Goal: Task Accomplishment & Management: Complete application form

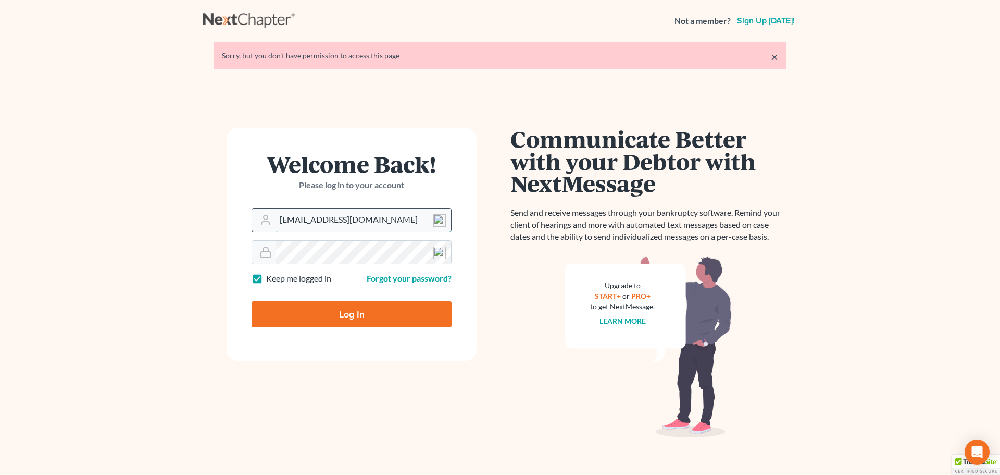
click at [357, 224] on input "davidfoyil@equaljusticelawgroup.com" at bounding box center [364, 219] width 176 height 23
type input "analyst@equaljusticelawgroup.com"
click at [342, 313] on input "Log In" at bounding box center [352, 314] width 200 height 26
type input "Thinking..."
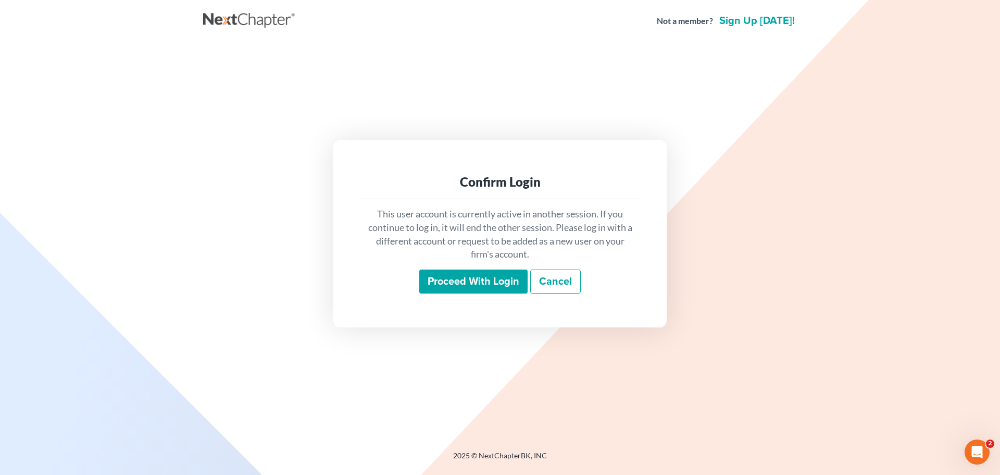
click at [449, 283] on input "Proceed with login" at bounding box center [473, 281] width 108 height 24
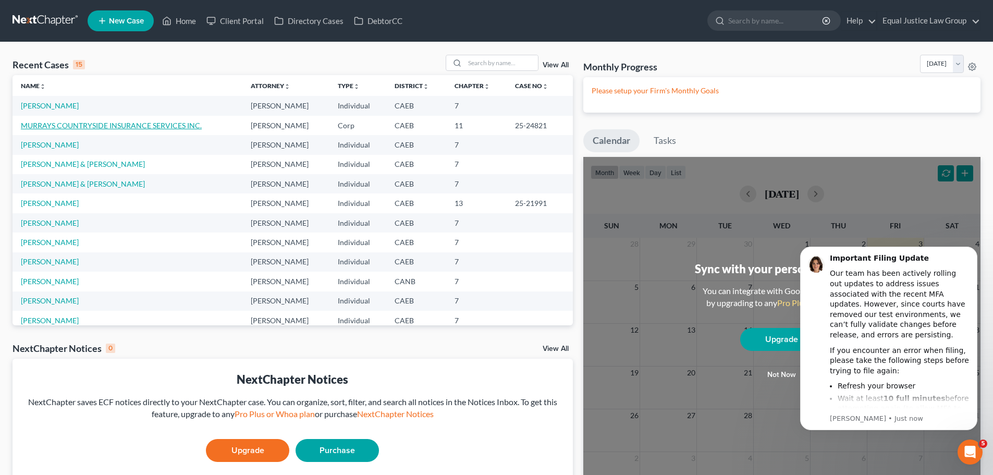
click at [52, 122] on link "MURRAYS COUNTRYSIDE INSURANCE SERVICES INC." at bounding box center [111, 125] width 181 height 9
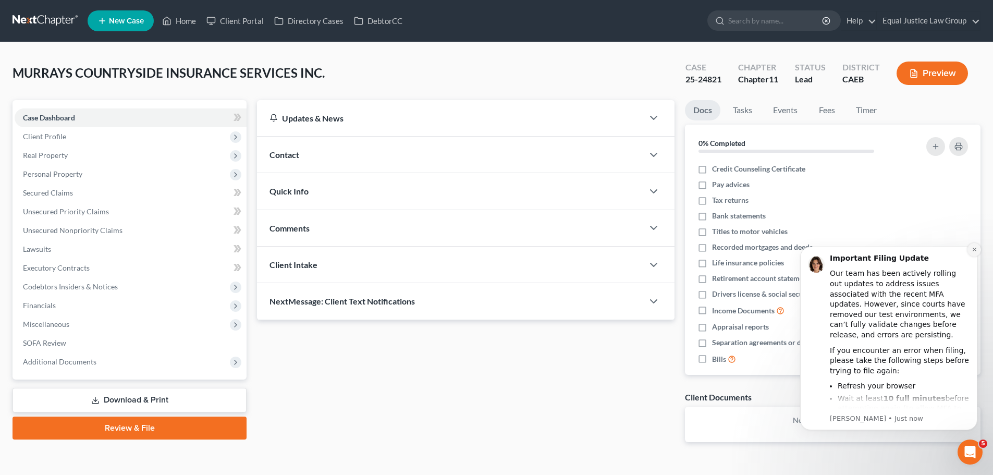
click at [969, 246] on button "Dismiss notification" at bounding box center [974, 250] width 14 height 14
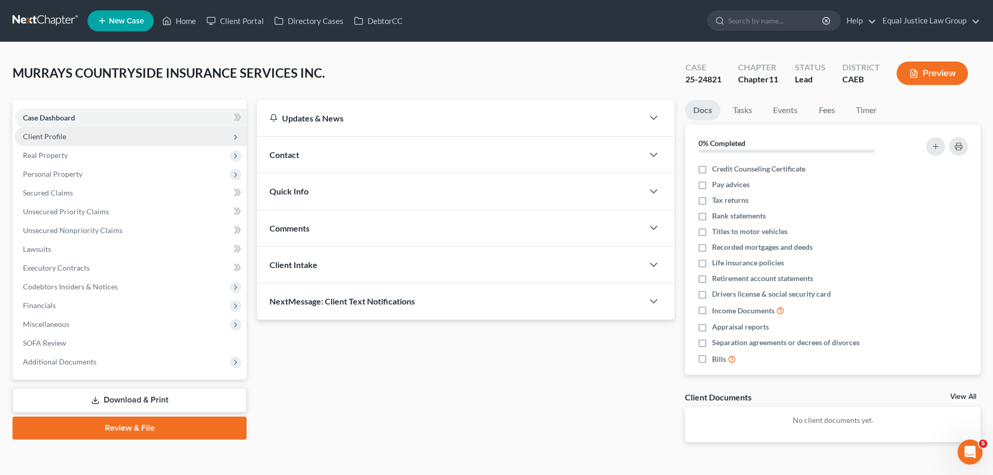
click at [43, 141] on span "Client Profile" at bounding box center [131, 136] width 232 height 19
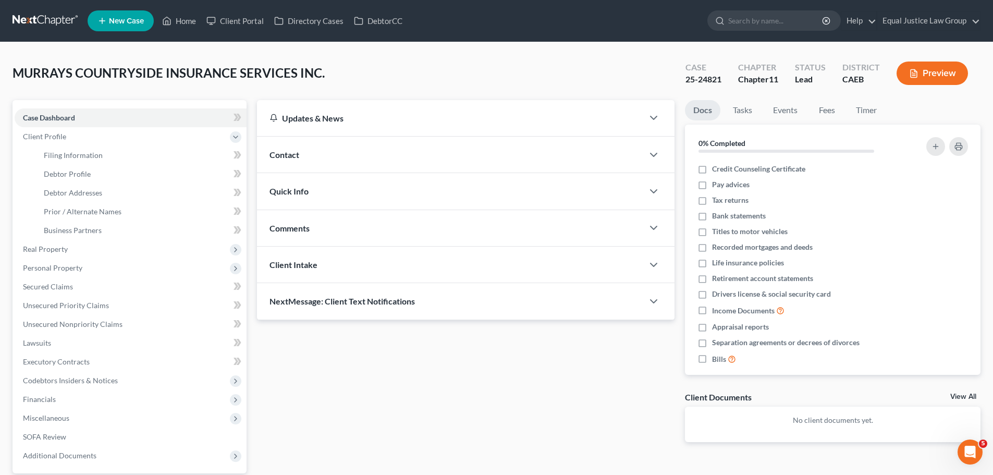
click at [917, 71] on icon "button" at bounding box center [913, 73] width 9 height 9
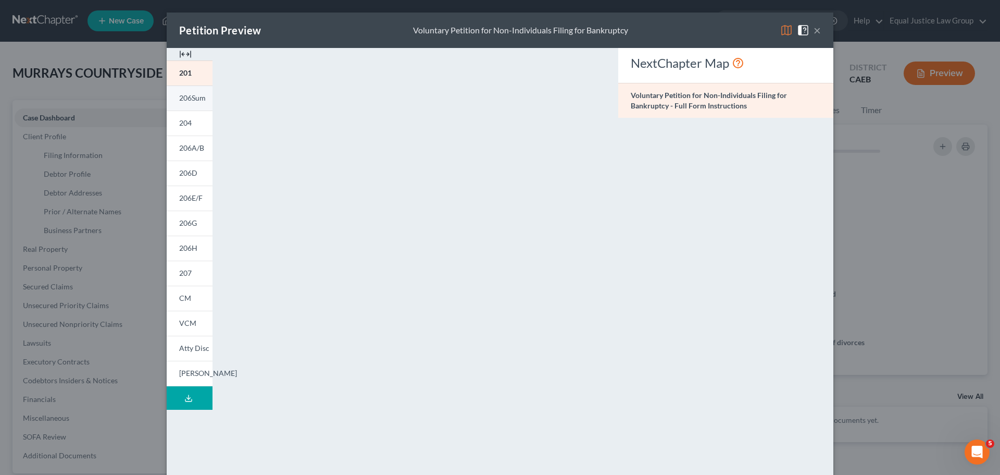
click at [185, 94] on span "206Sum" at bounding box center [192, 97] width 27 height 9
drag, startPoint x: 182, startPoint y: 72, endPoint x: 193, endPoint y: 73, distance: 11.0
click at [182, 72] on span "201" at bounding box center [185, 72] width 13 height 9
click at [814, 28] on button "×" at bounding box center [817, 30] width 7 height 13
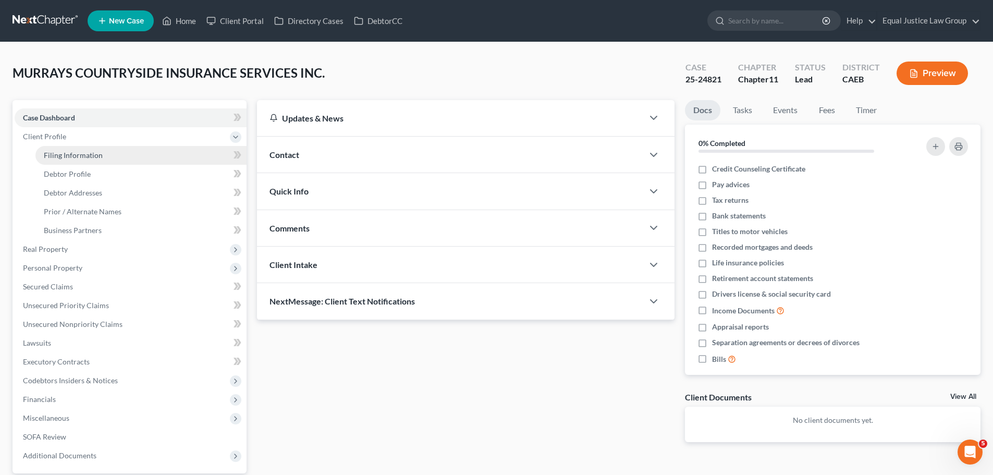
drag, startPoint x: 82, startPoint y: 155, endPoint x: 81, endPoint y: 160, distance: 5.3
click at [82, 155] on span "Filing Information" at bounding box center [73, 155] width 59 height 9
select select "3"
select select "1"
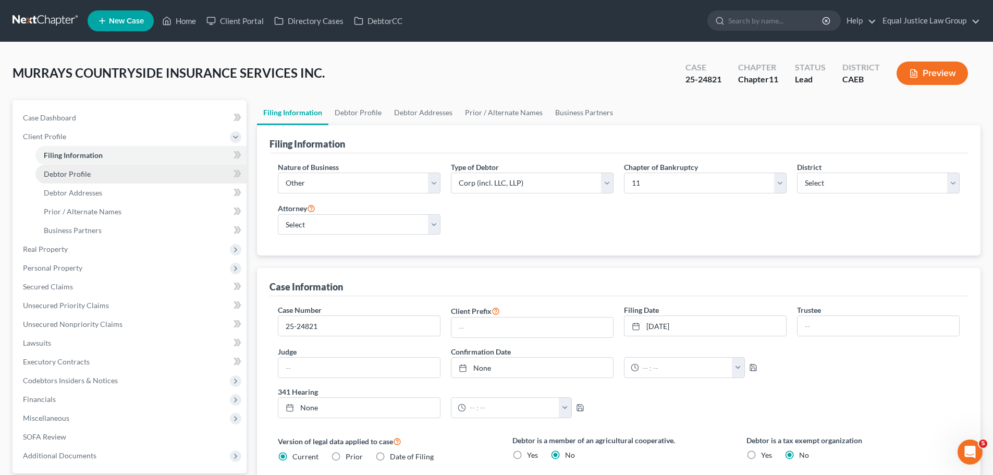
click at [84, 177] on span "Debtor Profile" at bounding box center [67, 173] width 47 height 9
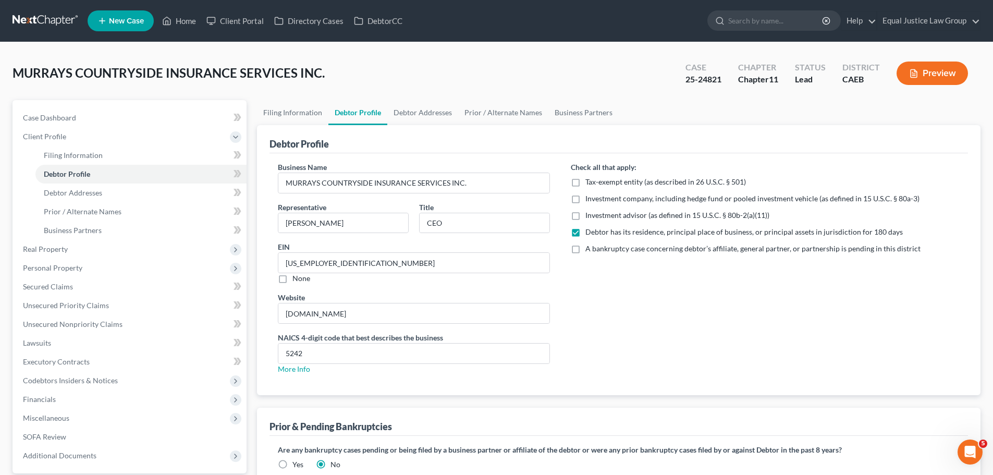
click at [926, 74] on button "Preview" at bounding box center [931, 72] width 71 height 23
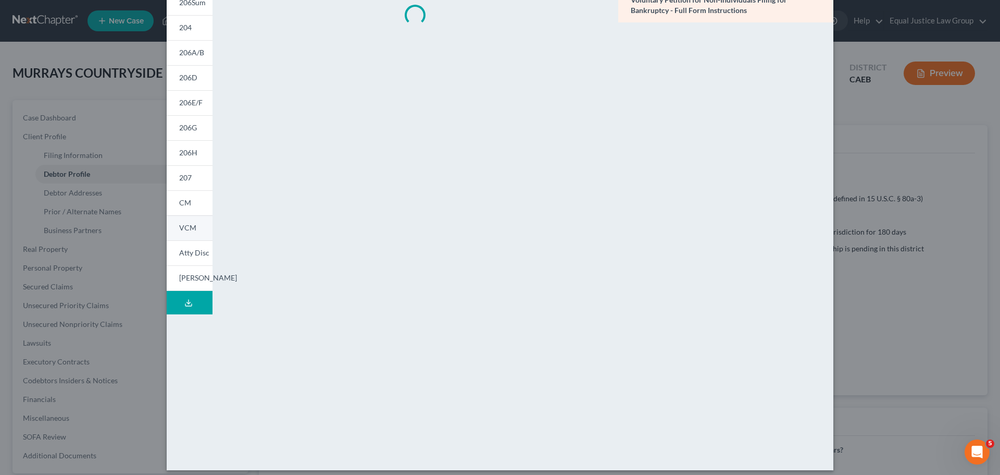
scroll to position [103, 0]
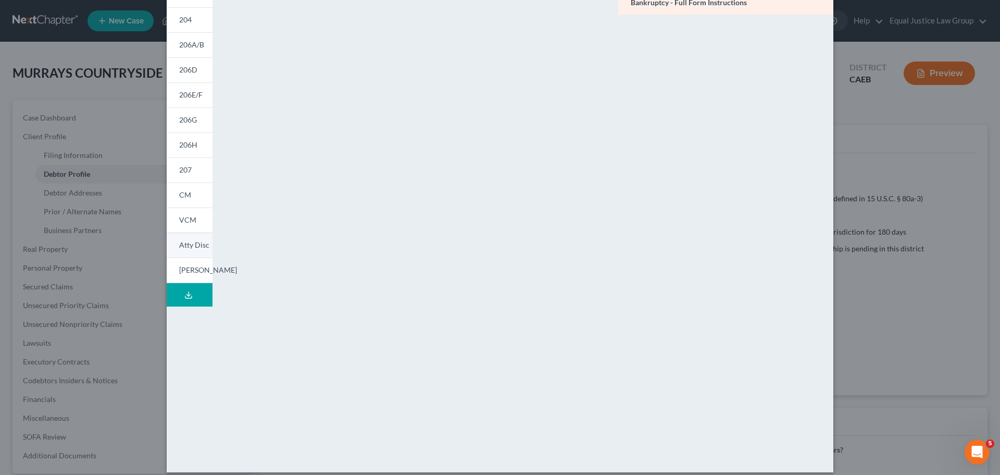
click at [192, 246] on span "Atty Disc" at bounding box center [194, 244] width 30 height 9
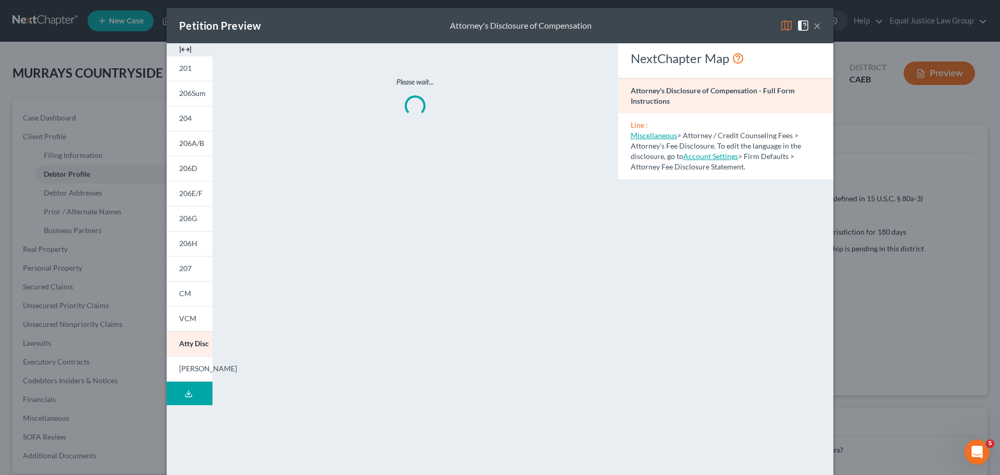
scroll to position [0, 0]
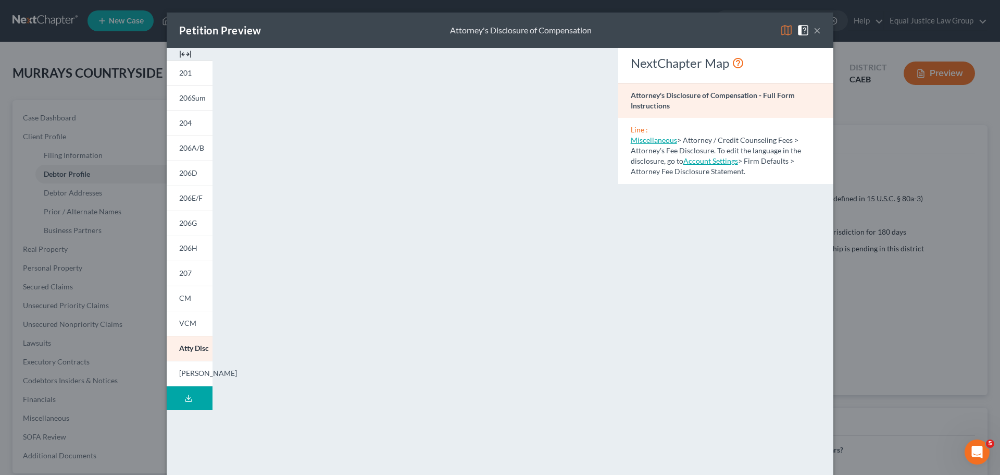
click at [781, 28] on img at bounding box center [787, 30] width 13 height 13
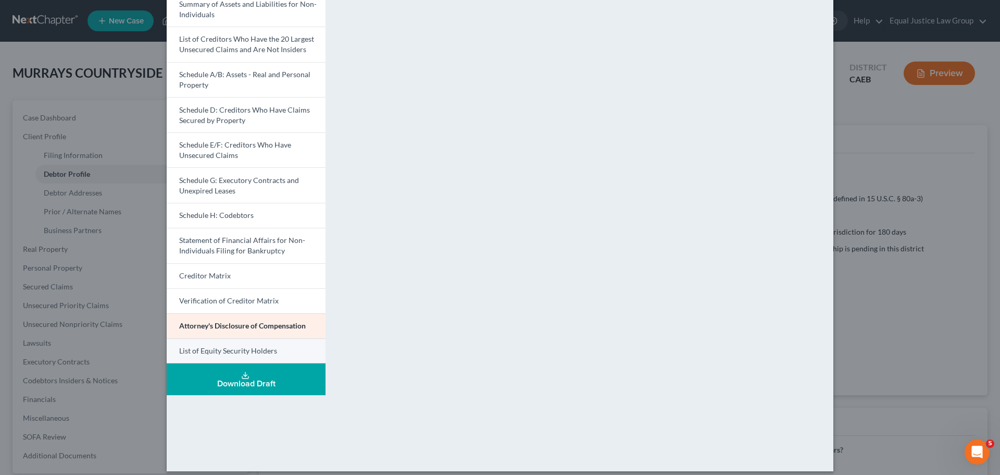
click at [239, 349] on span "List of Equity Security Holders" at bounding box center [228, 350] width 98 height 9
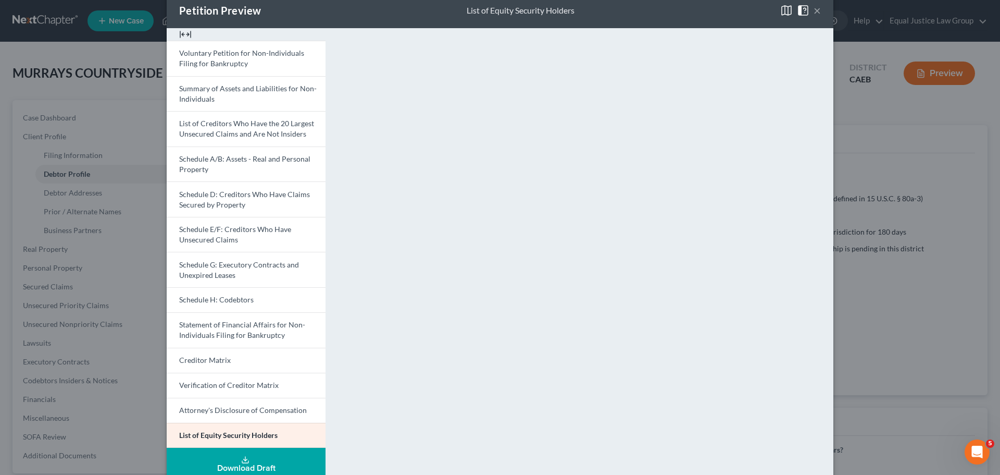
scroll to position [9, 0]
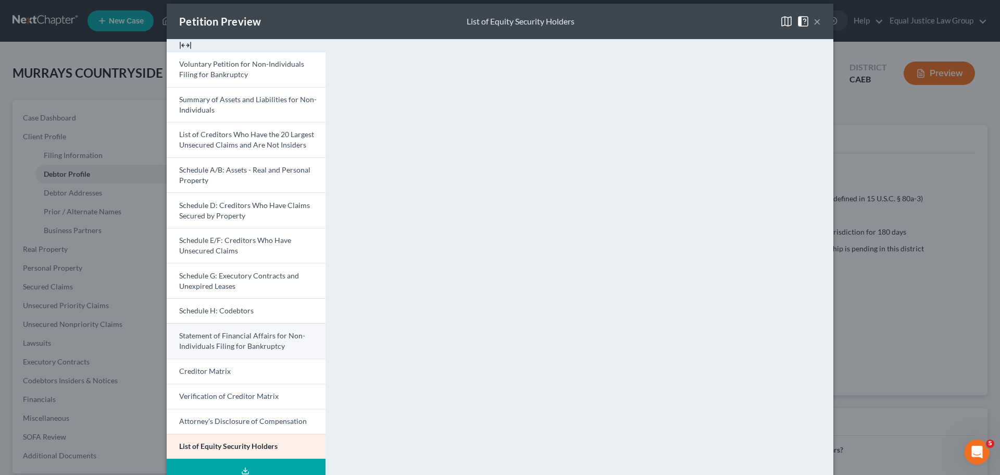
click at [229, 342] on span "Statement of Financial Affairs for Non-Individuals Filing for Bankruptcy" at bounding box center [242, 340] width 126 height 19
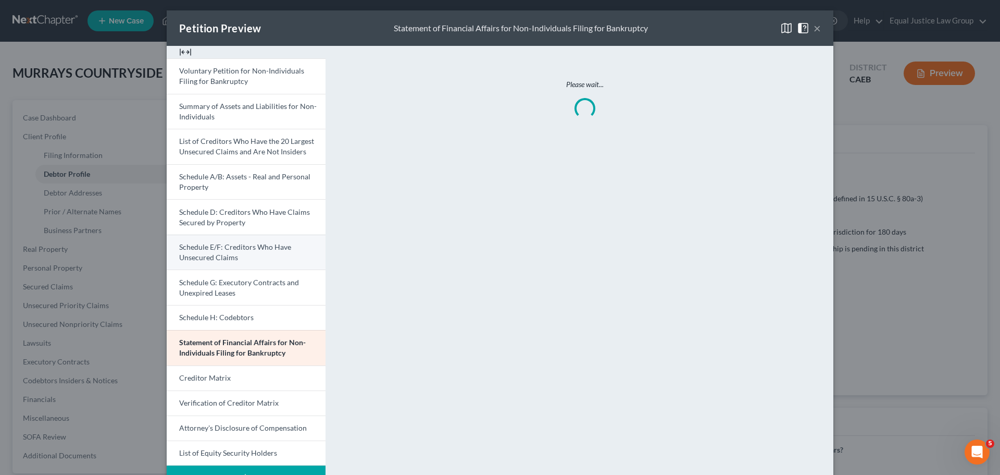
scroll to position [0, 0]
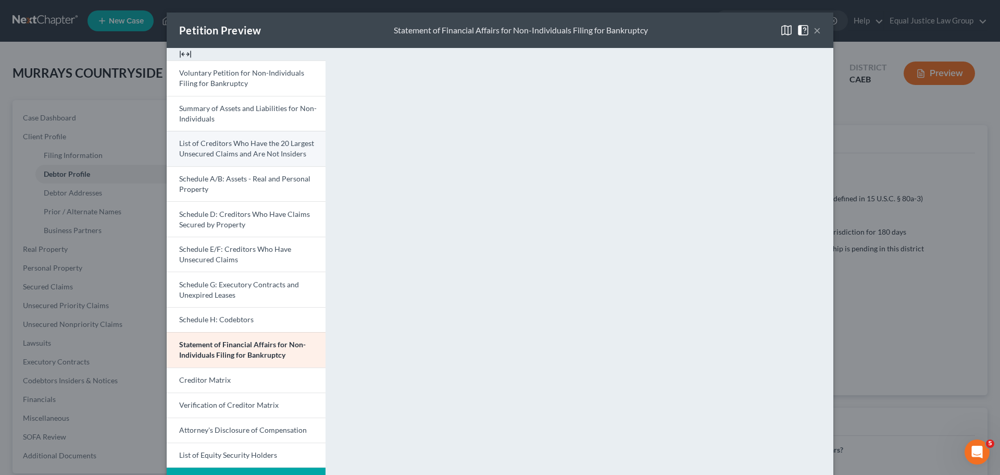
click at [241, 144] on span "List of Creditors Who Have the 20 Largest Unsecured Claims and Are Not Insiders" at bounding box center [246, 148] width 135 height 19
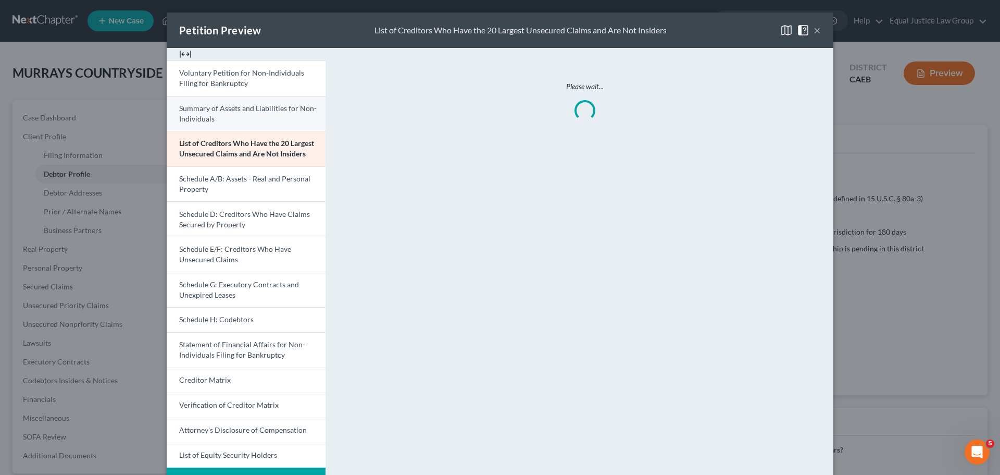
click at [242, 114] on link "Summary of Assets and Liabilities for Non-Individuals" at bounding box center [246, 113] width 159 height 35
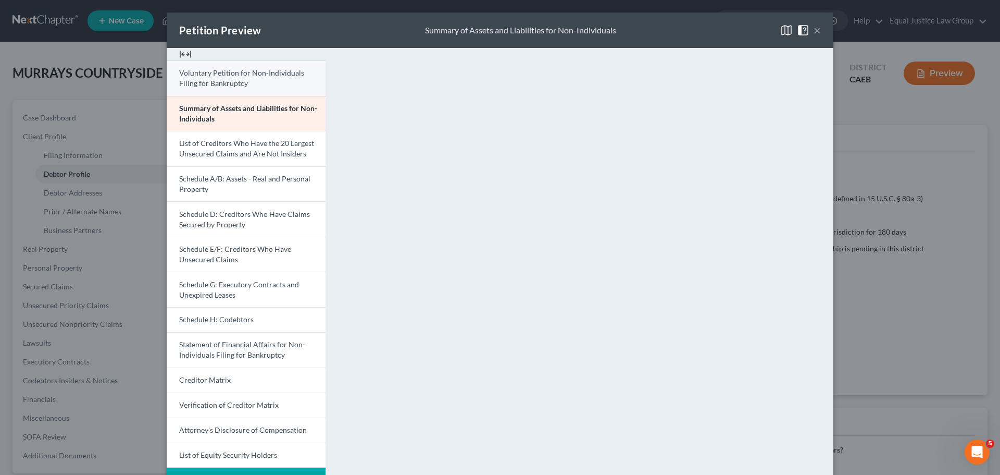
click at [269, 89] on link "Voluntary Petition for Non-Individuals Filing for Bankruptcy" at bounding box center [246, 77] width 159 height 35
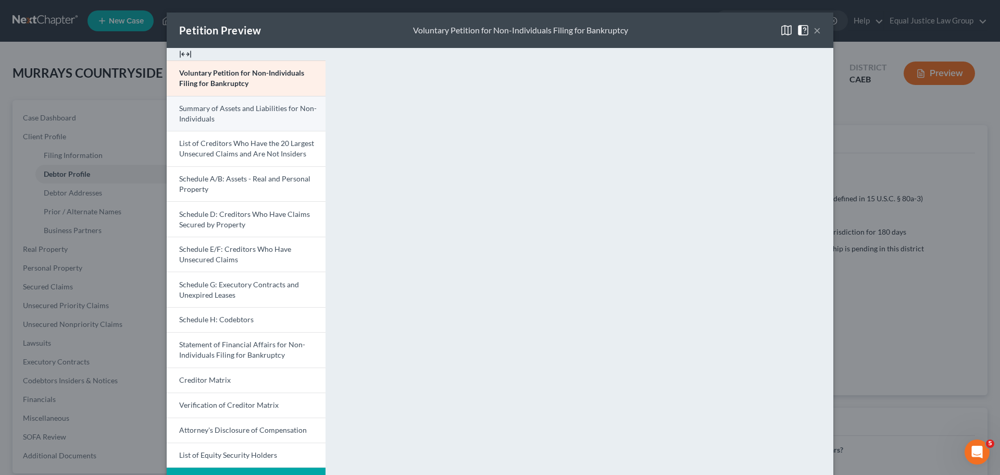
click at [222, 112] on span "Summary of Assets and Liabilities for Non-Individuals" at bounding box center [248, 113] width 138 height 19
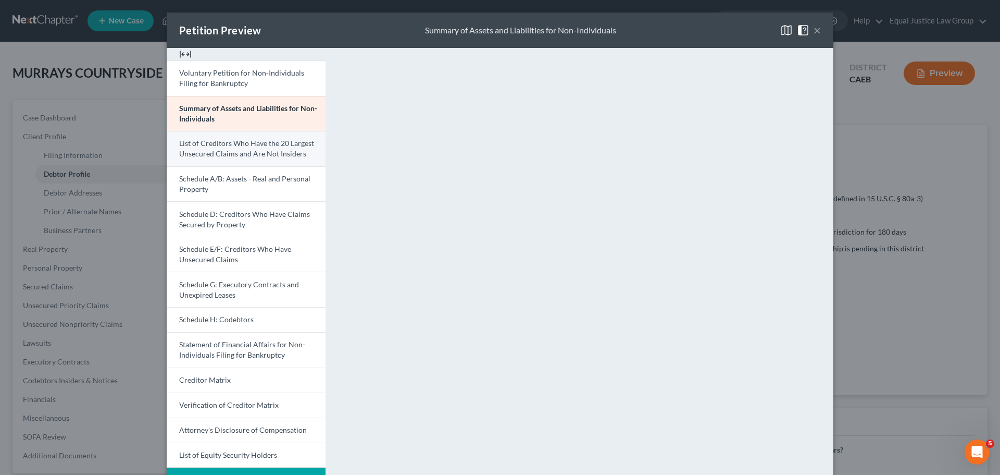
click at [260, 158] on span "List of Creditors Who Have the 20 Largest Unsecured Claims and Are Not Insiders" at bounding box center [246, 148] width 135 height 19
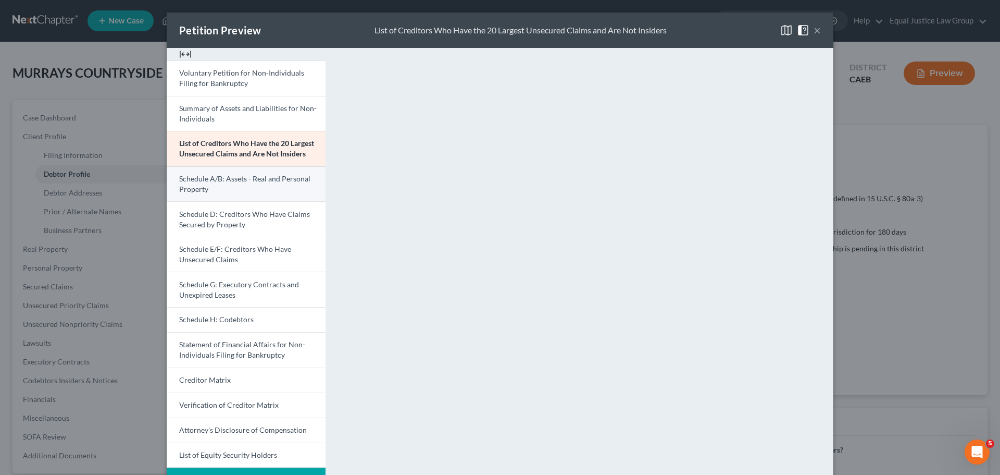
click at [214, 189] on link "Schedule A/B: Assets - Real and Personal Property" at bounding box center [246, 183] width 159 height 35
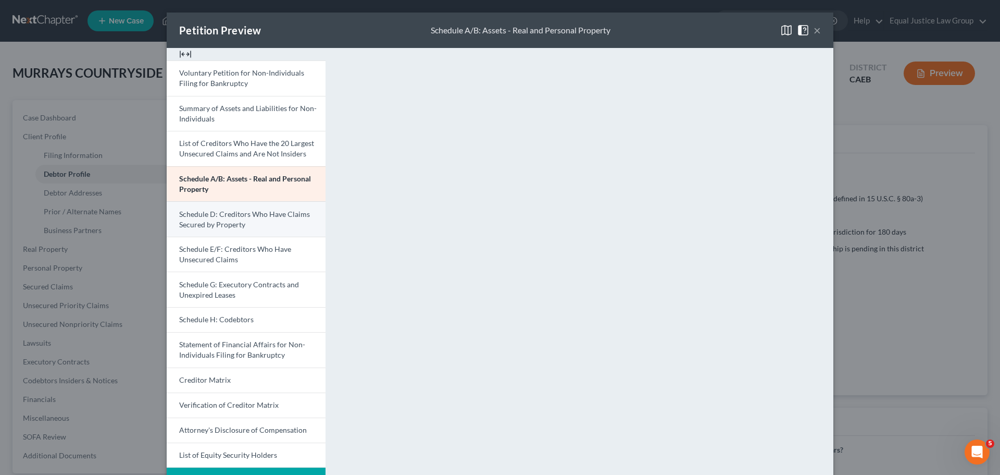
click at [230, 208] on link "Schedule D: Creditors Who Have Claims Secured by Property" at bounding box center [246, 218] width 159 height 35
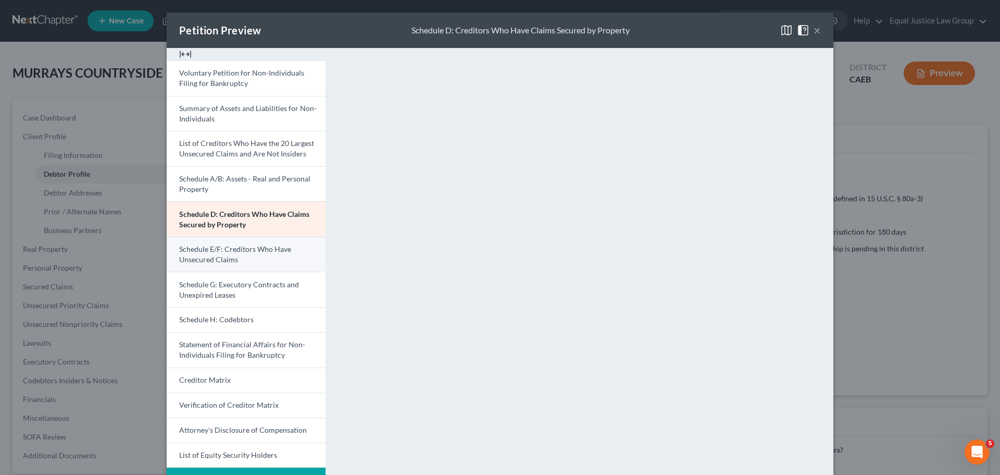
click at [232, 252] on span "Schedule E/F: Creditors Who Have Unsecured Claims" at bounding box center [235, 253] width 112 height 19
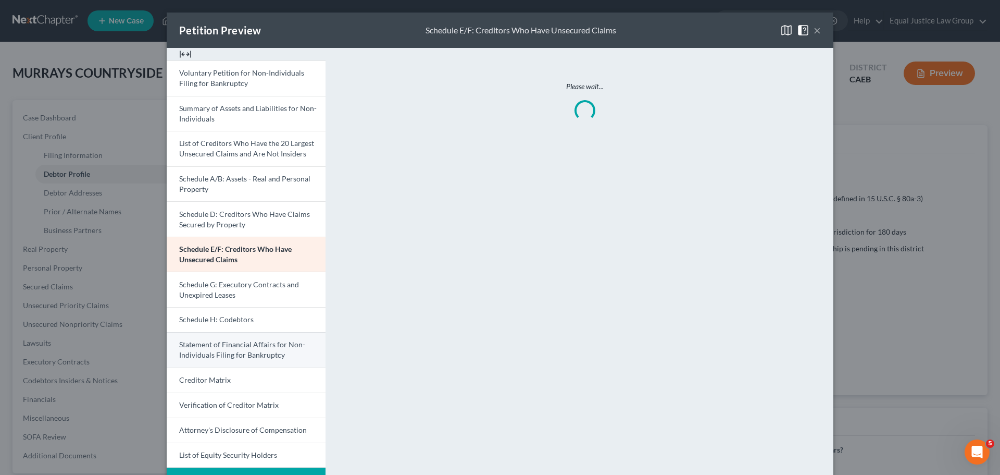
click at [225, 348] on span "Statement of Financial Affairs for Non-Individuals Filing for Bankruptcy" at bounding box center [242, 349] width 126 height 19
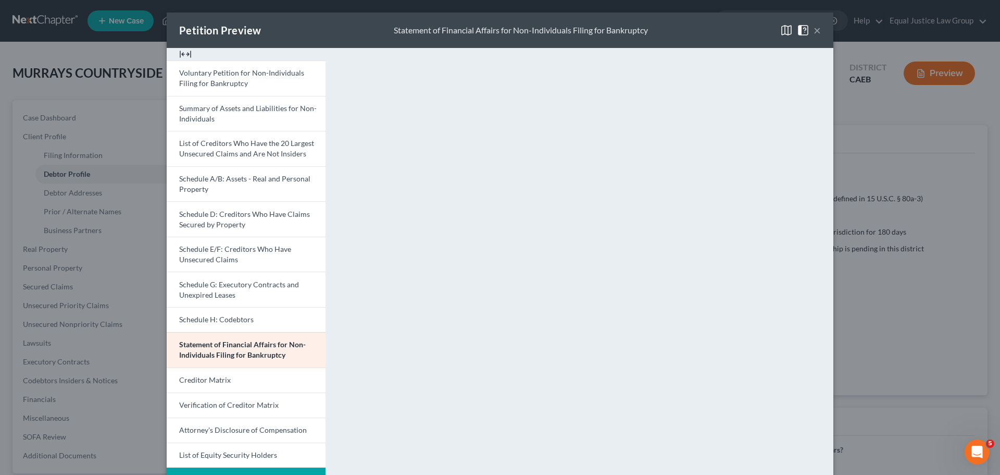
click at [814, 28] on button "×" at bounding box center [817, 30] width 7 height 13
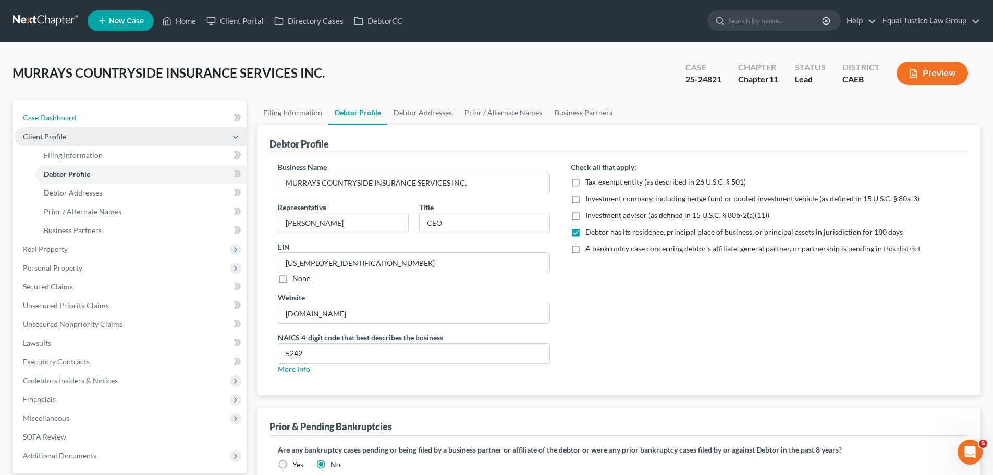
click at [54, 118] on span "Case Dashboard" at bounding box center [49, 117] width 53 height 9
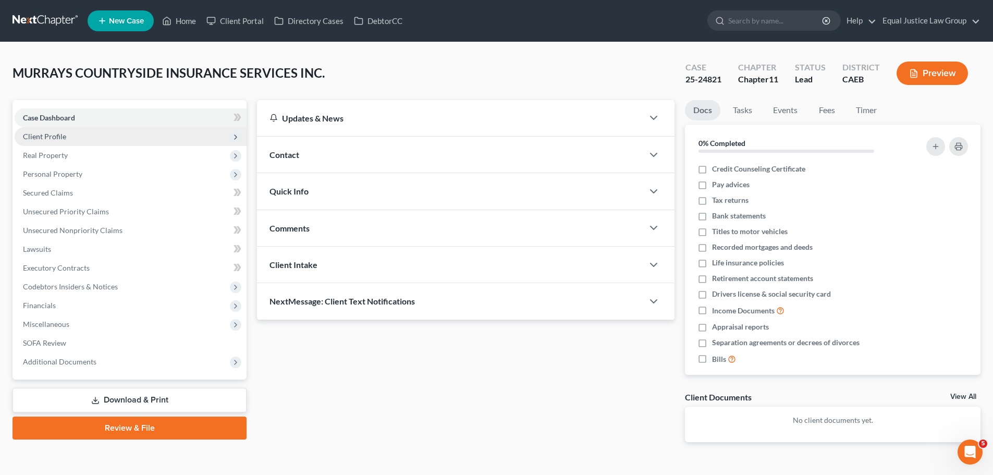
click at [52, 135] on span "Client Profile" at bounding box center [44, 136] width 43 height 9
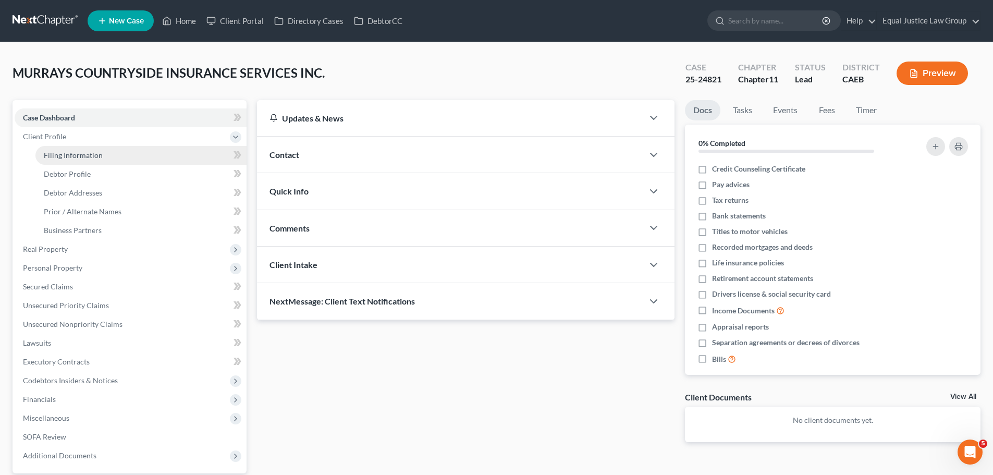
click at [86, 156] on span "Filing Information" at bounding box center [73, 155] width 59 height 9
select select "3"
select select "1"
select select "8"
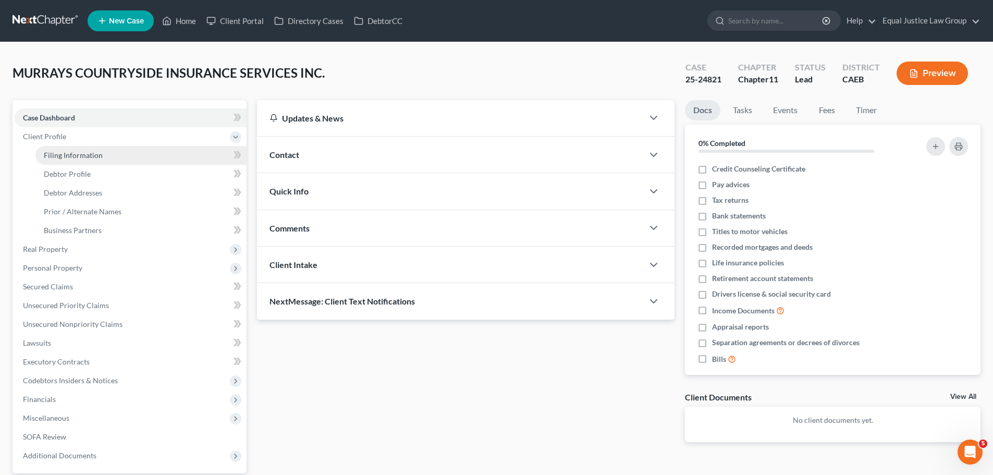
select select "0"
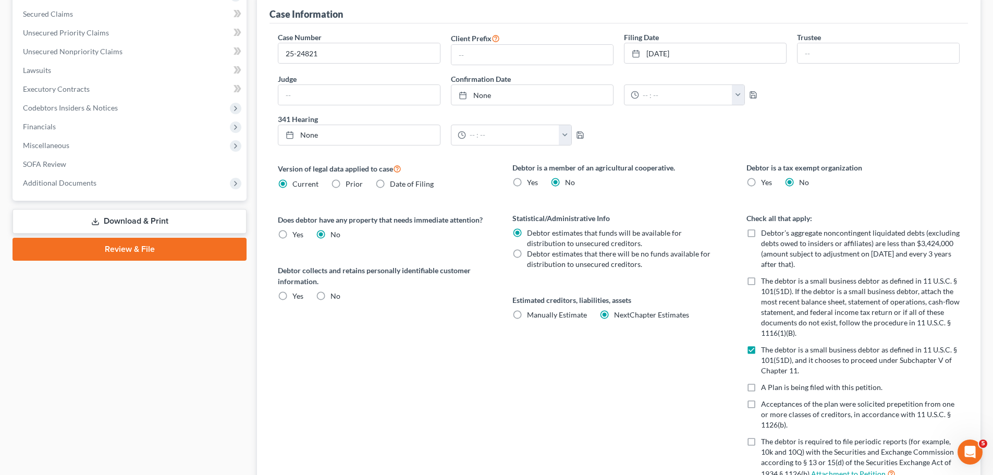
scroll to position [365, 0]
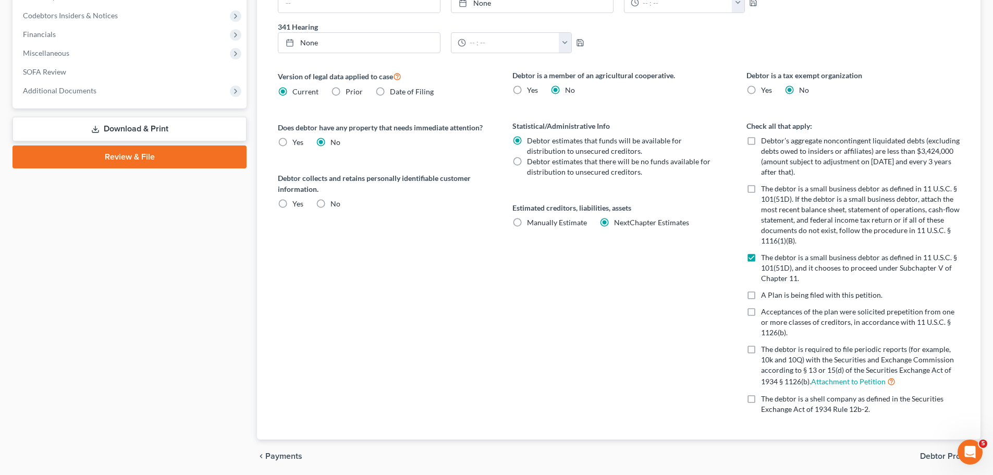
click at [938, 457] on span "Debtor Profile" at bounding box center [946, 456] width 52 height 8
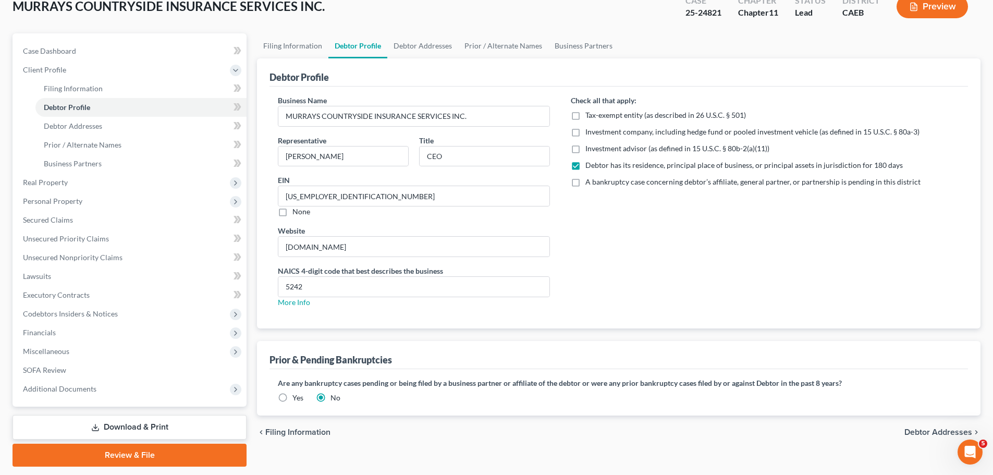
scroll to position [98, 0]
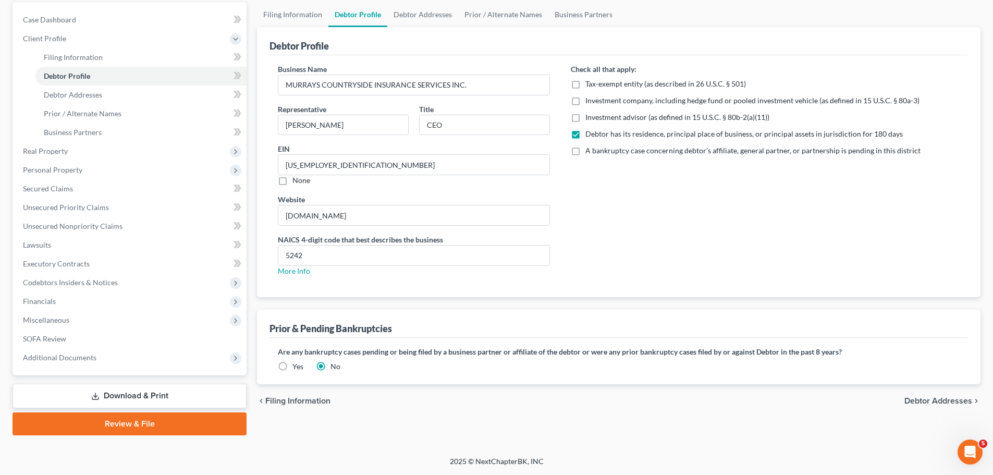
click at [930, 399] on span "Debtor Addresses" at bounding box center [938, 401] width 68 height 8
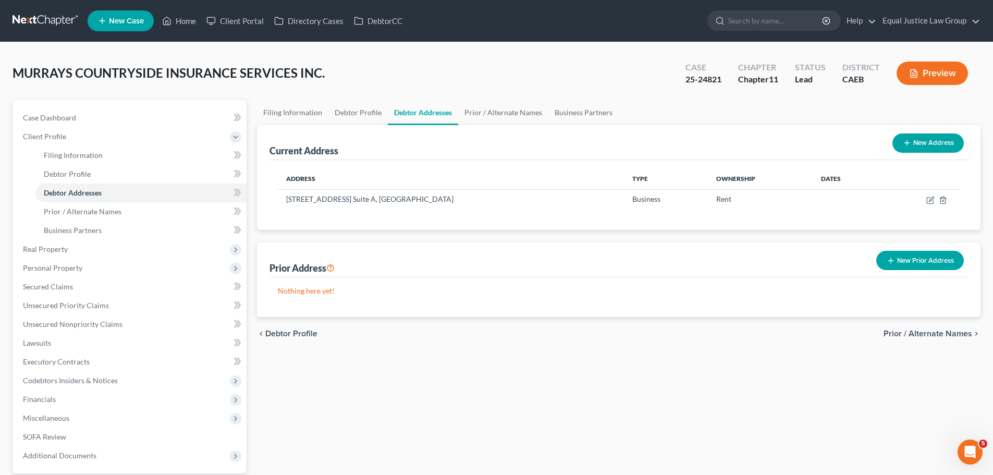
click at [929, 333] on span "Prior / Alternate Names" at bounding box center [927, 333] width 89 height 8
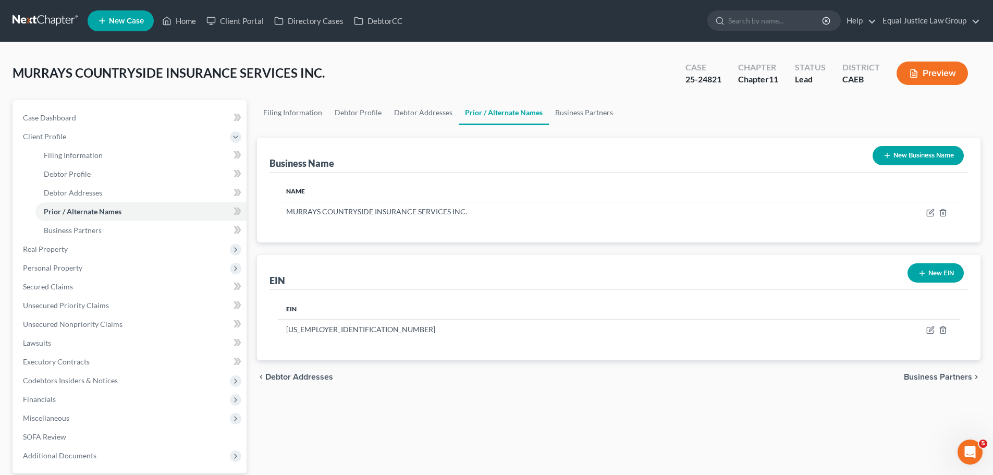
click at [930, 379] on span "Business Partners" at bounding box center [937, 377] width 68 height 8
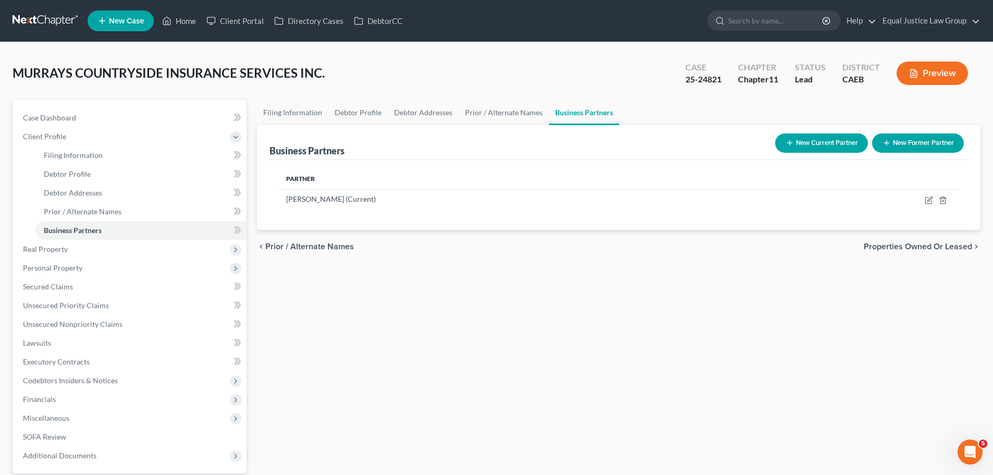
click at [921, 243] on span "Properties Owned or Leased" at bounding box center [917, 246] width 108 height 8
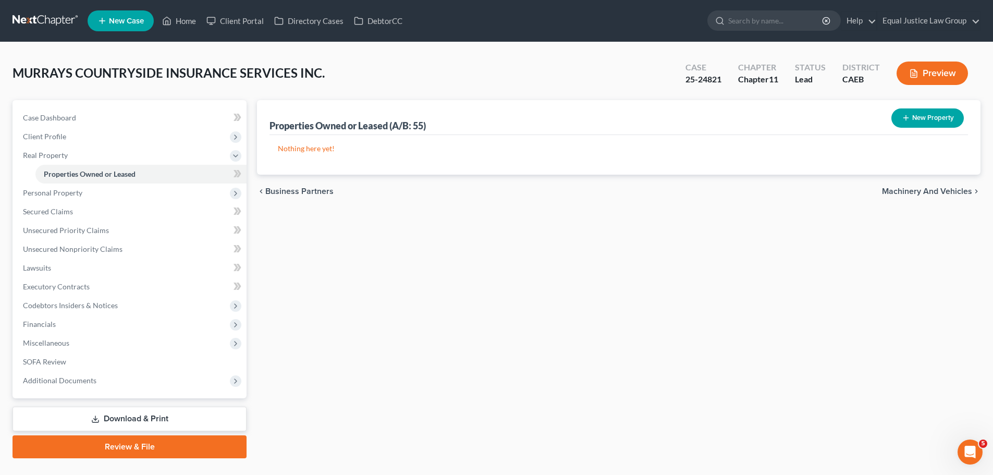
click at [908, 188] on span "Machinery and Vehicles" at bounding box center [927, 191] width 90 height 8
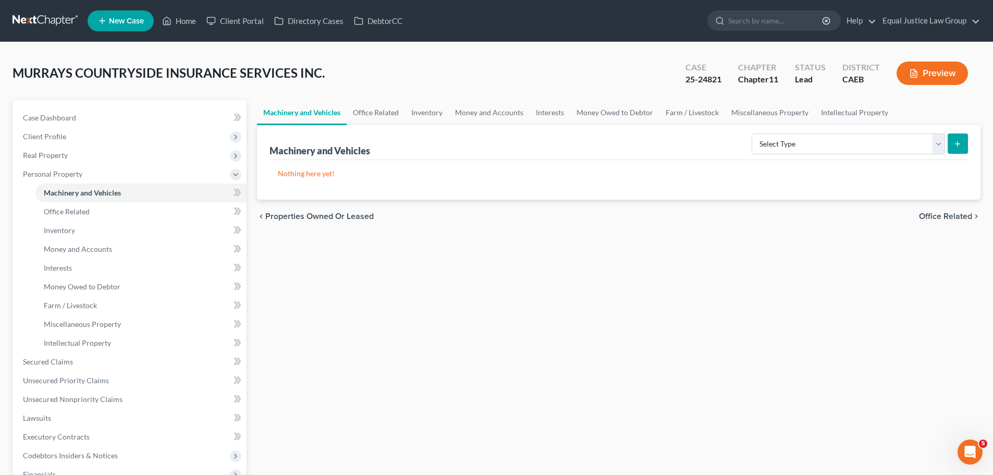
click at [942, 215] on span "Office Related" at bounding box center [945, 216] width 53 height 8
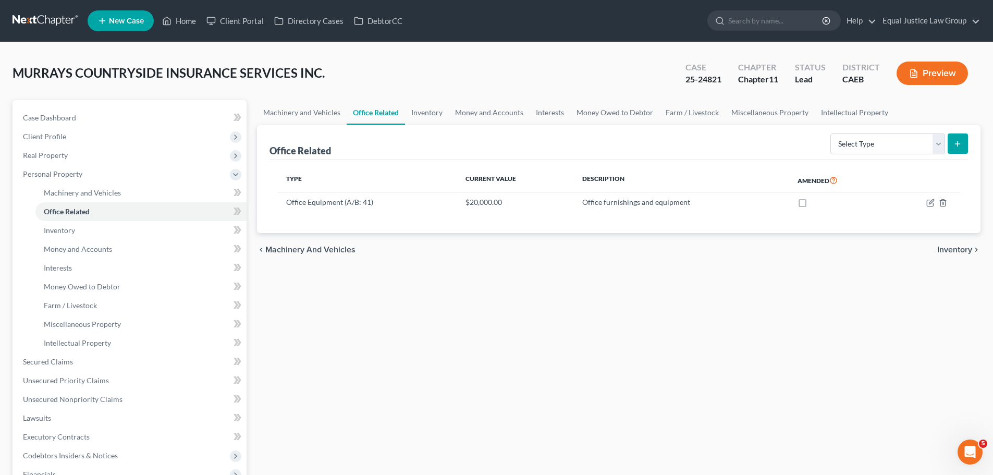
click at [943, 247] on span "Inventory" at bounding box center [954, 249] width 35 height 8
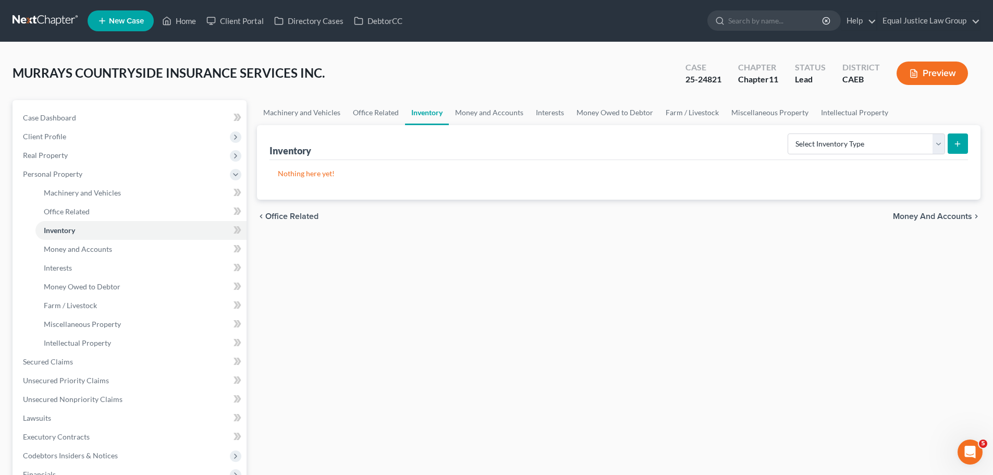
click at [946, 216] on span "Money and Accounts" at bounding box center [932, 216] width 79 height 8
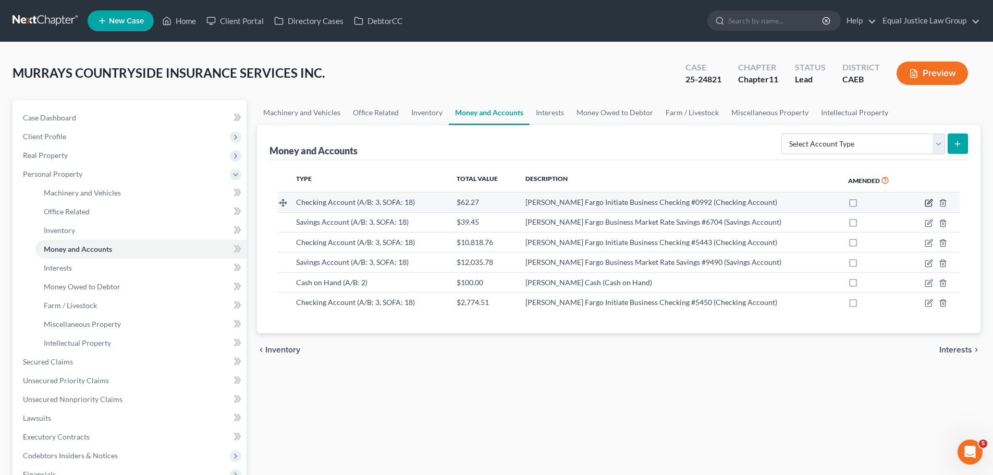
click at [927, 200] on icon "button" at bounding box center [928, 203] width 6 height 6
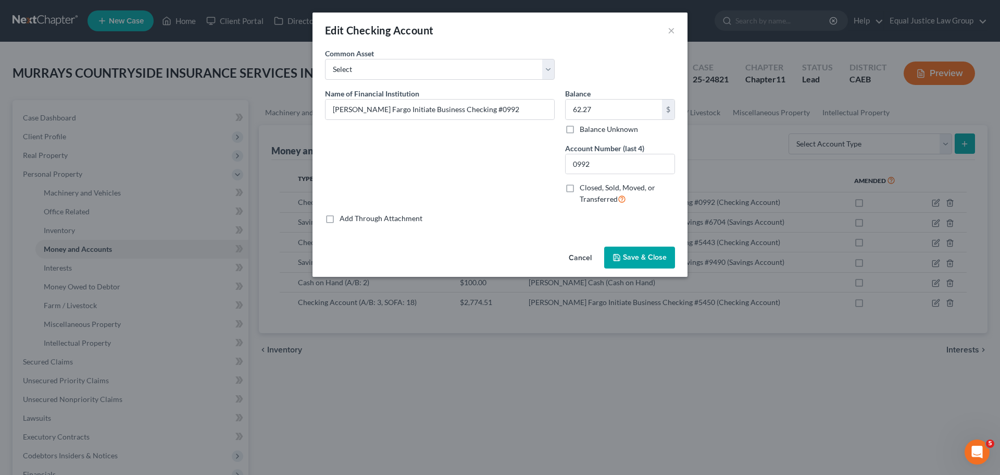
click at [580, 188] on label "Closed, Sold, Moved, or Transferred" at bounding box center [627, 193] width 95 height 22
click at [584, 188] on input "Closed, Sold, Moved, or Transferred" at bounding box center [587, 185] width 7 height 7
checkbox input "true"
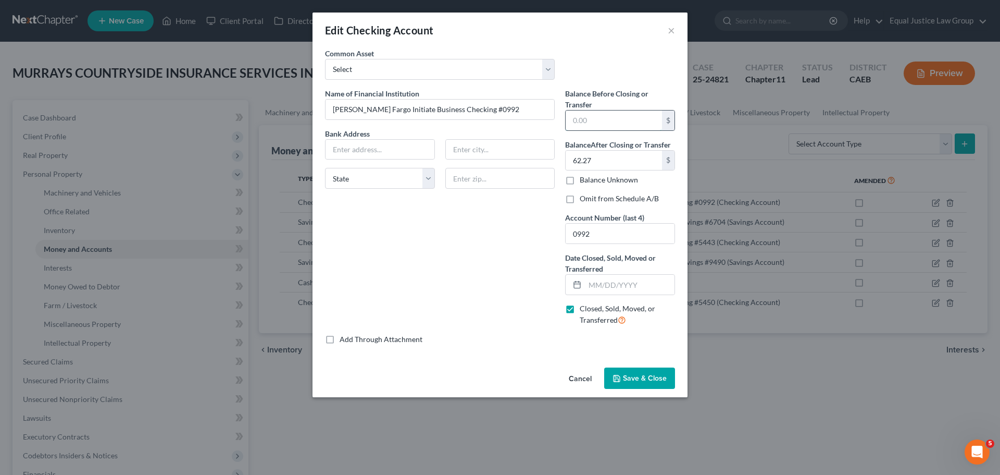
click at [601, 122] on input "text" at bounding box center [614, 120] width 96 height 20
click at [620, 63] on div "Common Asset Select EL DORADO SAVINGS BANK Chase Pacific Service Credit Union #…" at bounding box center [500, 68] width 361 height 40
click at [670, 30] on button "×" at bounding box center [671, 30] width 7 height 13
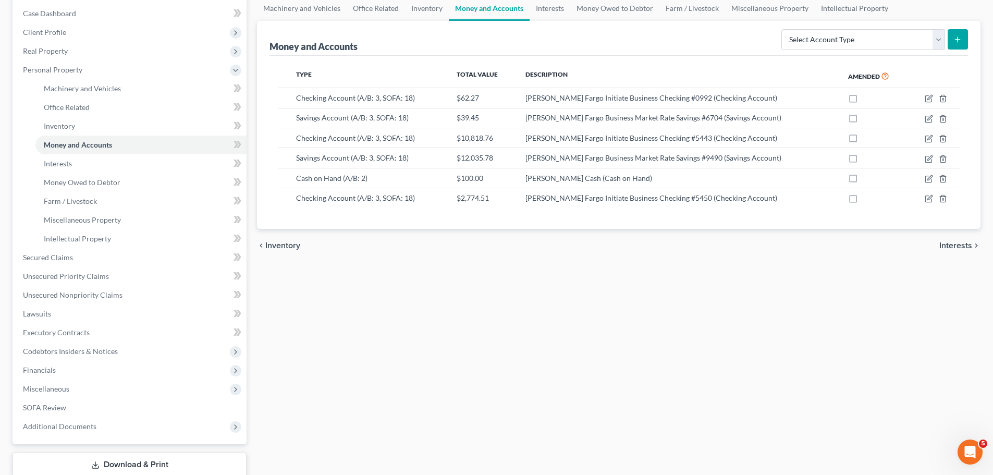
scroll to position [52, 0]
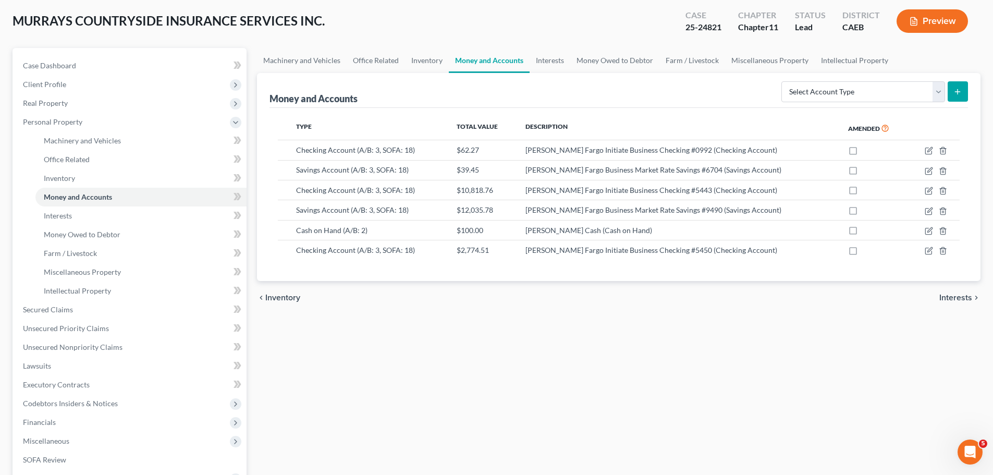
click at [510, 311] on div "chevron_left Inventory Interests chevron_right" at bounding box center [618, 297] width 723 height 33
click at [936, 90] on select "Select Account Type Brokerage (A/B: 3, SOFA: 18) Cash on Hand (A/B: 2) Certific…" at bounding box center [863, 91] width 164 height 21
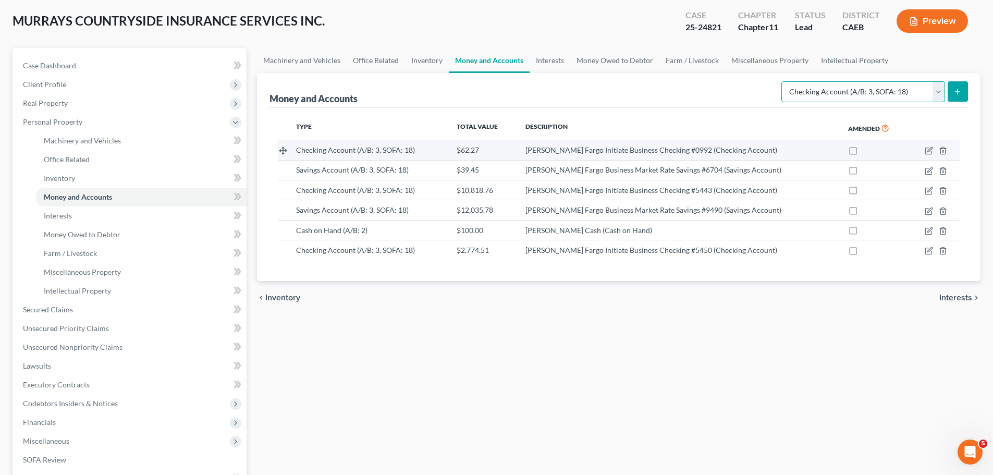
click at [782, 81] on select "Select Account Type Brokerage (A/B: 3, SOFA: 18) Cash on Hand (A/B: 2) Certific…" at bounding box center [863, 91] width 164 height 21
click at [938, 90] on select "Select Account Type Brokerage (A/B: 3, SOFA: 18) Cash on Hand (A/B: 2) Certific…" at bounding box center [863, 91] width 164 height 21
select select "savings"
click at [782, 81] on select "Select Account Type Brokerage (A/B: 3, SOFA: 18) Cash on Hand (A/B: 2) Certific…" at bounding box center [863, 91] width 164 height 21
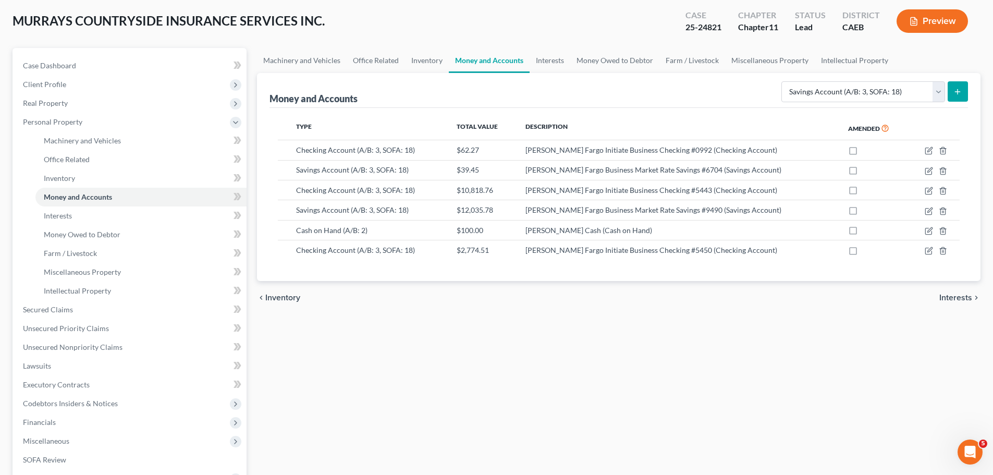
click at [959, 86] on button "submit" at bounding box center [957, 91] width 20 height 20
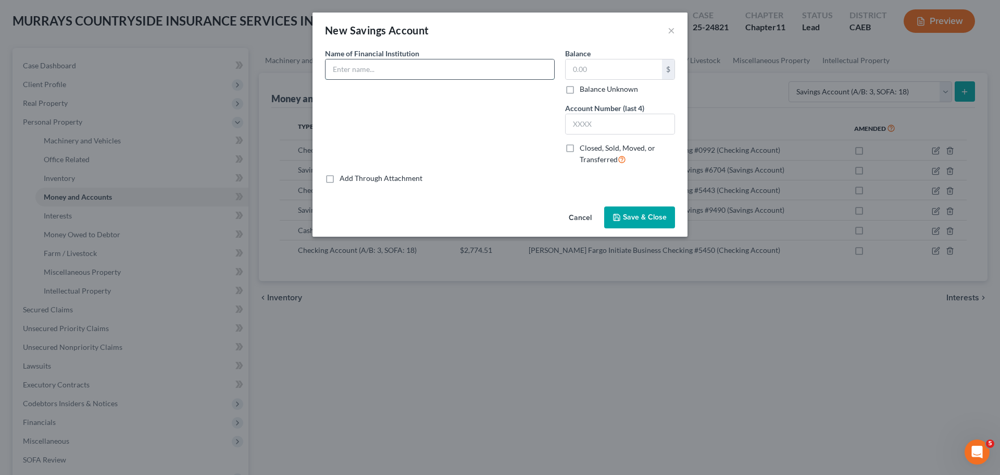
click at [345, 68] on input "text" at bounding box center [440, 69] width 229 height 20
type input "Wells Fargo Business Market Rate Savings #4678"
click at [614, 64] on input "text" at bounding box center [614, 69] width 96 height 20
click at [646, 69] on input "3" at bounding box center [614, 69] width 96 height 20
type input "369.34"
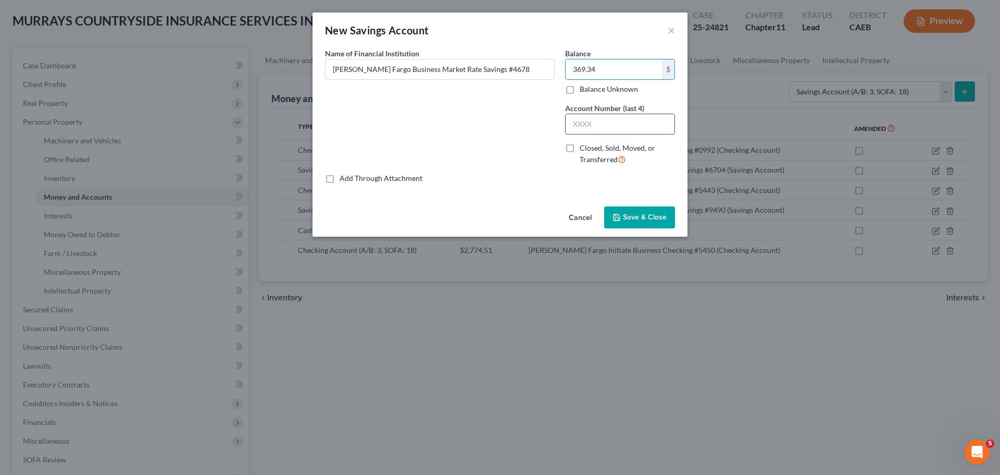
click at [627, 127] on input "text" at bounding box center [620, 124] width 109 height 20
type input "4678"
click at [580, 150] on label "Closed, Sold, Moved, or Transferred" at bounding box center [627, 154] width 95 height 22
click at [584, 150] on input "Closed, Sold, Moved, or Transferred" at bounding box center [587, 146] width 7 height 7
checkbox input "true"
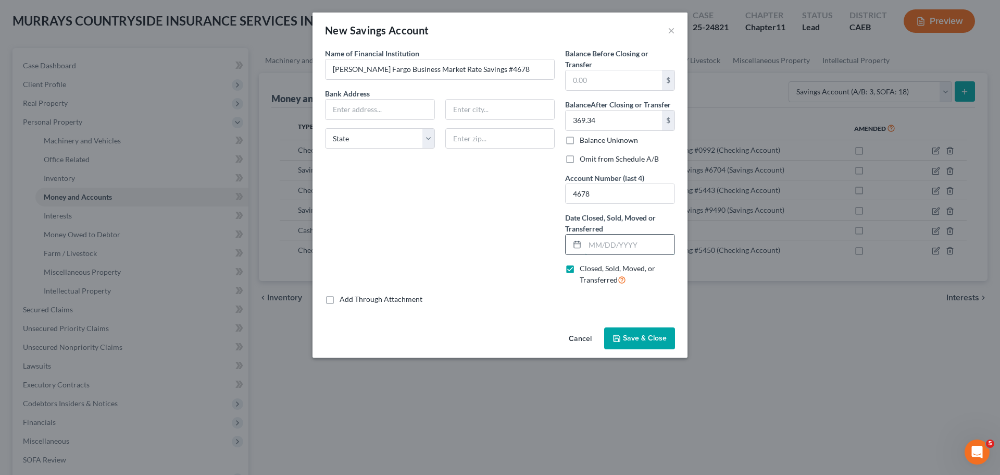
click at [602, 239] on input "text" at bounding box center [630, 244] width 90 height 20
click at [609, 81] on input "text" at bounding box center [614, 80] width 96 height 20
type input "369.34"
click at [625, 80] on input "369.34" at bounding box center [614, 80] width 96 height 20
click at [612, 115] on input "369.34" at bounding box center [614, 120] width 96 height 20
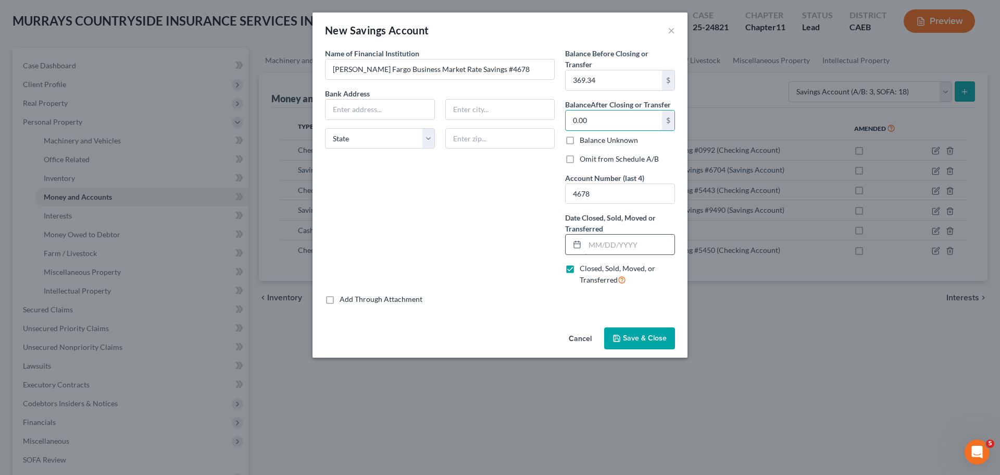
type input "0.00"
click at [603, 243] on input "text" at bounding box center [630, 244] width 90 height 20
type input "09/30/2025"
click at [494, 253] on div "Name of Financial Institution * Wells Fargo Business Market Rate Savings #4678 …" at bounding box center [440, 171] width 240 height 246
click at [623, 339] on button "Save & Close" at bounding box center [639, 338] width 71 height 22
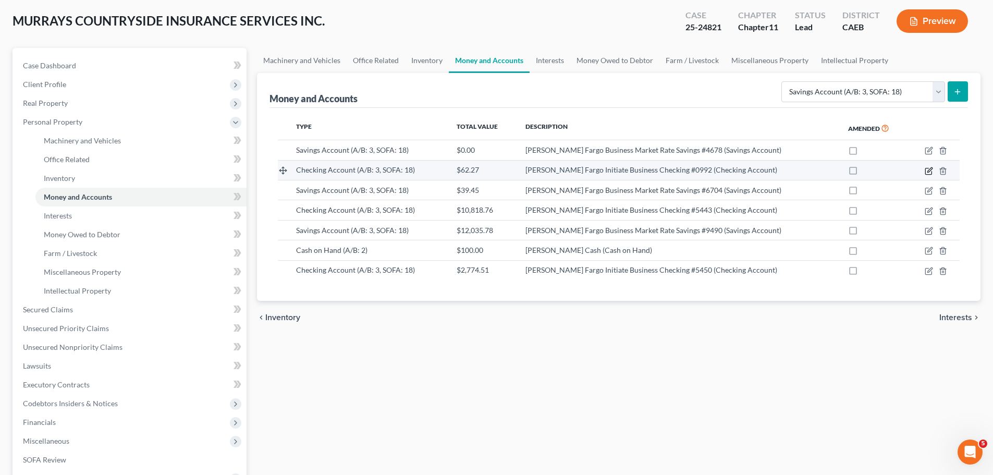
click at [930, 169] on icon "button" at bounding box center [928, 171] width 8 height 8
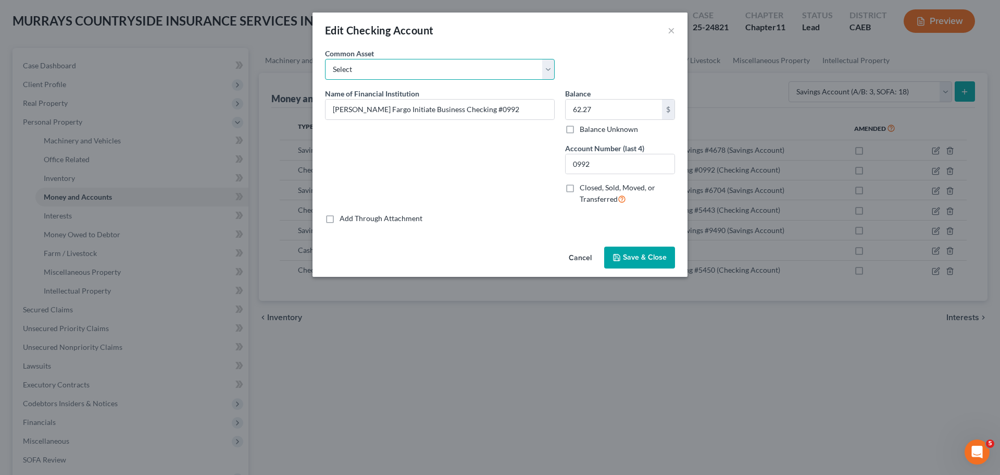
click at [546, 64] on select "Select EL DORADO SAVINGS BANK Chase Pacific Service Credit Union #148 Golden On…" at bounding box center [440, 69] width 230 height 21
click at [590, 55] on div "Common Asset Select EL DORADO SAVINGS BANK Chase Pacific Service Credit Union #…" at bounding box center [500, 68] width 361 height 40
click at [580, 188] on label "Closed, Sold, Moved, or Transferred" at bounding box center [627, 193] width 95 height 22
click at [584, 188] on input "Closed, Sold, Moved, or Transferred" at bounding box center [587, 185] width 7 height 7
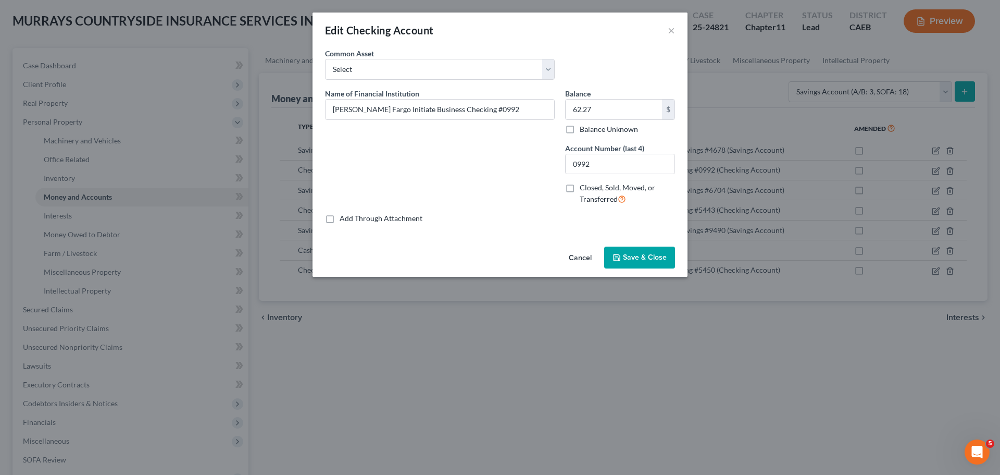
checkbox input "true"
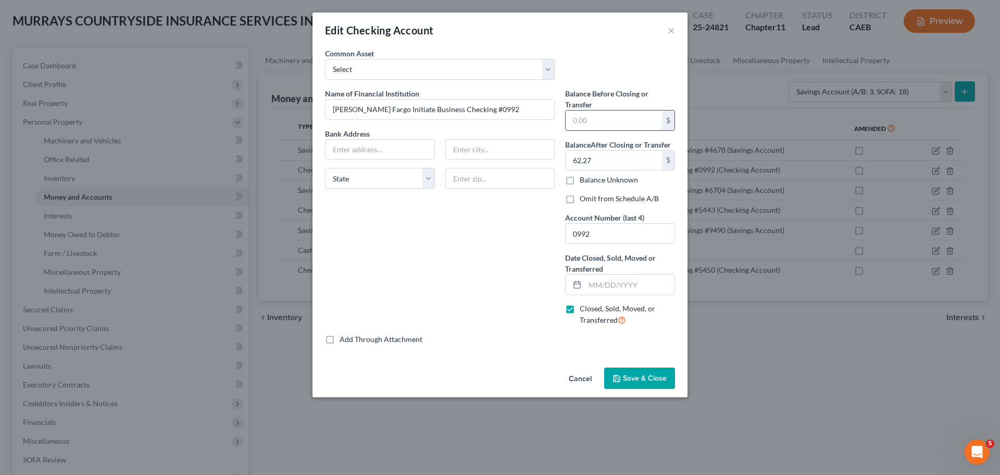
click at [587, 116] on input "text" at bounding box center [614, 120] width 96 height 20
type input "62.27"
click at [613, 160] on input "62.27" at bounding box center [614, 161] width 96 height 20
type input "0.00"
click at [632, 291] on input "text" at bounding box center [630, 285] width 90 height 20
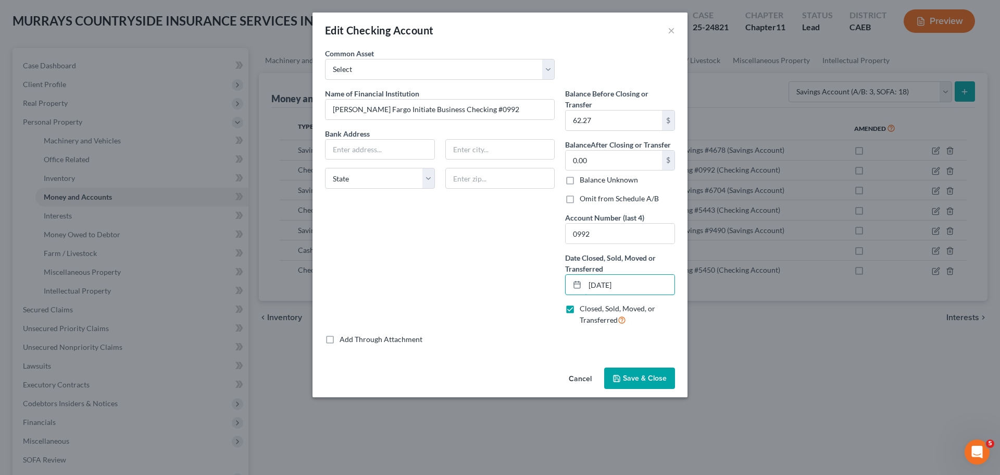
type input "09/30/2025"
click at [641, 374] on span "Save & Close" at bounding box center [645, 378] width 44 height 9
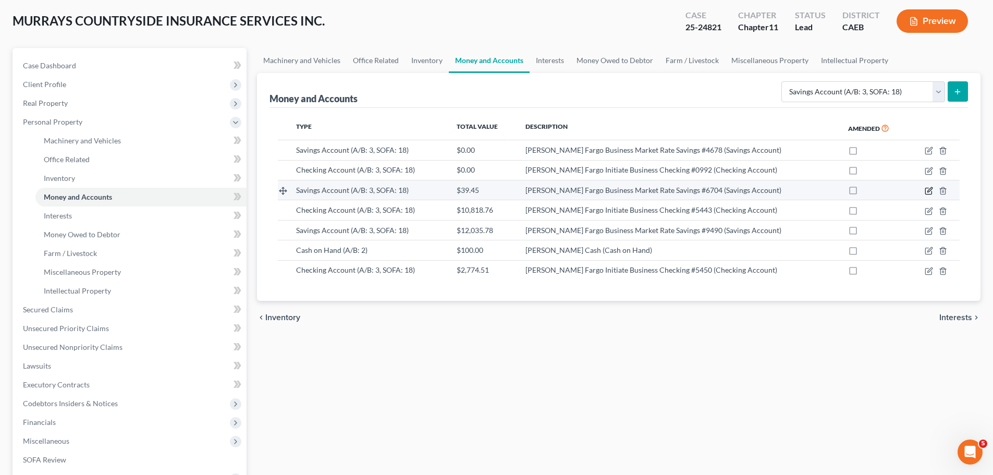
click at [930, 191] on icon "button" at bounding box center [929, 189] width 5 height 5
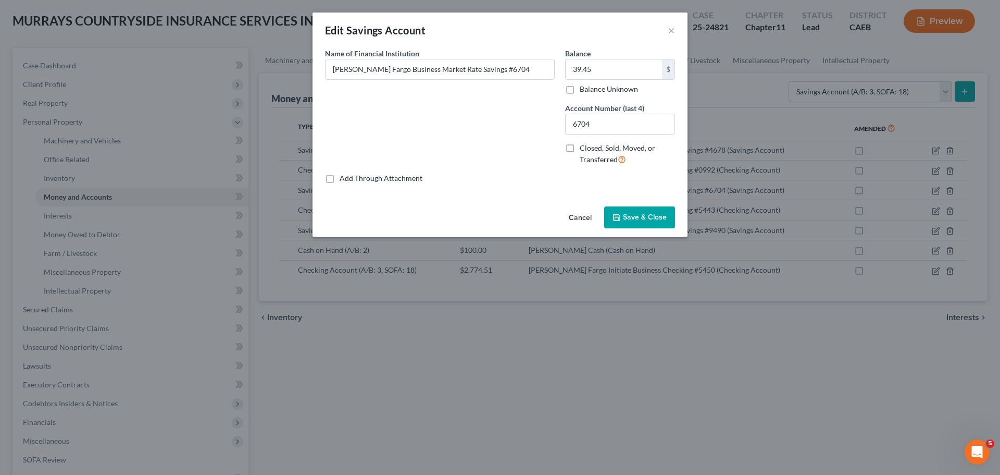
click at [580, 151] on label "Closed, Sold, Moved, or Transferred" at bounding box center [627, 154] width 95 height 22
click at [584, 150] on input "Closed, Sold, Moved, or Transferred" at bounding box center [587, 146] width 7 height 7
checkbox input "true"
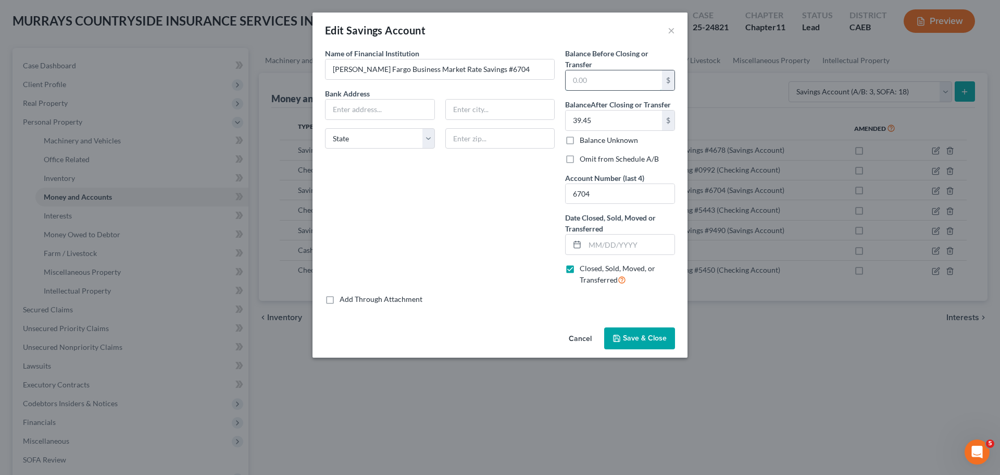
click at [594, 80] on input "text" at bounding box center [614, 80] width 96 height 20
type input "39.45"
click at [618, 117] on input "39.45" at bounding box center [614, 120] width 96 height 20
type input "0.00"
click at [628, 244] on input "text" at bounding box center [630, 244] width 90 height 20
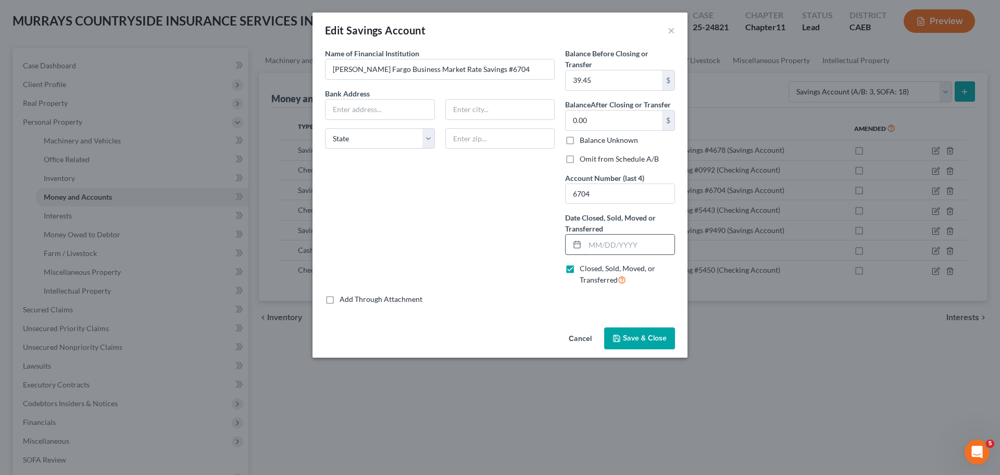
click at [628, 244] on input "text" at bounding box center [630, 244] width 90 height 20
type input "09/30/2025"
click at [636, 332] on button "Save & Close" at bounding box center [639, 338] width 71 height 22
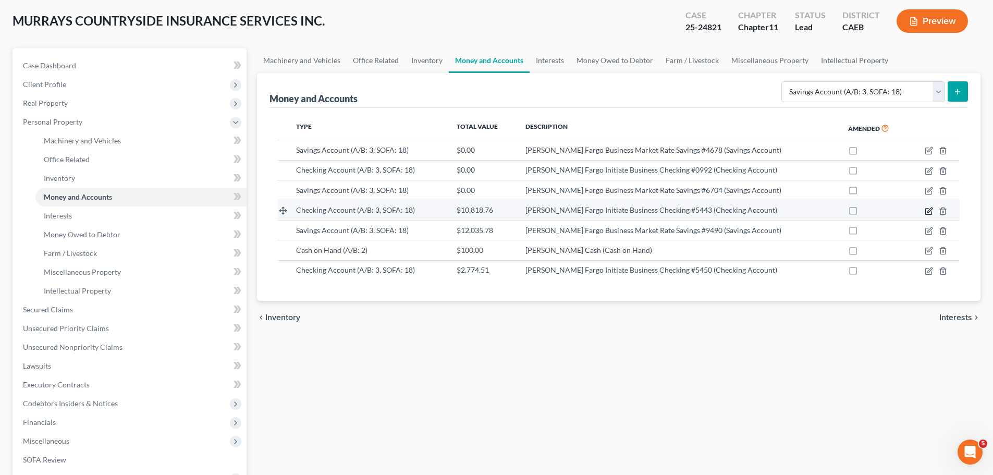
click at [927, 211] on icon "button" at bounding box center [928, 211] width 8 height 8
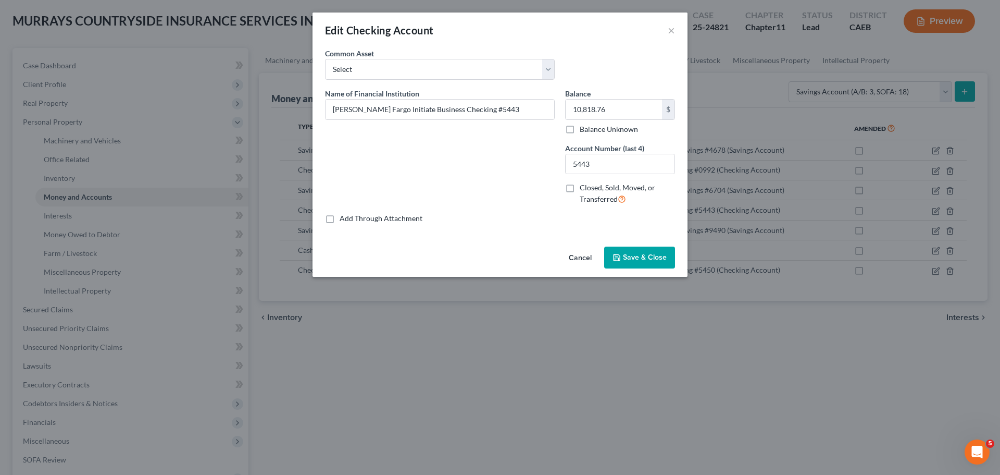
click at [580, 190] on label "Closed, Sold, Moved, or Transferred" at bounding box center [627, 193] width 95 height 22
click at [584, 189] on input "Closed, Sold, Moved, or Transferred" at bounding box center [587, 185] width 7 height 7
checkbox input "true"
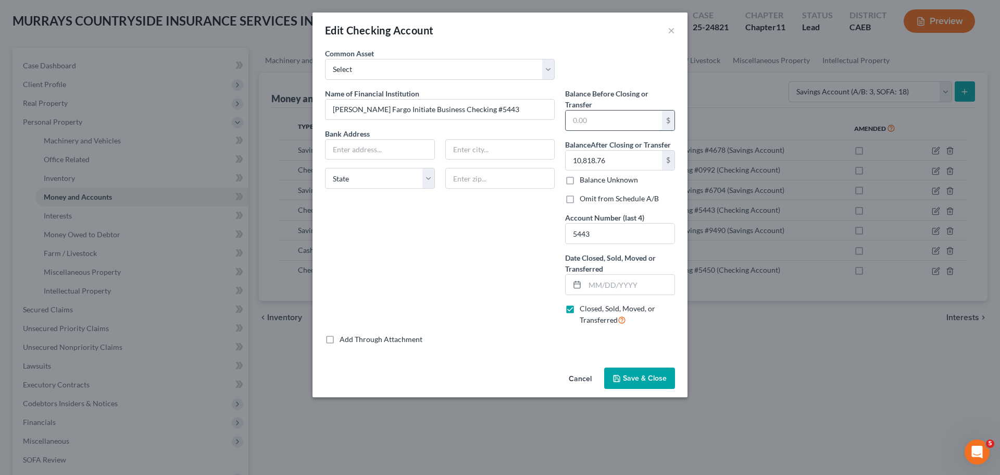
click at [601, 119] on input "text" at bounding box center [614, 120] width 96 height 20
type input "10,818.76"
click at [616, 290] on input "text" at bounding box center [630, 285] width 90 height 20
type input "09/30/2025"
click at [622, 158] on input "10,818.76" at bounding box center [614, 161] width 96 height 20
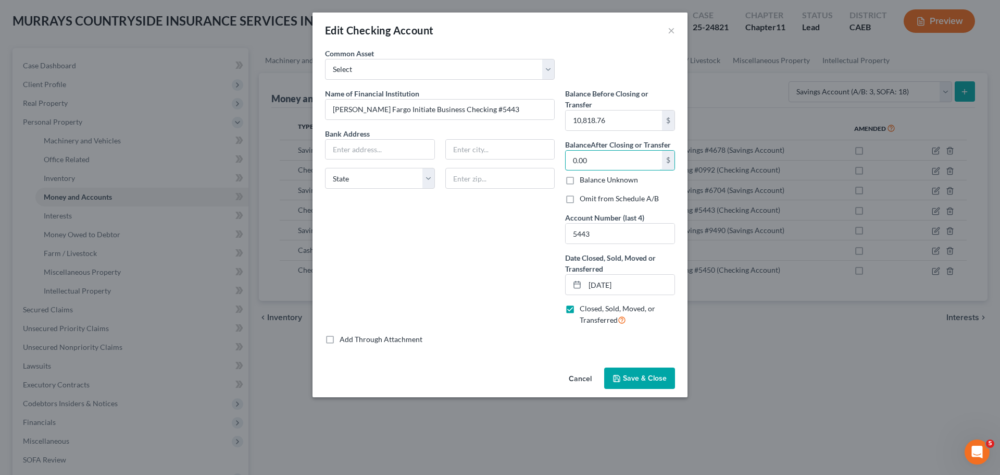
type input "0.00"
click at [627, 374] on span "Save & Close" at bounding box center [645, 378] width 44 height 9
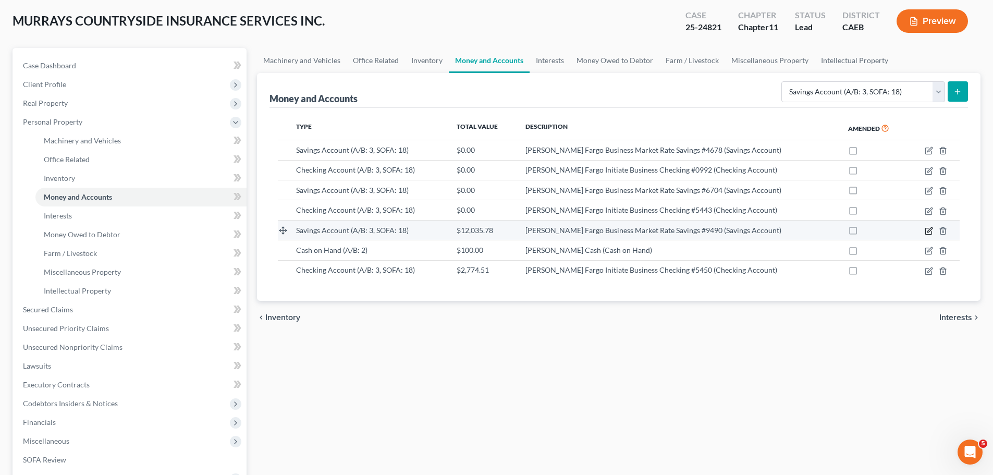
click at [929, 230] on icon "button" at bounding box center [929, 229] width 5 height 5
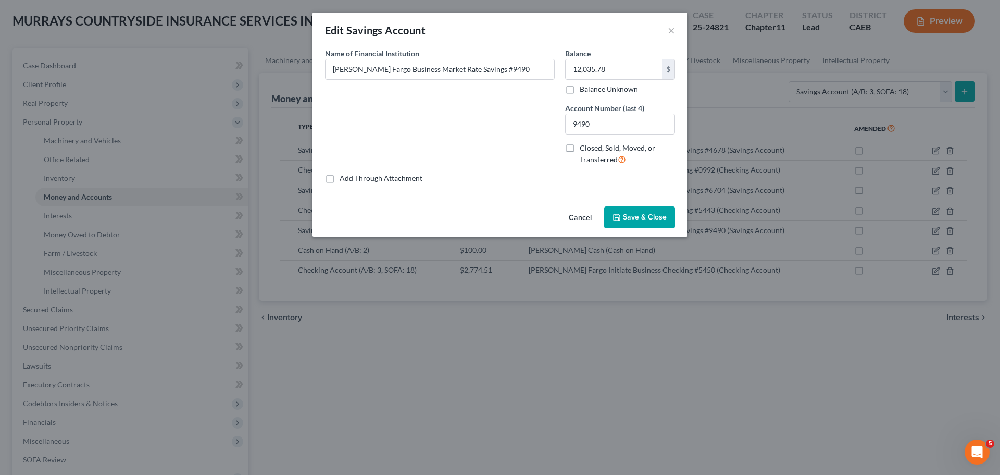
click at [580, 146] on label "Closed, Sold, Moved, or Transferred" at bounding box center [627, 154] width 95 height 22
click at [584, 146] on input "Closed, Sold, Moved, or Transferred" at bounding box center [587, 146] width 7 height 7
checkbox input "true"
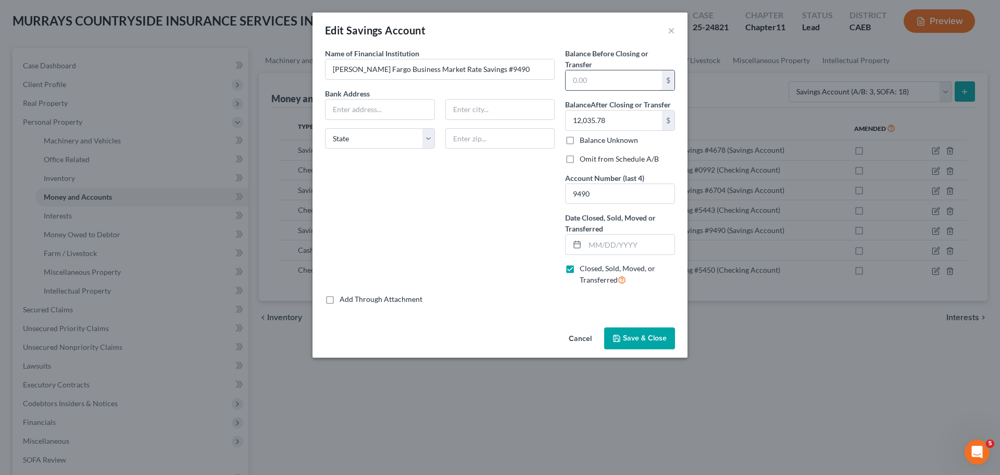
click at [597, 78] on input "text" at bounding box center [614, 80] width 96 height 20
type input "12,035.78"
click at [632, 118] on input "12,035.78" at bounding box center [614, 120] width 96 height 20
type input "0.00"
click at [596, 250] on input "text" at bounding box center [630, 244] width 90 height 20
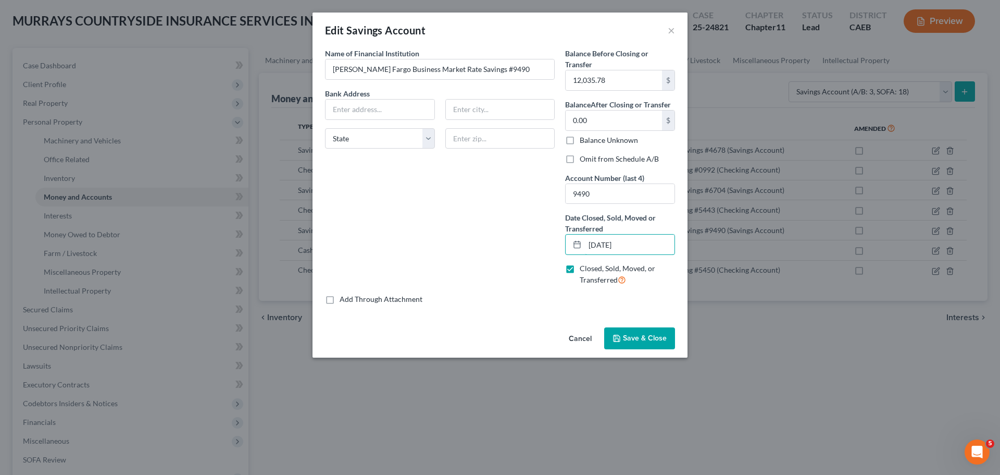
type input "09/30/2025"
click at [636, 337] on span "Save & Close" at bounding box center [645, 337] width 44 height 9
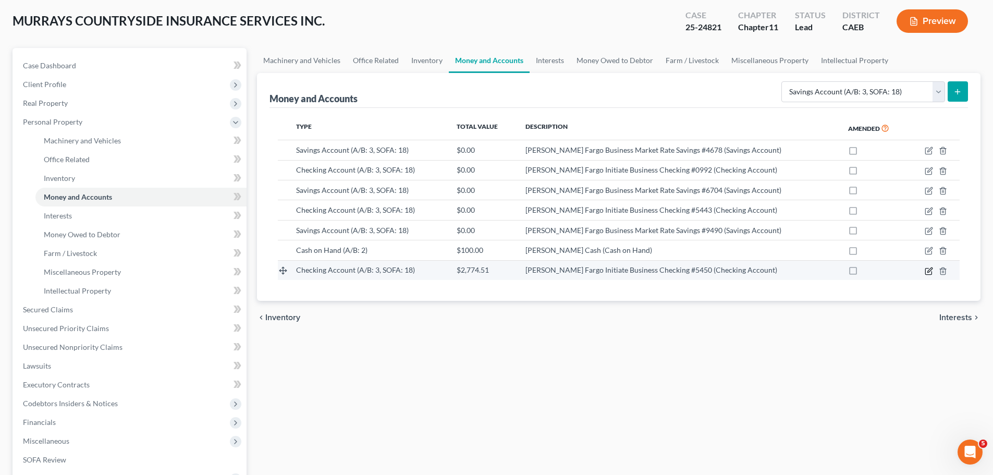
click at [929, 271] on icon "button" at bounding box center [928, 271] width 8 height 8
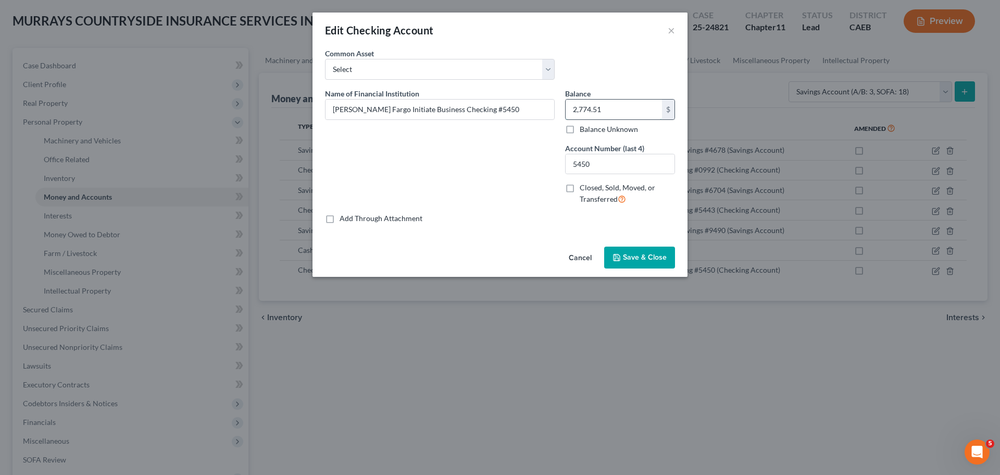
click at [620, 111] on input "2,774.51" at bounding box center [614, 110] width 96 height 20
click at [580, 188] on label "Closed, Sold, Moved, or Transferred" at bounding box center [627, 193] width 95 height 22
click at [584, 188] on input "Closed, Sold, Moved, or Transferred" at bounding box center [587, 185] width 7 height 7
checkbox input "true"
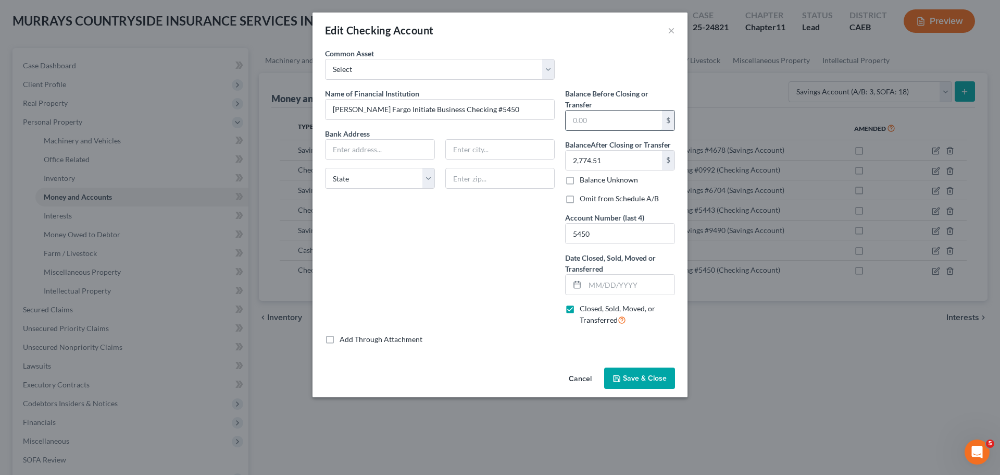
click at [597, 117] on input "text" at bounding box center [614, 120] width 96 height 20
type input "2,774.51"
click at [613, 158] on input "2,774.51" at bounding box center [614, 161] width 96 height 20
type input "0.00"
click at [615, 285] on input "text" at bounding box center [630, 285] width 90 height 20
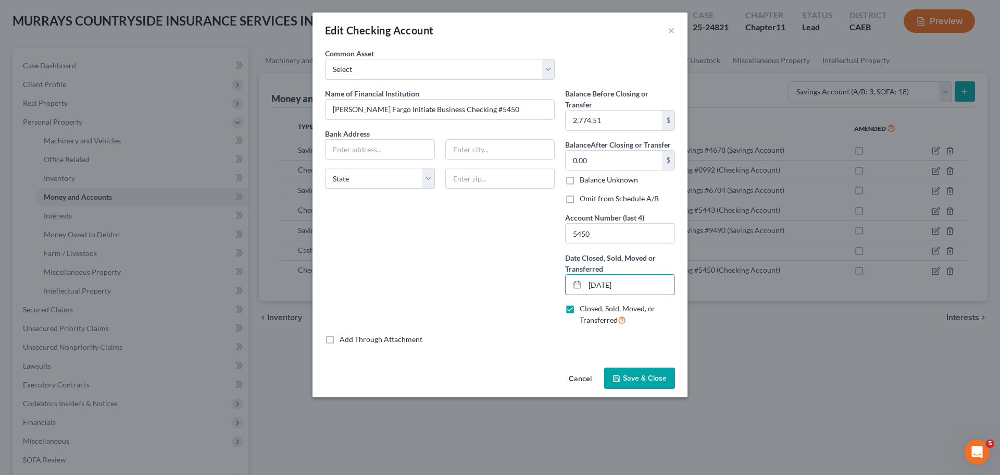
type input "09/30/2025"
click at [636, 379] on span "Save & Close" at bounding box center [645, 378] width 44 height 9
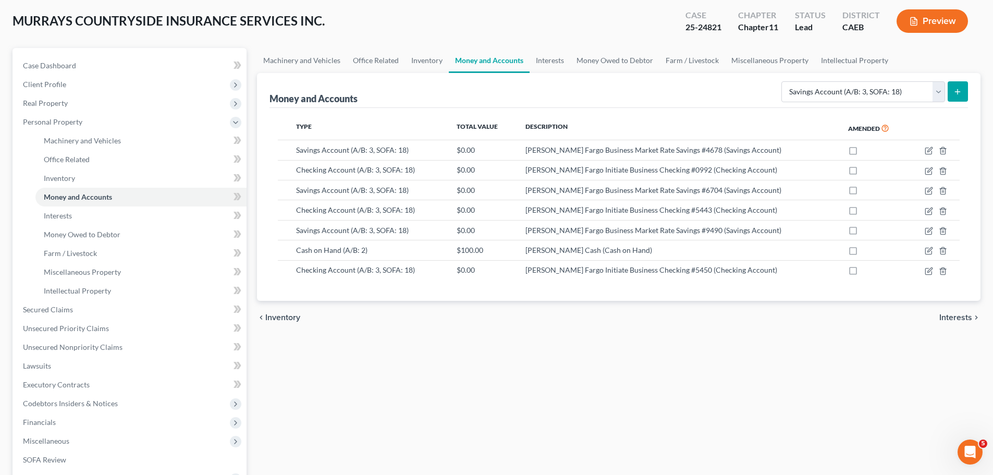
click at [734, 330] on div "chevron_left Inventory Interests chevron_right" at bounding box center [618, 317] width 723 height 33
click at [64, 220] on link "Interests" at bounding box center [140, 215] width 211 height 19
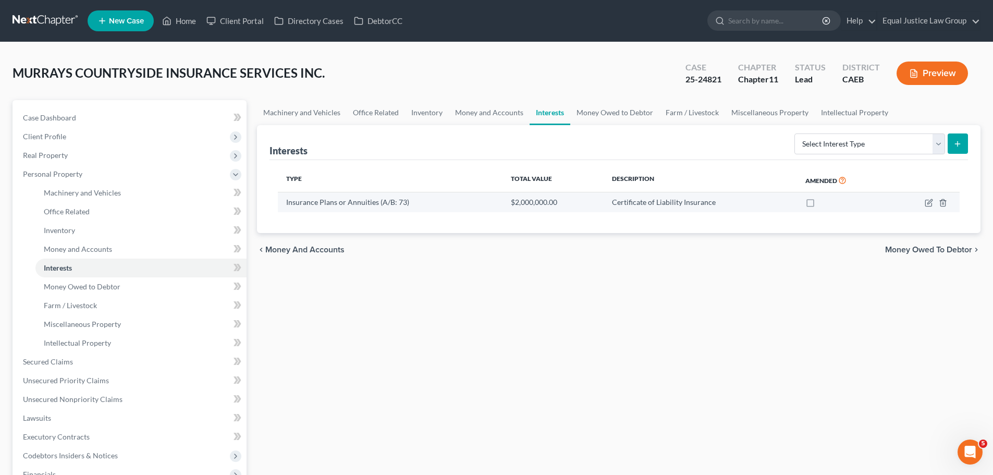
click at [379, 202] on span "Insurance Plans or Annuities (A/B: 73)" at bounding box center [347, 201] width 123 height 9
click at [931, 201] on icon "button" at bounding box center [928, 203] width 8 height 8
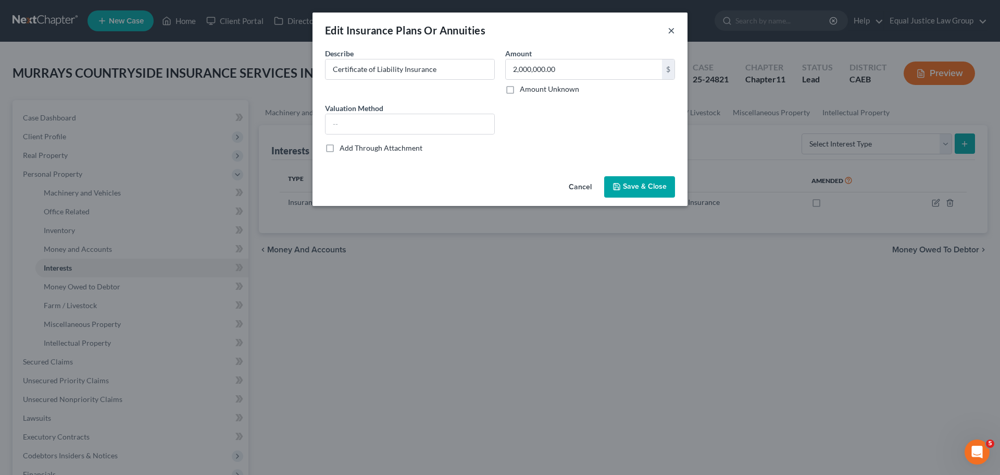
click at [670, 34] on button "×" at bounding box center [671, 30] width 7 height 13
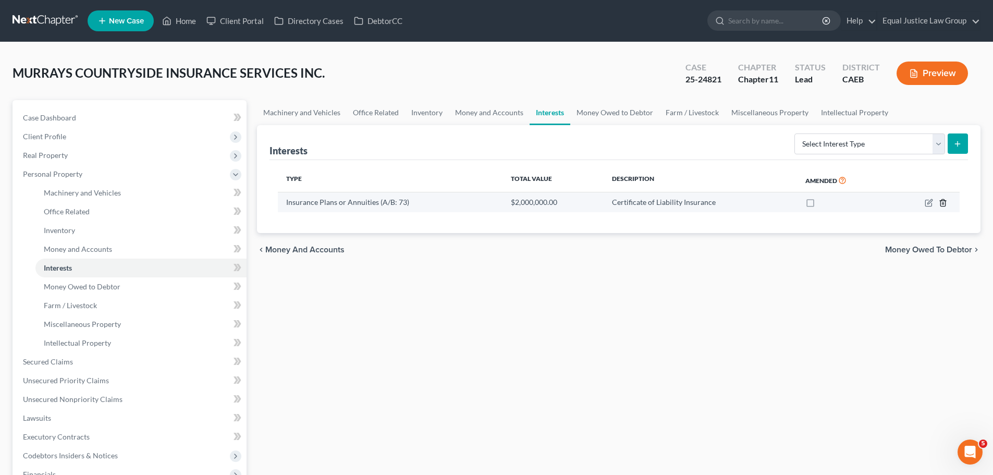
click at [943, 202] on icon "button" at bounding box center [942, 203] width 8 height 8
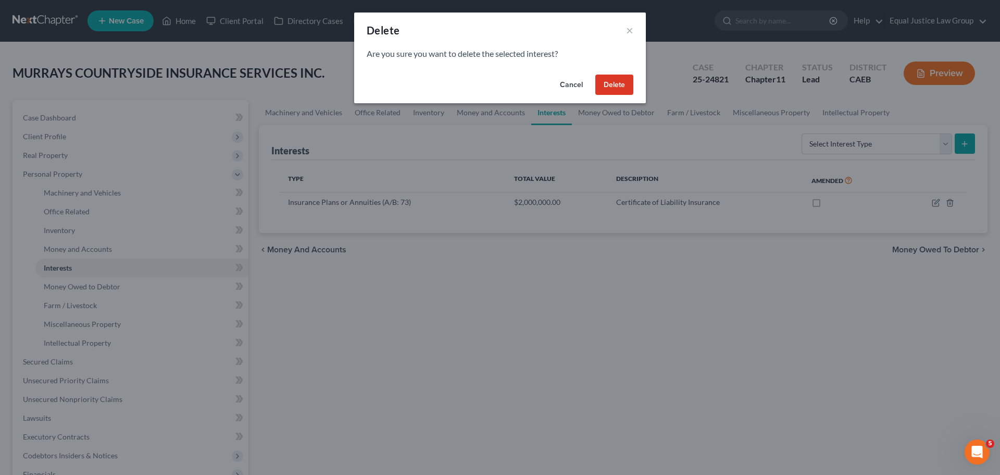
click at [622, 84] on button "Delete" at bounding box center [615, 85] width 38 height 21
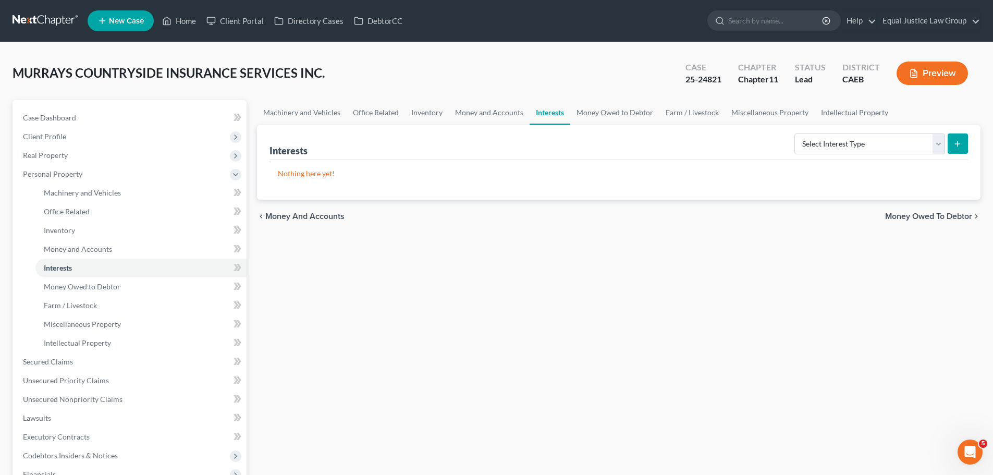
click at [420, 276] on div "Machinery and Vehicles Office Related Inventory Money and Accounts Interests Mo…" at bounding box center [619, 354] width 734 height 508
drag, startPoint x: 78, startPoint y: 290, endPoint x: 151, endPoint y: 292, distance: 73.0
click at [78, 290] on span "Money Owed to Debtor" at bounding box center [82, 286] width 77 height 9
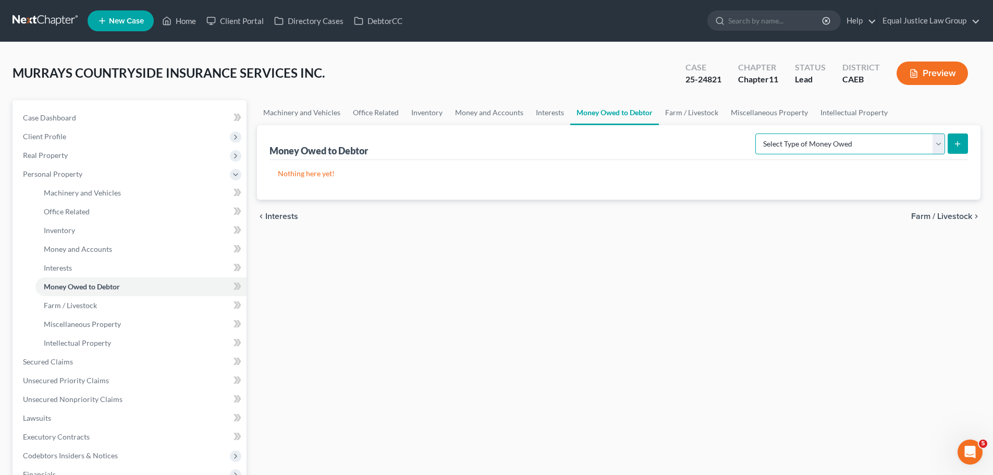
click at [817, 144] on select "Select Type of Money Owed Accounts Receivable (A/B: 11) Causes of Action Agains…" at bounding box center [850, 143] width 190 height 21
select select "accounts_receivable"
click at [757, 133] on select "Select Type of Money Owed Accounts Receivable (A/B: 11) Causes of Action Agains…" at bounding box center [850, 143] width 190 height 21
click at [960, 143] on icon "submit" at bounding box center [957, 144] width 8 height 8
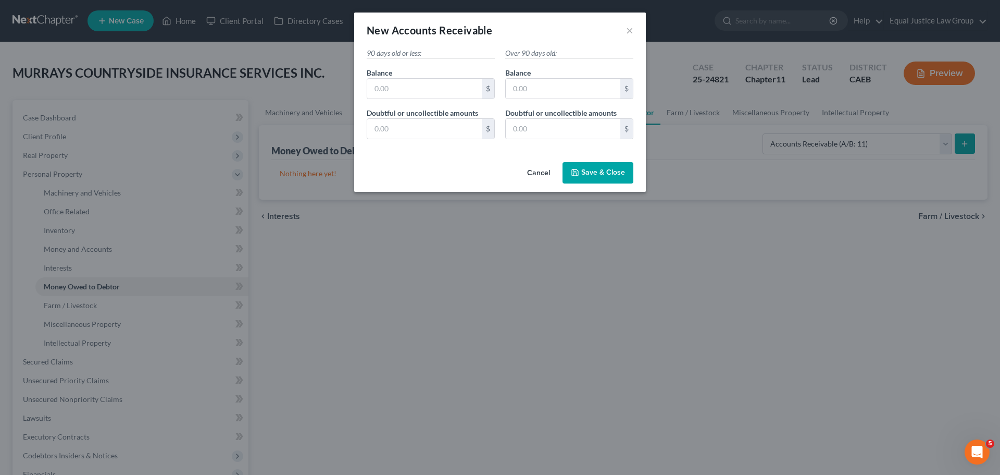
click at [419, 49] on p "90 days old or less:" at bounding box center [431, 53] width 128 height 11
click at [533, 44] on div "New Accounts Receivable ×" at bounding box center [500, 30] width 292 height 35
click at [533, 55] on p "Over 90 days old:" at bounding box center [569, 53] width 128 height 11
click at [427, 89] on input "text" at bounding box center [424, 89] width 115 height 20
type input "0"
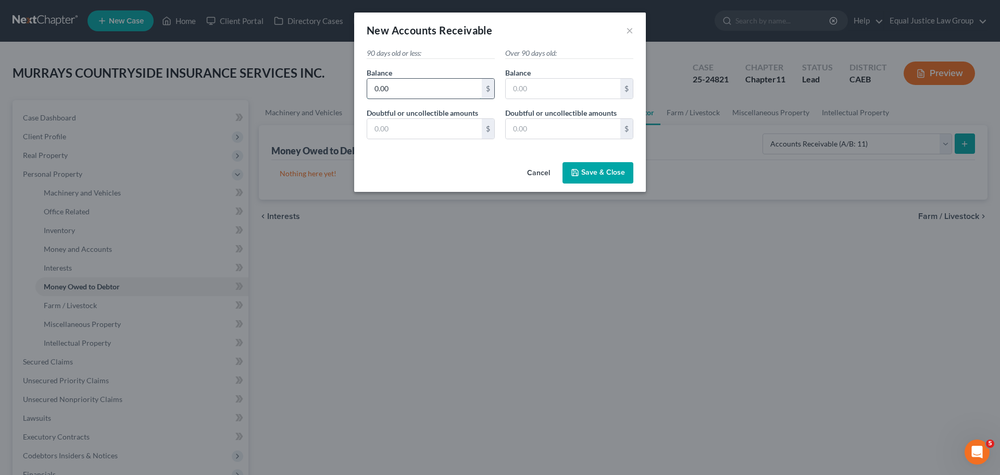
type input "0.00"
type input "00.00"
type input "0.00"
click at [615, 171] on span "Save & Close" at bounding box center [603, 172] width 44 height 9
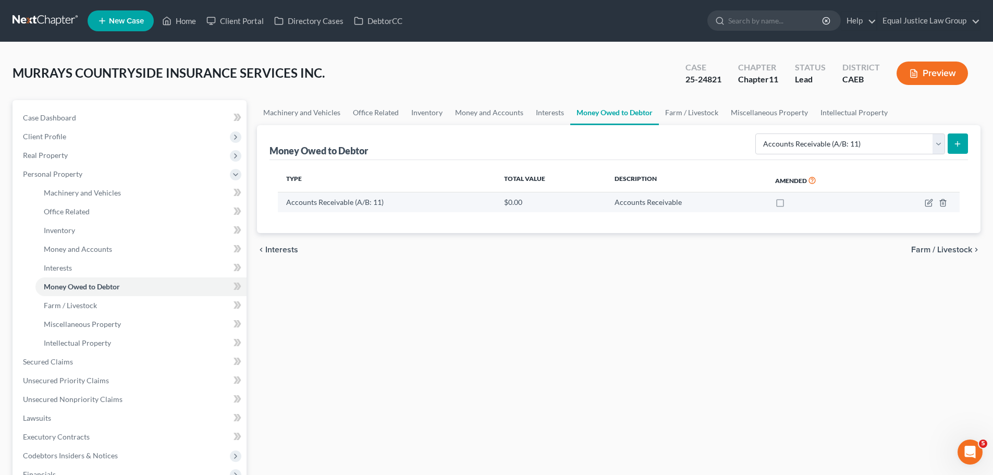
click at [789, 205] on label at bounding box center [789, 205] width 0 height 0
click at [794, 203] on input "checkbox" at bounding box center [797, 200] width 7 height 7
click at [926, 204] on icon "button" at bounding box center [928, 203] width 8 height 8
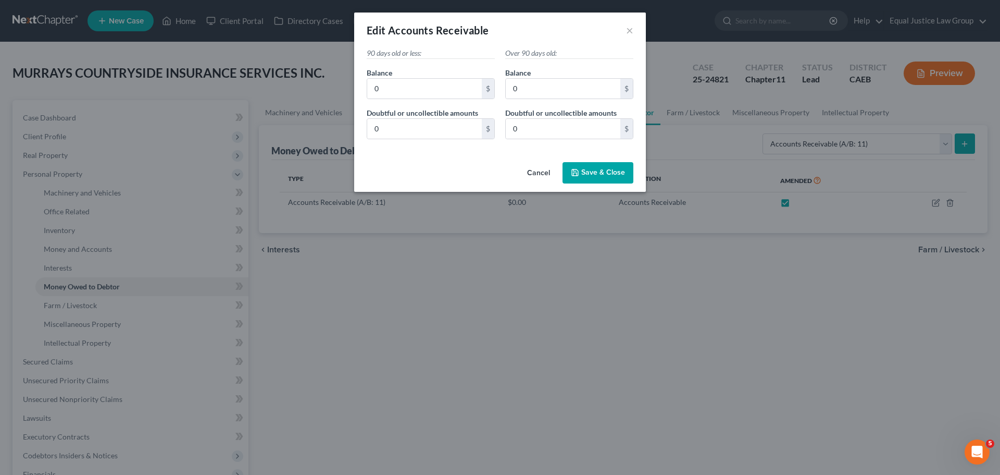
click at [528, 171] on button "Cancel" at bounding box center [539, 173] width 40 height 21
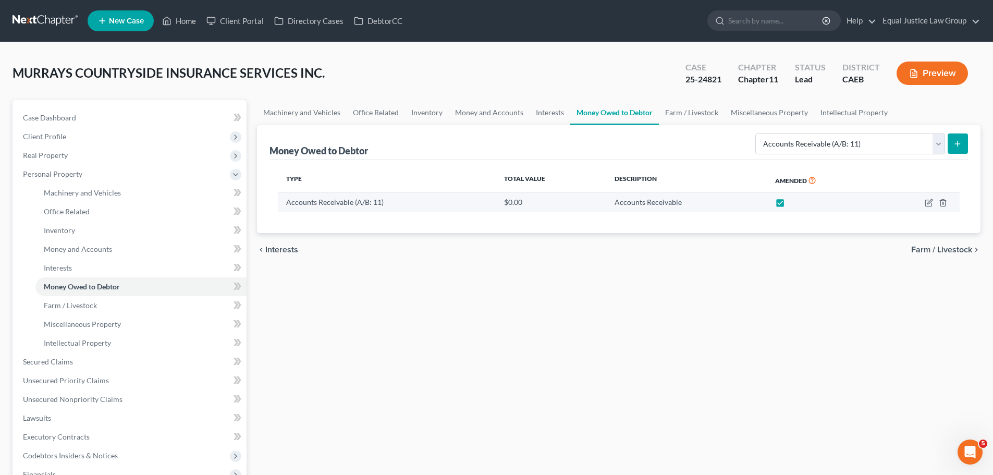
click at [789, 205] on label at bounding box center [789, 205] width 0 height 0
click at [794, 203] on input "checkbox" at bounding box center [797, 200] width 7 height 7
checkbox input "false"
click at [844, 207] on div at bounding box center [822, 202] width 94 height 10
click at [439, 204] on div "Accounts Receivable (A/B: 11)" at bounding box center [386, 202] width 201 height 10
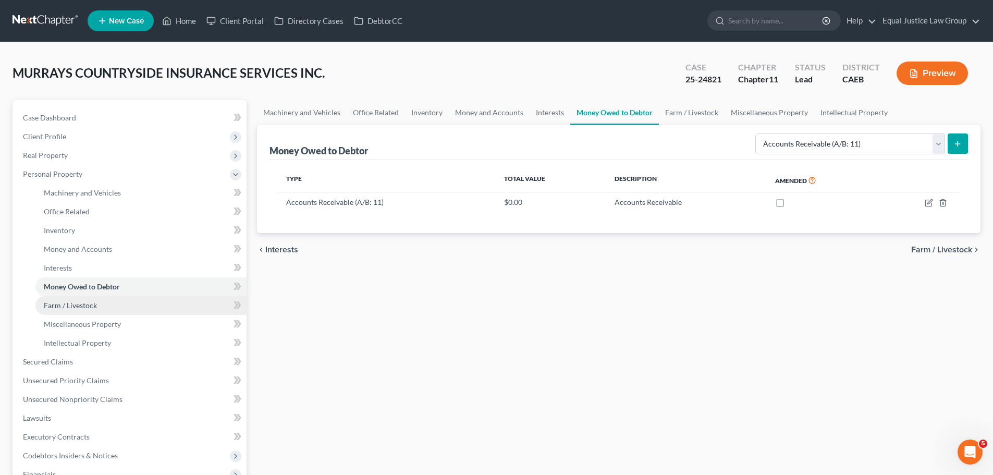
click at [105, 306] on link "Farm / Livestock" at bounding box center [140, 305] width 211 height 19
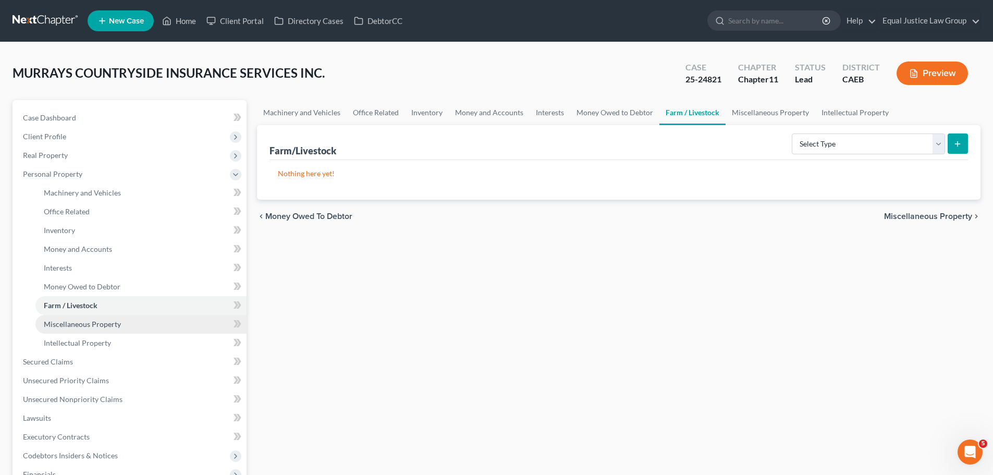
click at [105, 330] on link "Miscellaneous Property" at bounding box center [140, 324] width 211 height 19
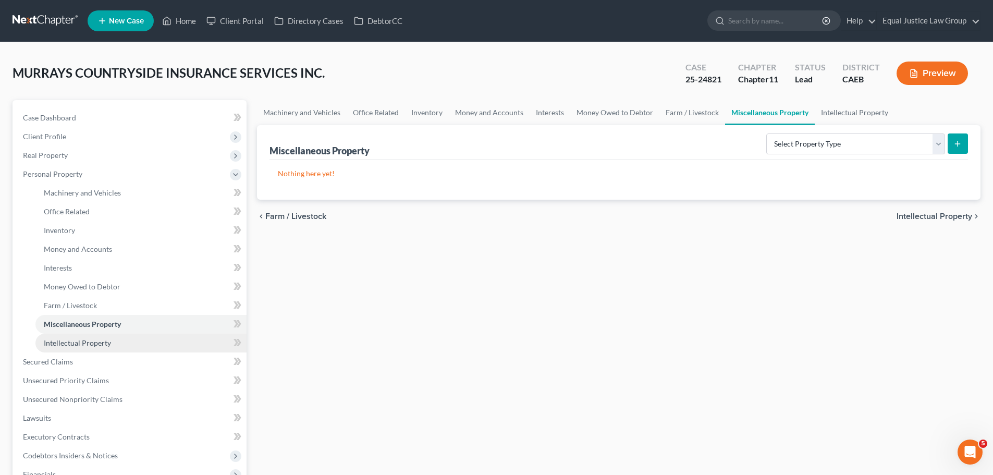
click at [105, 341] on span "Intellectual Property" at bounding box center [77, 342] width 67 height 9
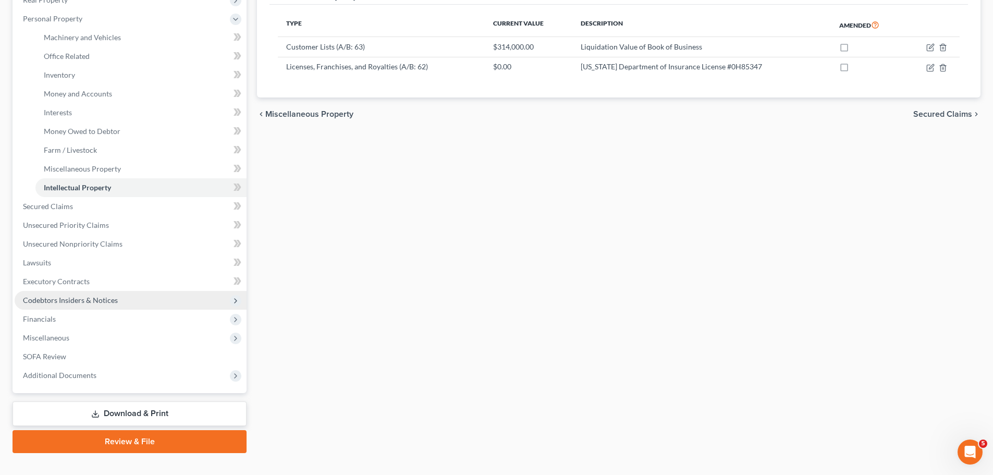
scroll to position [156, 0]
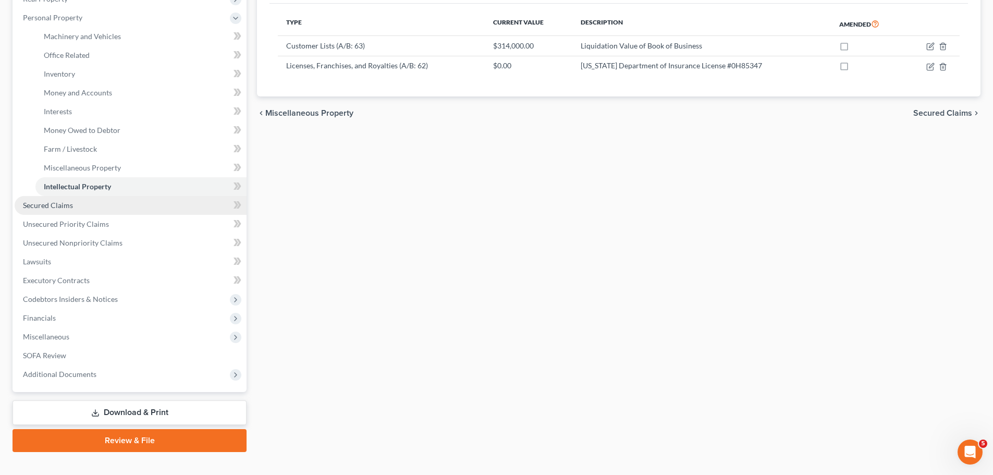
click at [85, 206] on link "Secured Claims" at bounding box center [131, 205] width 232 height 19
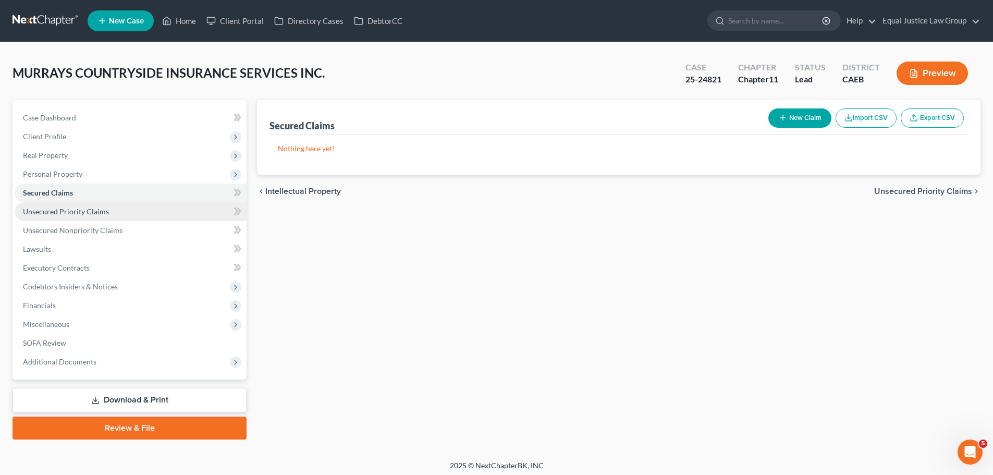
click at [101, 214] on span "Unsecured Priority Claims" at bounding box center [66, 211] width 86 height 9
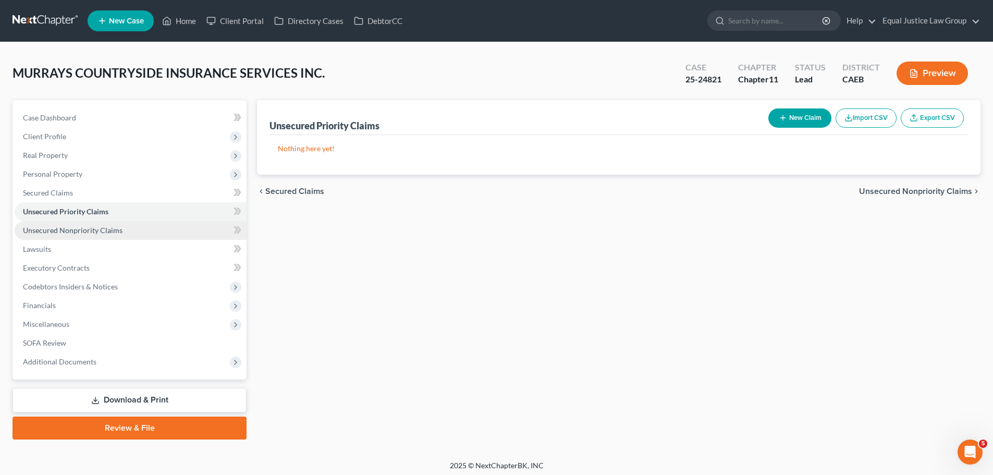
click at [114, 233] on span "Unsecured Nonpriority Claims" at bounding box center [73, 230] width 100 height 9
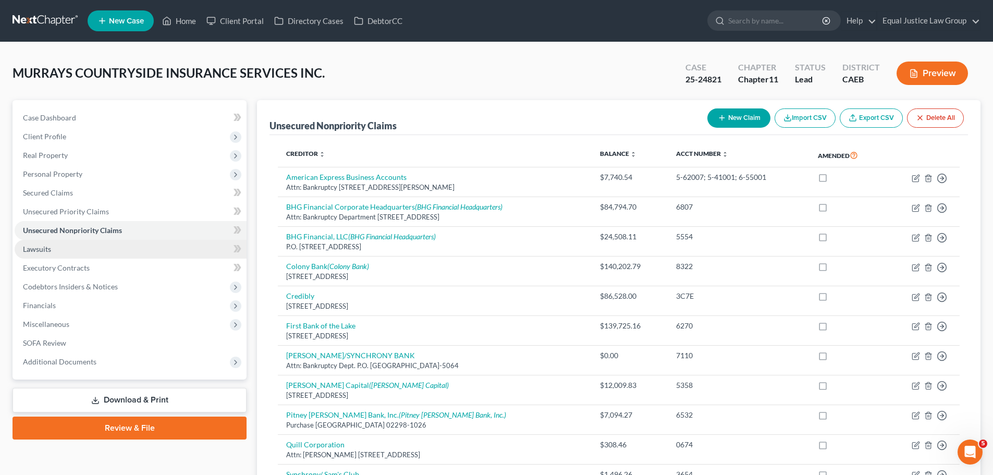
click at [75, 245] on link "Lawsuits" at bounding box center [131, 249] width 232 height 19
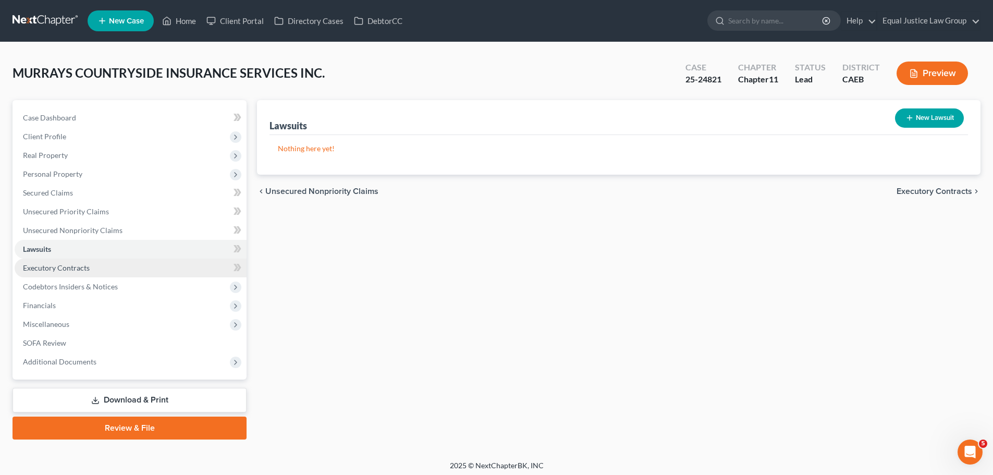
click at [82, 265] on span "Executory Contracts" at bounding box center [56, 267] width 67 height 9
click at [61, 250] on link "Lawsuits" at bounding box center [131, 249] width 232 height 19
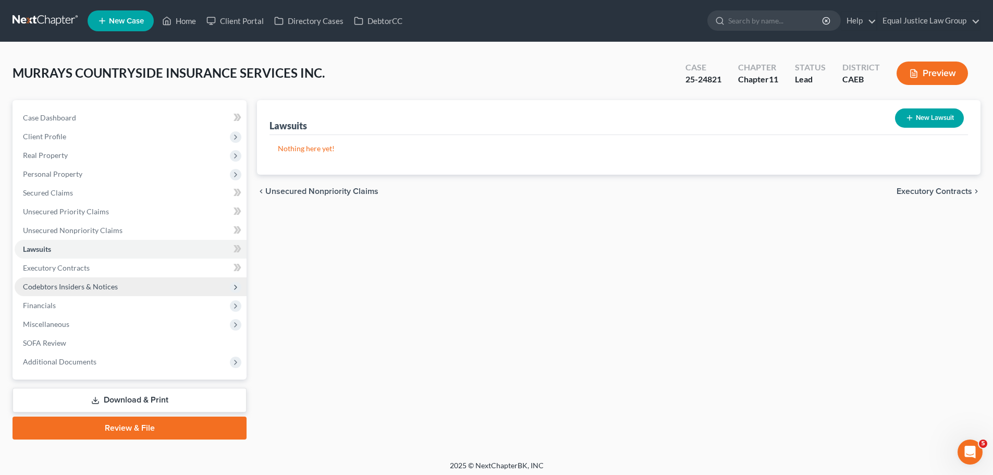
click at [81, 286] on span "Codebtors Insiders & Notices" at bounding box center [70, 286] width 95 height 9
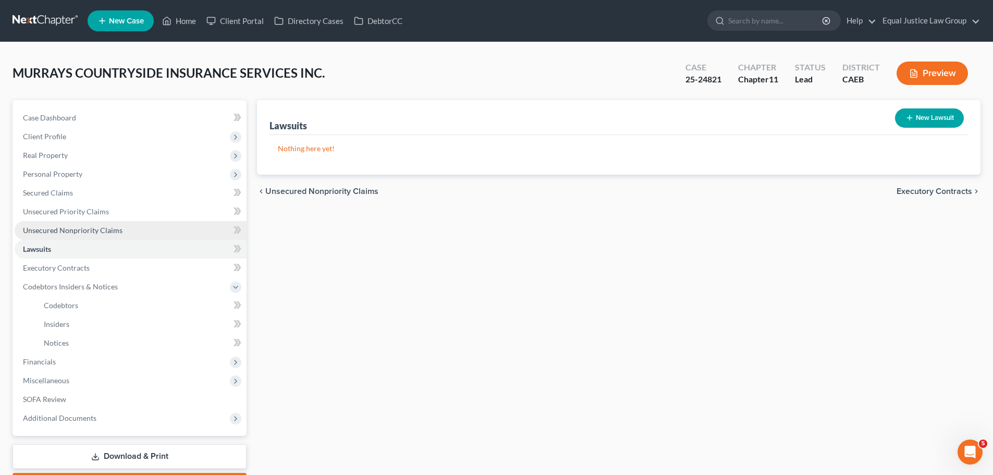
click at [60, 232] on span "Unsecured Nonpriority Claims" at bounding box center [73, 230] width 100 height 9
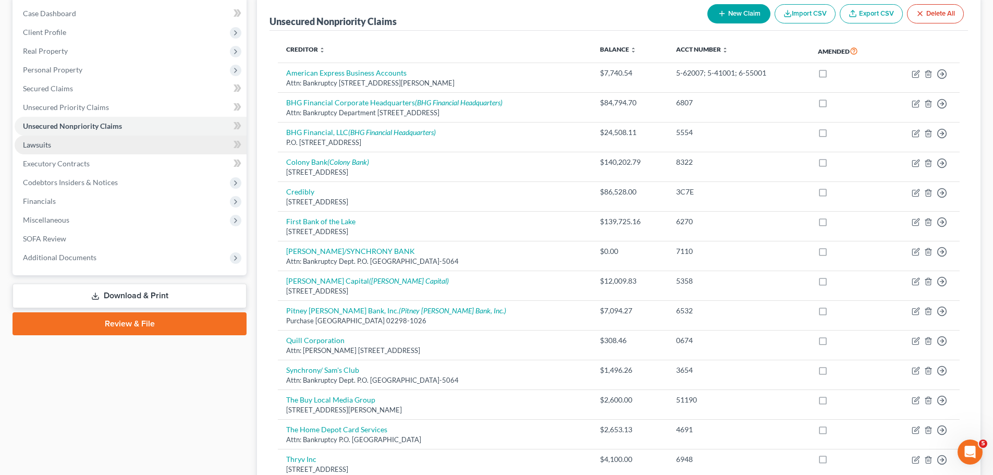
click at [88, 143] on link "Lawsuits" at bounding box center [131, 144] width 232 height 19
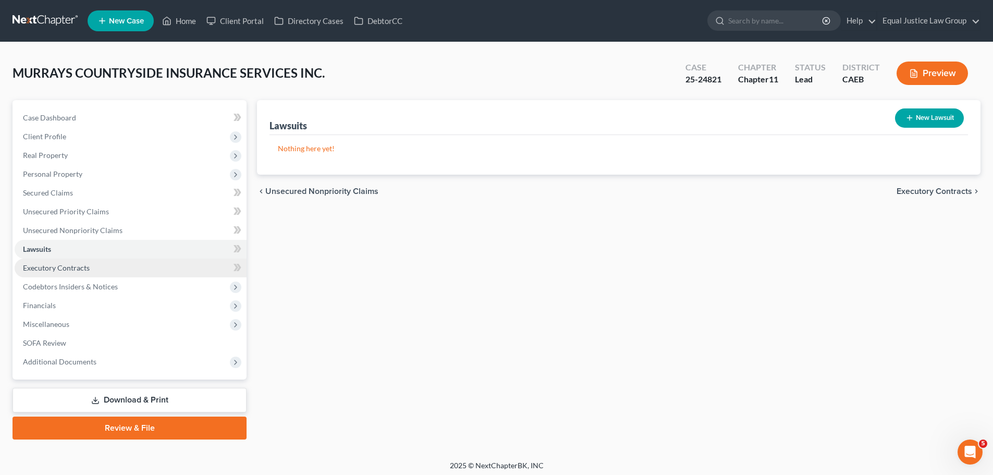
click at [88, 259] on link "Executory Contracts" at bounding box center [131, 267] width 232 height 19
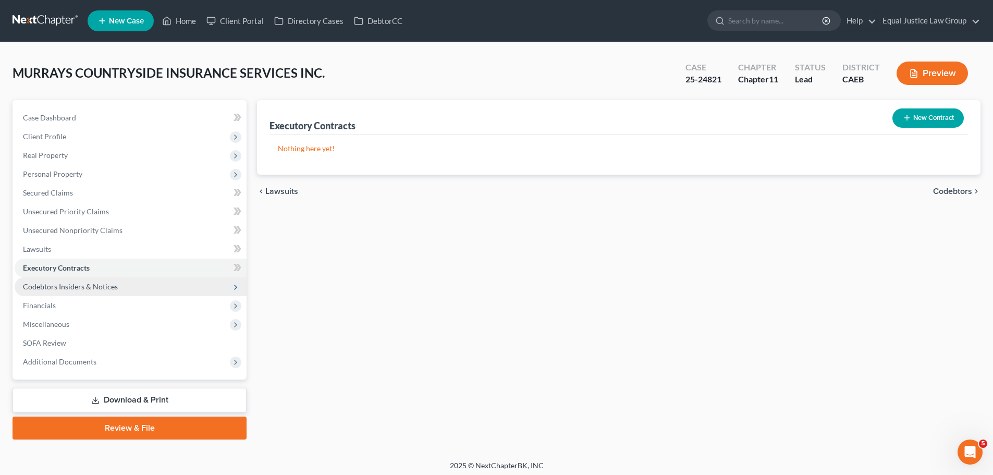
click at [97, 287] on span "Codebtors Insiders & Notices" at bounding box center [70, 286] width 95 height 9
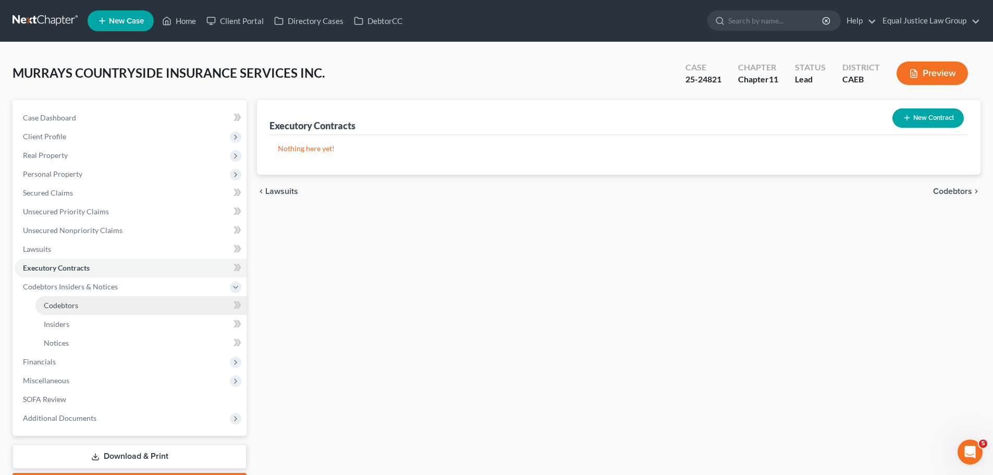
click at [80, 305] on link "Codebtors" at bounding box center [140, 305] width 211 height 19
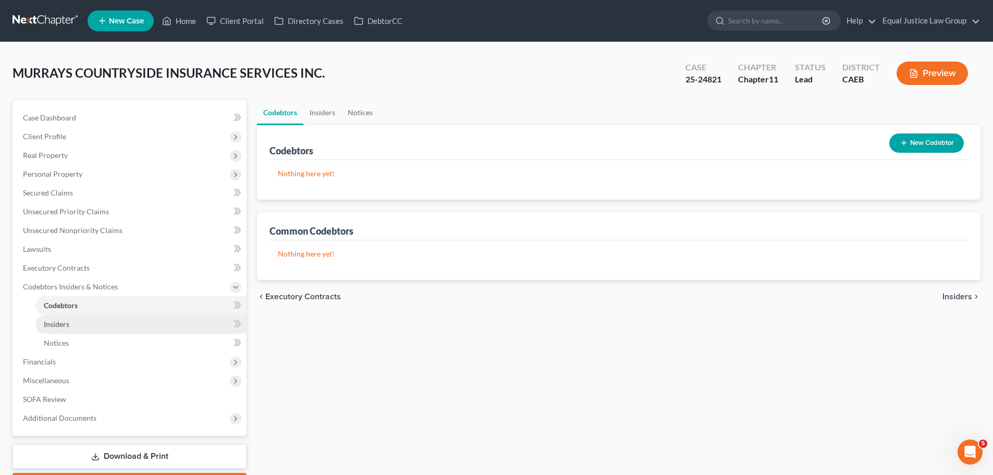
click at [79, 320] on link "Insiders" at bounding box center [140, 324] width 211 height 19
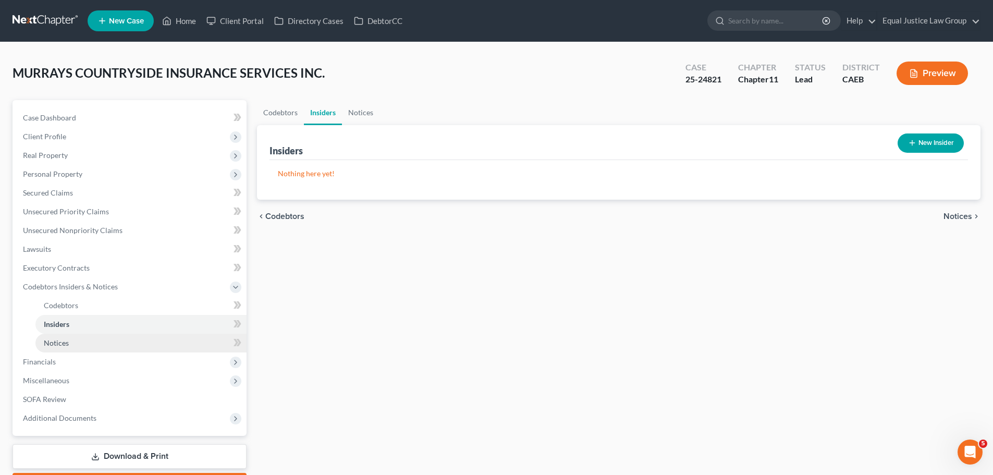
click at [82, 344] on link "Notices" at bounding box center [140, 342] width 211 height 19
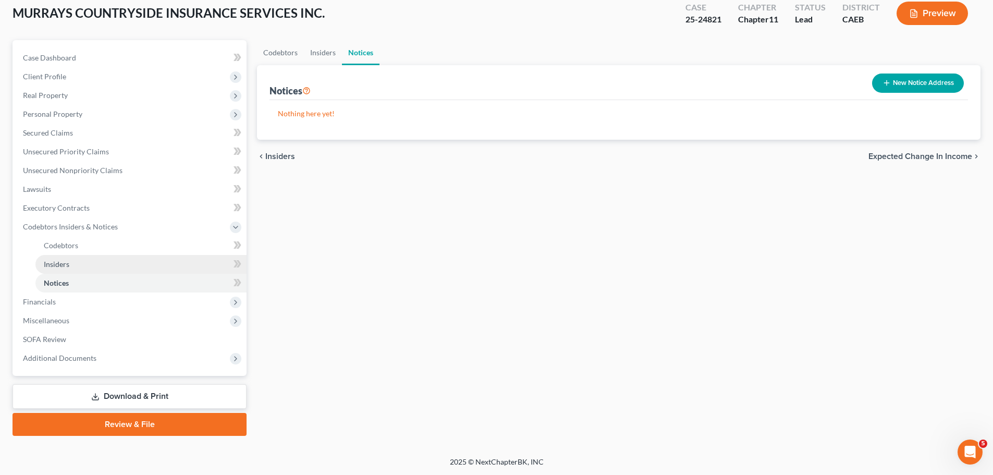
scroll to position [60, 0]
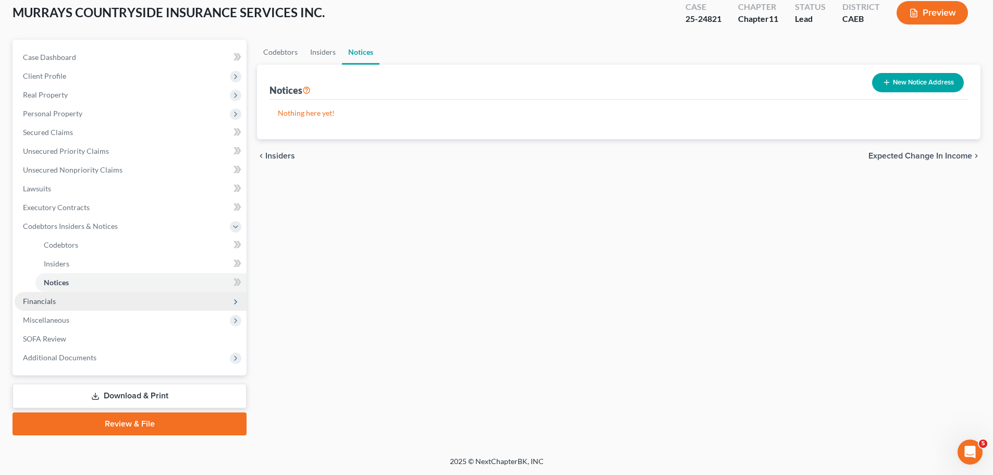
click at [56, 301] on span "Financials" at bounding box center [131, 301] width 232 height 19
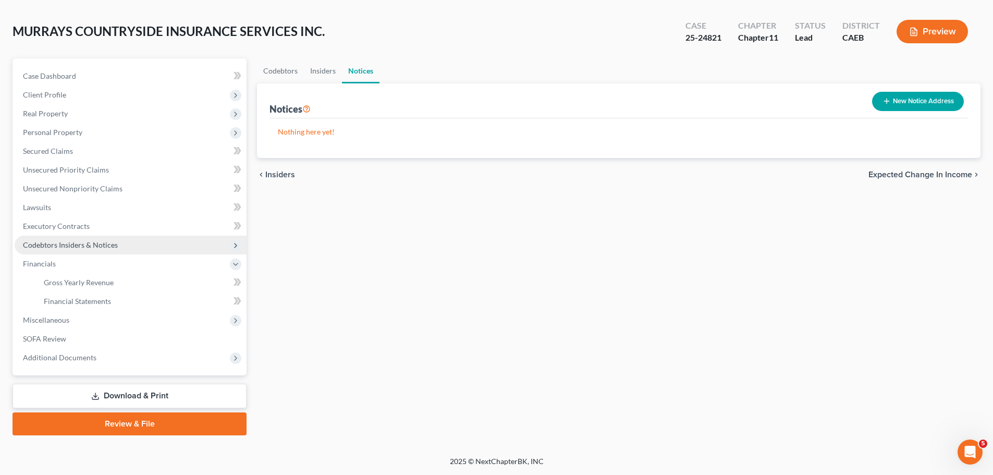
scroll to position [42, 0]
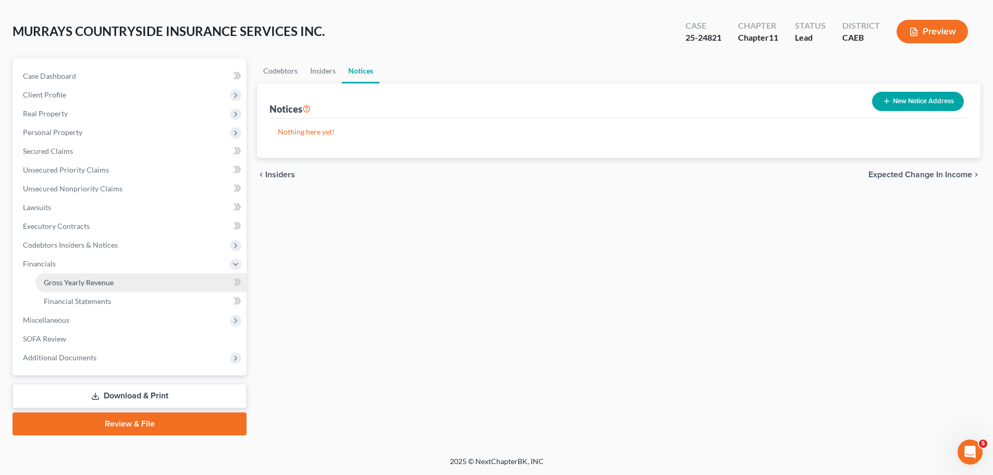
click at [101, 286] on span "Gross Yearly Revenue" at bounding box center [79, 282] width 70 height 9
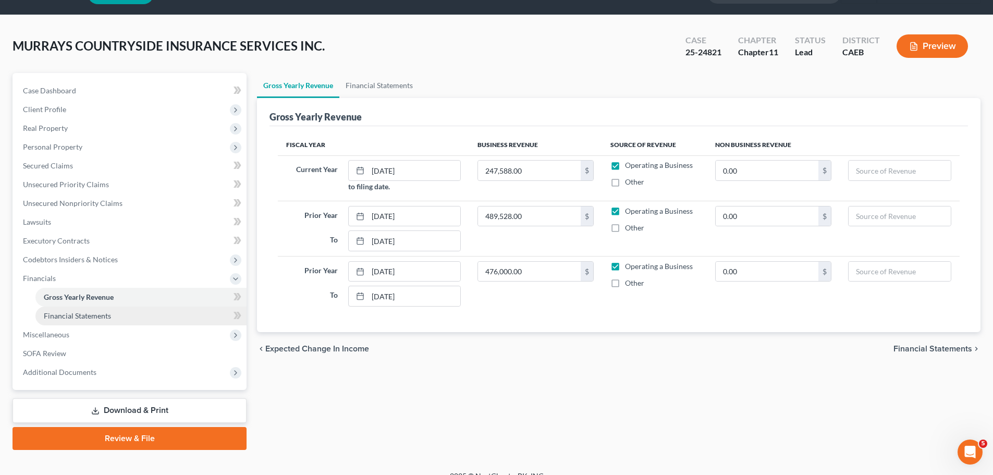
scroll to position [42, 0]
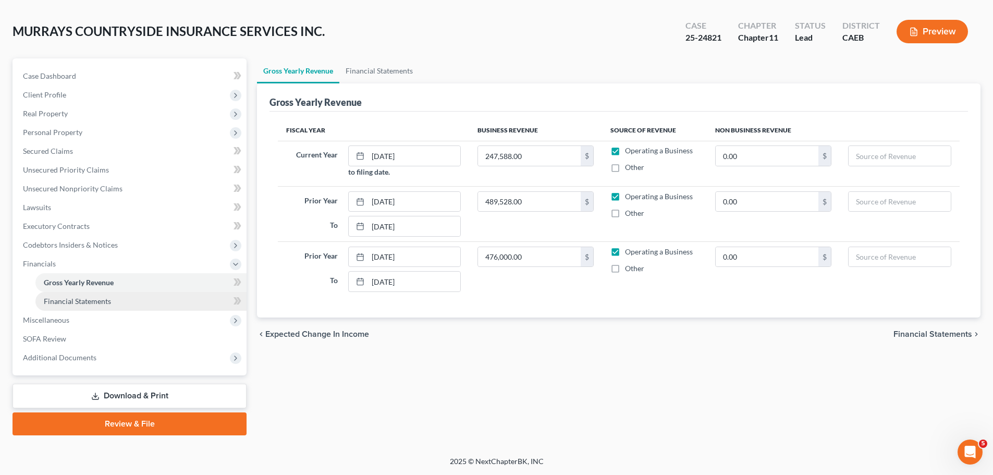
click at [114, 305] on link "Financial Statements" at bounding box center [140, 301] width 211 height 19
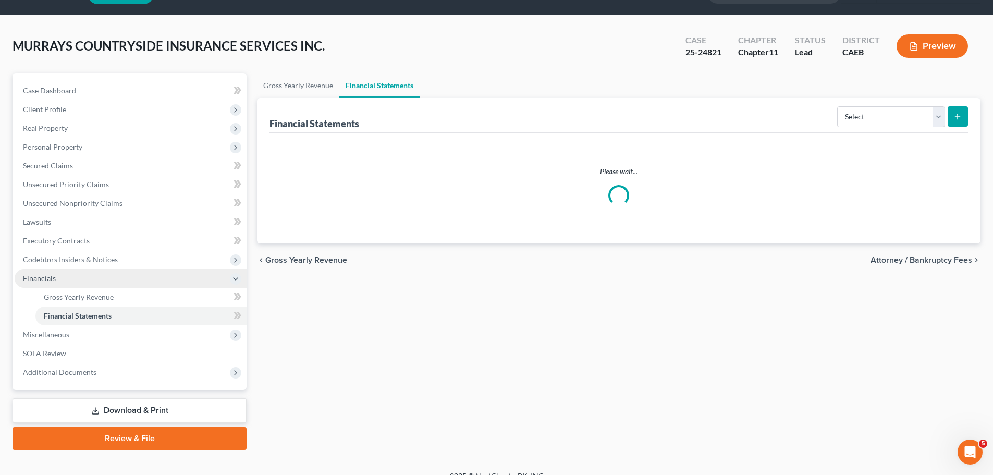
scroll to position [42, 0]
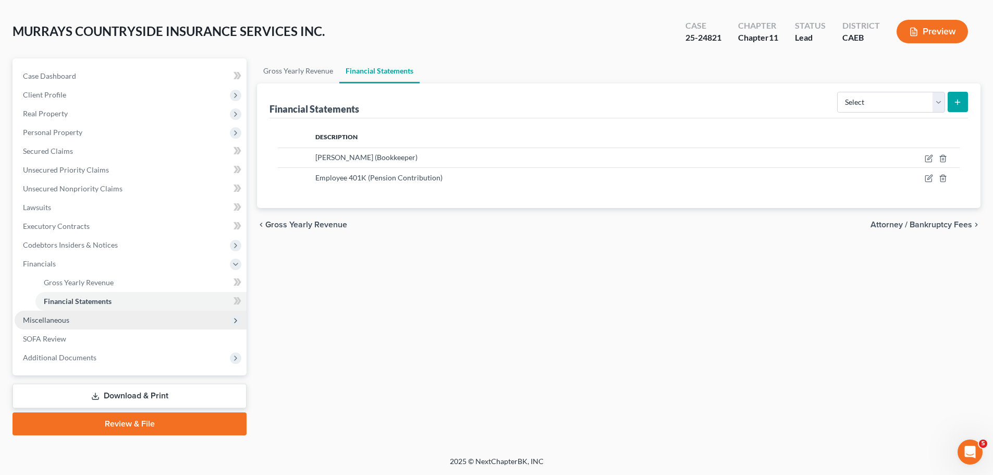
click at [81, 325] on span "Miscellaneous" at bounding box center [131, 320] width 232 height 19
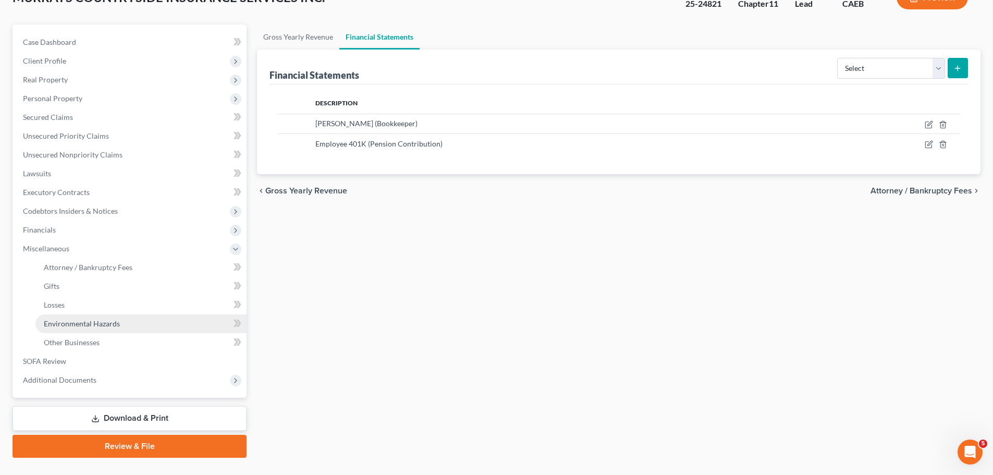
scroll to position [94, 0]
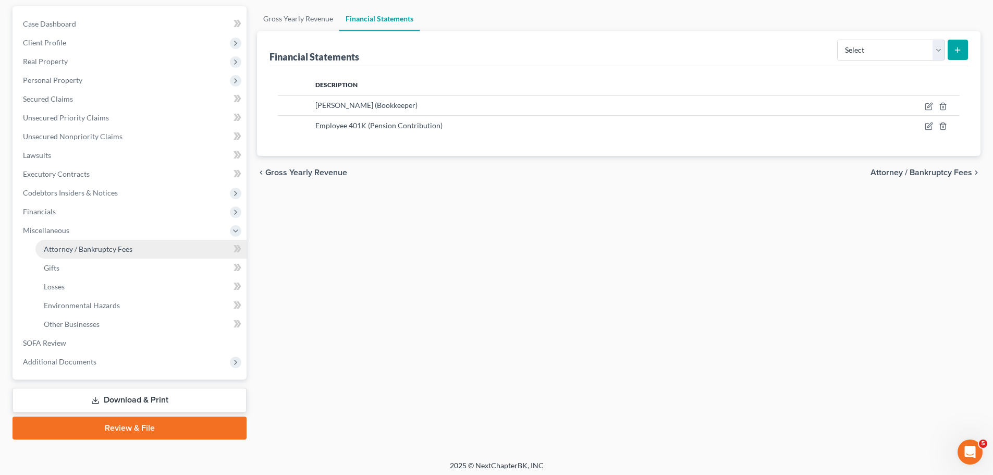
click at [113, 250] on span "Attorney / Bankruptcy Fees" at bounding box center [88, 248] width 89 height 9
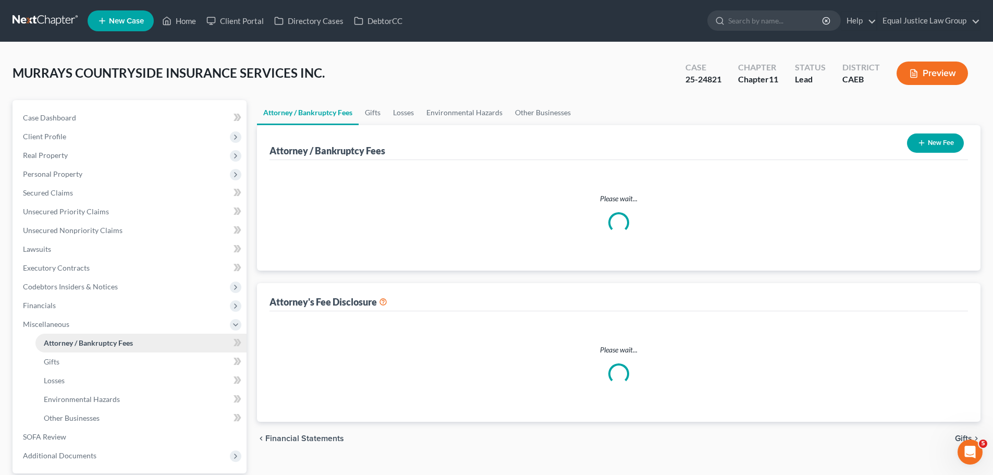
select select "0"
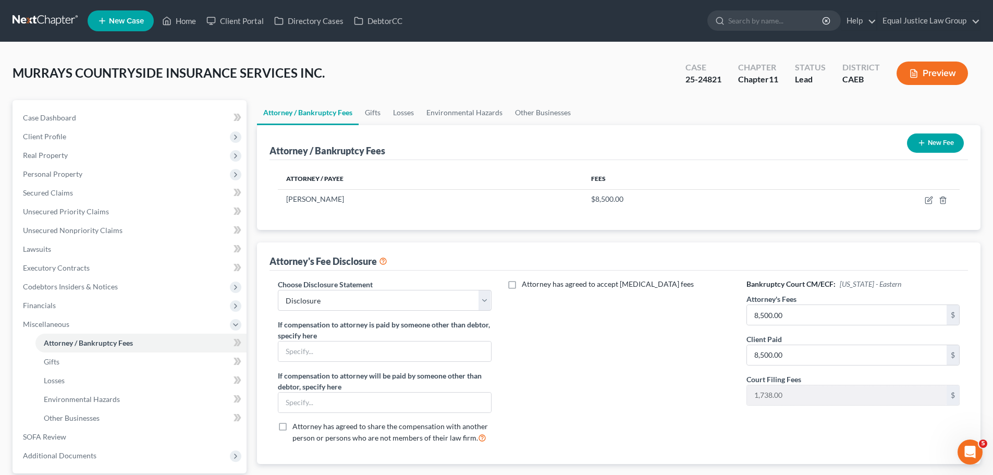
scroll to position [98, 0]
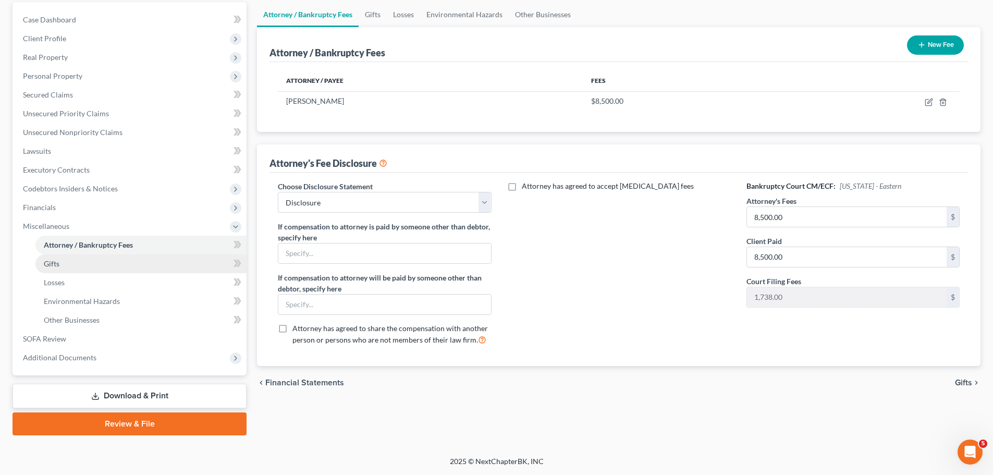
click at [54, 265] on span "Gifts" at bounding box center [52, 263] width 16 height 9
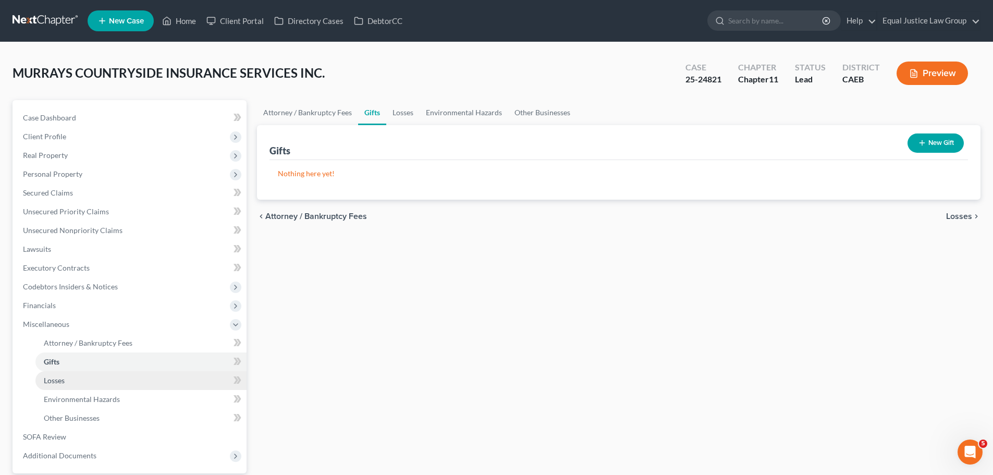
click at [57, 380] on span "Losses" at bounding box center [54, 380] width 21 height 9
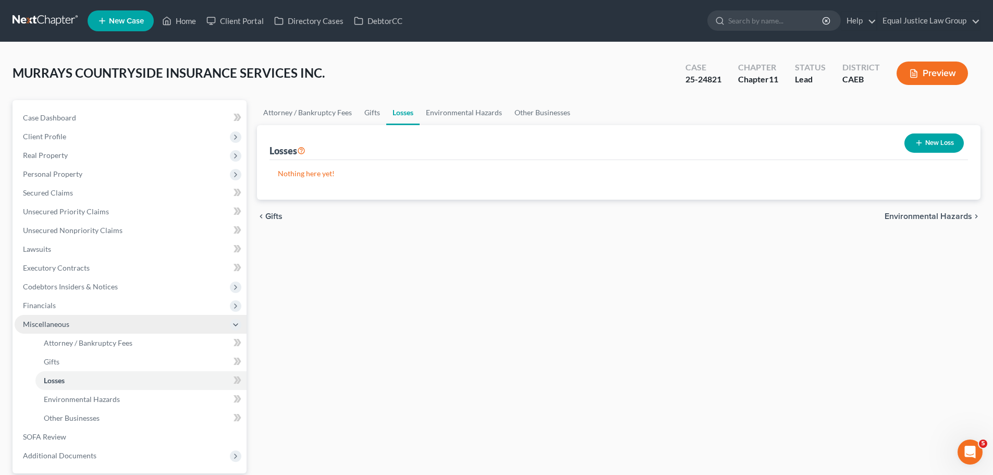
scroll to position [98, 0]
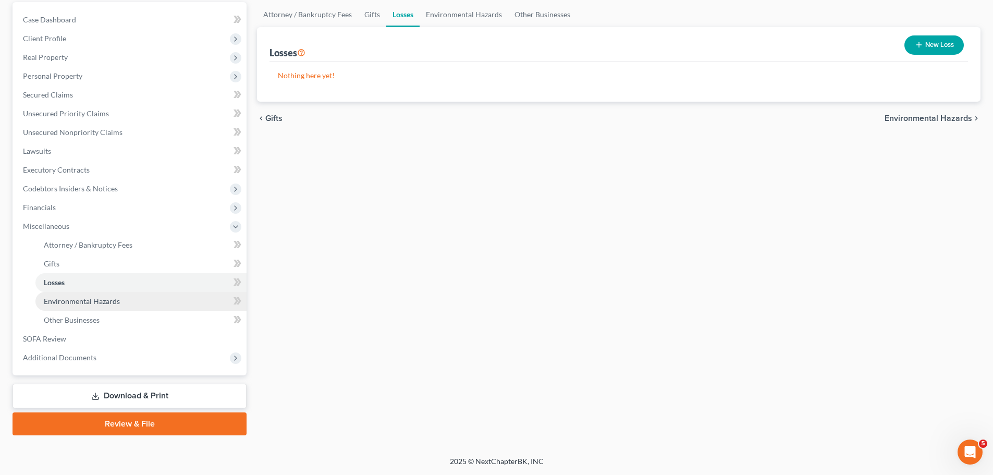
click at [92, 294] on link "Environmental Hazards" at bounding box center [140, 301] width 211 height 19
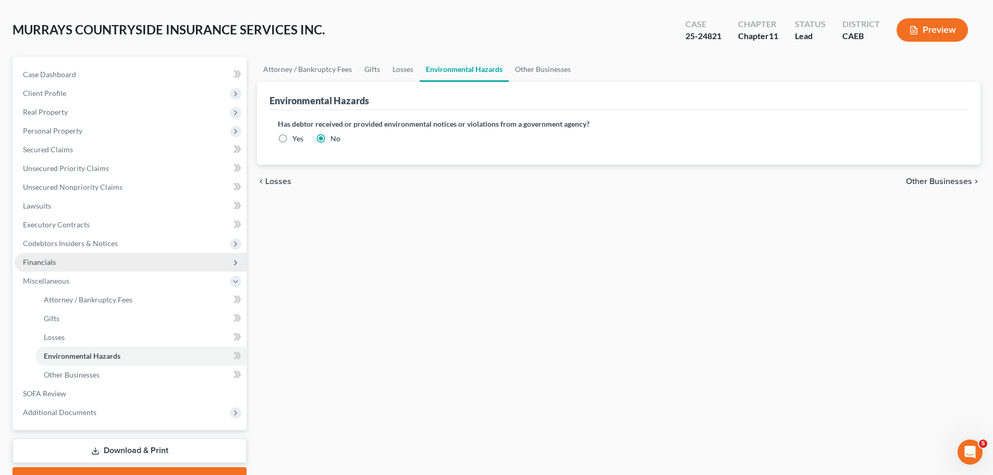
scroll to position [98, 0]
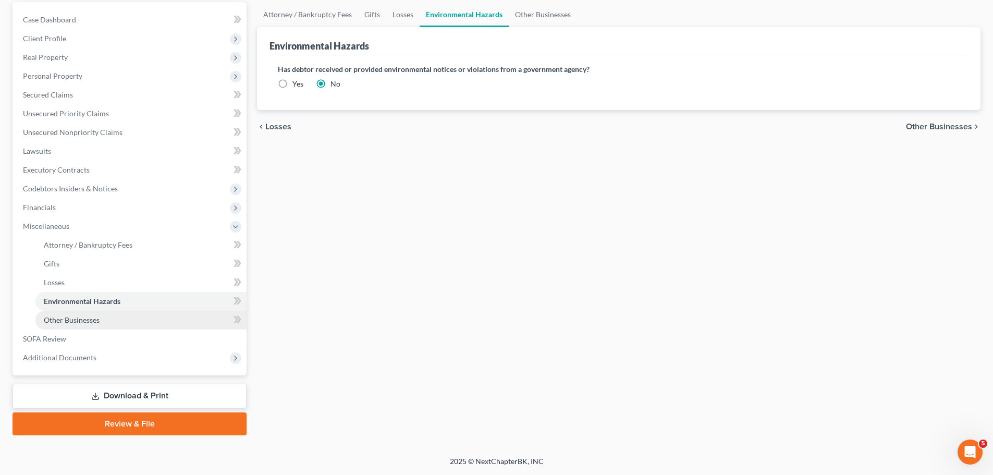
click at [78, 314] on link "Other Businesses" at bounding box center [140, 320] width 211 height 19
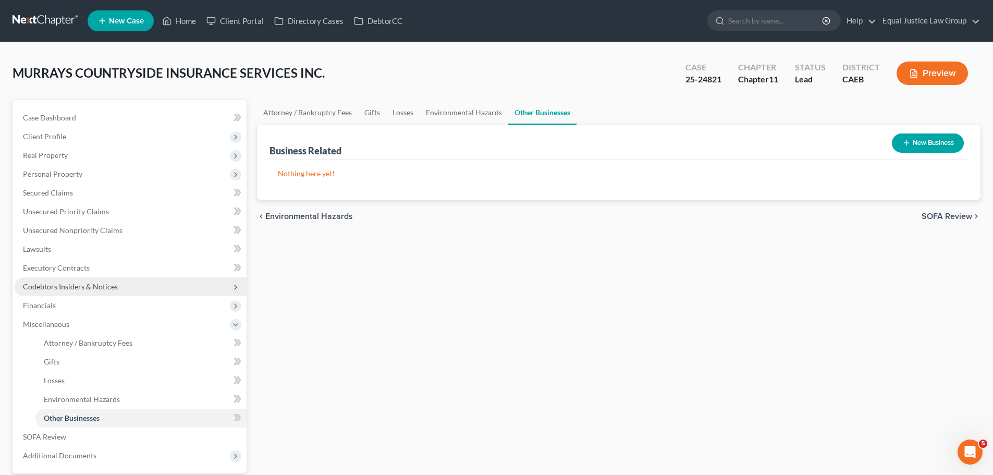
scroll to position [98, 0]
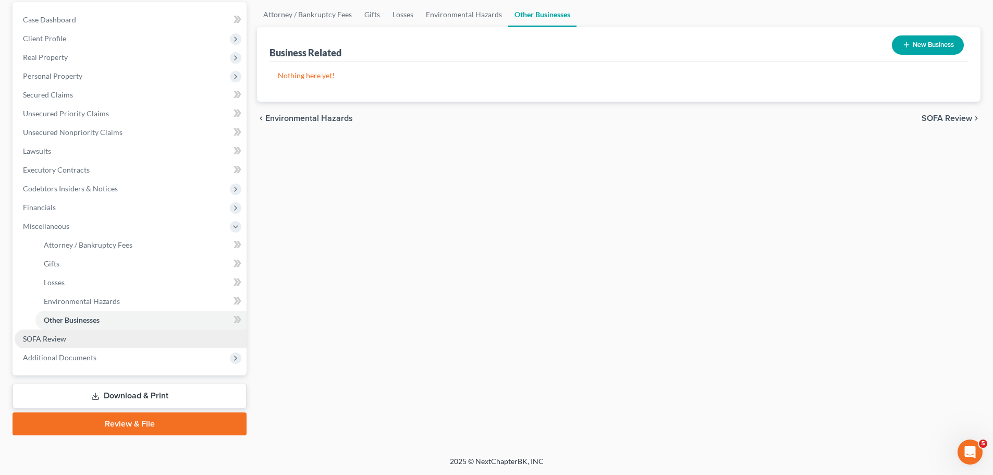
click at [67, 339] on link "SOFA Review" at bounding box center [131, 338] width 232 height 19
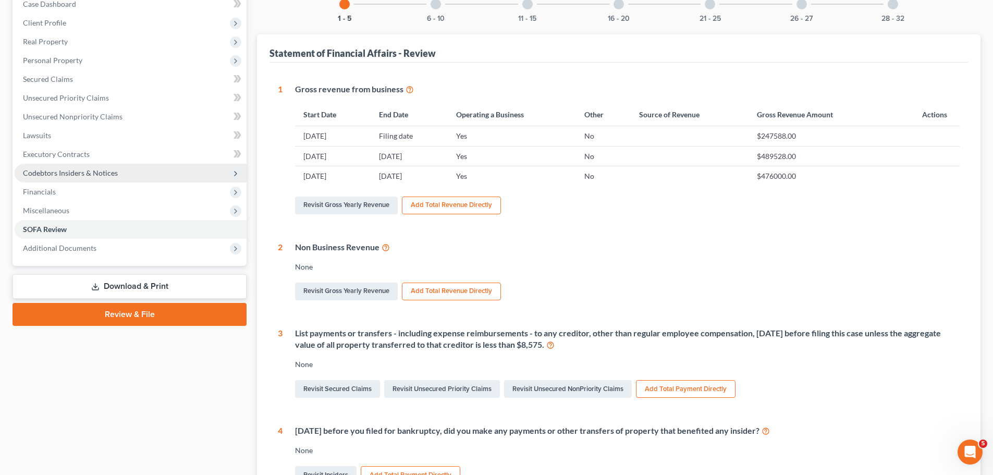
scroll to position [213, 0]
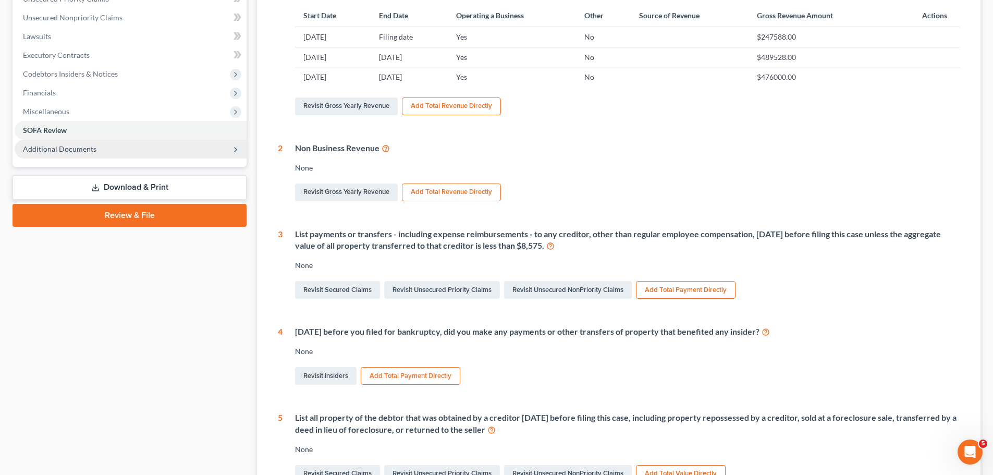
click at [83, 151] on span "Additional Documents" at bounding box center [59, 148] width 73 height 9
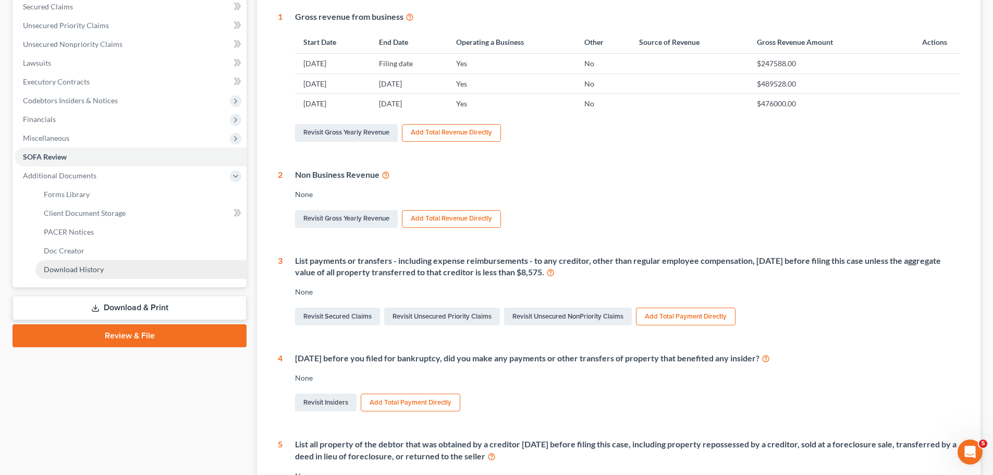
scroll to position [177, 0]
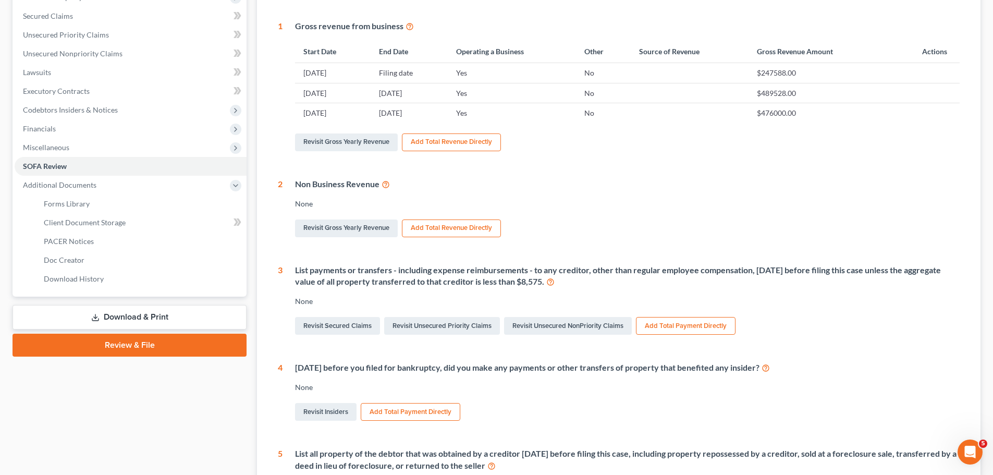
click at [124, 318] on link "Download & Print" at bounding box center [130, 317] width 234 height 24
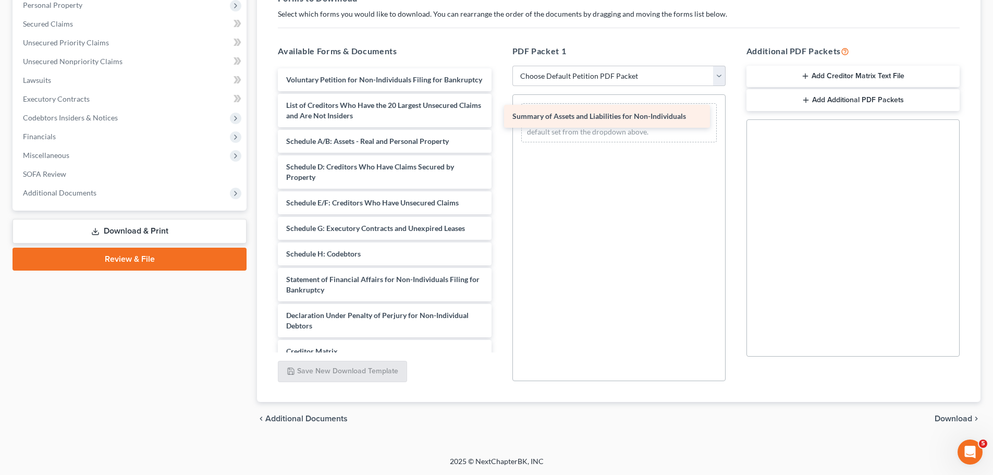
drag, startPoint x: 318, startPoint y: 113, endPoint x: 544, endPoint y: 114, distance: 226.1
click at [499, 114] on div "Summary of Assets and Liabilities for Non-Individuals Voluntary Petition for No…" at bounding box center [384, 253] width 230 height 371
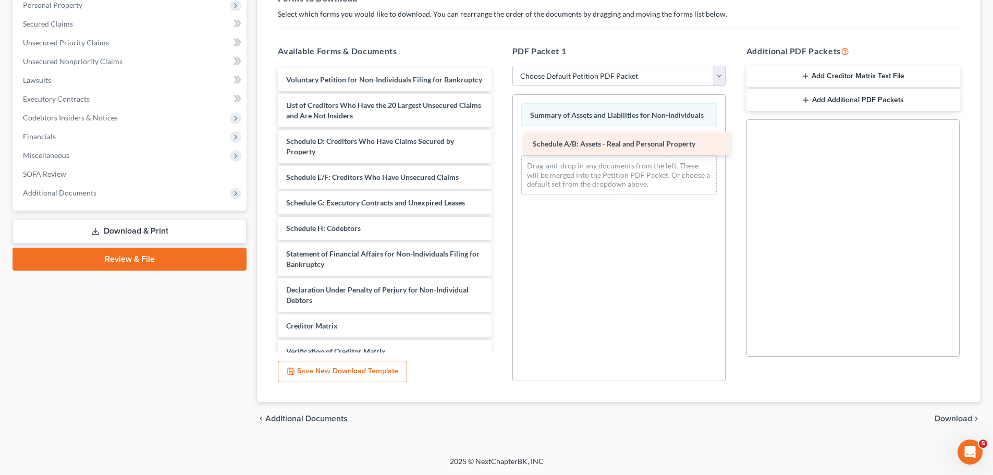
drag, startPoint x: 321, startPoint y: 153, endPoint x: 568, endPoint y: 145, distance: 246.6
click at [499, 145] on div "Schedule A/B: Assets - Real and Personal Property Voluntary Petition for Non-In…" at bounding box center [384, 240] width 230 height 345
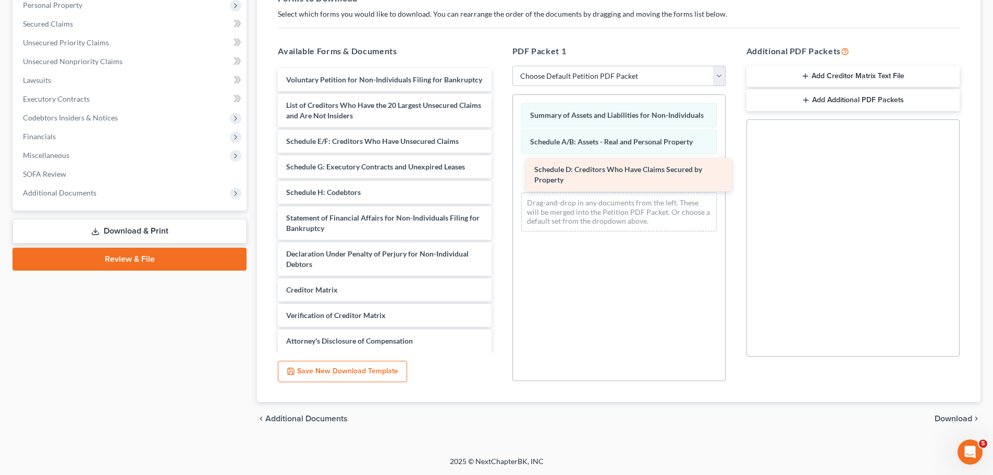
drag, startPoint x: 300, startPoint y: 155, endPoint x: 548, endPoint y: 172, distance: 248.7
click at [499, 172] on div "Schedule D: Creditors Who Have Claims Secured by Property Voluntary Petition fo…" at bounding box center [384, 223] width 230 height 310
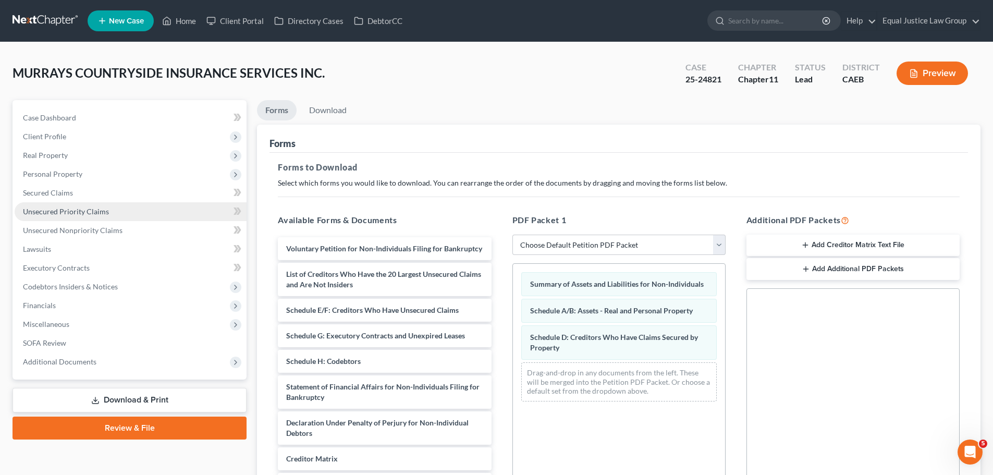
click at [67, 213] on span "Unsecured Priority Claims" at bounding box center [66, 211] width 86 height 9
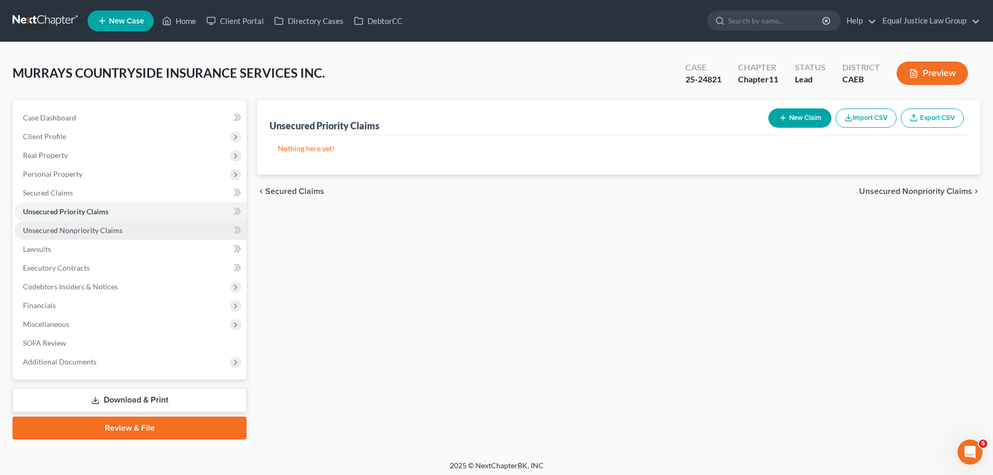
click at [104, 231] on span "Unsecured Nonpriority Claims" at bounding box center [73, 230] width 100 height 9
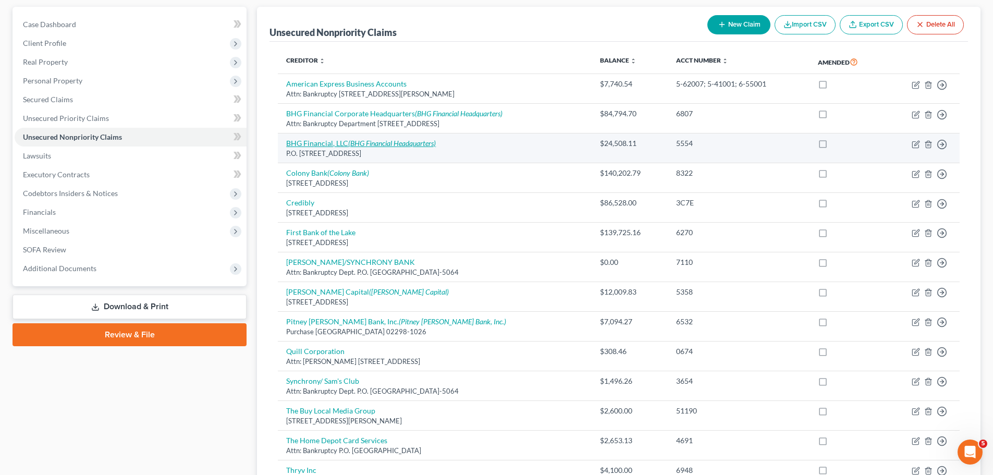
scroll to position [104, 0]
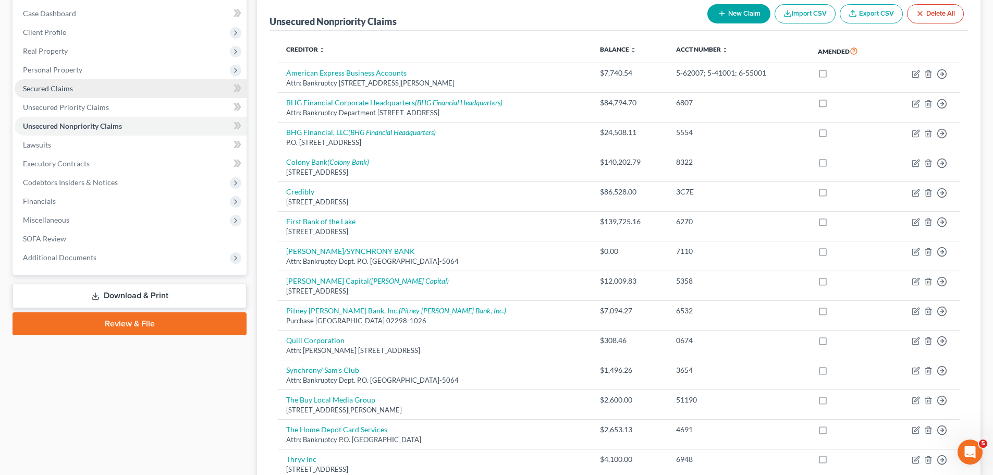
click at [65, 85] on span "Secured Claims" at bounding box center [48, 88] width 50 height 9
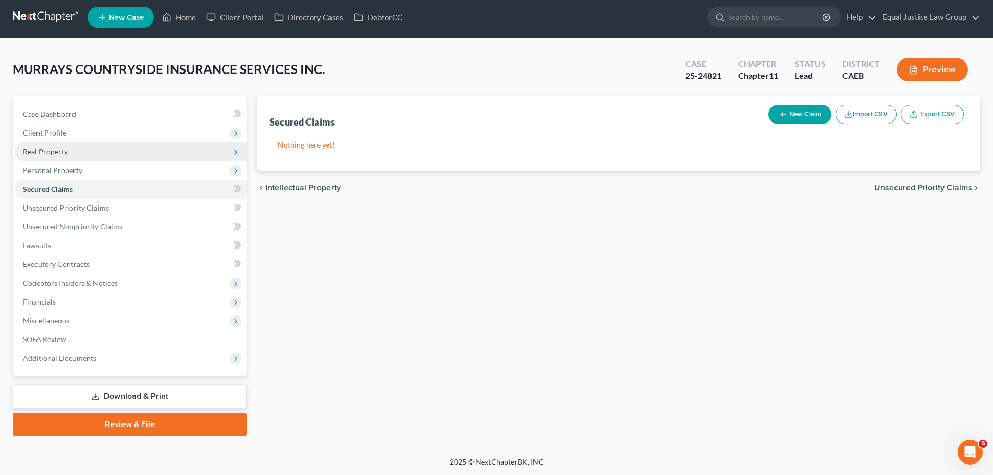
scroll to position [4, 0]
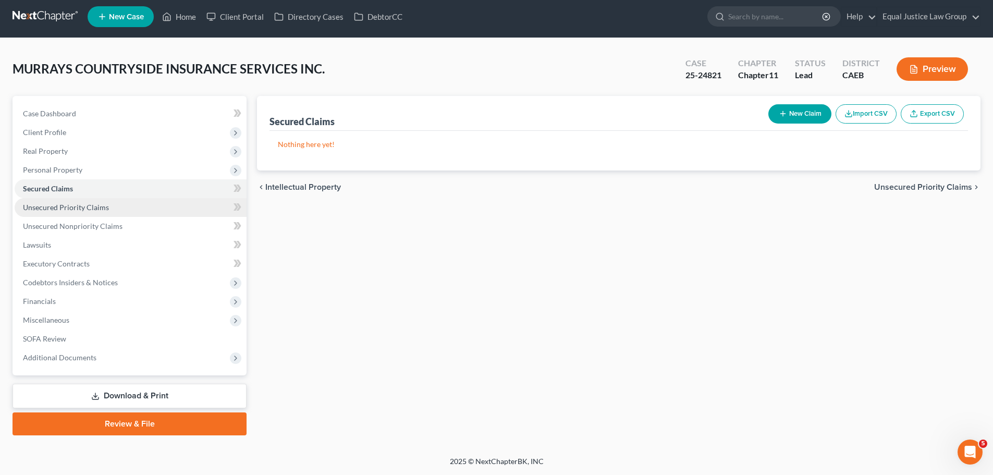
click at [64, 210] on span "Unsecured Priority Claims" at bounding box center [66, 207] width 86 height 9
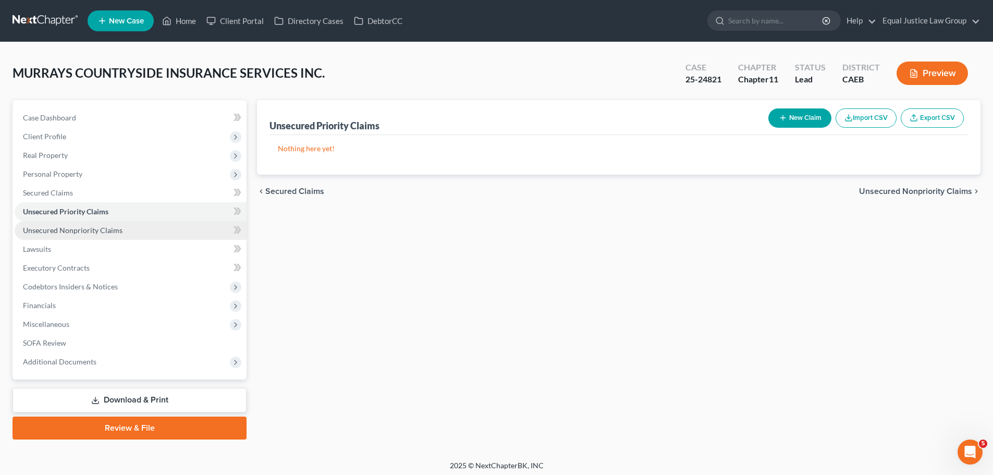
click at [80, 235] on link "Unsecured Nonpriority Claims" at bounding box center [131, 230] width 232 height 19
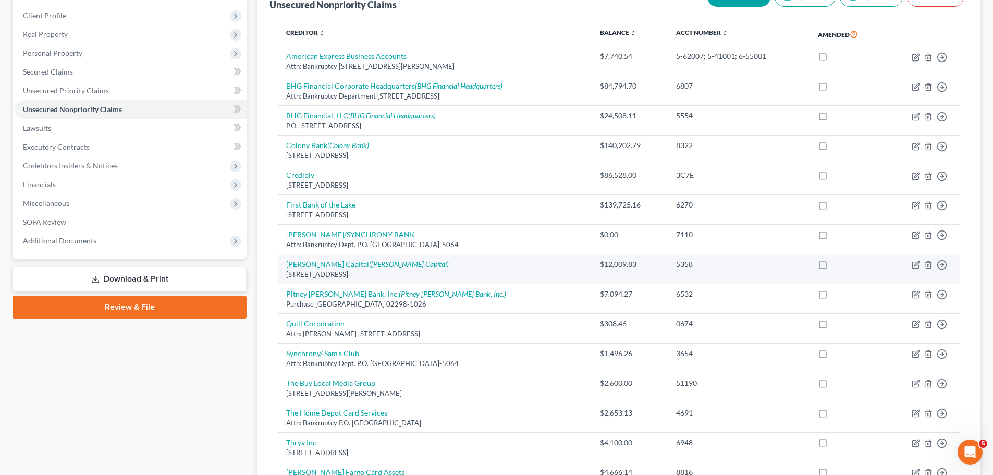
scroll to position [104, 0]
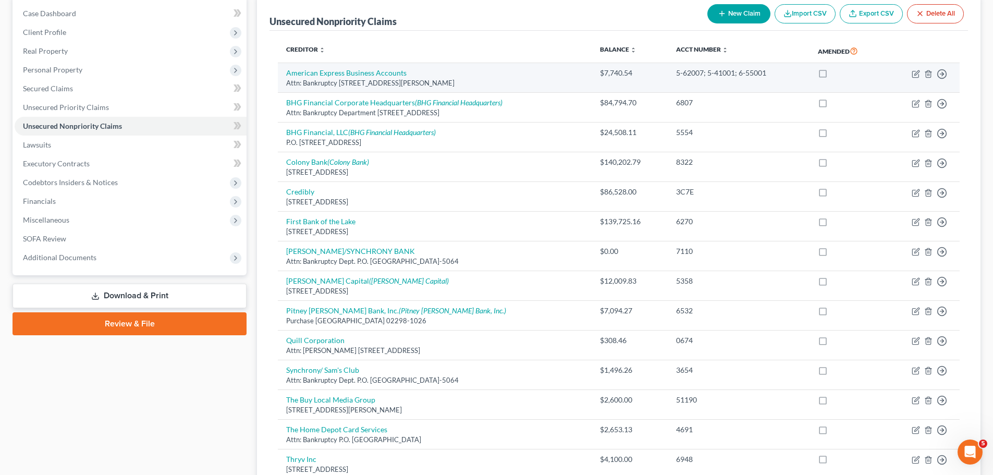
click at [832, 76] on label at bounding box center [832, 76] width 0 height 0
click at [836, 72] on input "checkbox" at bounding box center [839, 71] width 7 height 7
checkbox input "true"
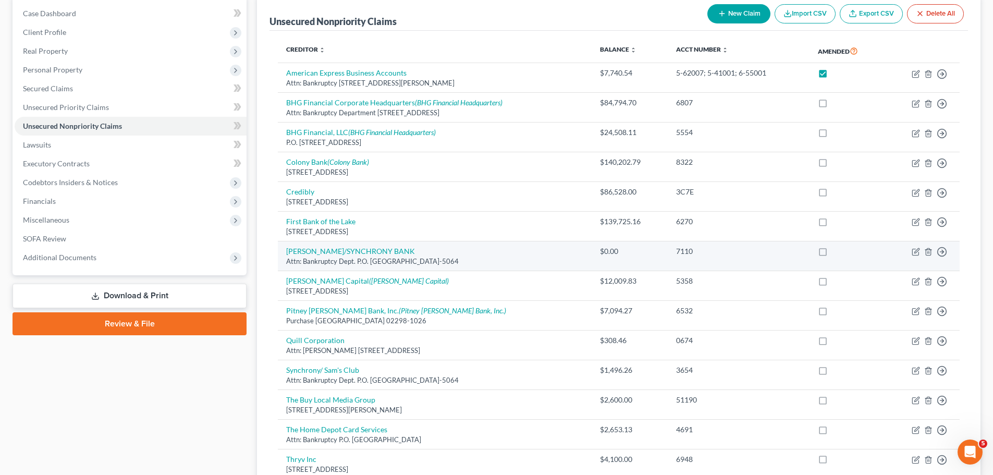
drag, startPoint x: 837, startPoint y: 251, endPoint x: 836, endPoint y: 262, distance: 10.5
click at [832, 254] on label at bounding box center [832, 254] width 0 height 0
click at [837, 251] on input "checkbox" at bounding box center [839, 249] width 7 height 7
checkbox input "true"
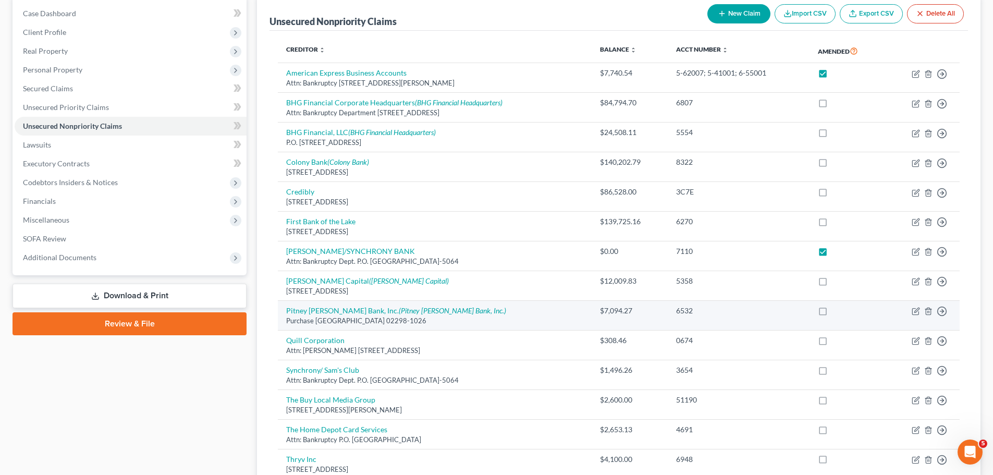
click at [832, 313] on label at bounding box center [832, 313] width 0 height 0
click at [839, 311] on input "checkbox" at bounding box center [839, 308] width 7 height 7
checkbox input "true"
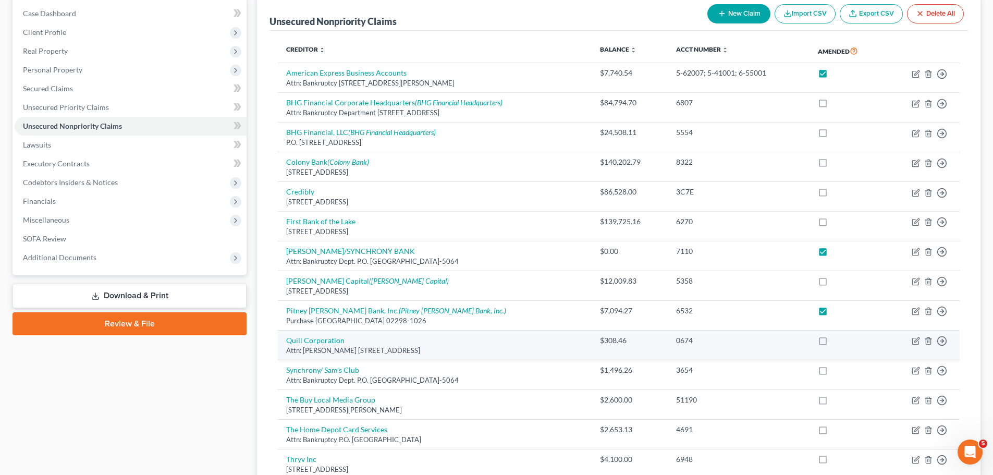
click at [832, 343] on label at bounding box center [832, 343] width 0 height 0
click at [836, 339] on input "checkbox" at bounding box center [839, 338] width 7 height 7
checkbox input "true"
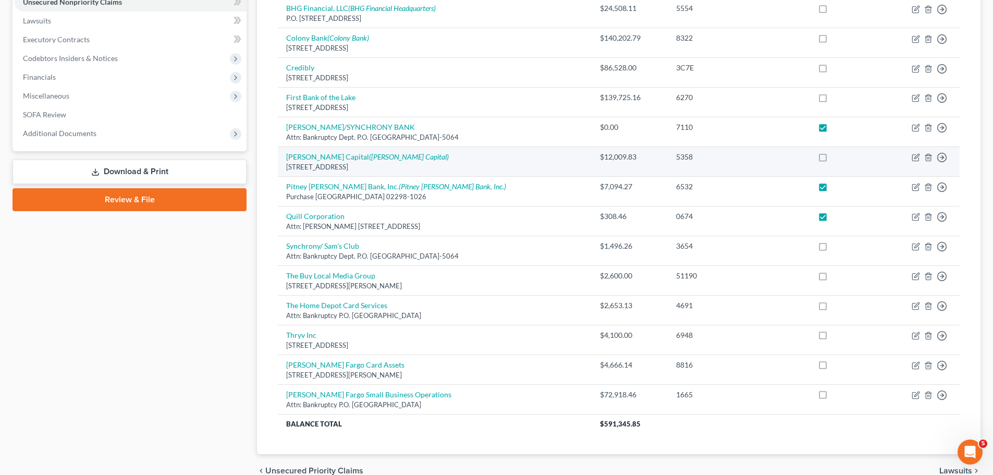
scroll to position [261, 0]
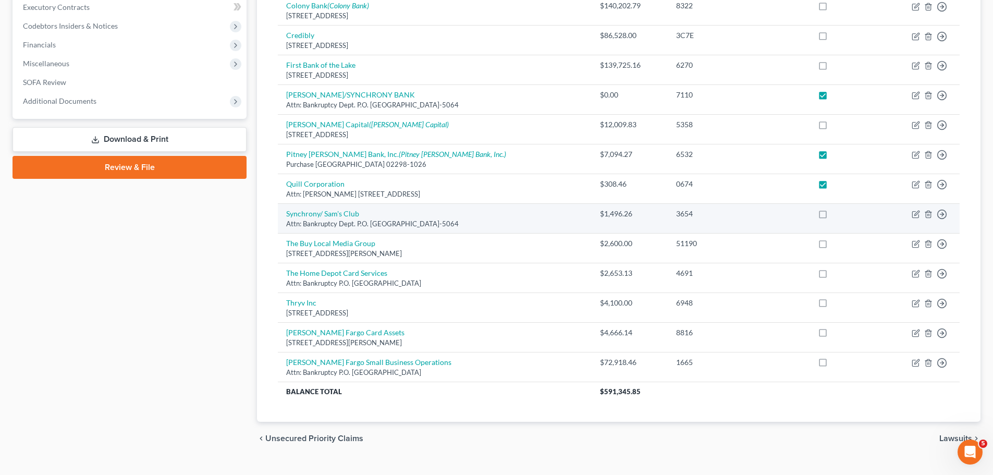
click at [832, 216] on label at bounding box center [832, 216] width 0 height 0
click at [837, 213] on input "checkbox" at bounding box center [839, 211] width 7 height 7
checkbox input "true"
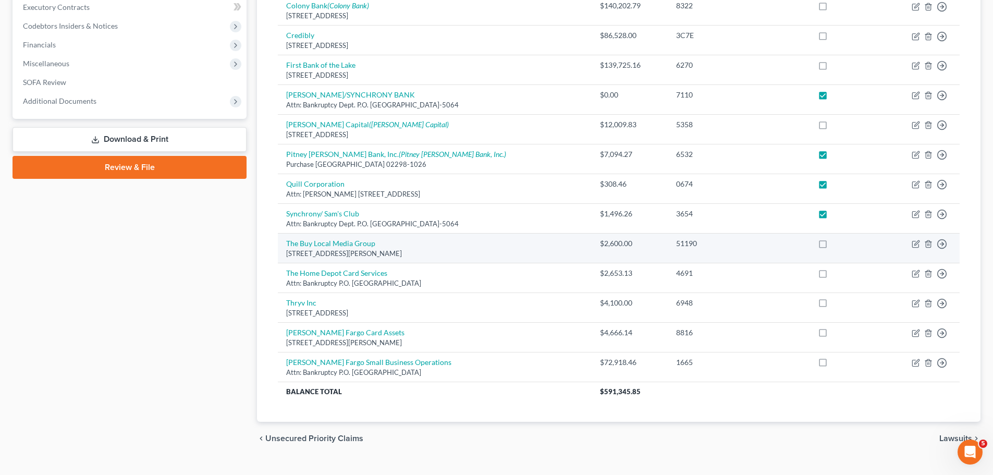
click at [832, 246] on label at bounding box center [832, 246] width 0 height 0
click at [838, 242] on input "checkbox" at bounding box center [839, 241] width 7 height 7
checkbox input "true"
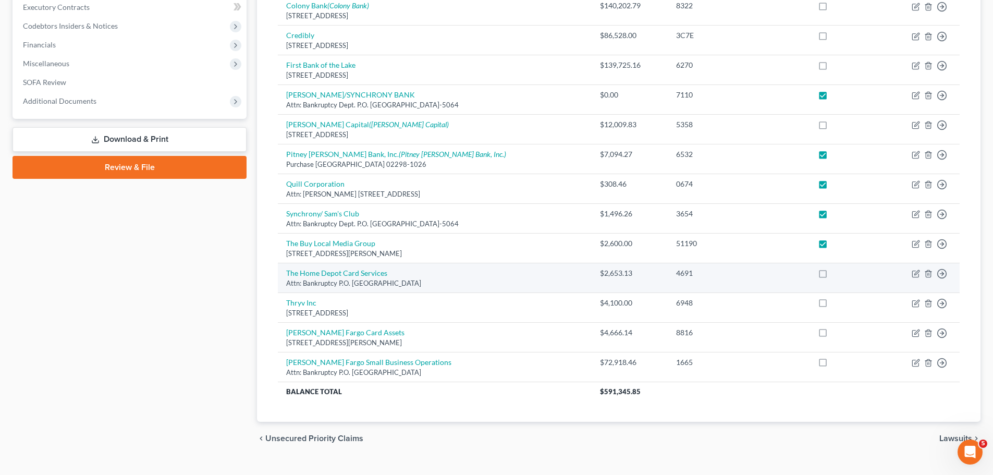
click at [832, 276] on label at bounding box center [832, 276] width 0 height 0
click at [838, 273] on input "checkbox" at bounding box center [839, 271] width 7 height 7
checkbox input "true"
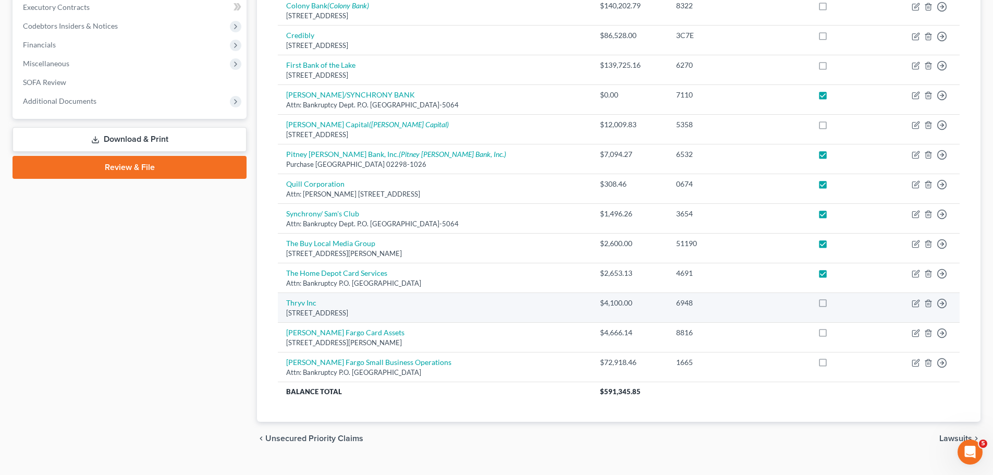
click at [832, 305] on label at bounding box center [832, 305] width 0 height 0
click at [836, 303] on input "checkbox" at bounding box center [839, 301] width 7 height 7
checkbox input "true"
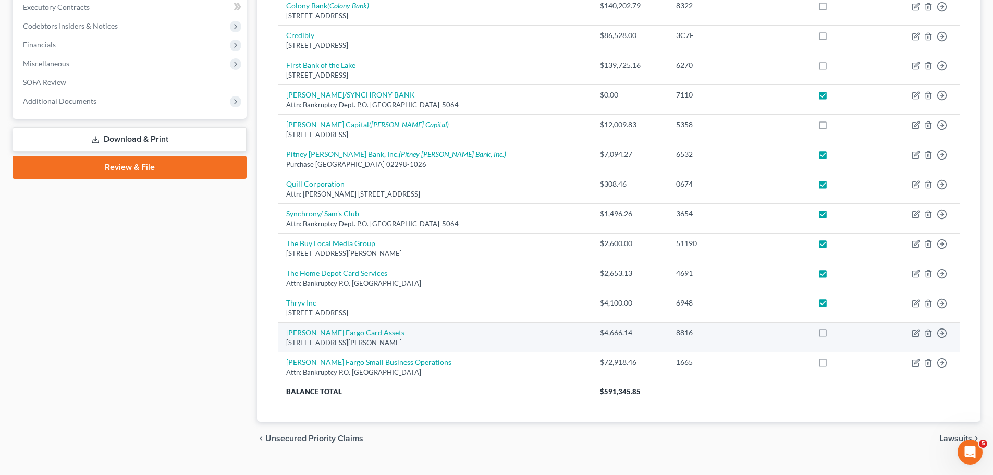
click at [832, 335] on label at bounding box center [832, 335] width 0 height 0
click at [837, 332] on input "checkbox" at bounding box center [839, 330] width 7 height 7
checkbox input "true"
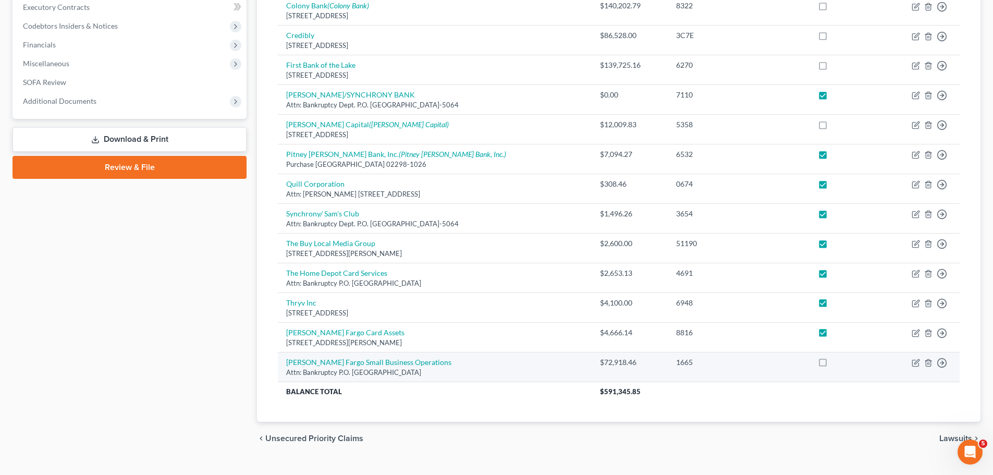
click at [832, 365] on label at bounding box center [832, 365] width 0 height 0
click at [836, 362] on input "checkbox" at bounding box center [839, 360] width 7 height 7
checkbox input "true"
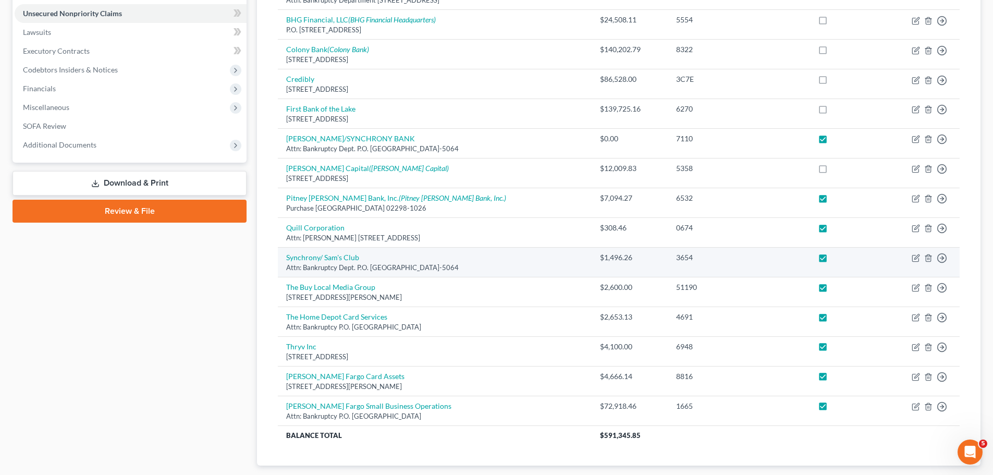
scroll to position [280, 0]
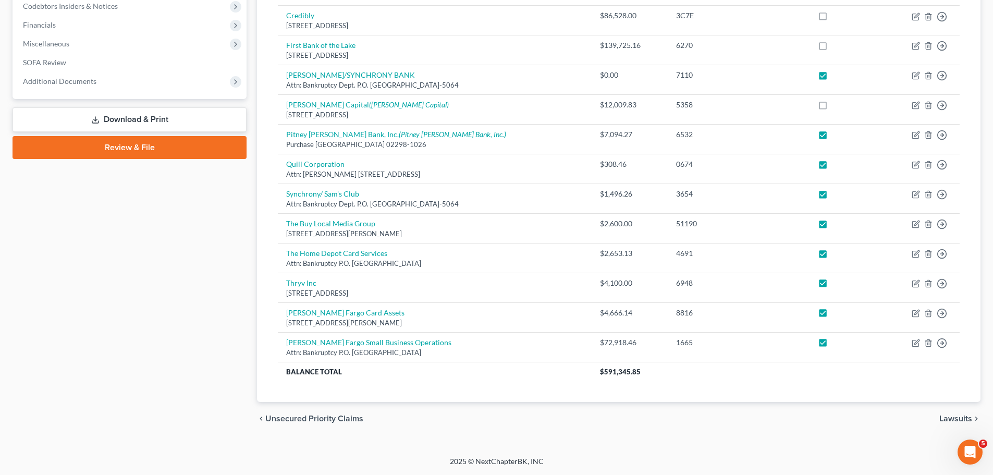
click at [951, 419] on span "Lawsuits" at bounding box center [955, 418] width 33 height 8
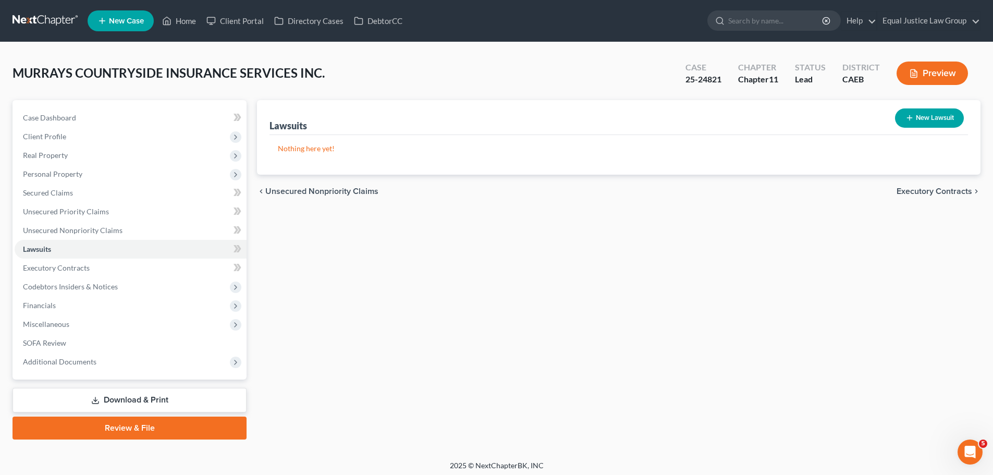
click at [175, 401] on link "Download & Print" at bounding box center [130, 400] width 234 height 24
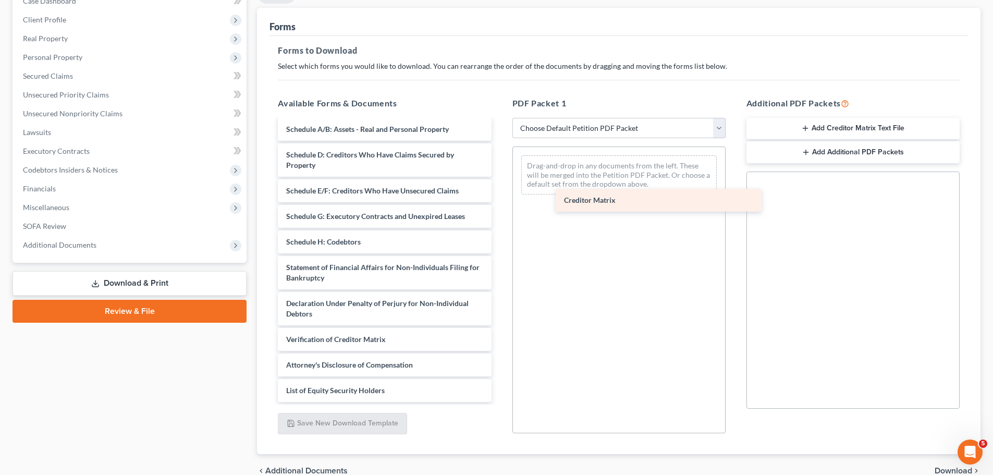
scroll to position [100, 0]
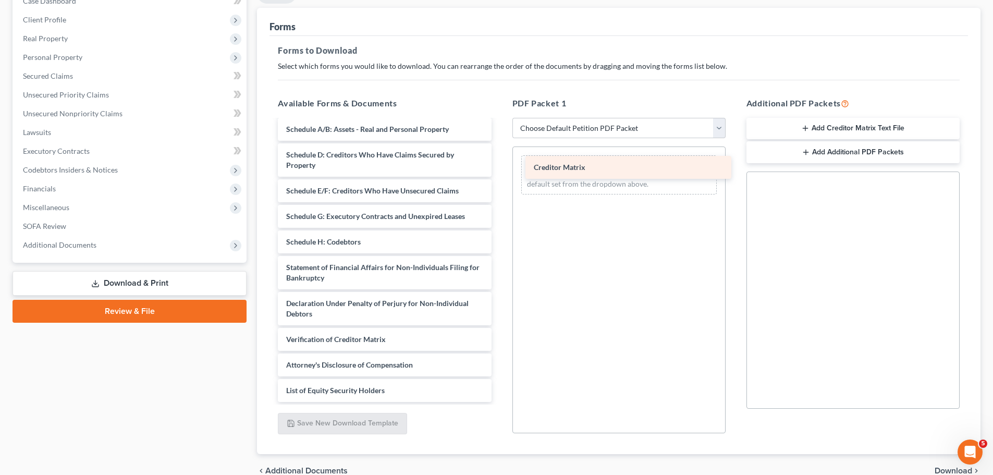
drag, startPoint x: 332, startPoint y: 316, endPoint x: 578, endPoint y: 170, distance: 286.4
click at [499, 170] on div "Creditor Matrix Voluntary Petition for Non-Individuals Filing for Bankruptcy Su…" at bounding box center [384, 216] width 230 height 371
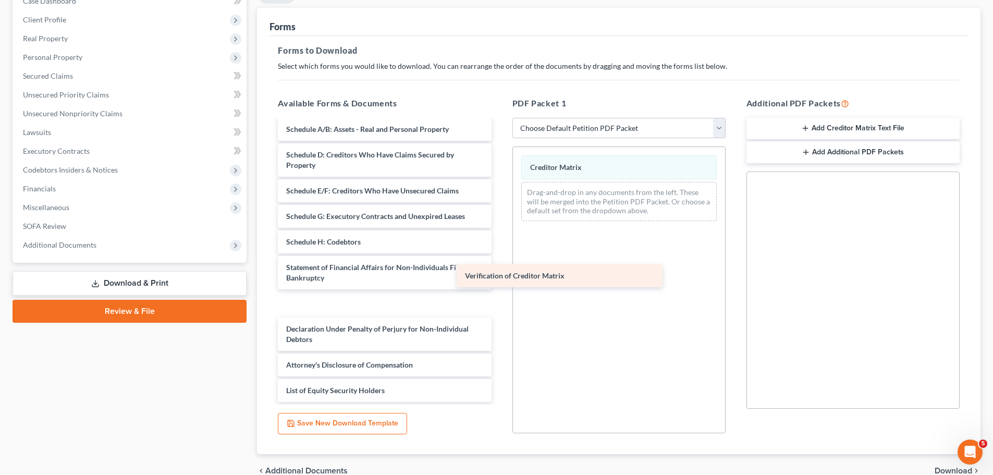
scroll to position [75, 0]
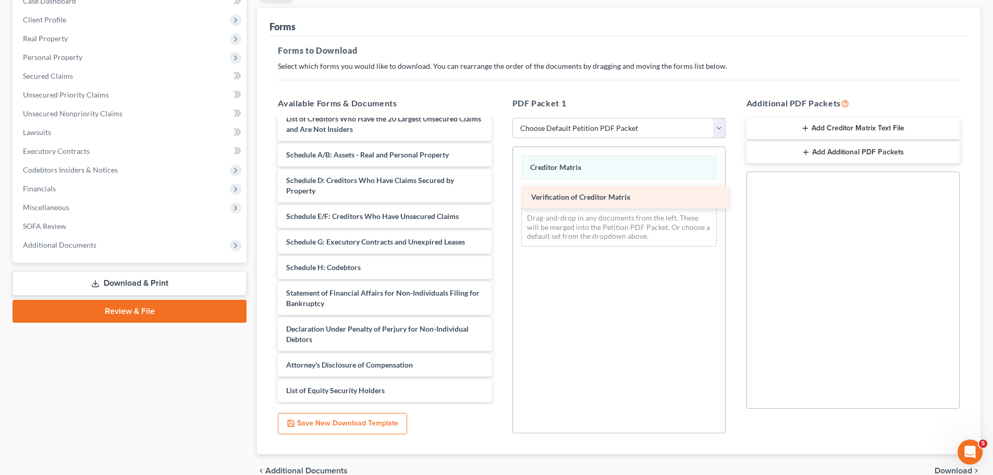
drag, startPoint x: 331, startPoint y: 336, endPoint x: 576, endPoint y: 194, distance: 283.2
click at [499, 194] on div "Verification of Creditor Matrix Voluntary Petition for Non-Individuals Filing f…" at bounding box center [384, 228] width 230 height 345
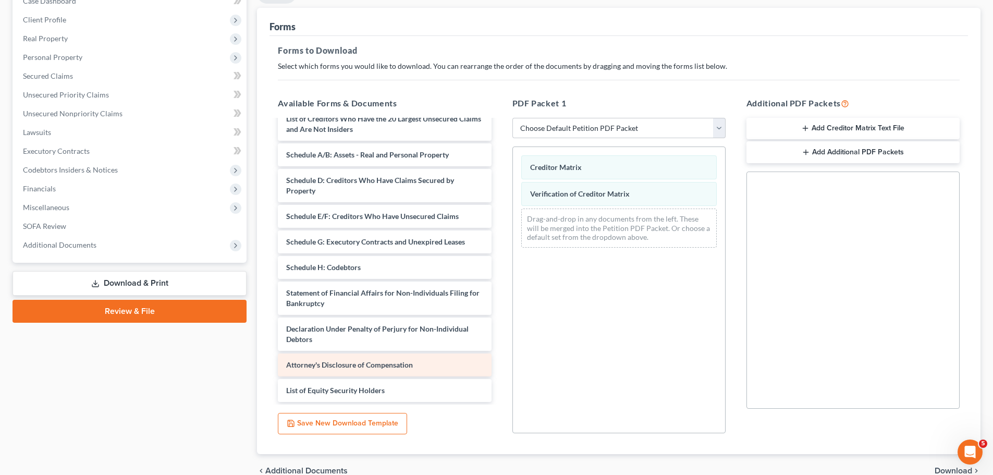
scroll to position [169, 0]
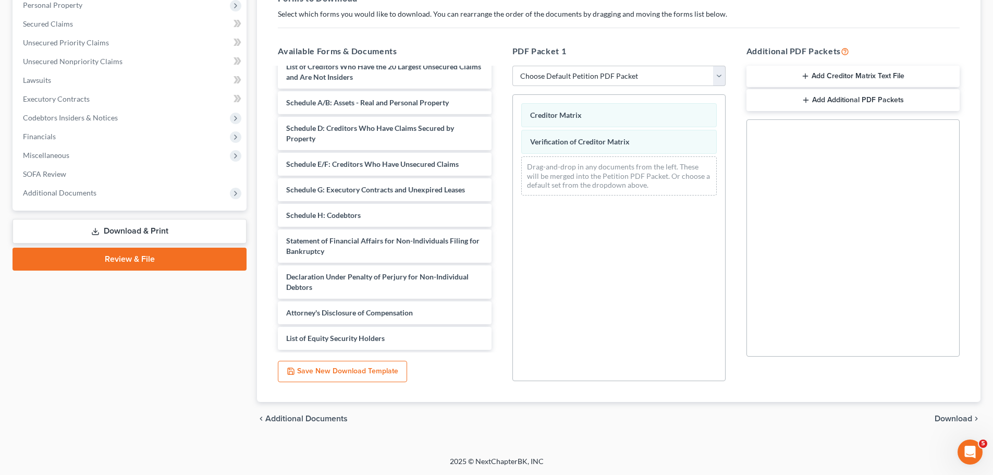
click at [807, 72] on icon "button" at bounding box center [805, 76] width 8 height 8
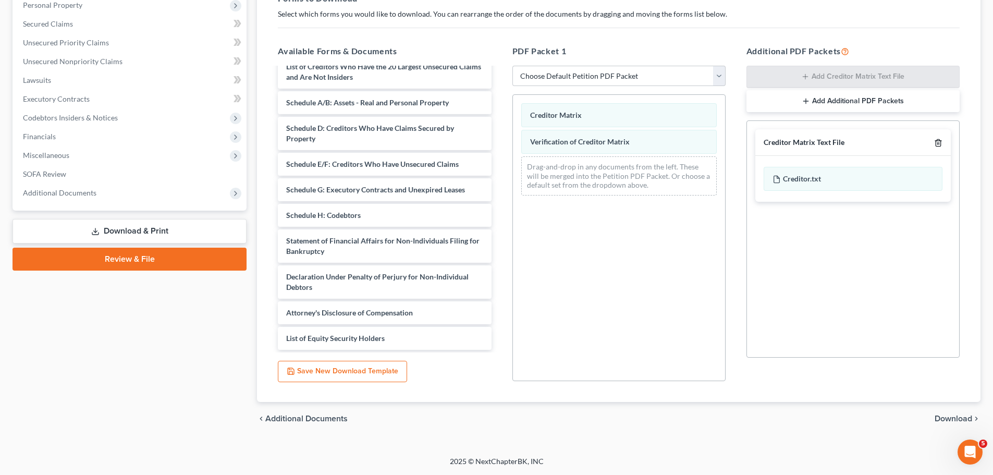
click at [940, 141] on icon "button" at bounding box center [937, 142] width 5 height 7
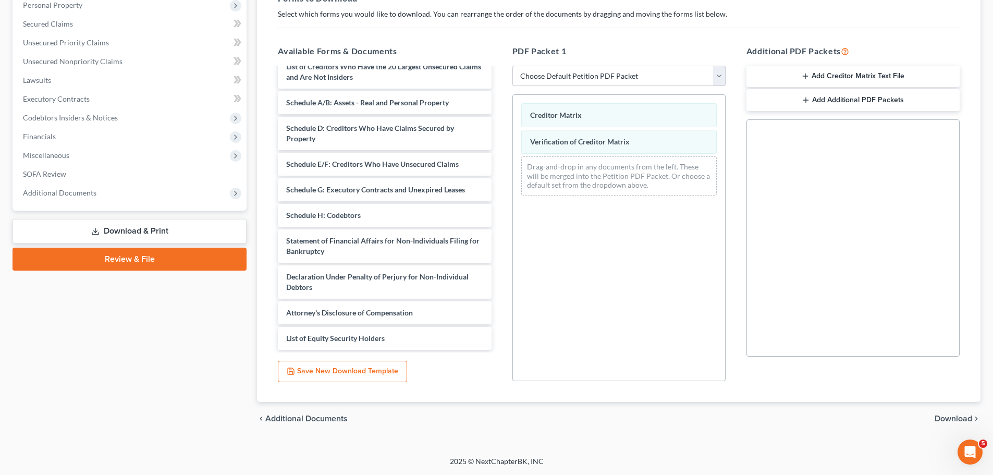
click at [952, 417] on span "Download" at bounding box center [953, 418] width 38 height 8
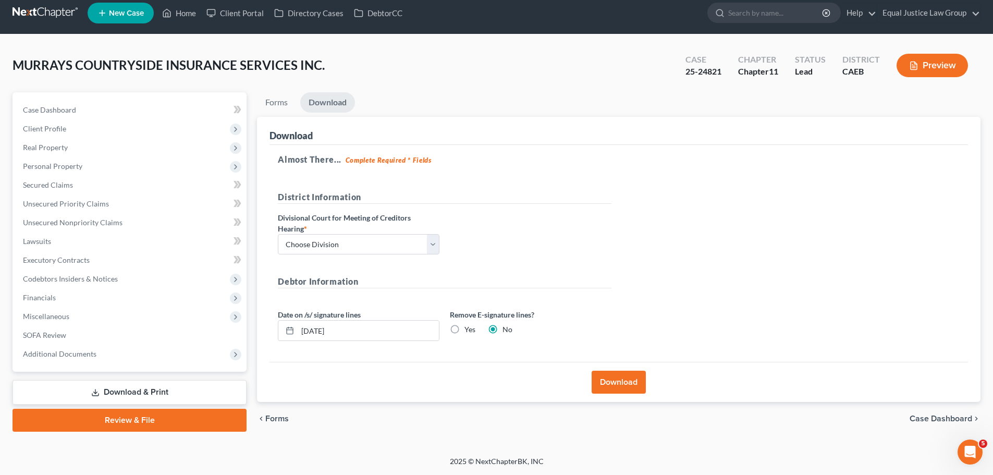
scroll to position [8, 0]
click at [432, 238] on select "Choose Division Fresno Modesto Sacramento" at bounding box center [359, 244] width 162 height 21
select select "2"
click at [278, 234] on select "Choose Division Fresno Modesto Sacramento" at bounding box center [359, 244] width 162 height 21
click at [524, 247] on div "District Information Divisional Court for Meeting of Creditors Hearing * Choose…" at bounding box center [445, 227] width 344 height 72
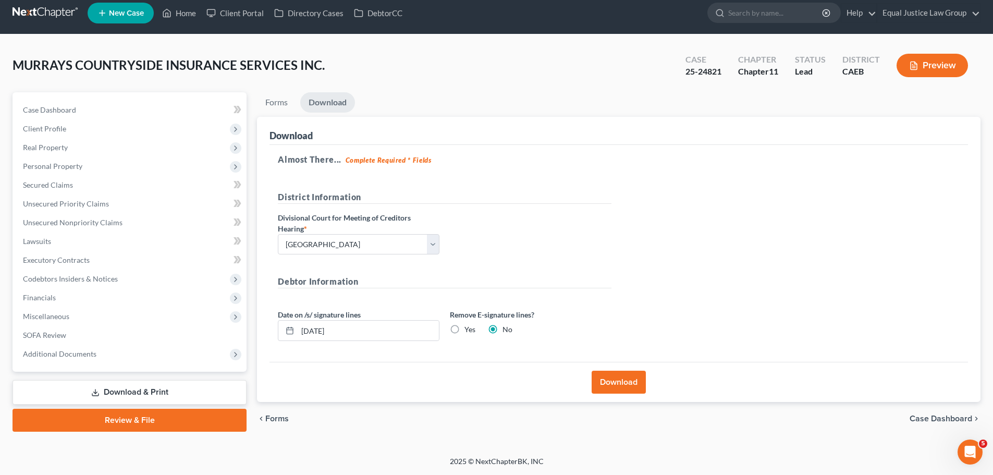
click at [615, 378] on button "Download" at bounding box center [618, 381] width 54 height 23
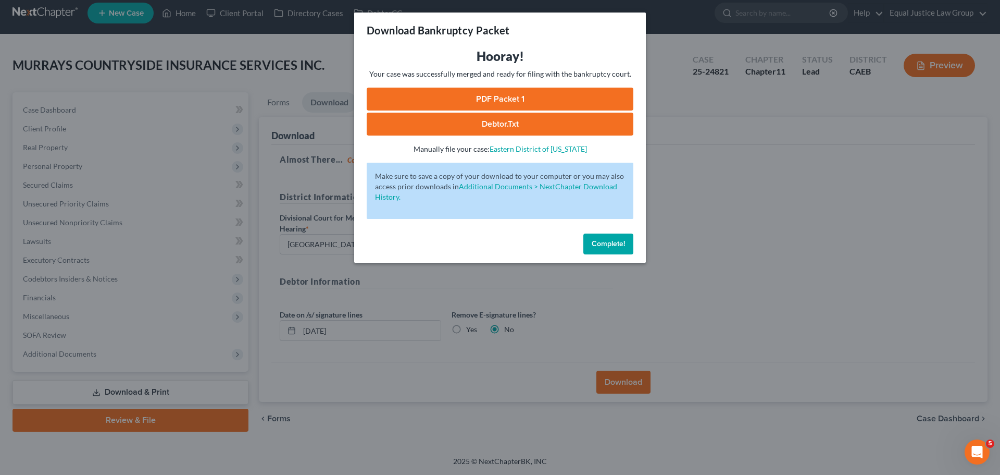
click at [506, 93] on link "PDF Packet 1" at bounding box center [500, 99] width 267 height 23
drag, startPoint x: 537, startPoint y: 243, endPoint x: 547, endPoint y: 243, distance: 9.9
click at [540, 243] on div "Complete!" at bounding box center [500, 245] width 292 height 33
click at [621, 241] on span "Complete!" at bounding box center [608, 243] width 33 height 9
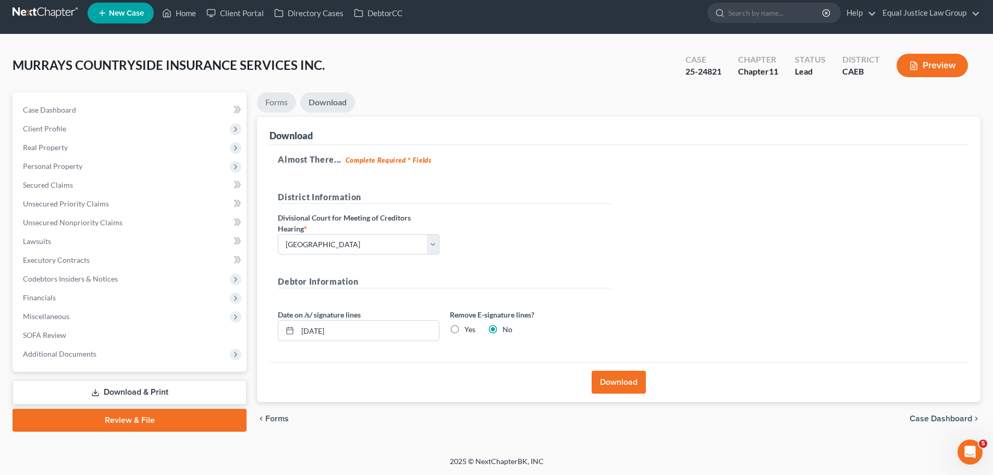
click at [290, 102] on link "Forms" at bounding box center [276, 102] width 39 height 20
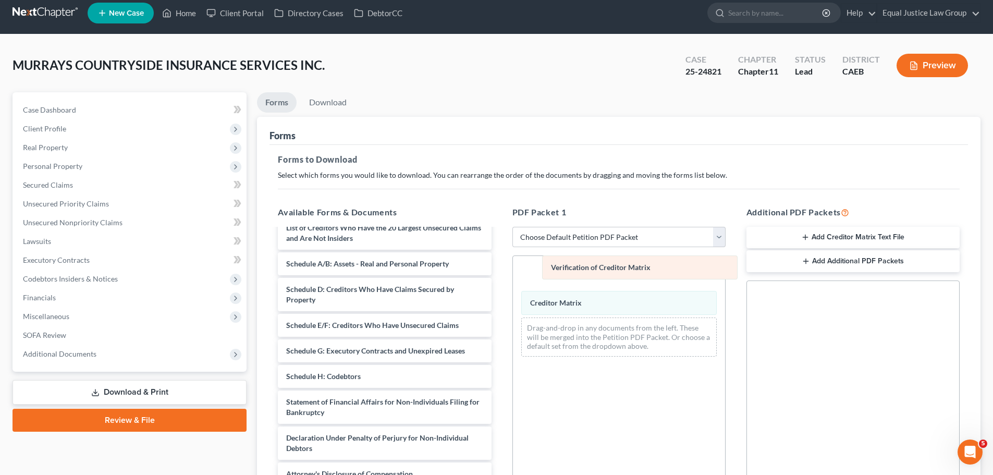
drag, startPoint x: 590, startPoint y: 308, endPoint x: 600, endPoint y: 271, distance: 37.8
click at [600, 271] on div "Verification of Creditor Matrix Verification of Creditor Matrix Creditor Matrix…" at bounding box center [619, 310] width 212 height 109
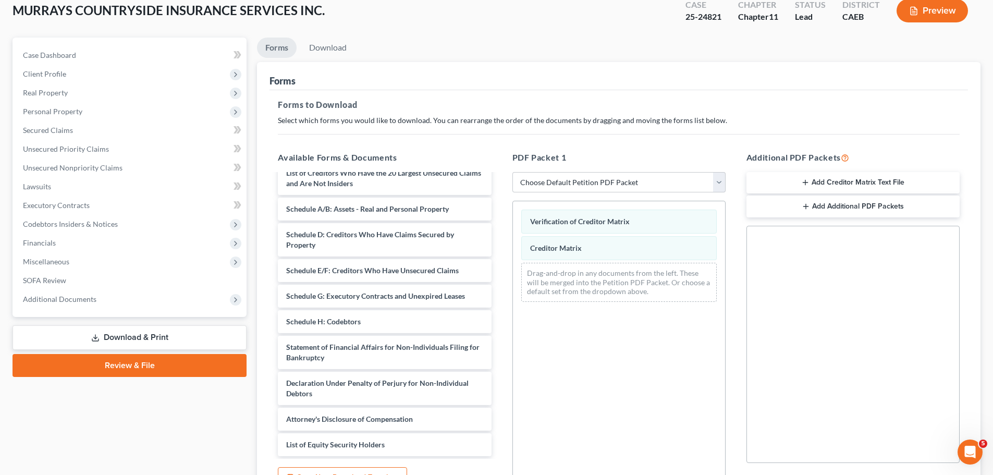
scroll to position [169, 0]
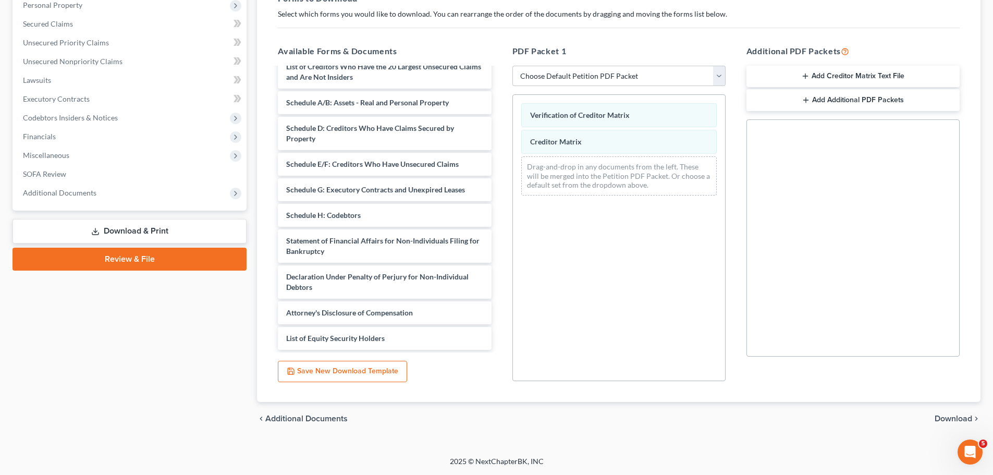
click at [966, 415] on span "Download" at bounding box center [953, 418] width 38 height 8
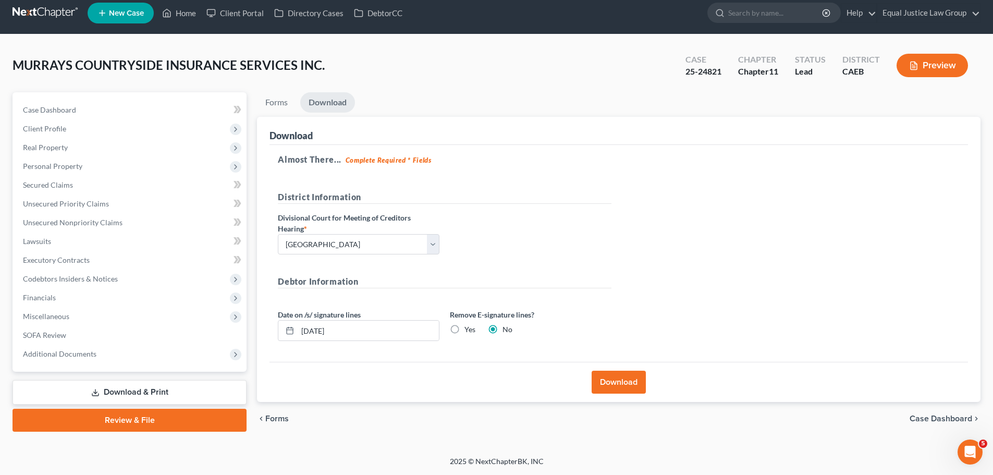
scroll to position [8, 0]
click at [623, 383] on button "Download" at bounding box center [618, 381] width 54 height 23
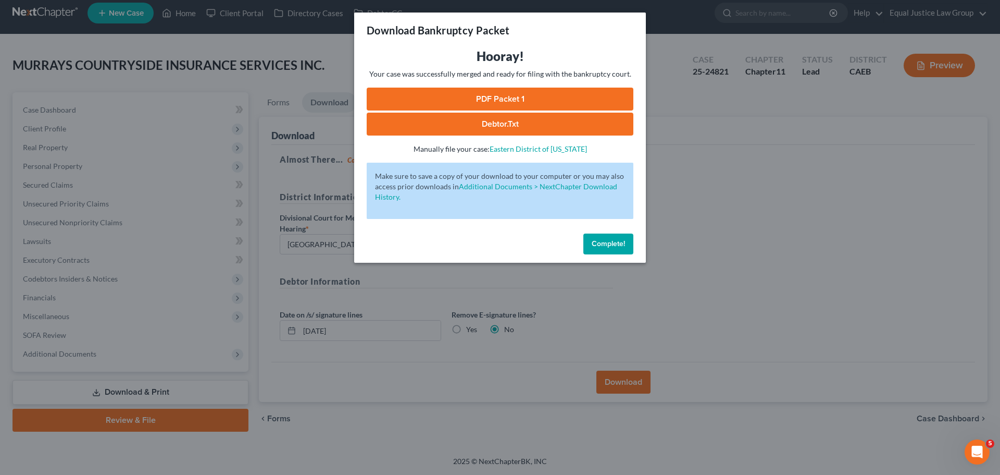
click at [507, 94] on link "PDF Packet 1" at bounding box center [500, 99] width 267 height 23
click at [727, 229] on div "Download Bankruptcy Packet Hooray! Your case was successfully merged and ready …" at bounding box center [500, 237] width 1000 height 475
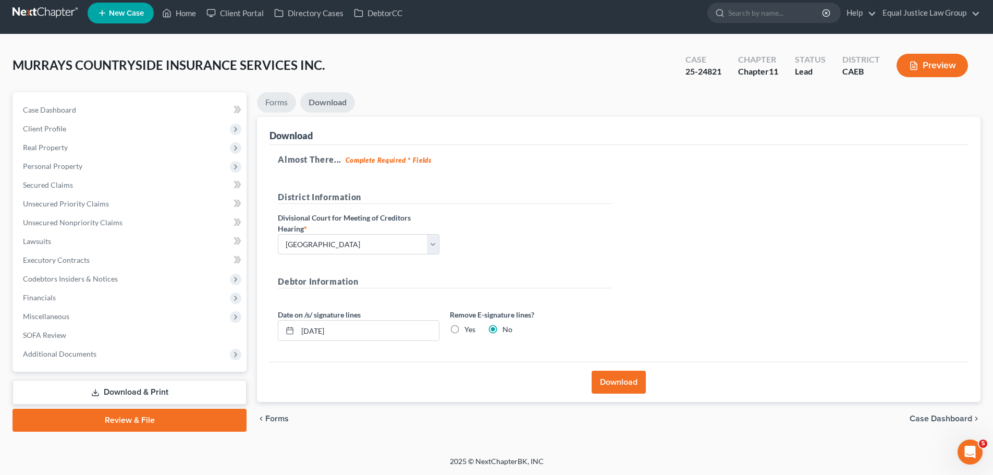
click at [280, 98] on link "Forms" at bounding box center [276, 102] width 39 height 20
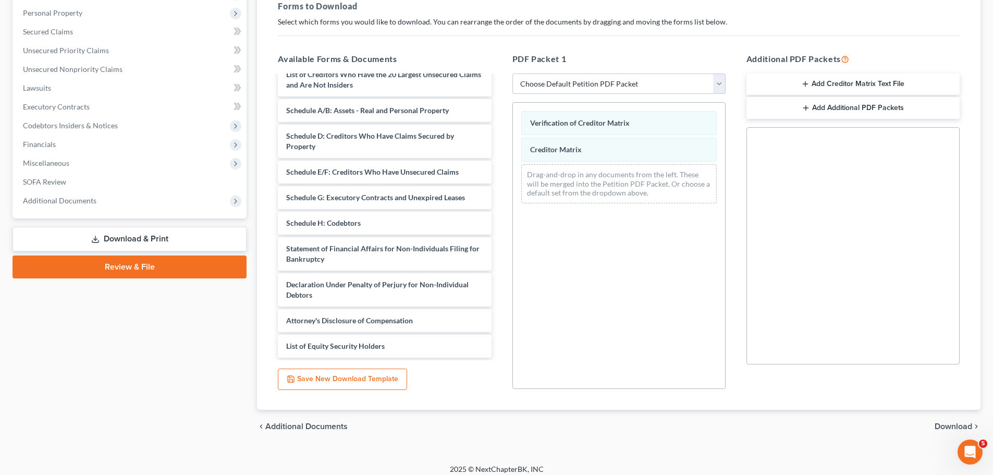
scroll to position [164, 0]
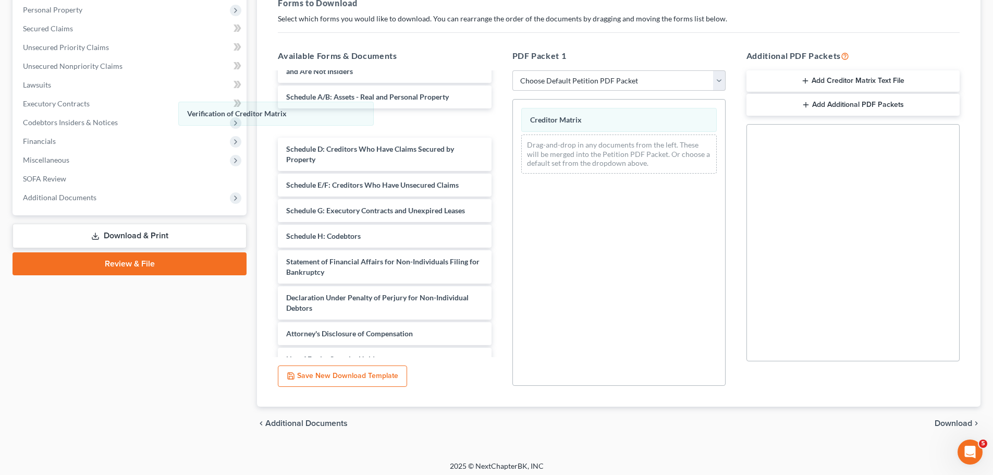
drag, startPoint x: 696, startPoint y: 119, endPoint x: 374, endPoint y: 127, distance: 322.6
click at [513, 112] on div "Verification of Creditor Matrix Verification of Creditor Matrix Creditor Matrix…" at bounding box center [619, 141] width 212 height 82
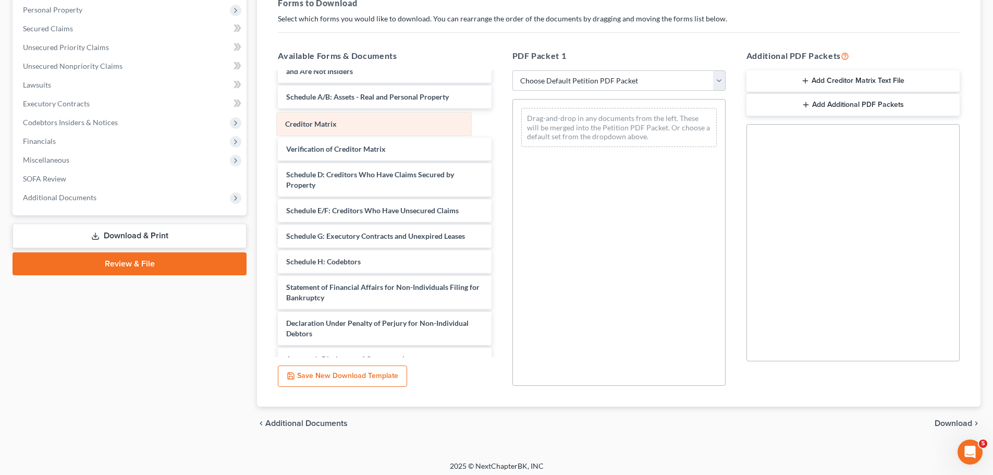
drag, startPoint x: 650, startPoint y: 120, endPoint x: 378, endPoint y: 125, distance: 272.0
click at [513, 125] on div "Creditor Matrix Creditor Matrix Drag-and-drop in any documents from the left. T…" at bounding box center [619, 128] width 212 height 56
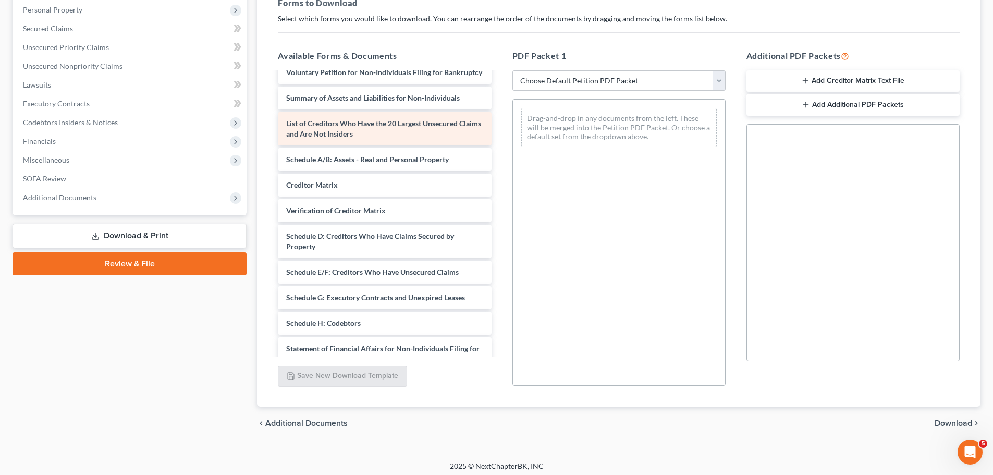
scroll to position [0, 0]
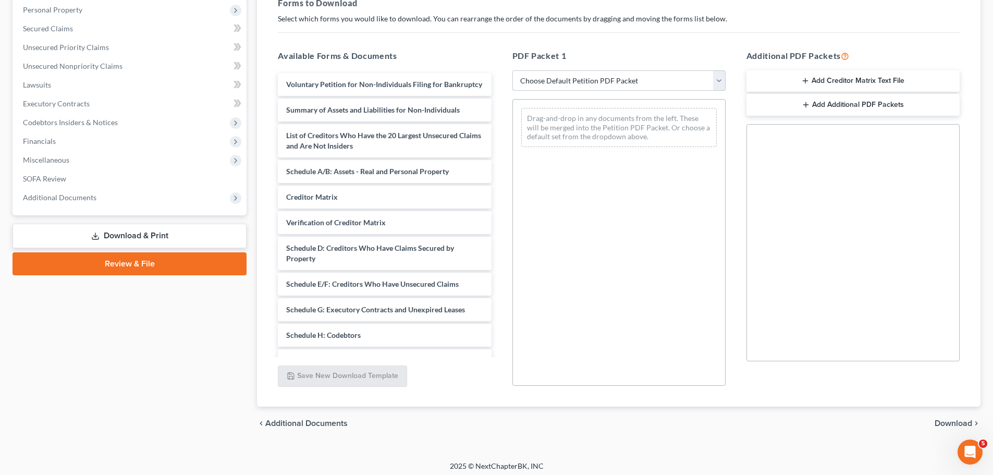
click at [675, 80] on select "Choose Default Petition PDF Packet Complete Bankruptcy Petition (all forms and …" at bounding box center [618, 80] width 213 height 21
select select "0"
click at [512, 70] on select "Choose Default Petition PDF Packet Complete Bankruptcy Petition (all forms and …" at bounding box center [618, 80] width 213 height 21
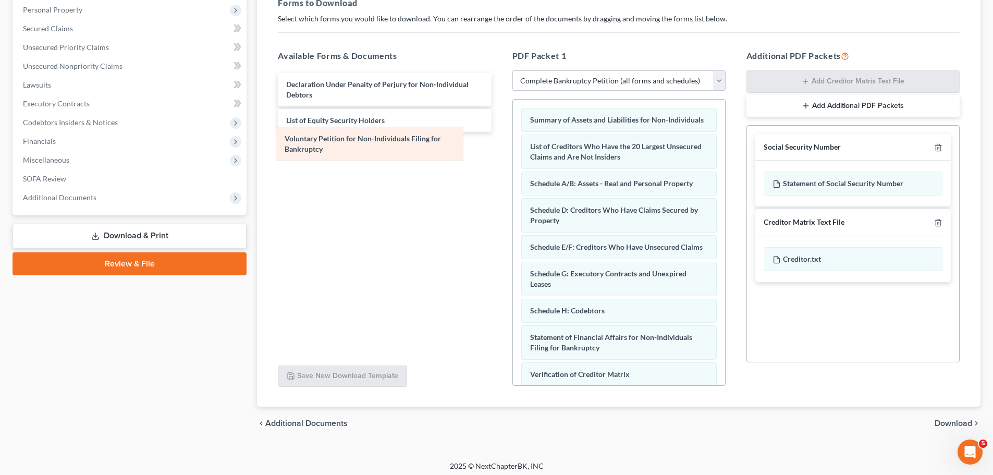
drag, startPoint x: 595, startPoint y: 123, endPoint x: 345, endPoint y: 142, distance: 250.3
click at [513, 142] on div "Voluntary Petition for Non-Individuals Filing for Bankruptcy Voluntary Petition…" at bounding box center [619, 295] width 212 height 390
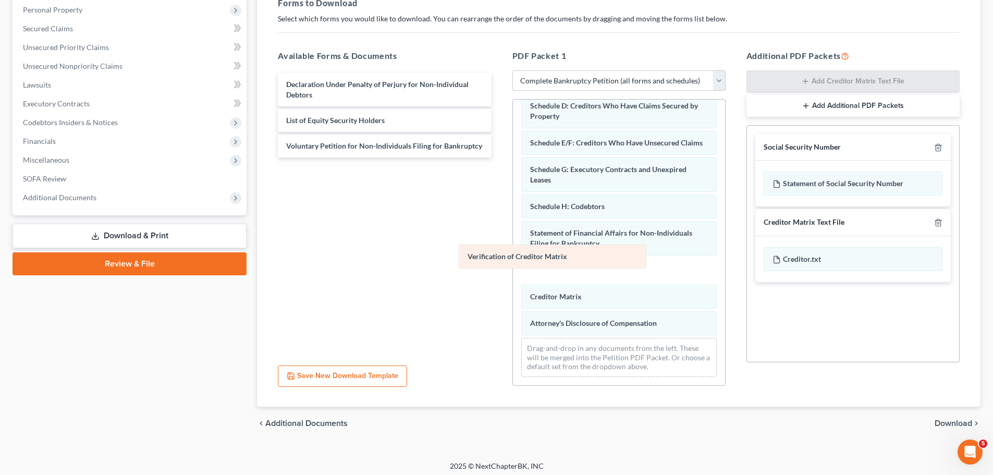
scroll to position [98, 0]
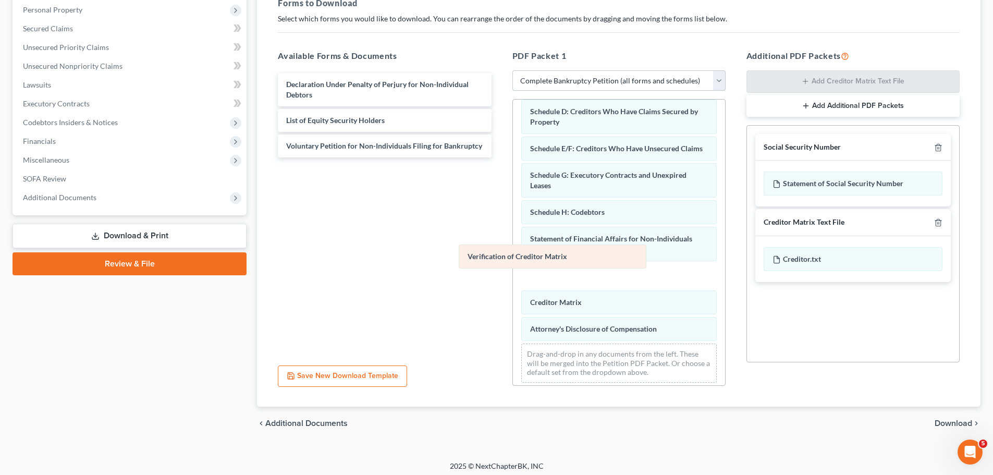
drag, startPoint x: 593, startPoint y: 265, endPoint x: 425, endPoint y: 180, distance: 188.5
click at [513, 180] on div "Verification of Creditor Matrix Summary of Assets and Liabilities for Non-Indiv…" at bounding box center [619, 196] width 212 height 390
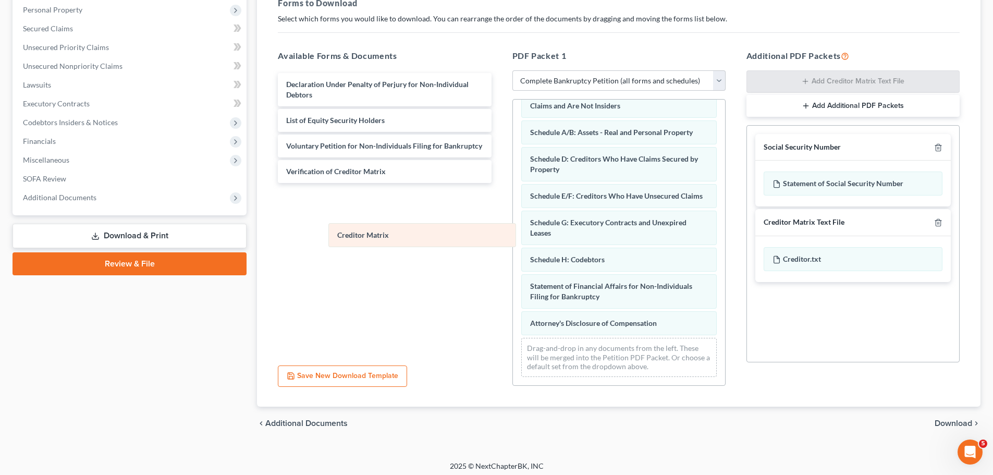
scroll to position [72, 0]
drag, startPoint x: 588, startPoint y: 294, endPoint x: 368, endPoint y: 207, distance: 236.8
click at [513, 211] on div "Creditor Matrix Summary of Assets and Liabilities for Non-Individuals List of C…" at bounding box center [619, 216] width 212 height 337
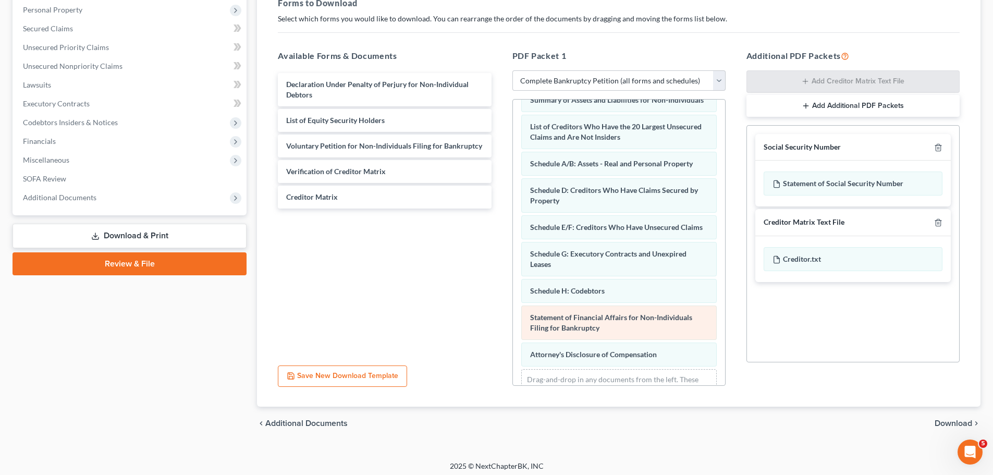
scroll to position [0, 0]
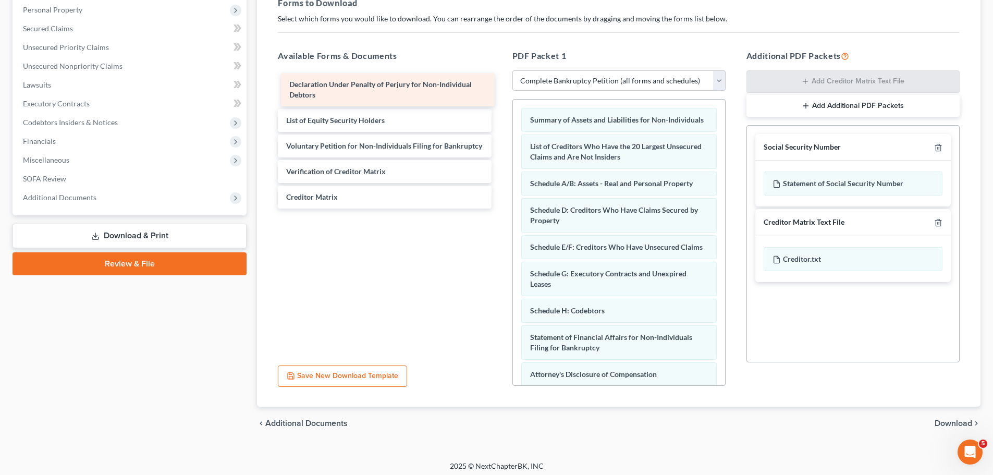
click at [331, 87] on div "Declaration Under Penalty of Perjury for Non-Individual Debtors Declaration Und…" at bounding box center [384, 140] width 230 height 135
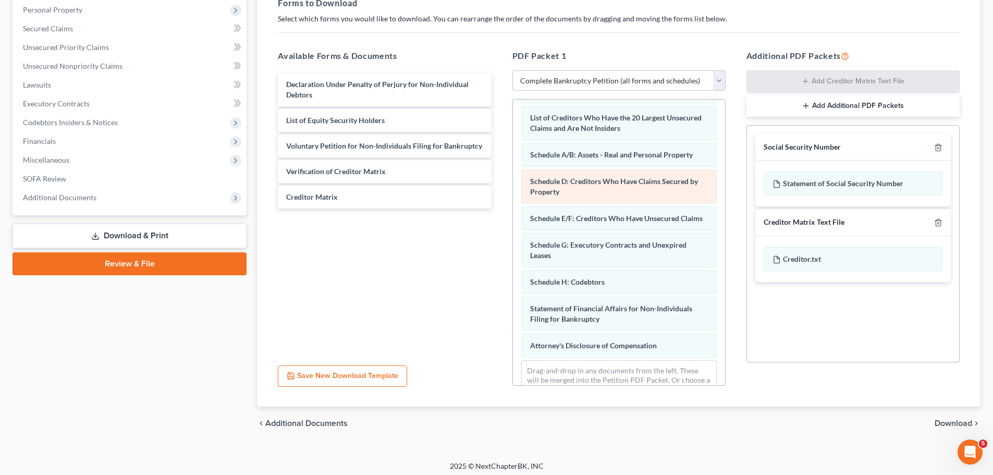
scroll to position [72, 0]
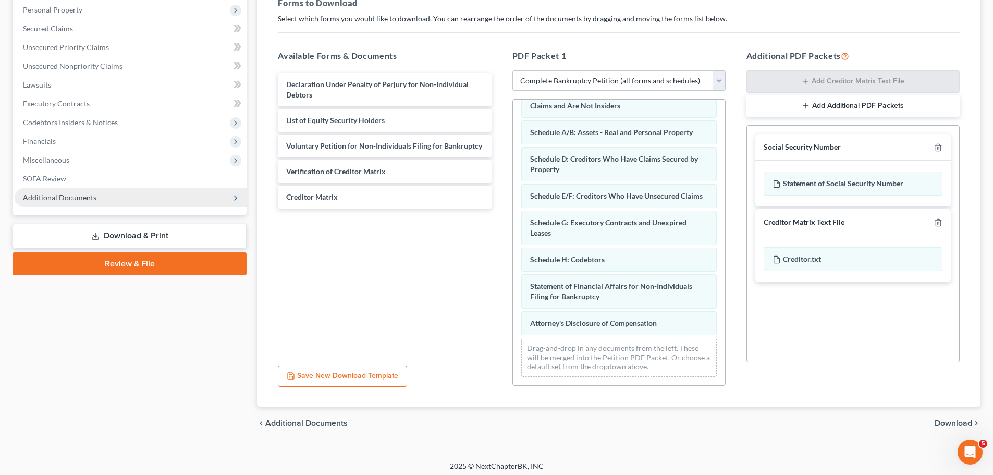
click at [95, 193] on span "Additional Documents" at bounding box center [131, 197] width 232 height 19
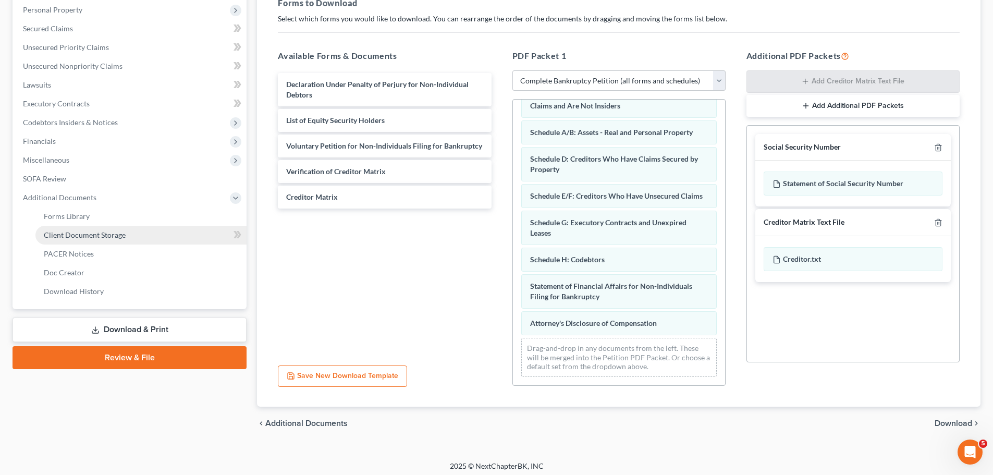
click at [94, 238] on span "Client Document Storage" at bounding box center [85, 234] width 82 height 9
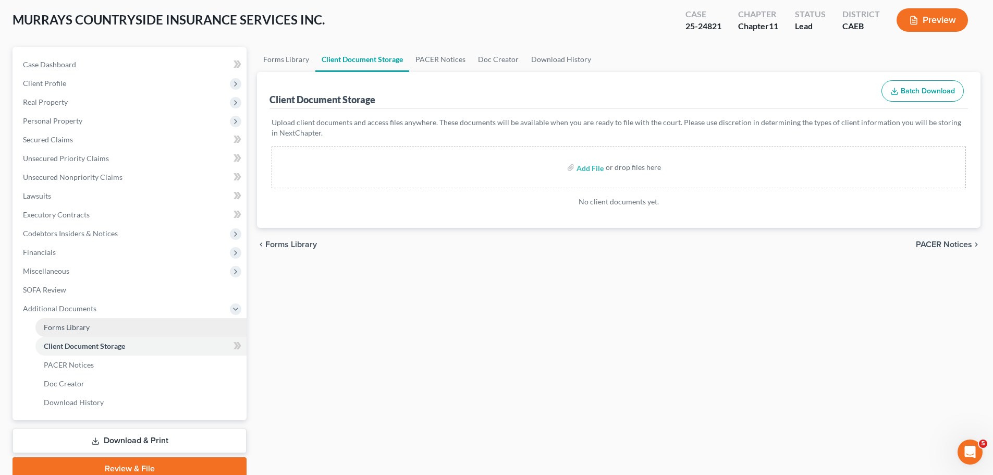
scroll to position [98, 0]
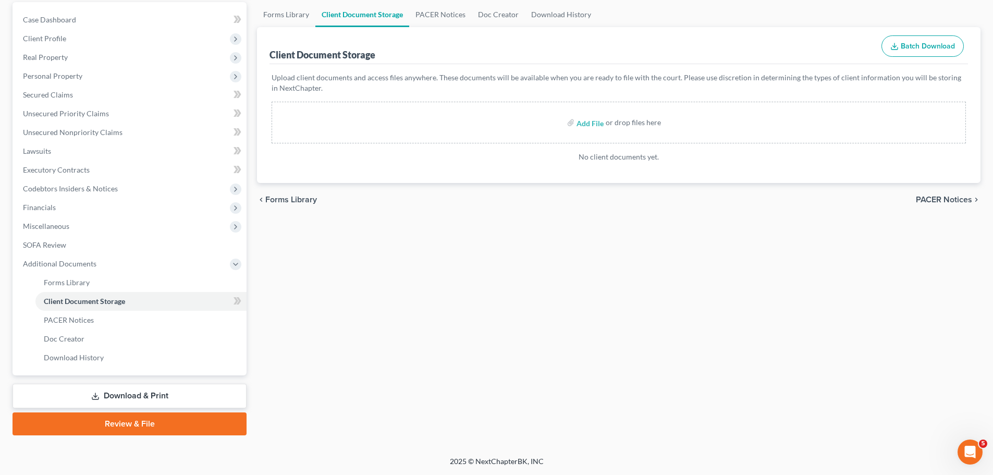
click at [133, 391] on link "Download & Print" at bounding box center [130, 395] width 234 height 24
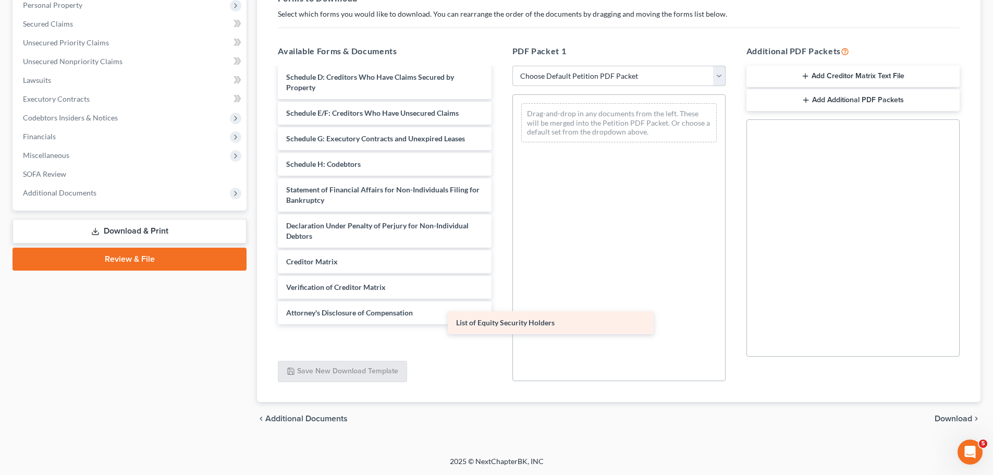
scroll to position [100, 0]
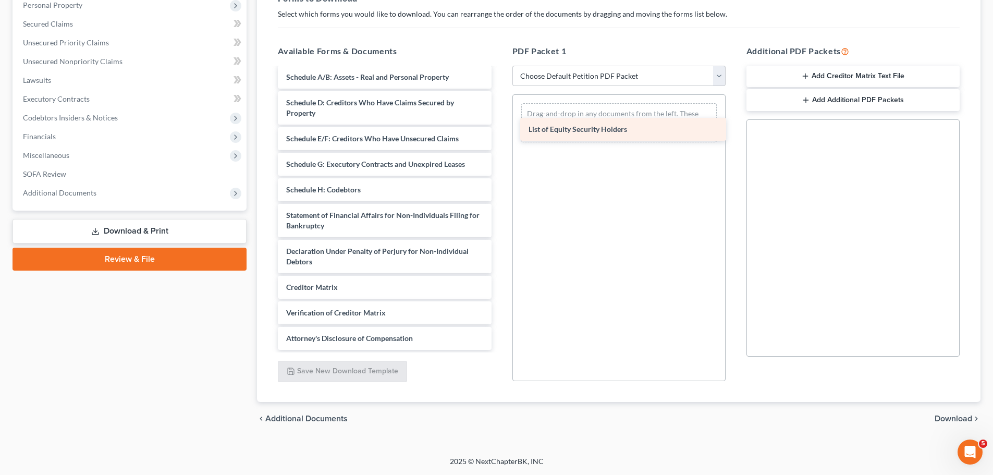
drag, startPoint x: 312, startPoint y: 337, endPoint x: 555, endPoint y: 127, distance: 320.7
click at [499, 127] on div "List of Equity Security Holders Voluntary Petition for Non-Individuals Filing f…" at bounding box center [384, 164] width 230 height 371
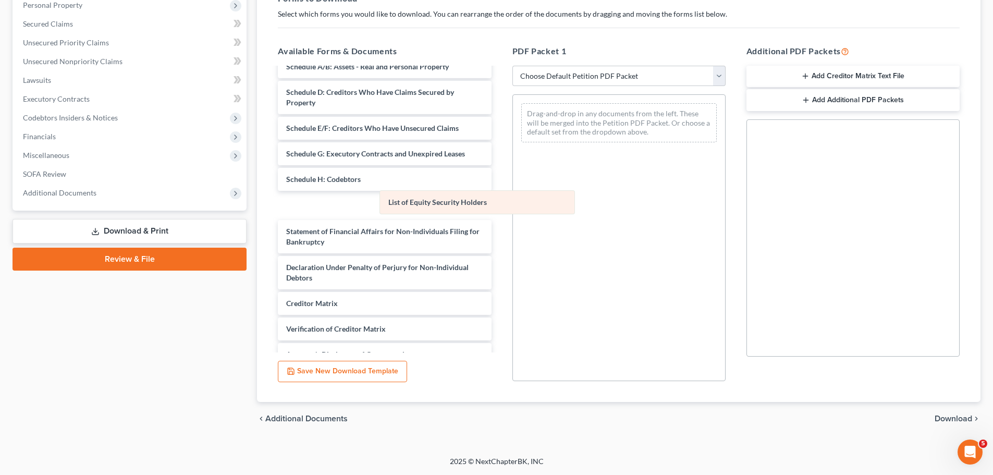
scroll to position [126, 0]
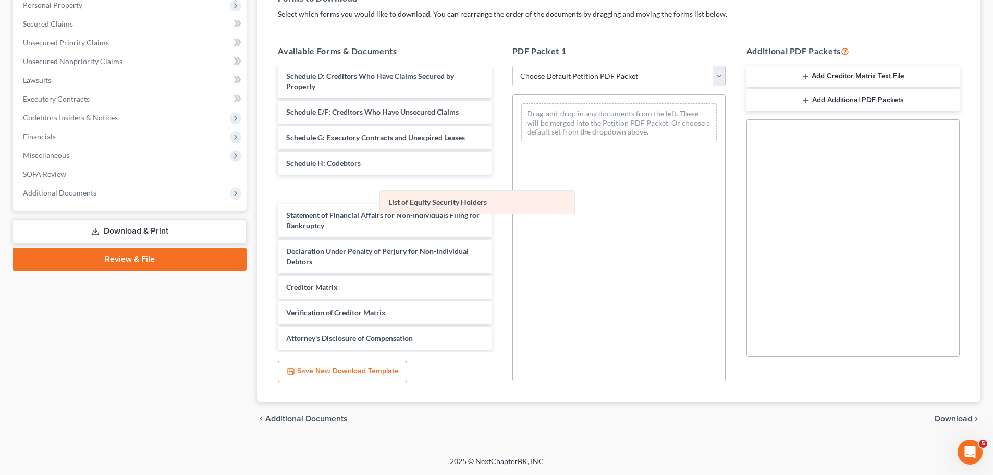
drag, startPoint x: 653, startPoint y: 110, endPoint x: 377, endPoint y: 276, distance: 322.0
click at [513, 151] on div "List of Equity Security Holders List of Equity Security Holders Drag-and-drop i…" at bounding box center [619, 123] width 212 height 56
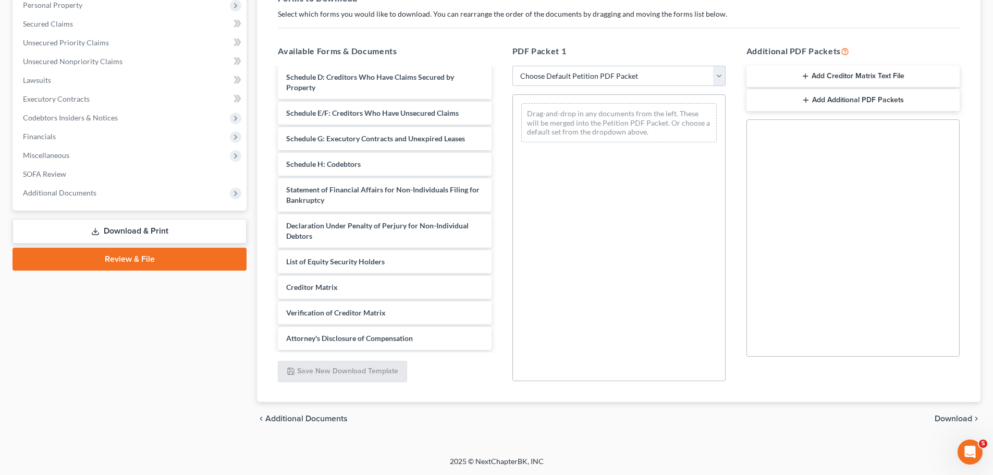
click at [876, 75] on button "Add Creditor Matrix Text File" at bounding box center [852, 77] width 213 height 22
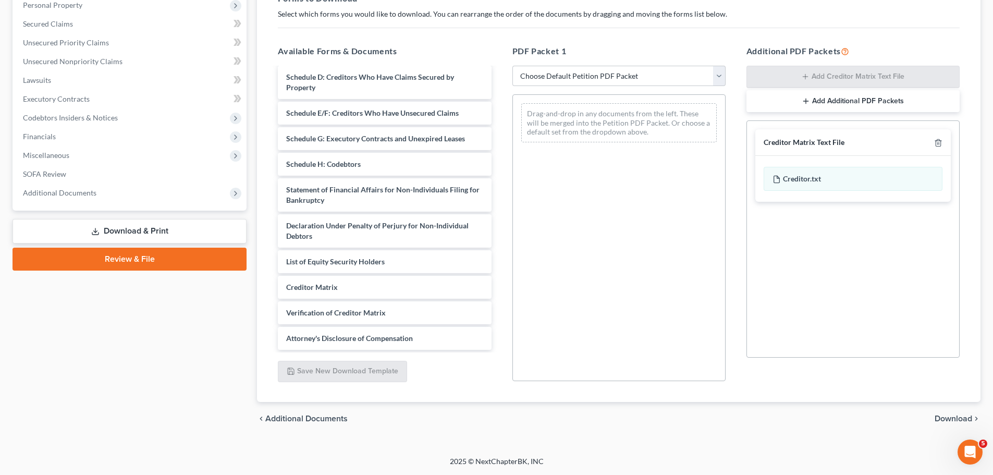
click at [951, 417] on span "Download" at bounding box center [953, 418] width 38 height 8
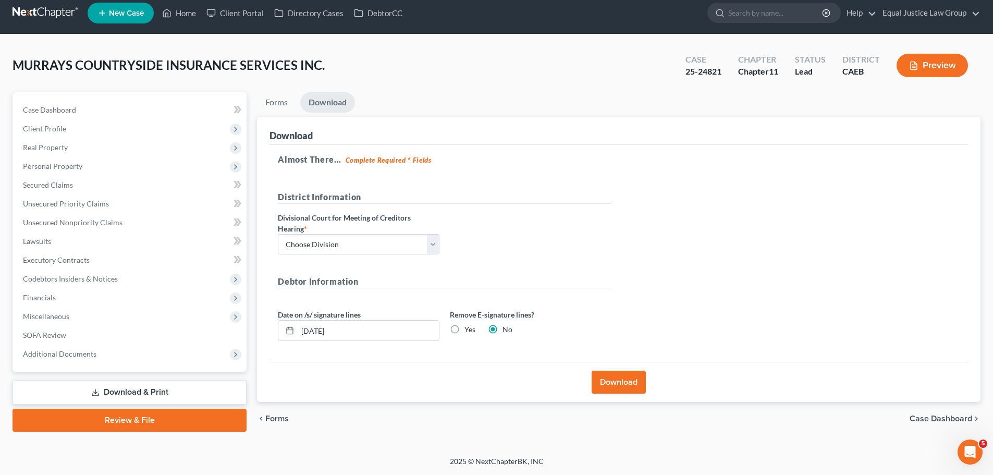
scroll to position [8, 0]
drag, startPoint x: 430, startPoint y: 234, endPoint x: 427, endPoint y: 251, distance: 17.6
click at [430, 234] on select "Choose Division Fresno Modesto Sacramento" at bounding box center [359, 244] width 162 height 21
select select "2"
click at [278, 234] on select "Choose Division Fresno Modesto Sacramento" at bounding box center [359, 244] width 162 height 21
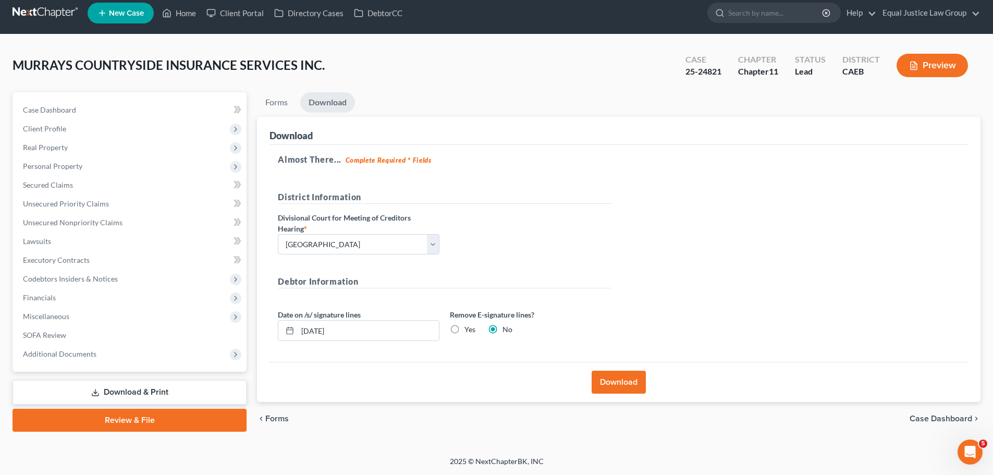
click at [626, 383] on button "Download" at bounding box center [618, 381] width 54 height 23
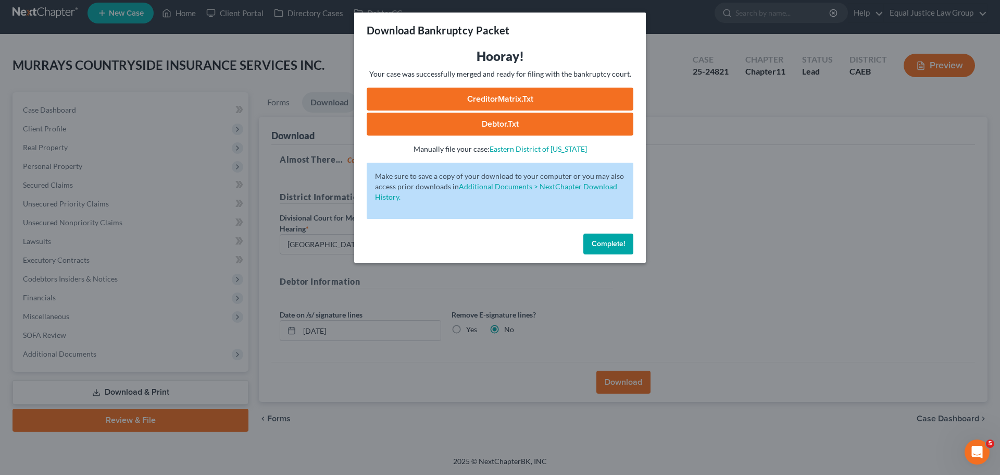
click at [512, 98] on link "CreditorMatrix.txt" at bounding box center [500, 99] width 267 height 23
drag, startPoint x: 619, startPoint y: 243, endPoint x: 655, endPoint y: 244, distance: 36.0
click at [619, 243] on span "Complete!" at bounding box center [608, 243] width 33 height 9
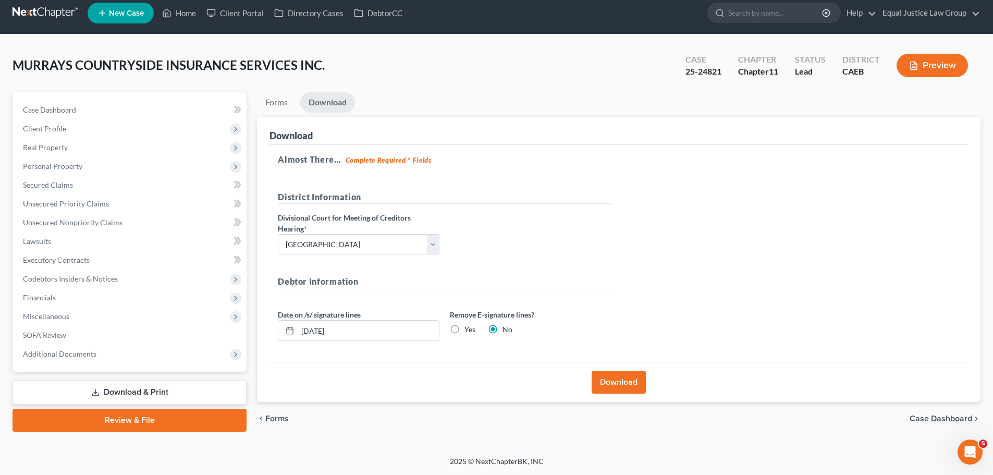
click at [763, 247] on div "Almost There... Complete Required * Fields District Information Divisional Cour…" at bounding box center [618, 253] width 698 height 217
click at [285, 101] on link "Forms" at bounding box center [276, 102] width 39 height 20
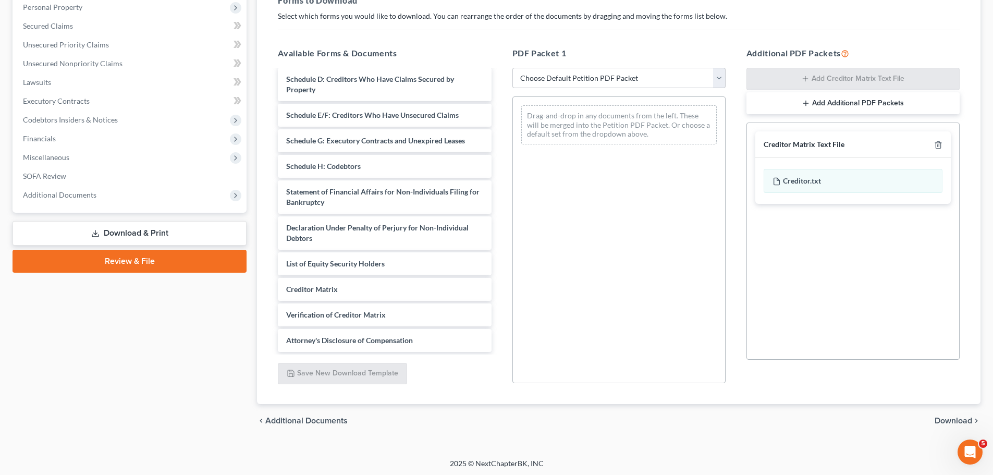
scroll to position [169, 0]
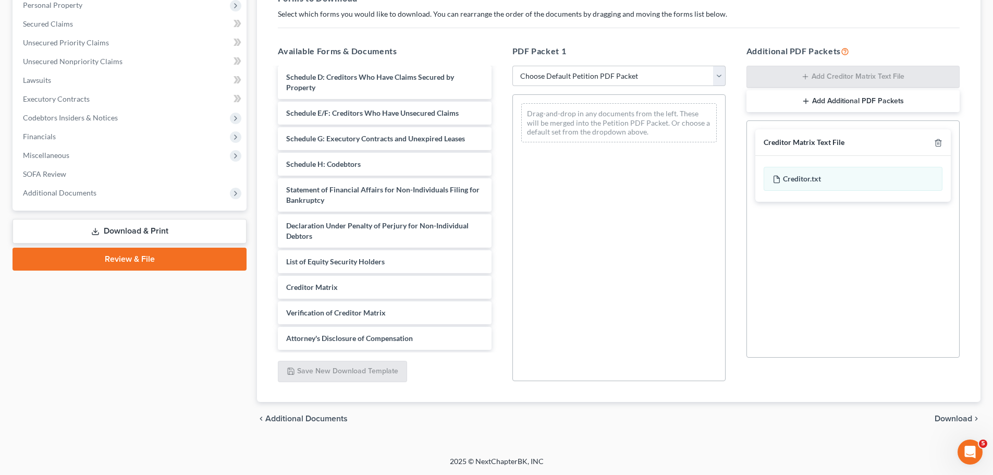
click at [942, 141] on div "Creditor Matrix Text File" at bounding box center [852, 142] width 195 height 27
click at [938, 142] on icon "button" at bounding box center [938, 143] width 8 height 8
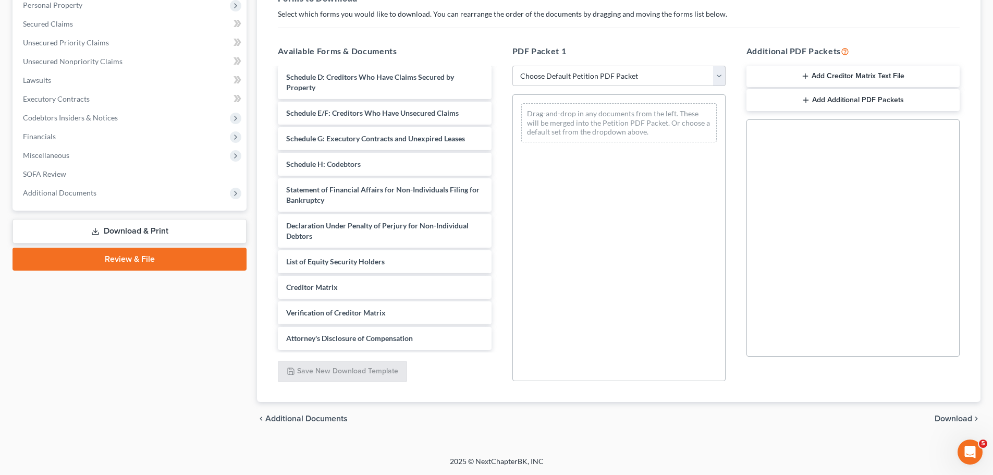
click at [835, 245] on div "Social Security Number Statement of Social Security Number Creditor Matrix Text…" at bounding box center [852, 237] width 213 height 237
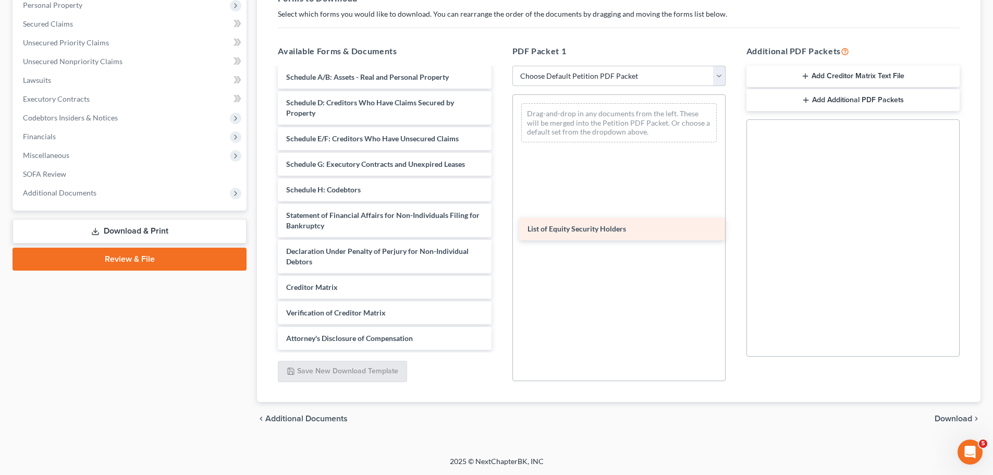
scroll to position [100, 0]
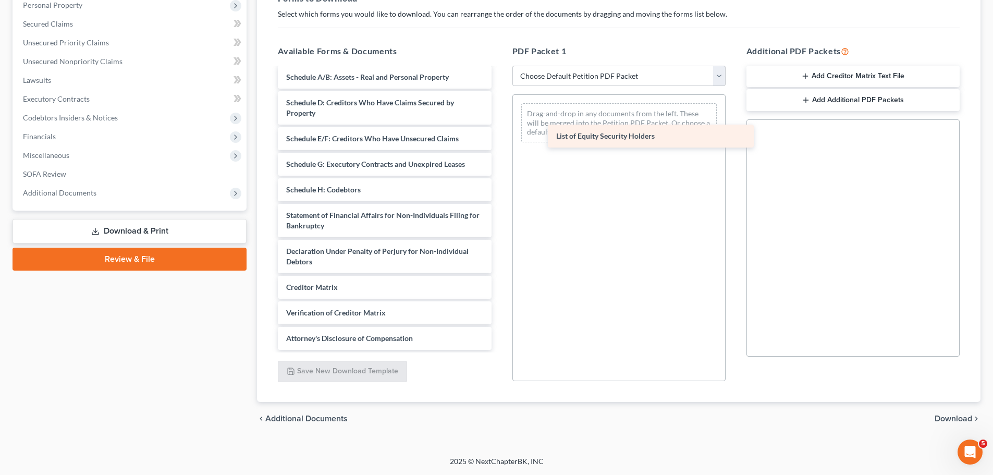
drag, startPoint x: 320, startPoint y: 258, endPoint x: 562, endPoint y: 106, distance: 284.9
click at [499, 106] on div "List of Equity Security Holders Voluntary Petition for Non-Individuals Filing f…" at bounding box center [384, 164] width 230 height 371
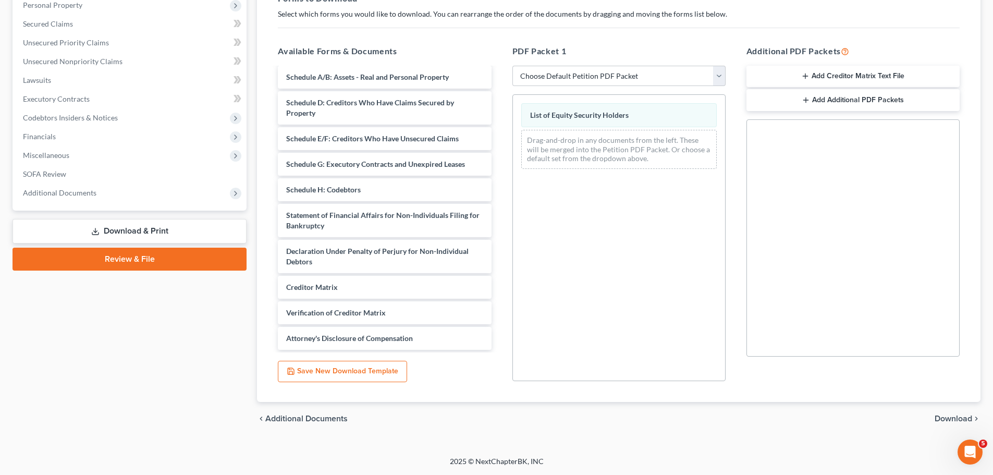
click at [947, 416] on span "Download" at bounding box center [953, 418] width 38 height 8
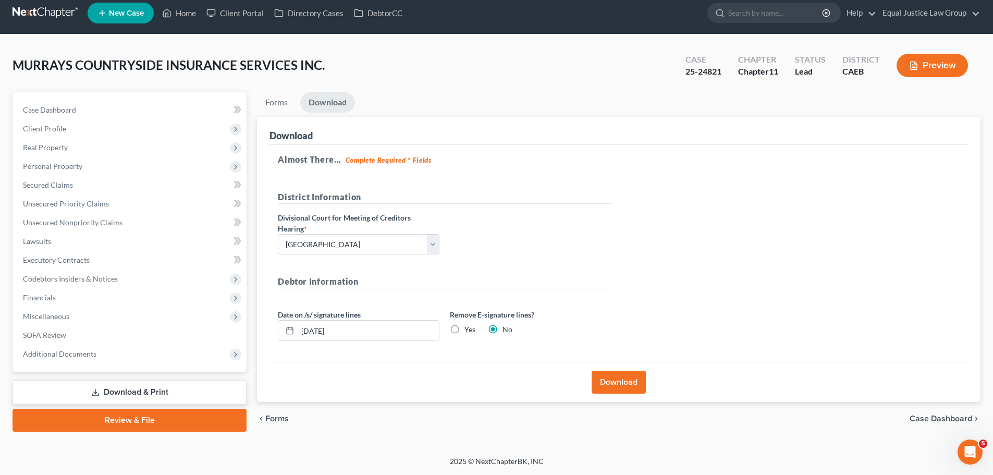
scroll to position [8, 0]
click at [626, 377] on button "Download" at bounding box center [618, 381] width 54 height 23
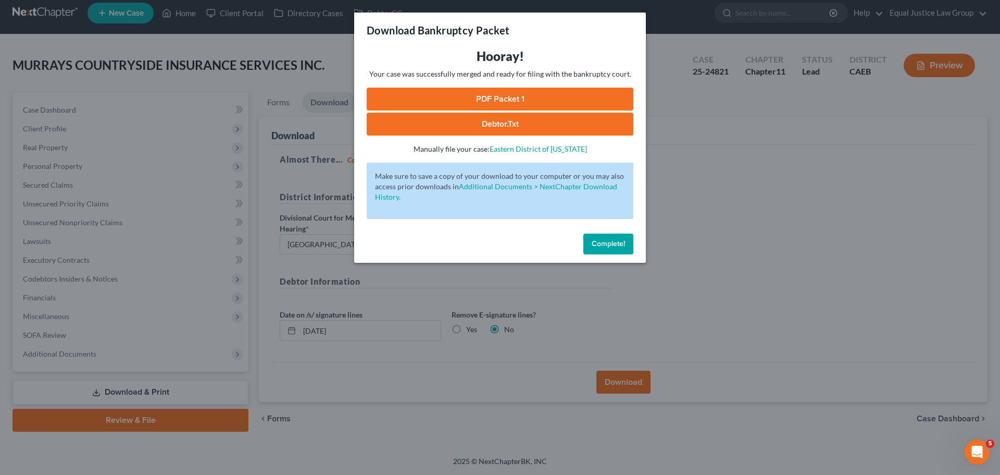
click at [527, 96] on link "PDF Packet 1" at bounding box center [500, 99] width 267 height 23
click at [620, 243] on span "Complete!" at bounding box center [608, 243] width 33 height 9
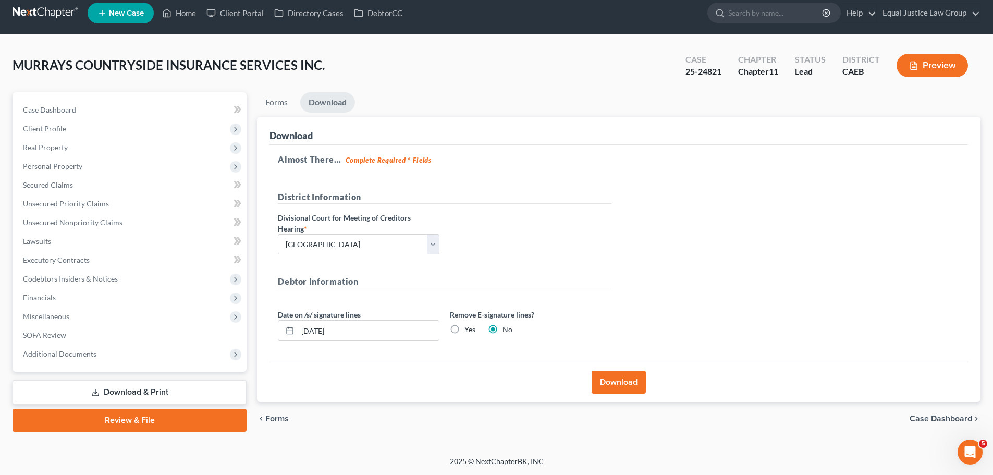
click at [705, 243] on div "Almost There... Complete Required * Fields District Information Divisional Cour…" at bounding box center [618, 253] width 698 height 217
click at [277, 102] on link "Forms" at bounding box center [276, 102] width 39 height 20
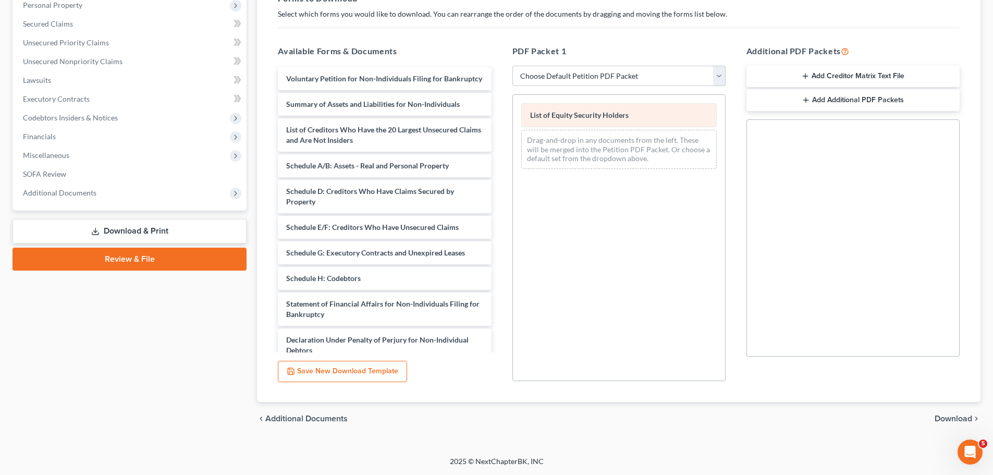
scroll to position [0, 0]
click at [674, 73] on select "Choose Default Petition PDF Packet Complete Bankruptcy Petition (all forms and …" at bounding box center [618, 76] width 213 height 21
select select "0"
click at [512, 66] on select "Choose Default Petition PDF Packet Complete Bankruptcy Petition (all forms and …" at bounding box center [618, 76] width 213 height 21
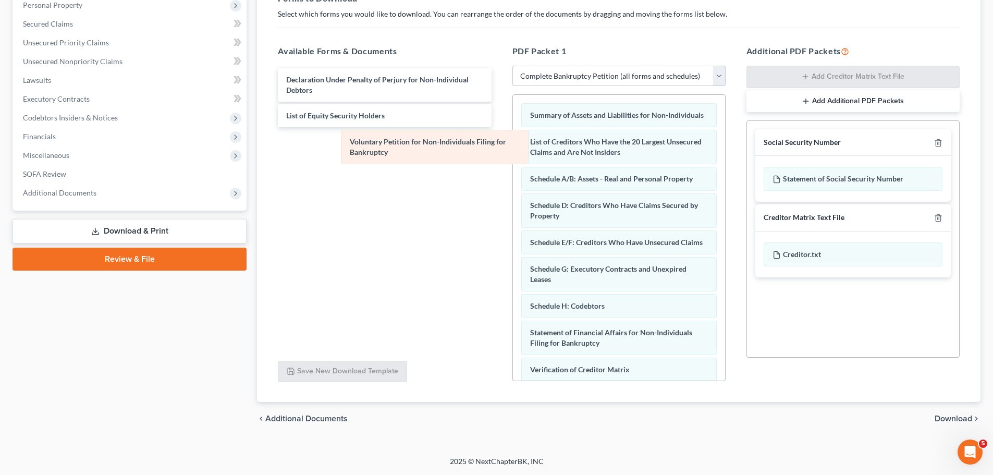
drag, startPoint x: 599, startPoint y: 114, endPoint x: 347, endPoint y: 139, distance: 252.9
click at [513, 139] on div "Voluntary Petition for Non-Individuals Filing for Bankruptcy Voluntary Petition…" at bounding box center [619, 290] width 212 height 390
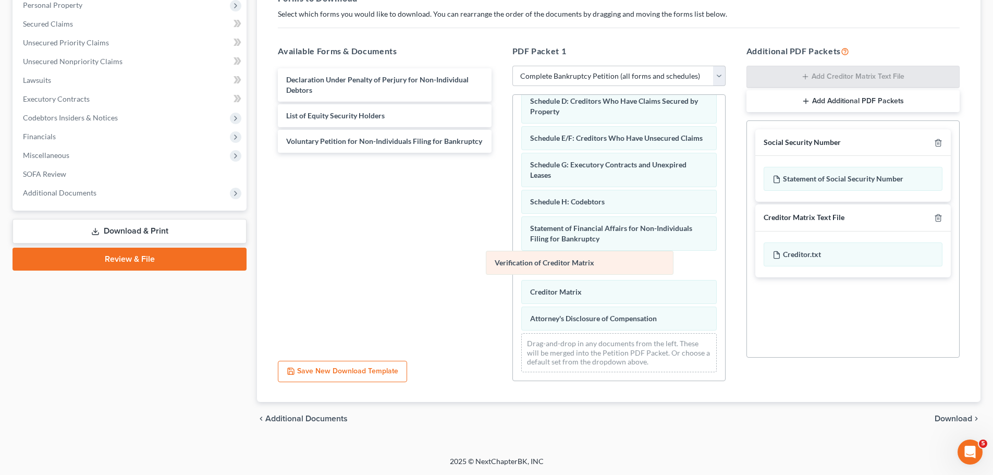
scroll to position [98, 0]
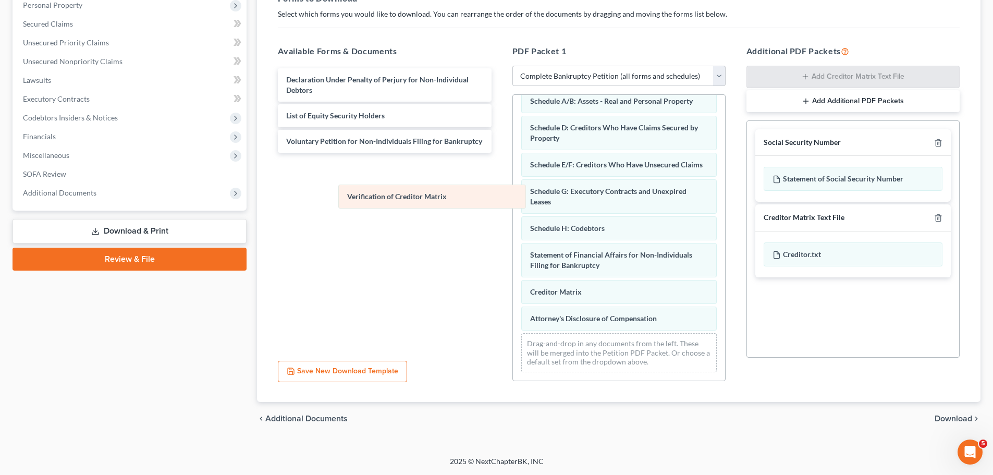
drag, startPoint x: 597, startPoint y: 266, endPoint x: 396, endPoint y: 197, distance: 211.9
click at [513, 192] on div "Verification of Creditor Matrix Summary of Assets and Liabilities for Non-Indiv…" at bounding box center [619, 198] width 212 height 363
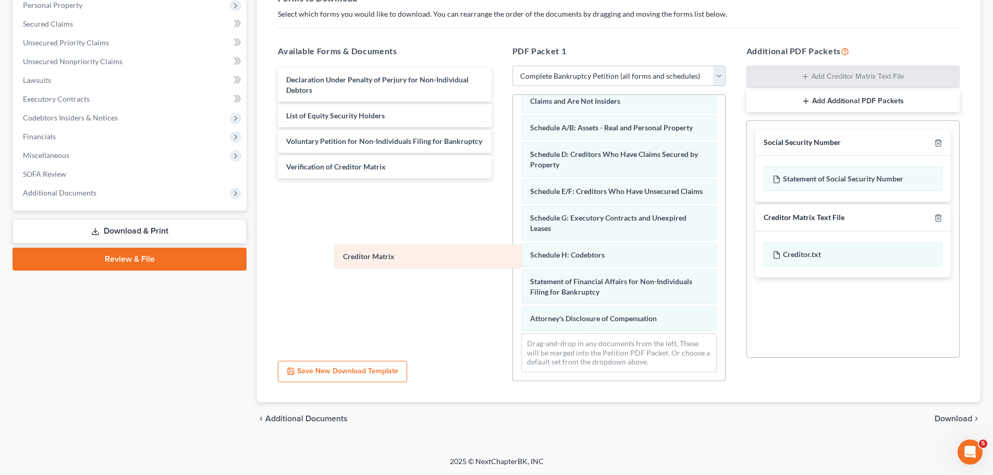
scroll to position [72, 0]
drag, startPoint x: 582, startPoint y: 287, endPoint x: 356, endPoint y: 224, distance: 234.3
click at [513, 227] on div "Creditor Matrix Summary of Assets and Liabilities for Non-Individuals List of C…" at bounding box center [619, 212] width 212 height 337
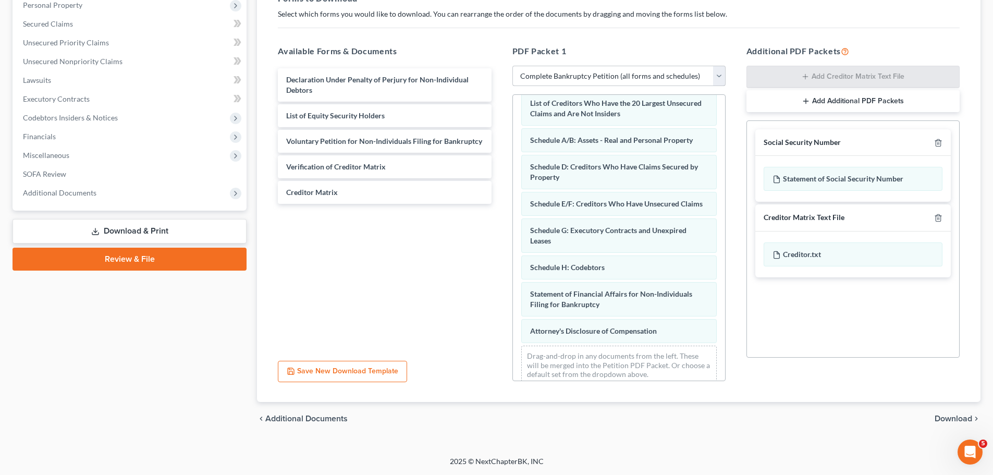
scroll to position [0, 0]
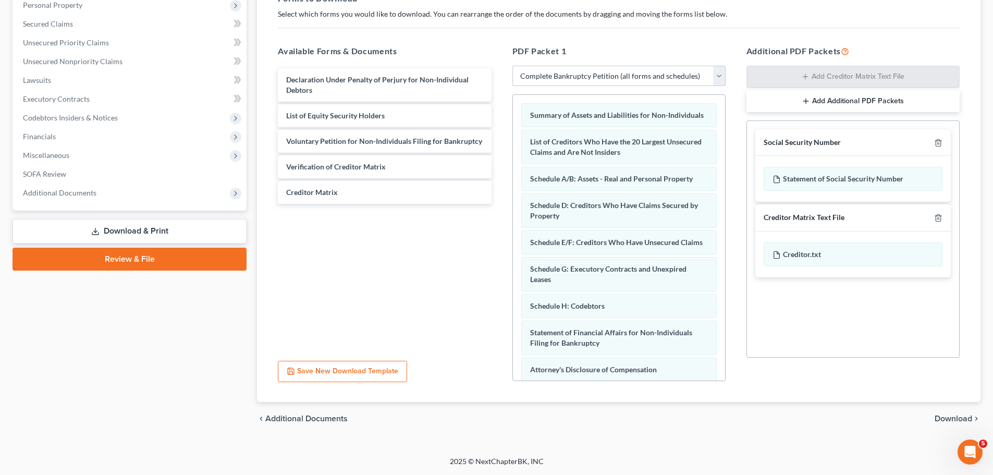
click at [717, 66] on select "Choose Default Petition PDF Packet Complete Bankruptcy Petition (all forms and …" at bounding box center [618, 76] width 213 height 21
click at [713, 43] on div "PDF Packet 1 Choose Default Petition PDF Packet Complete Bankruptcy Petition (a…" at bounding box center [619, 212] width 234 height 353
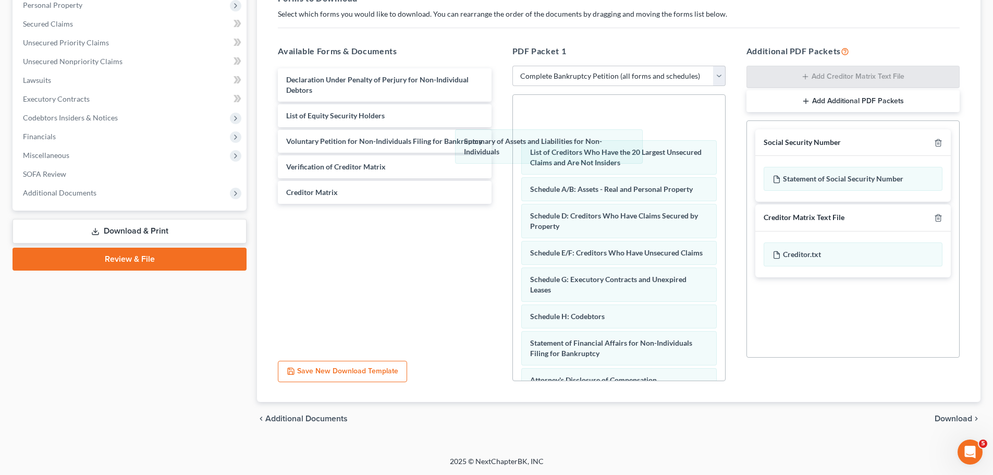
drag, startPoint x: 609, startPoint y: 122, endPoint x: 480, endPoint y: 242, distance: 176.2
click at [513, 242] on div "Summary of Assets and Liabilities for Non-Individuals Summary of Assets and Lia…" at bounding box center [619, 268] width 212 height 347
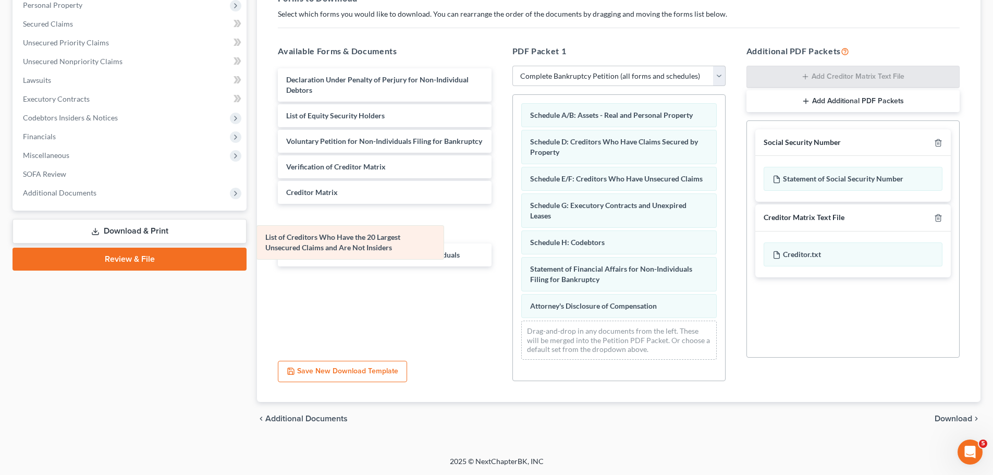
drag, startPoint x: 518, startPoint y: 183, endPoint x: 357, endPoint y: 259, distance: 178.1
click at [513, 259] on div "List of Creditors Who Have the 20 Largest Unsecured Claims and Are Not Insiders…" at bounding box center [619, 231] width 212 height 273
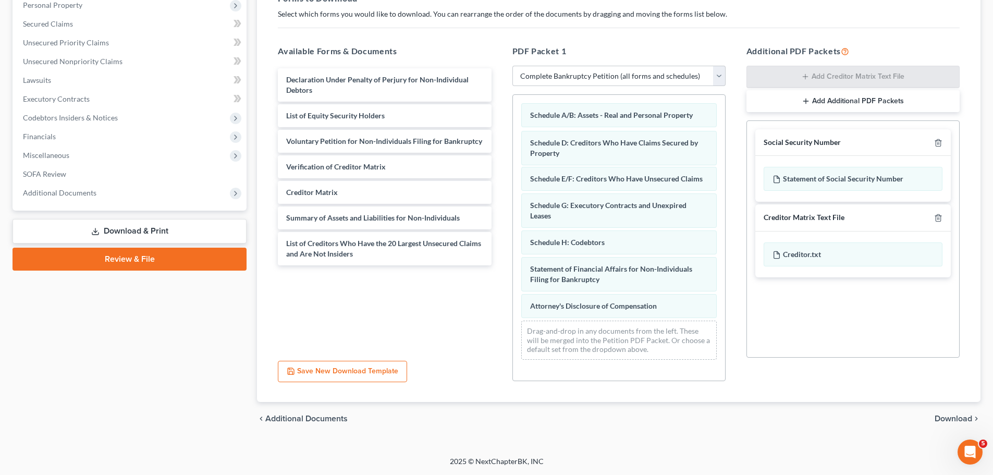
drag, startPoint x: 585, startPoint y: 144, endPoint x: 497, endPoint y: 263, distance: 147.9
click at [513, 277] on div "Schedule D: Creditors Who Have Claims Secured by Property Schedule A/B: Assets …" at bounding box center [619, 231] width 212 height 273
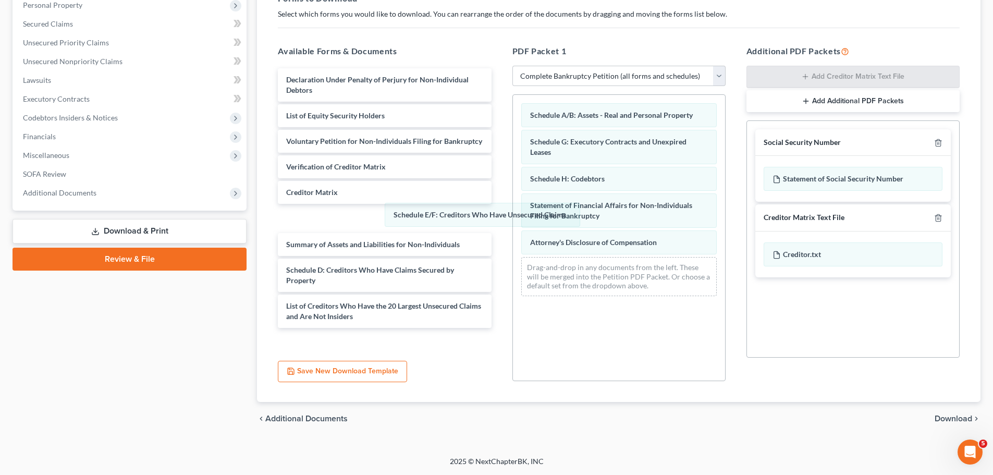
drag, startPoint x: 604, startPoint y: 143, endPoint x: 494, endPoint y: 194, distance: 121.2
click at [513, 222] on div "Schedule E/F: Creditors Who Have Unsecured Claims Schedule A/B: Assets - Real a…" at bounding box center [619, 199] width 212 height 209
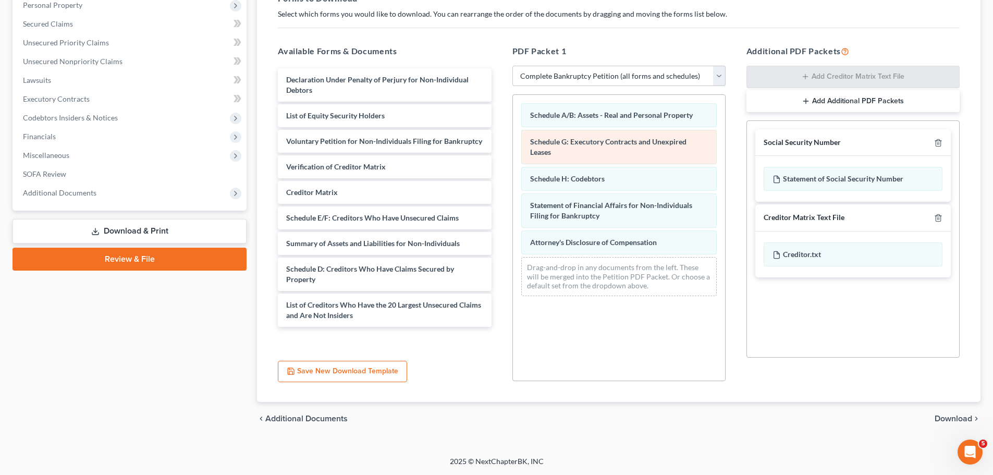
click at [513, 173] on div "Schedule A/B: Assets - Real and Personal Property Schedule G: Executory Contrac…" at bounding box center [619, 199] width 212 height 209
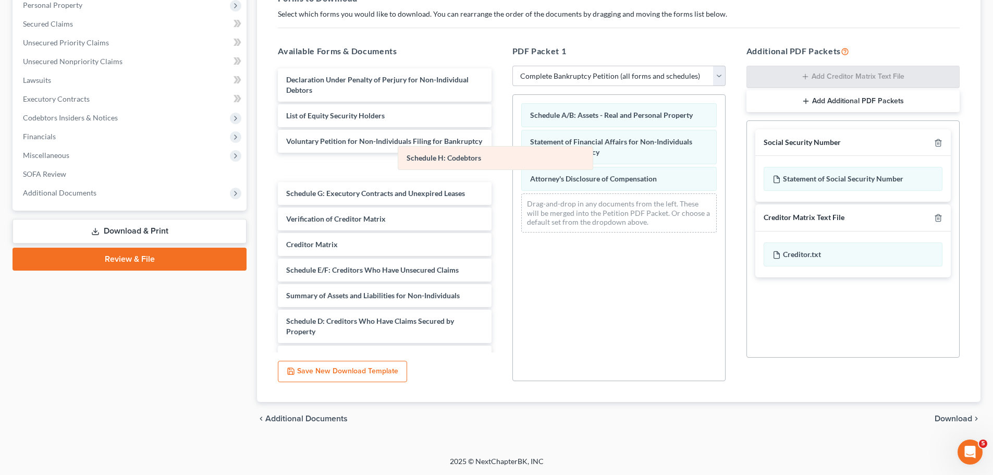
drag, startPoint x: 557, startPoint y: 143, endPoint x: 525, endPoint y: 169, distance: 40.8
click at [513, 159] on div "Schedule H: Codebtors Schedule A/B: Assets - Real and Personal Property Schedul…" at bounding box center [619, 168] width 212 height 146
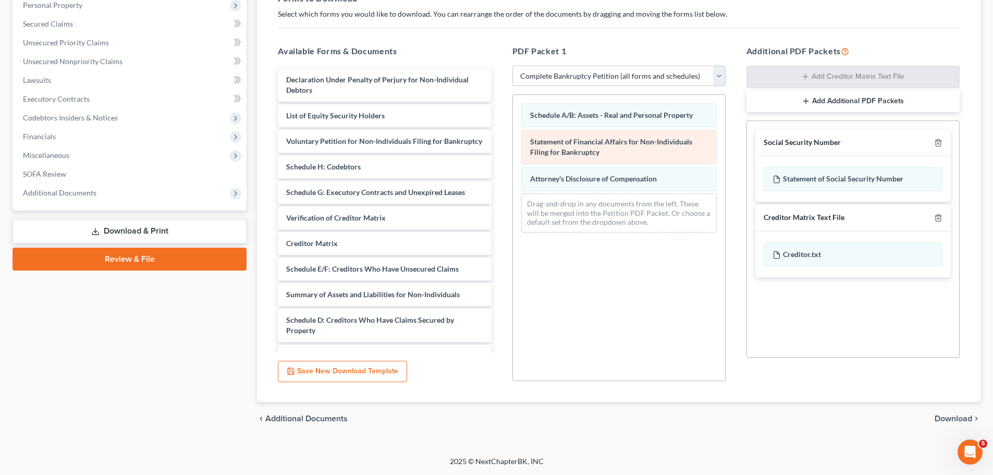
click at [513, 166] on div "Schedule A/B: Assets - Real and Personal Property Statement of Financial Affair…" at bounding box center [619, 168] width 212 height 146
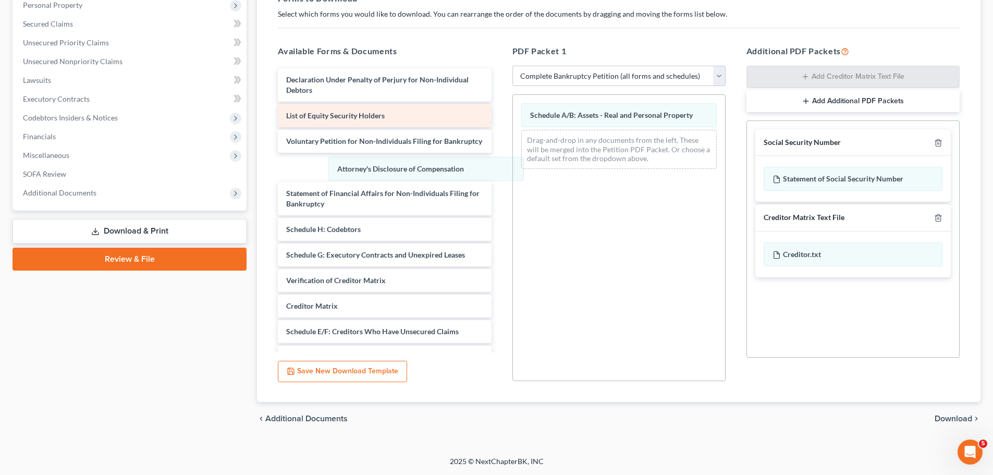
drag, startPoint x: 491, startPoint y: 151, endPoint x: 440, endPoint y: 125, distance: 57.3
click at [513, 172] on div "Attorney's Disclosure of Compensation Schedule A/B: Assets - Real and Personal …" at bounding box center [619, 136] width 212 height 82
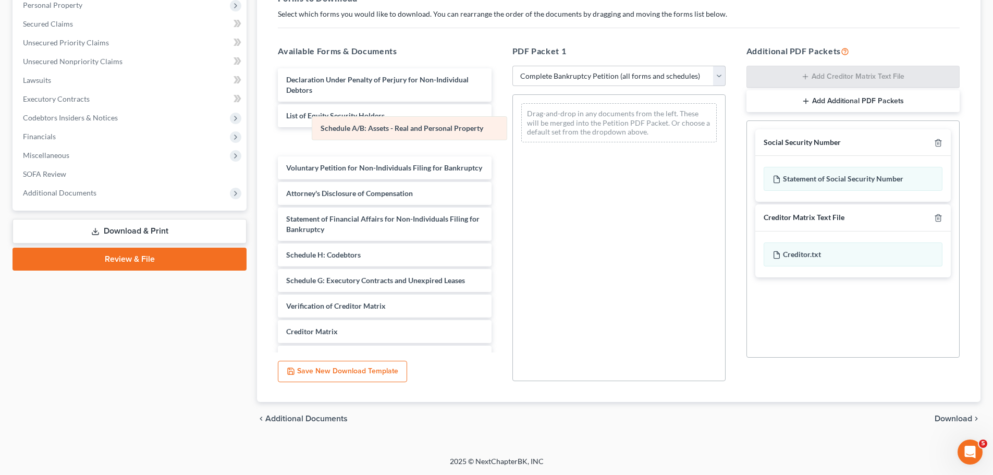
drag, startPoint x: 567, startPoint y: 110, endPoint x: 331, endPoint y: 123, distance: 236.4
click at [513, 125] on div "Schedule A/B: Assets - Real and Personal Property Schedule A/B: Assets - Real a…" at bounding box center [619, 123] width 212 height 56
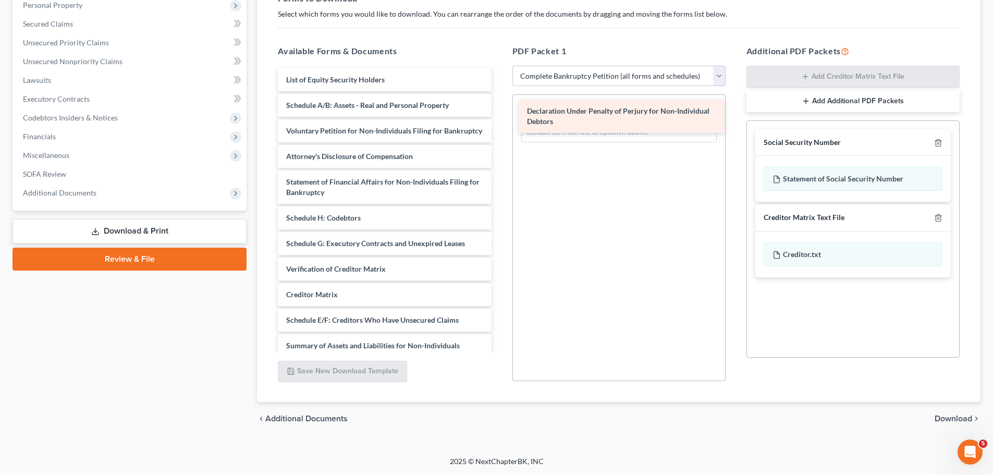
drag, startPoint x: 341, startPoint y: 85, endPoint x: 582, endPoint y: 116, distance: 242.7
click at [499, 116] on div "Declaration Under Penalty of Perjury for Non-Individual Debtors Declaration Und…" at bounding box center [384, 248] width 230 height 361
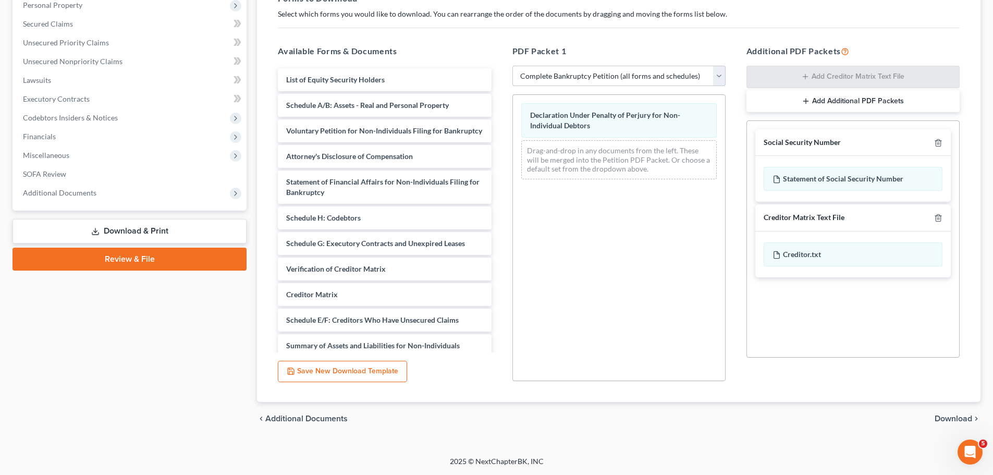
click at [960, 416] on span "Download" at bounding box center [953, 418] width 38 height 8
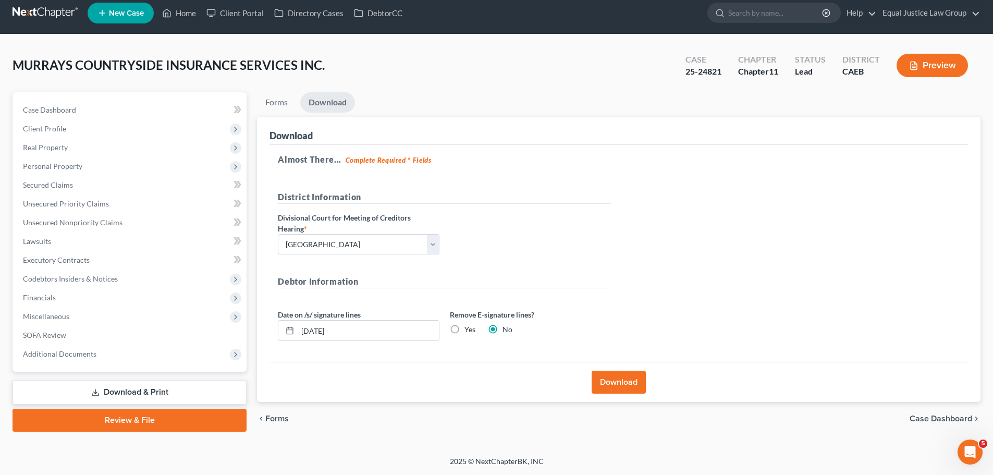
scroll to position [8, 0]
click at [615, 380] on button "Download" at bounding box center [618, 381] width 54 height 23
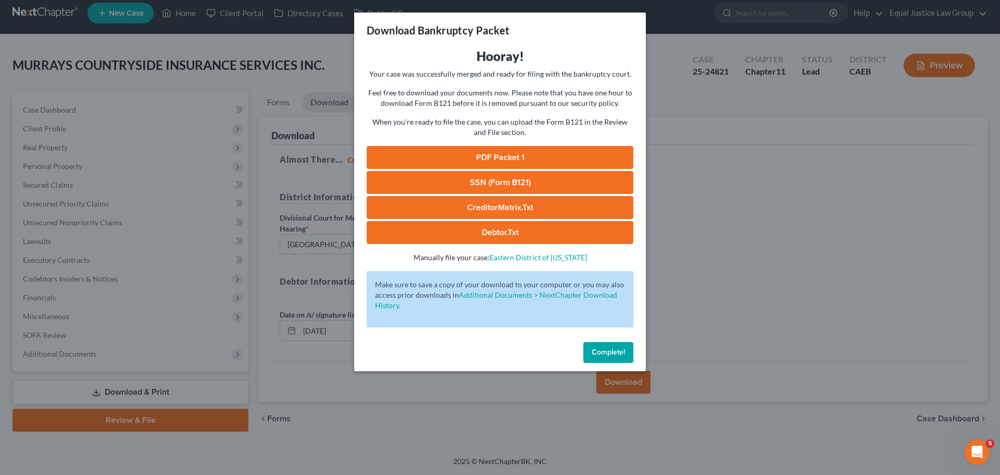
click at [522, 157] on link "PDF Packet 1" at bounding box center [500, 157] width 267 height 23
click at [701, 197] on div "Download Bankruptcy Packet Hooray! Your case was successfully merged and ready …" at bounding box center [500, 237] width 1000 height 475
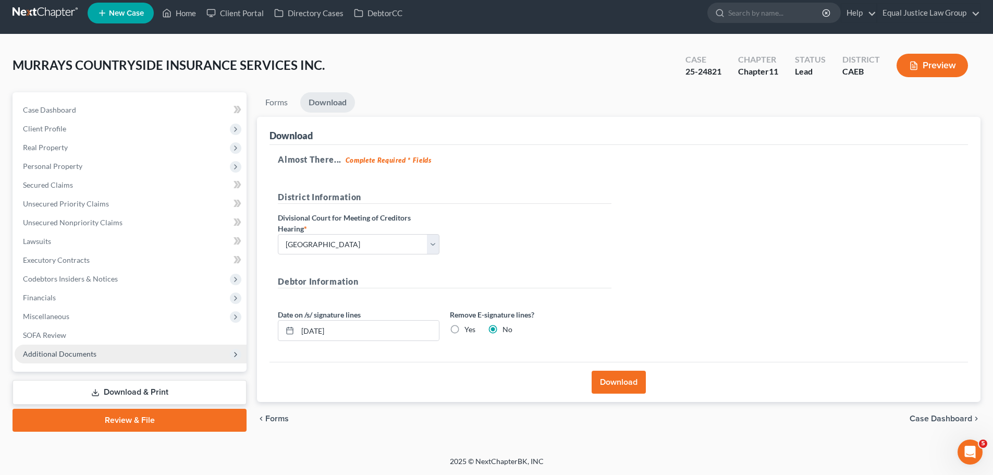
click at [81, 355] on span "Additional Documents" at bounding box center [59, 353] width 73 height 9
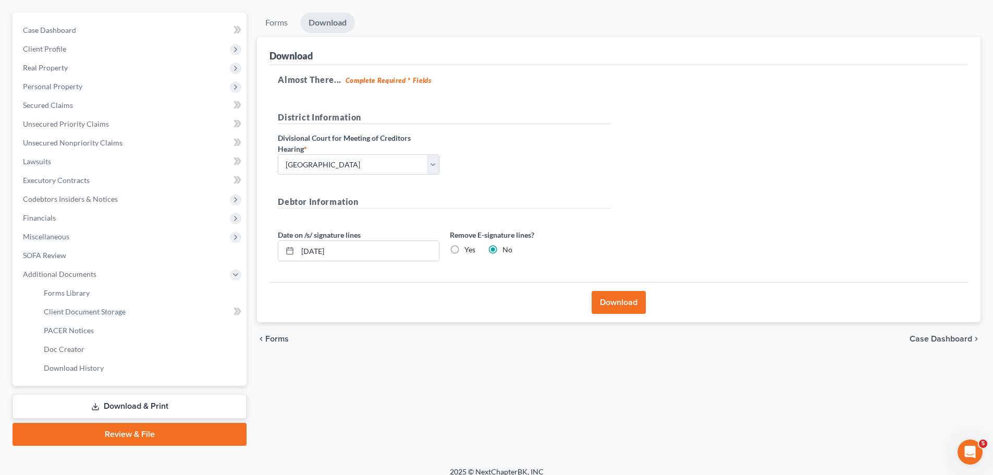
scroll to position [98, 0]
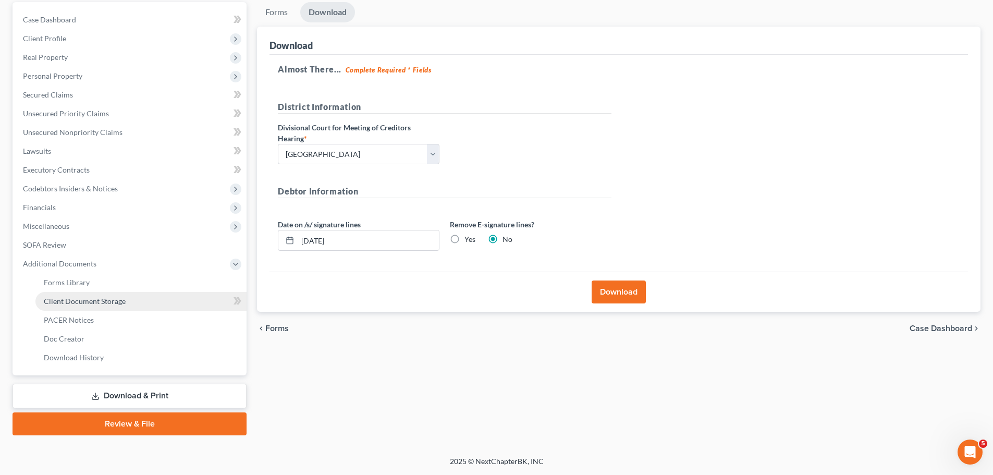
click at [81, 300] on span "Client Document Storage" at bounding box center [85, 300] width 82 height 9
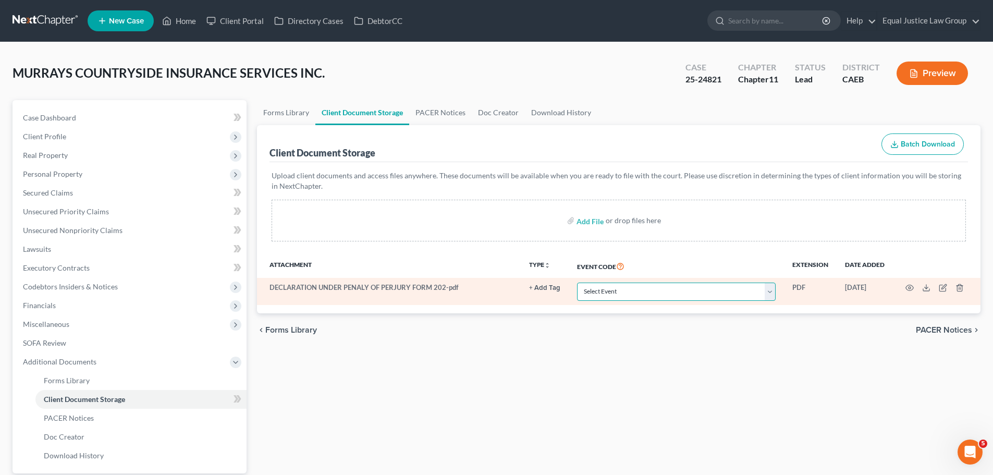
click at [616, 292] on select "Select Event Attachment: Schedule A/B: Assets - Real and Personal Property Atta…" at bounding box center [676, 291] width 199 height 18
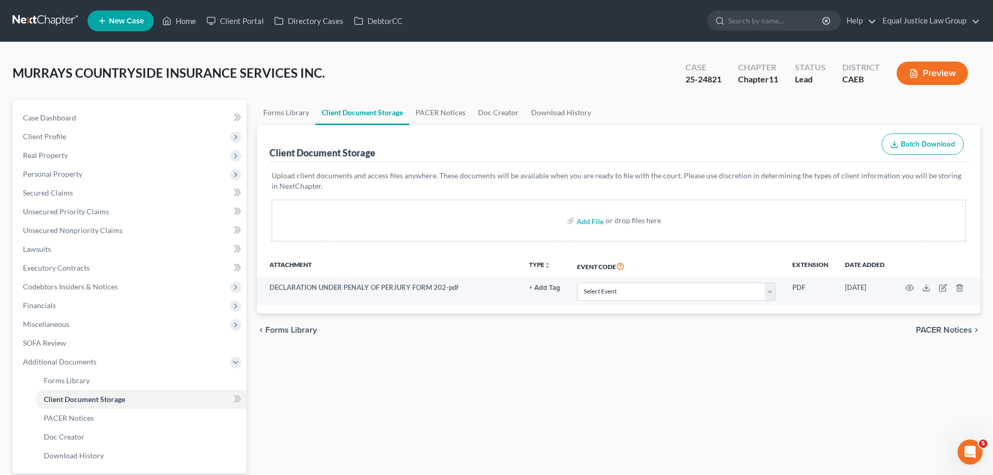
click at [675, 263] on th "Event Code" at bounding box center [675, 266] width 215 height 24
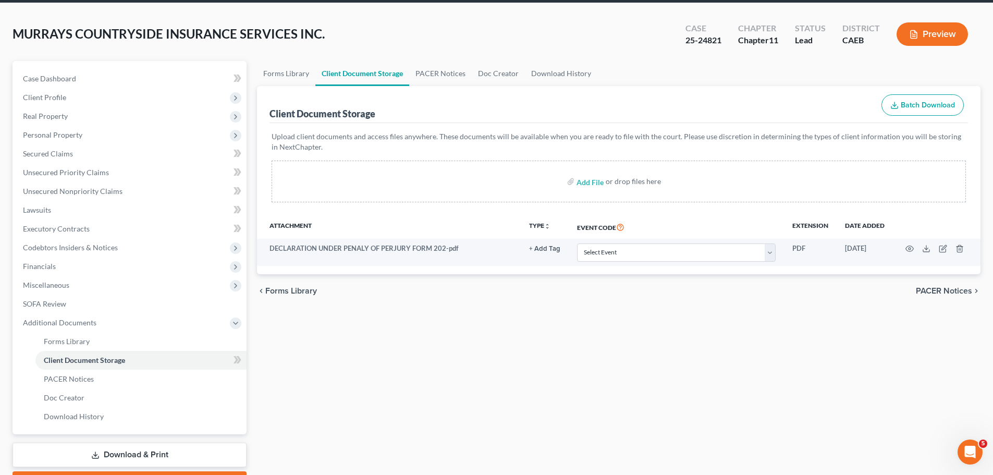
scroll to position [98, 0]
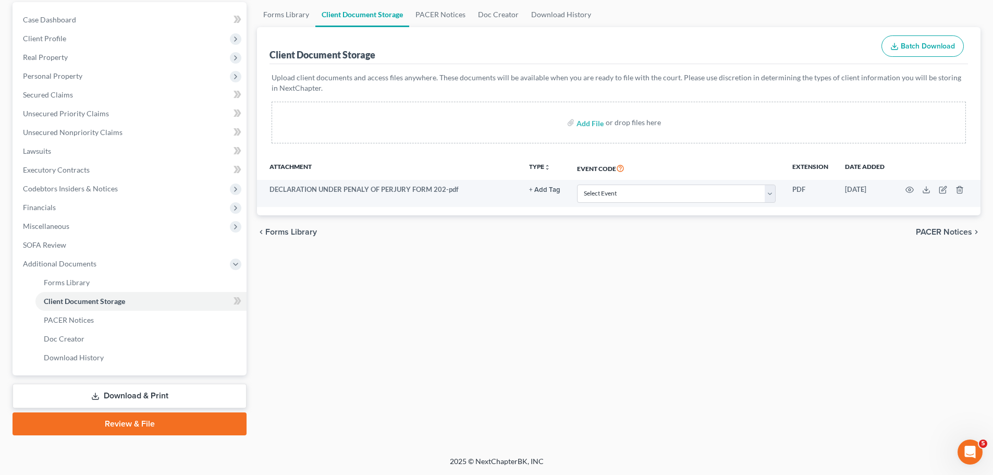
drag, startPoint x: 929, startPoint y: 228, endPoint x: 699, endPoint y: 242, distance: 230.7
click at [930, 228] on span "PACER Notices" at bounding box center [943, 232] width 56 height 8
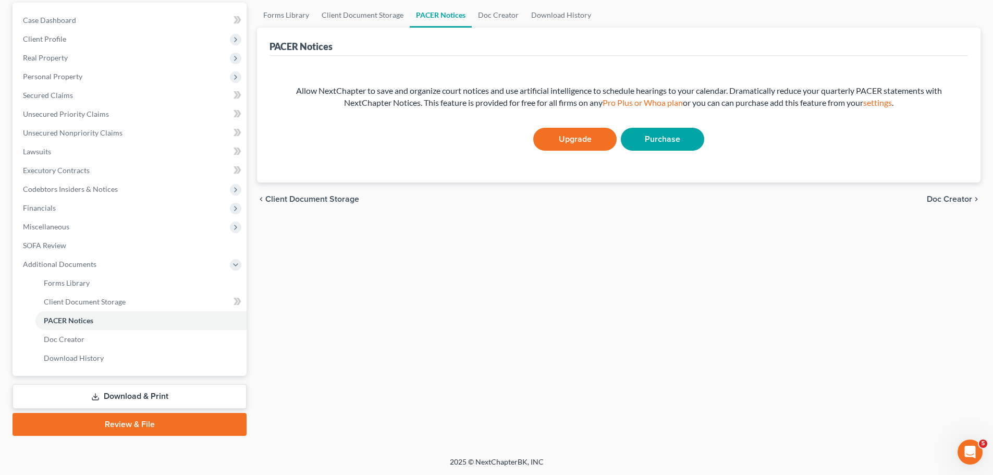
scroll to position [98, 0]
click at [137, 394] on link "Download & Print" at bounding box center [130, 395] width 234 height 24
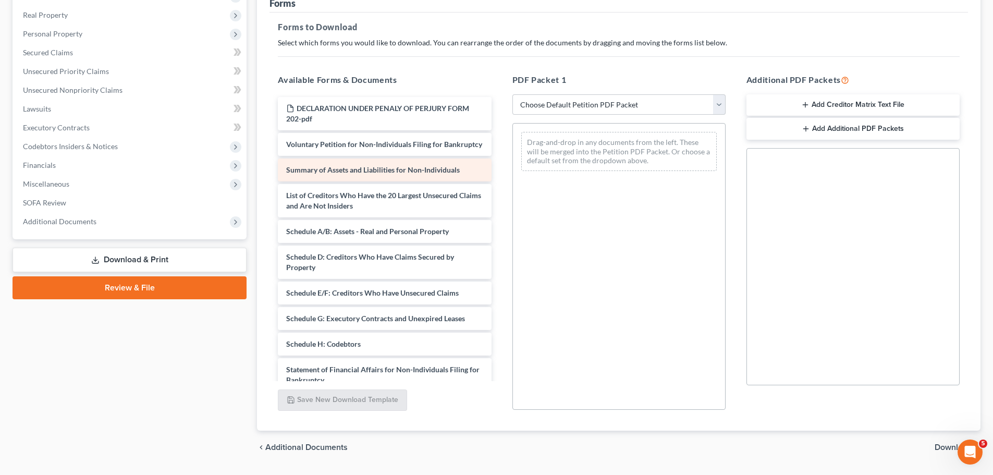
scroll to position [169, 0]
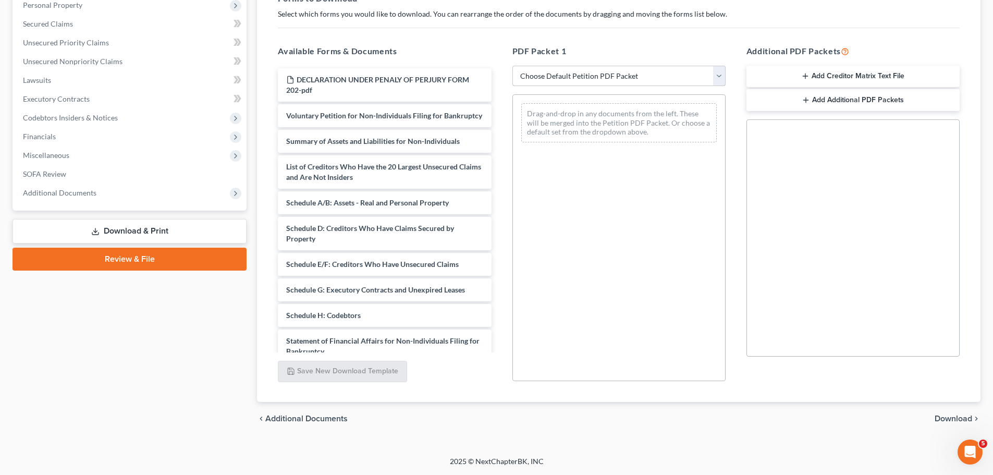
click at [658, 72] on select "Choose Default Petition PDF Packet Complete Bankruptcy Petition (all forms and …" at bounding box center [618, 76] width 213 height 21
click at [512, 66] on select "Choose Default Petition PDF Packet Complete Bankruptcy Petition (all forms and …" at bounding box center [618, 76] width 213 height 21
click at [616, 178] on div "Drag-and-drop in any documents from the left. These will be merged into the Pet…" at bounding box center [618, 237] width 213 height 287
click at [696, 78] on select "Choose Default Petition PDF Packet Complete Bankruptcy Petition (all forms and …" at bounding box center [618, 76] width 213 height 21
select select "3"
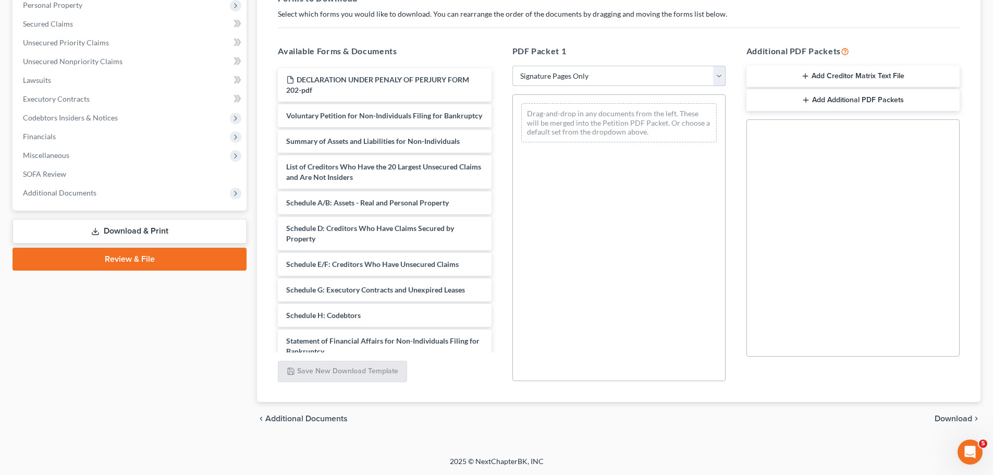
click at [512, 66] on select "Choose Default Petition PDF Packet Complete Bankruptcy Petition (all forms and …" at bounding box center [618, 76] width 213 height 21
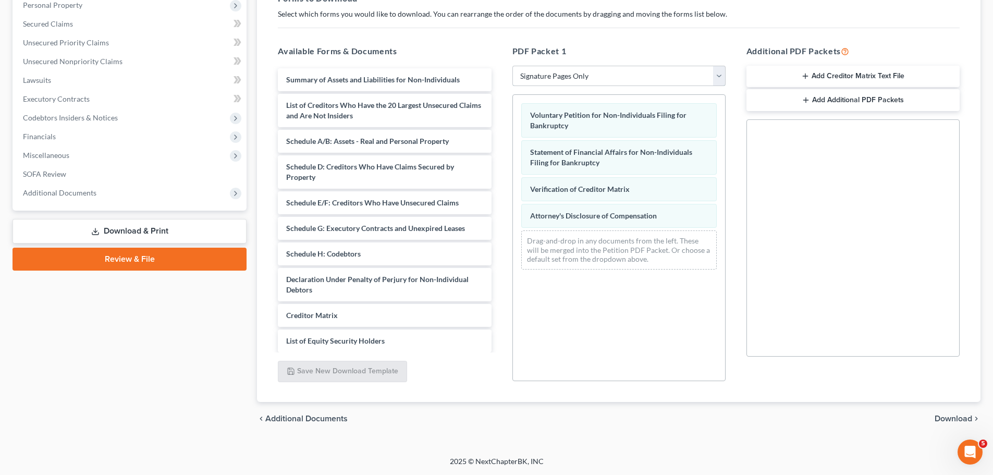
click at [717, 71] on select "Choose Default Petition PDF Packet Complete Bankruptcy Petition (all forms and …" at bounding box center [618, 76] width 213 height 21
click at [512, 66] on select "Choose Default Petition PDF Packet Complete Bankruptcy Petition (all forms and …" at bounding box center [618, 76] width 213 height 21
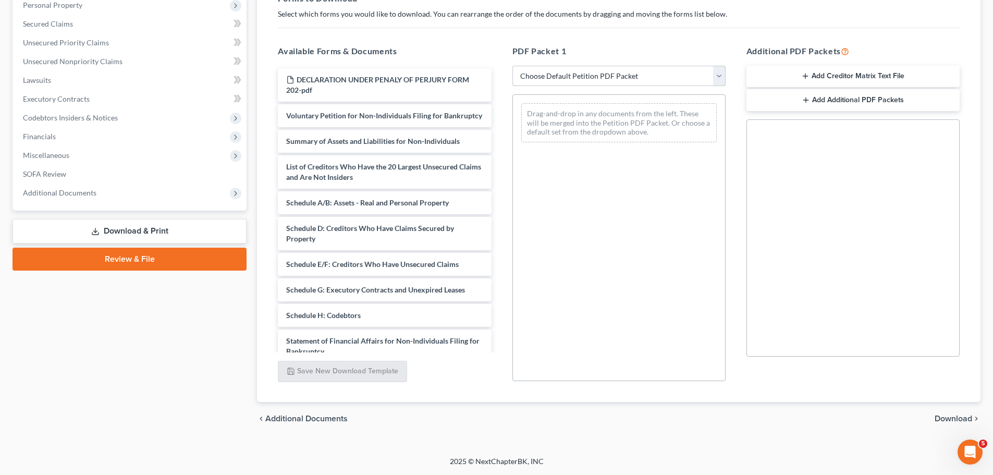
click at [648, 68] on select "Choose Default Petition PDF Packet Complete Bankruptcy Petition (all forms and …" at bounding box center [618, 76] width 213 height 21
select select "0"
click at [512, 66] on select "Choose Default Petition PDF Packet Complete Bankruptcy Petition (all forms and …" at bounding box center [618, 76] width 213 height 21
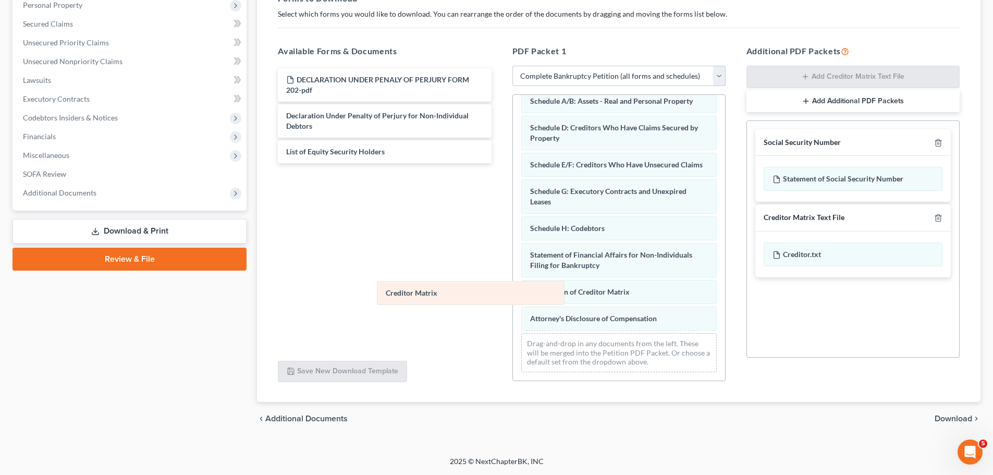
scroll to position [135, 0]
drag, startPoint x: 550, startPoint y: 288, endPoint x: 390, endPoint y: 287, distance: 160.5
click at [513, 287] on div "Creditor Matrix Voluntary Petition for Non-Individuals Filing for Bankruptcy Su…" at bounding box center [619, 180] width 212 height 400
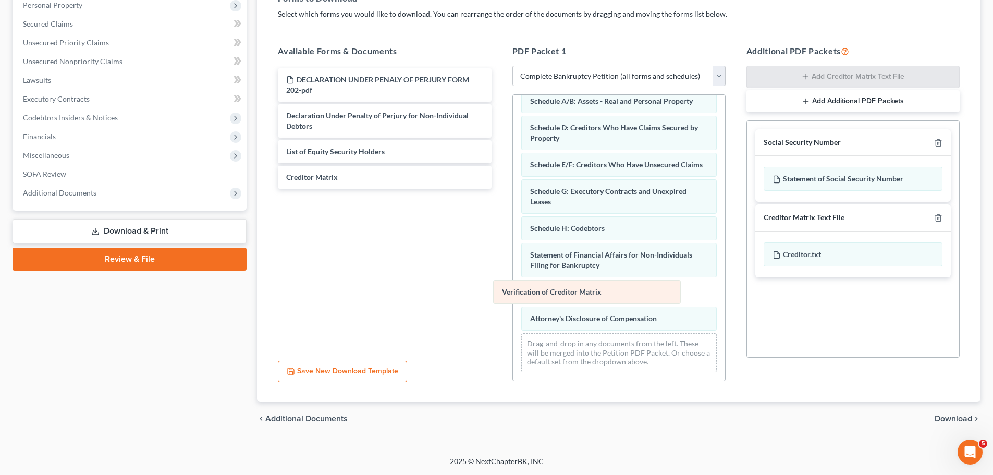
scroll to position [109, 0]
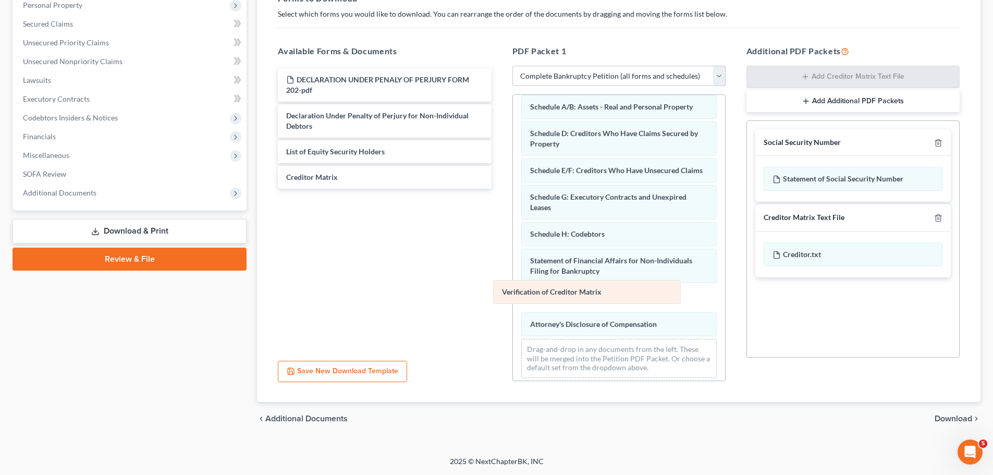
drag, startPoint x: 610, startPoint y: 287, endPoint x: 374, endPoint y: 271, distance: 236.6
click at [513, 271] on div "Verification of Creditor Matrix Voluntary Petition for Non-Individuals Filing f…" at bounding box center [619, 186] width 212 height 400
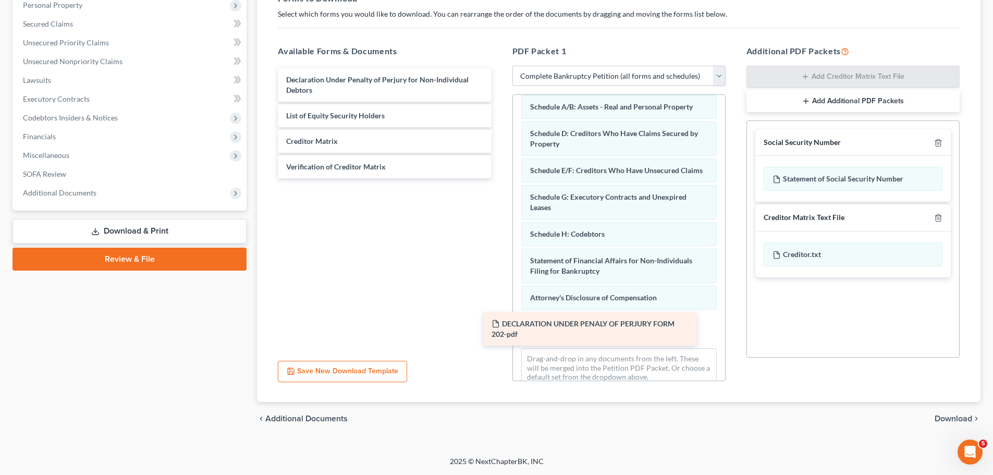
scroll to position [153, 0]
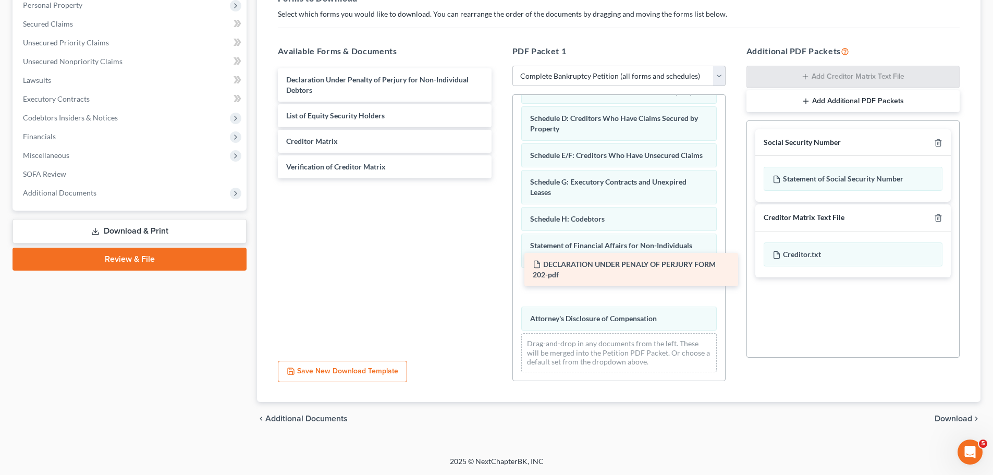
drag, startPoint x: 330, startPoint y: 83, endPoint x: 573, endPoint y: 271, distance: 307.9
click at [499, 178] on div "DECLARATION UNDER PENALY OF PERJURY FORM 202-pdf DECLARATION UNDER PENALY OF PE…" at bounding box center [384, 123] width 230 height 110
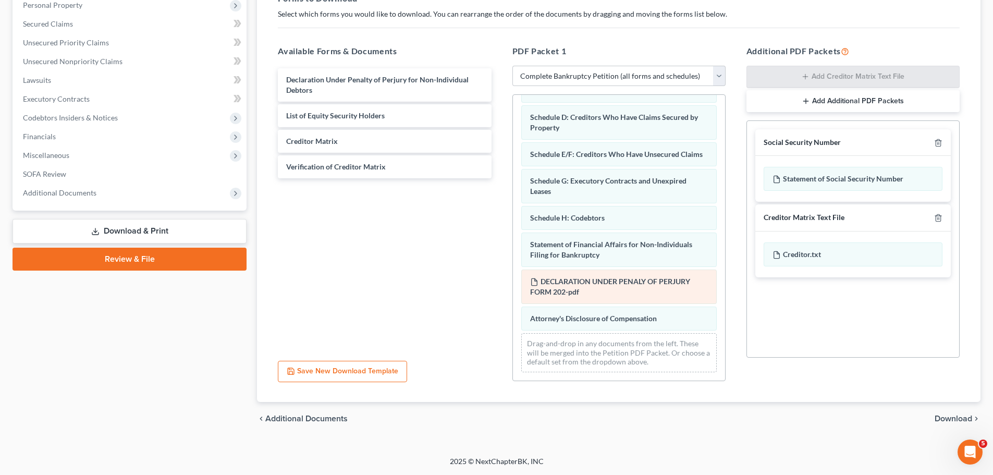
scroll to position [146, 0]
click at [337, 274] on div "Declaration Under Penalty of Perjury for Non-Individual Debtors List of Equity …" at bounding box center [384, 209] width 230 height 287
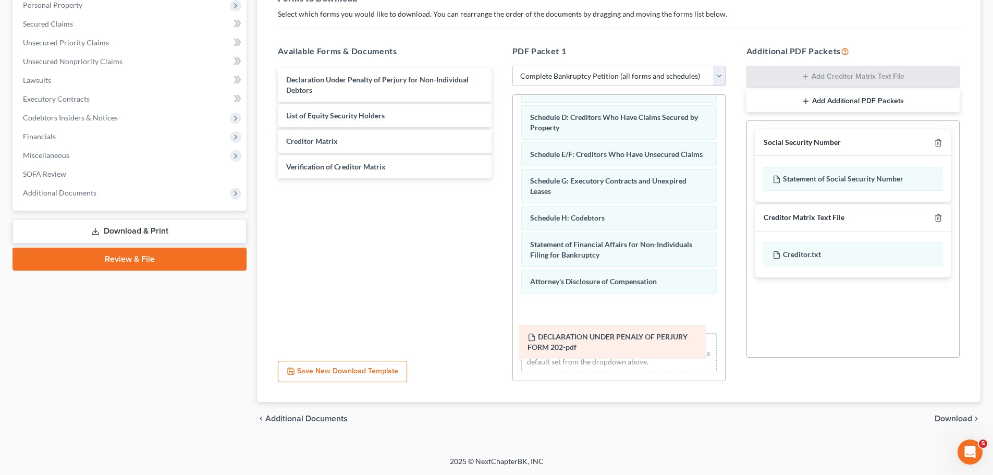
drag, startPoint x: 589, startPoint y: 282, endPoint x: 586, endPoint y: 330, distance: 48.6
click at [586, 330] on div "DECLARATION UNDER PENALY OF PERJURY FORM 202-pdf Voluntary Petition for Non-Ind…" at bounding box center [619, 175] width 212 height 411
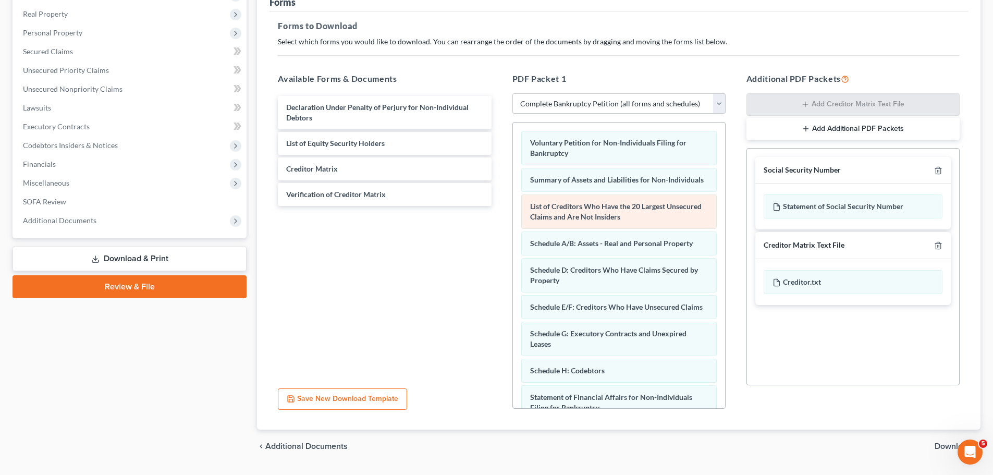
scroll to position [117, 0]
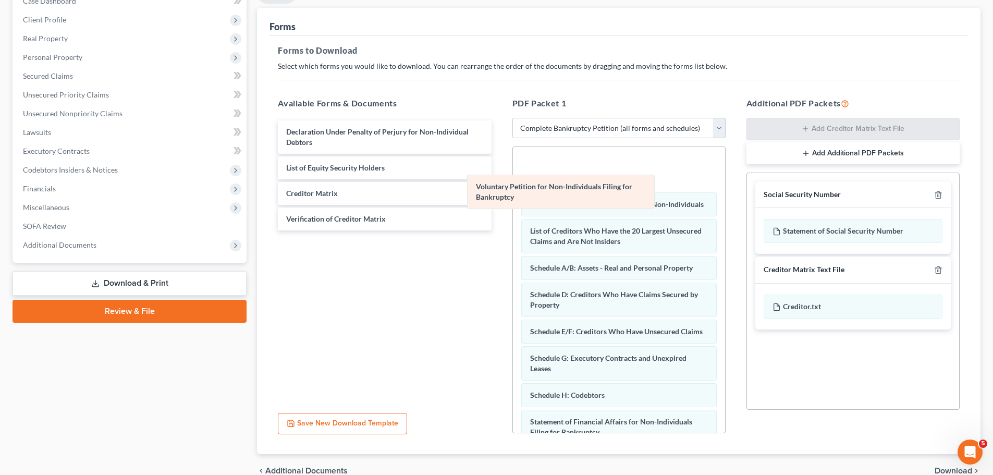
drag, startPoint x: 578, startPoint y: 164, endPoint x: 315, endPoint y: 282, distance: 288.5
click at [513, 282] on div "Voluntary Petition for Non-Individuals Filing for Bankruptcy Voluntary Petition…" at bounding box center [619, 352] width 212 height 411
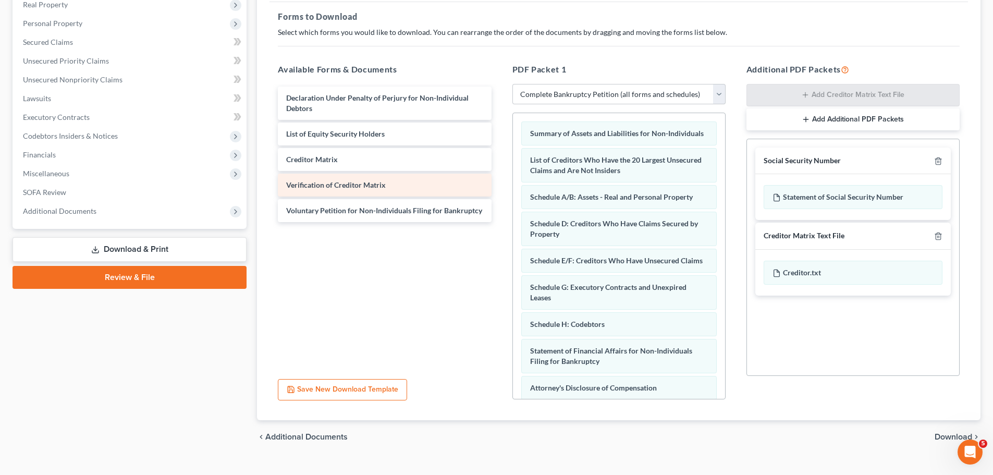
scroll to position [169, 0]
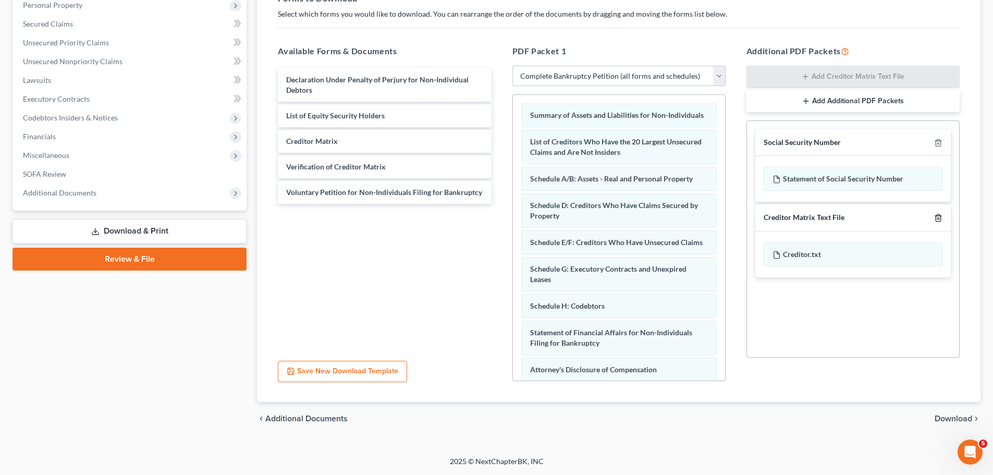
click at [937, 216] on polyline "button" at bounding box center [938, 216] width 6 height 0
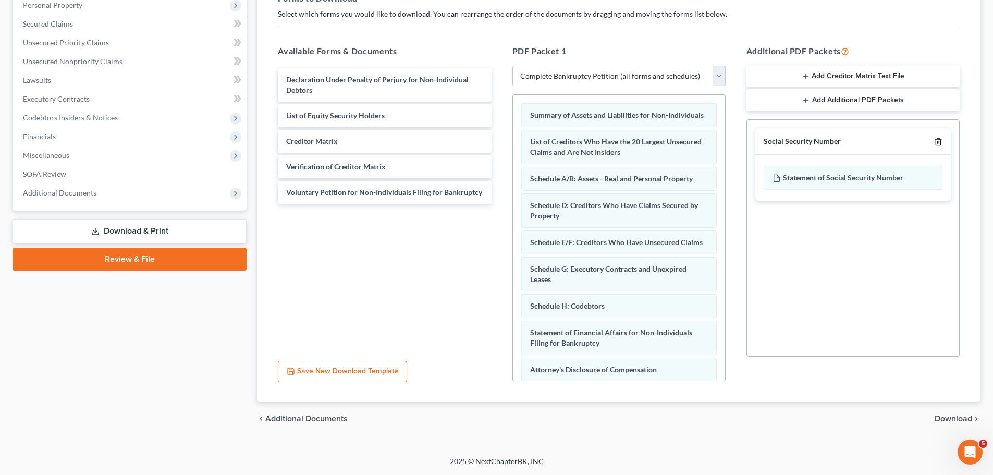
click at [937, 141] on icon "button" at bounding box center [938, 142] width 8 height 8
click at [938, 417] on span "Download" at bounding box center [953, 418] width 38 height 8
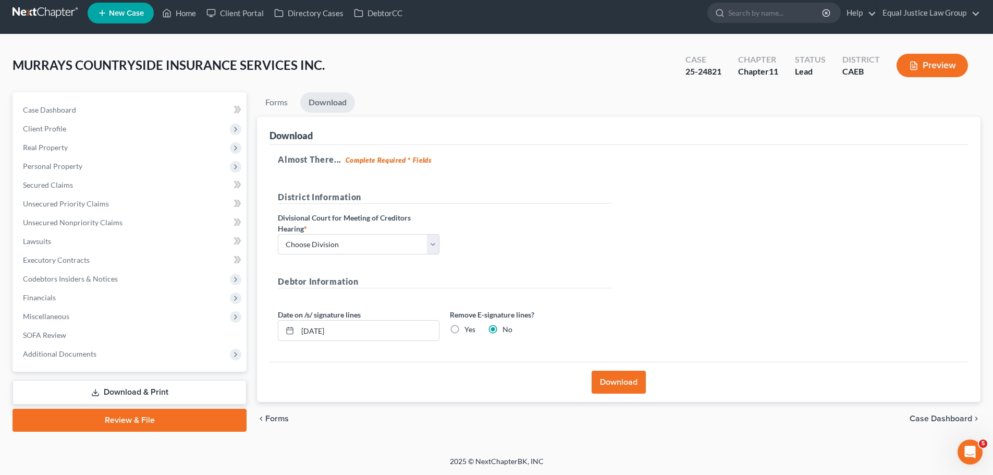
scroll to position [8, 0]
click at [620, 378] on button "Download" at bounding box center [618, 381] width 54 height 23
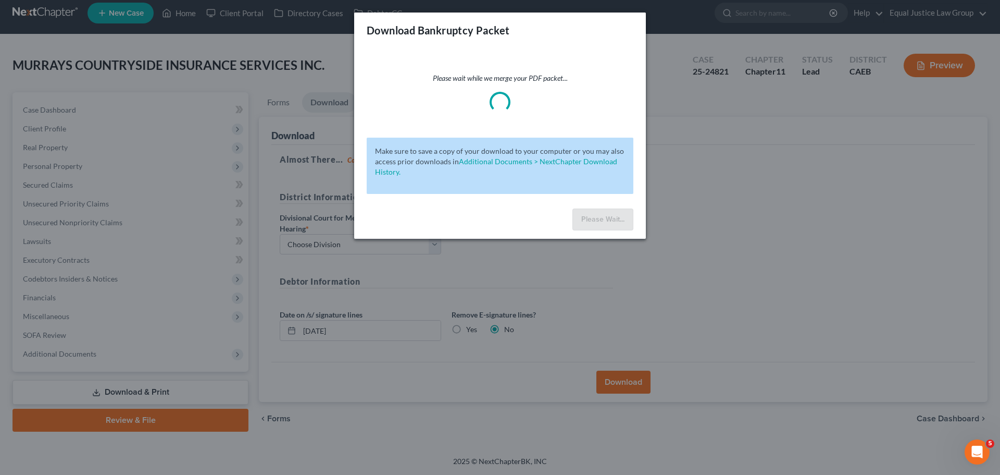
drag, startPoint x: 442, startPoint y: 251, endPoint x: 443, endPoint y: 242, distance: 9.0
click at [435, 244] on div "Download Bankruptcy Packet Please wait while we merge your PDF packet... Make s…" at bounding box center [500, 237] width 1000 height 475
click at [509, 57] on div "Please wait while we merge your PDF packet... Make sure to save a copy of your …" at bounding box center [500, 126] width 292 height 156
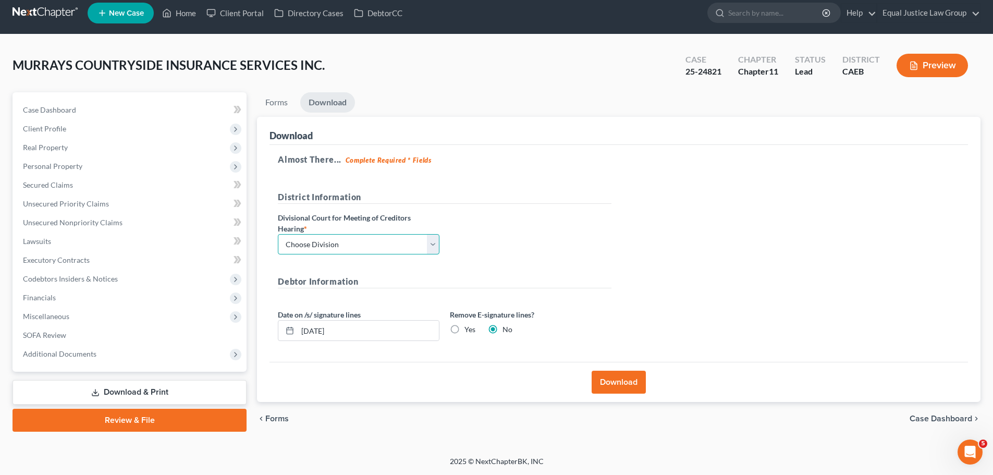
click at [430, 243] on select "Choose Division Fresno Modesto Sacramento" at bounding box center [359, 244] width 162 height 21
select select "2"
click at [278, 234] on select "Choose Division Fresno Modesto Sacramento" at bounding box center [359, 244] width 162 height 21
click at [531, 238] on div "District Information Divisional Court for Meeting of Creditors Hearing * Choose…" at bounding box center [445, 227] width 344 height 72
click at [622, 383] on button "Download" at bounding box center [618, 381] width 54 height 23
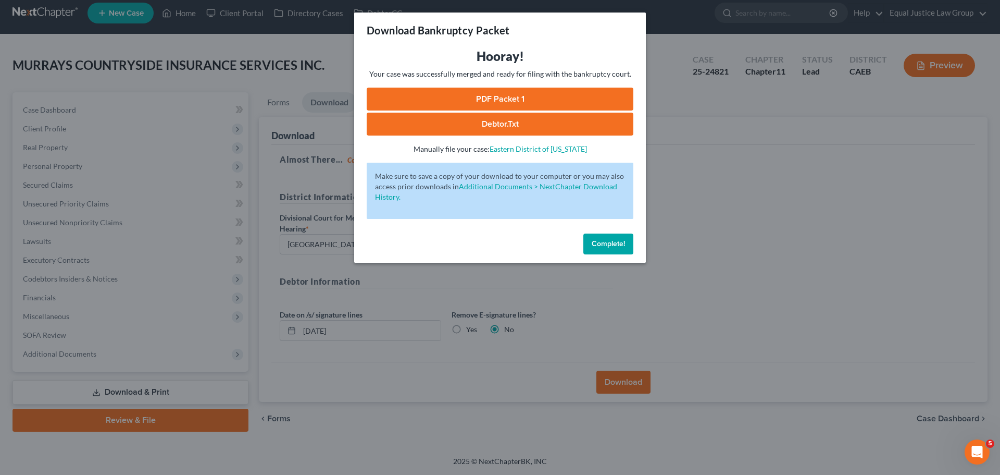
drag, startPoint x: 503, startPoint y: 95, endPoint x: 627, endPoint y: 189, distance: 155.5
click at [503, 95] on link "PDF Packet 1" at bounding box center [500, 99] width 267 height 23
click at [523, 123] on link "Debtor.txt" at bounding box center [500, 124] width 267 height 23
click at [623, 245] on span "Complete!" at bounding box center [608, 243] width 33 height 9
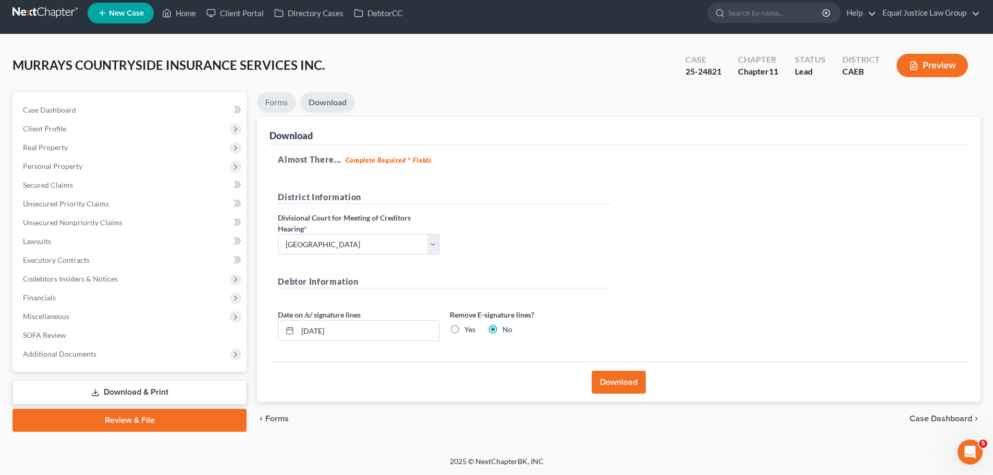
click at [281, 105] on link "Forms" at bounding box center [276, 102] width 39 height 20
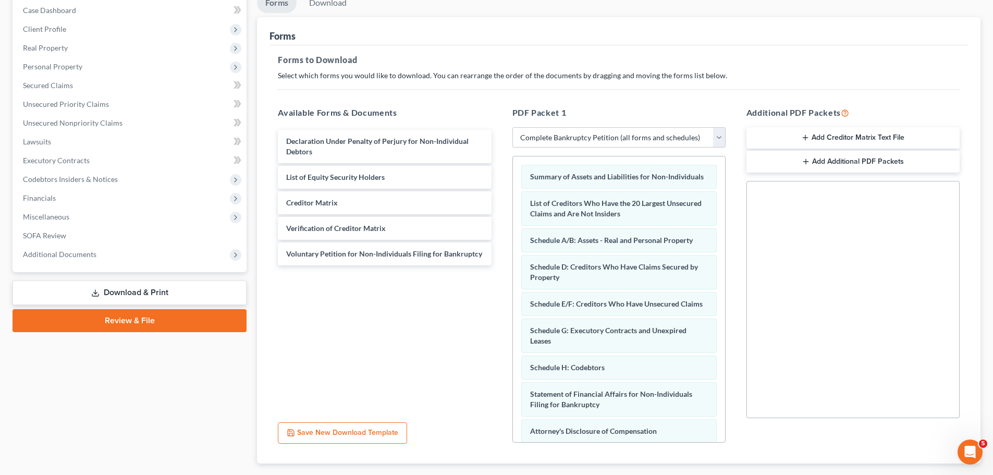
scroll to position [164, 0]
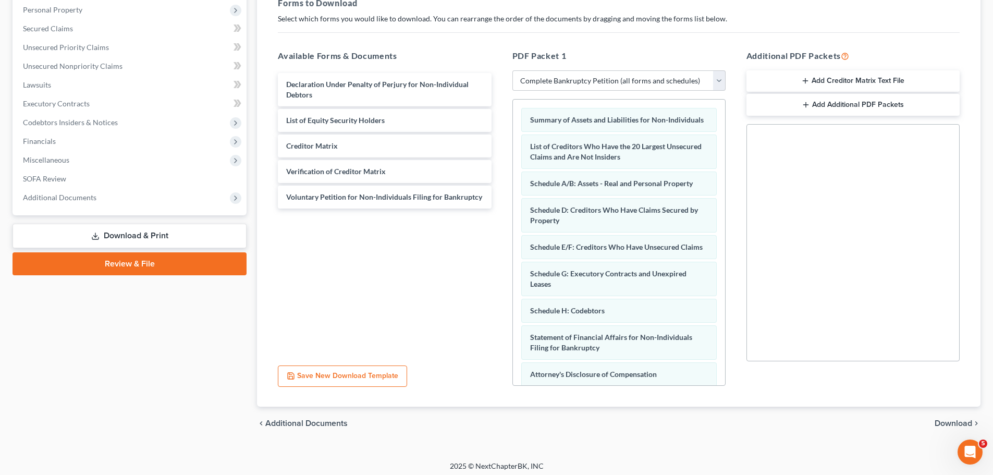
click at [822, 203] on div "Social Security Number Statement of Social Security Number Creditor Matrix Text…" at bounding box center [852, 242] width 213 height 237
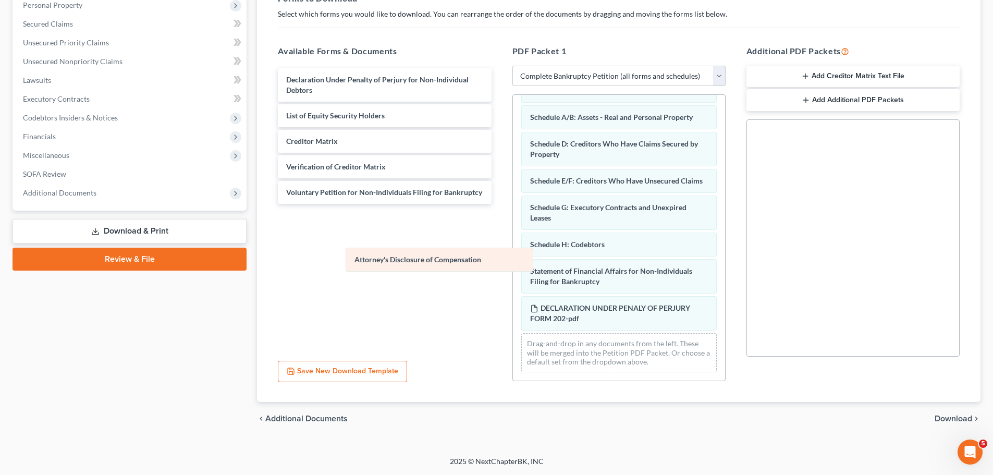
scroll to position [82, 0]
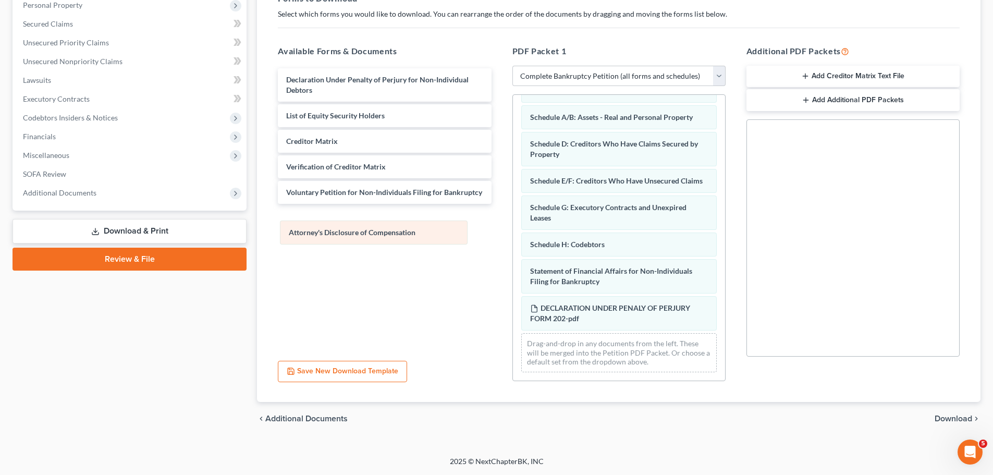
drag, startPoint x: 592, startPoint y: 278, endPoint x: 354, endPoint y: 226, distance: 243.8
click at [513, 226] on div "Attorney's Disclosure of Compensation Summary of Assets and Liabilities for Non…" at bounding box center [619, 206] width 212 height 347
click at [944, 416] on span "Download" at bounding box center [953, 418] width 38 height 8
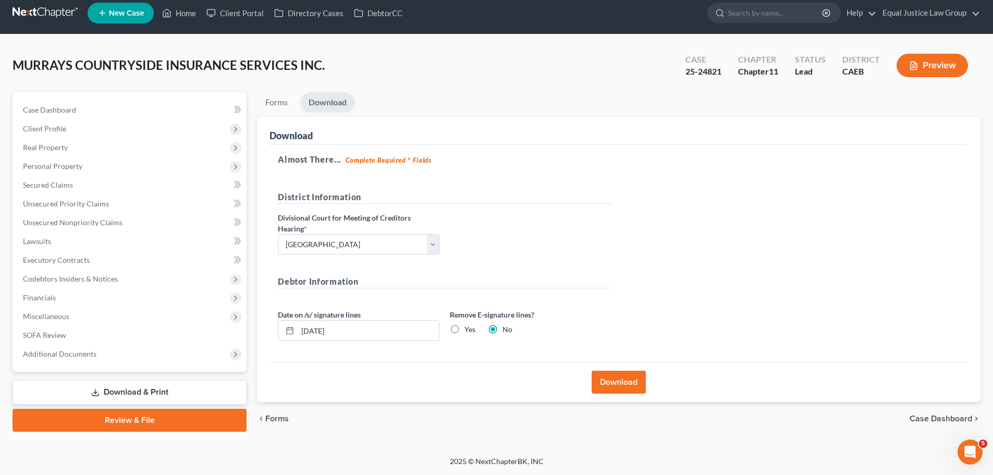
scroll to position [8, 0]
click at [625, 380] on button "Download" at bounding box center [618, 381] width 54 height 23
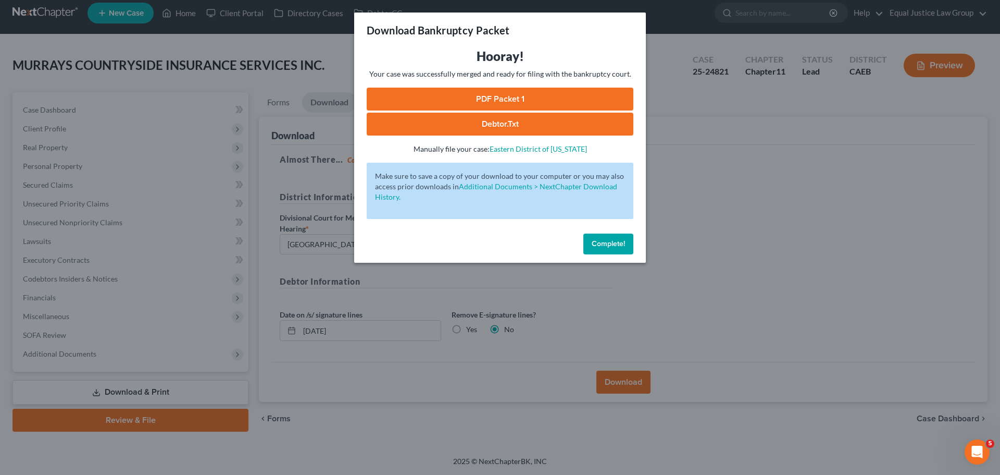
click at [506, 97] on link "PDF Packet 1" at bounding box center [500, 99] width 267 height 23
click at [735, 233] on div "Download Bankruptcy Packet Hooray! Your case was successfully merged and ready …" at bounding box center [500, 237] width 1000 height 475
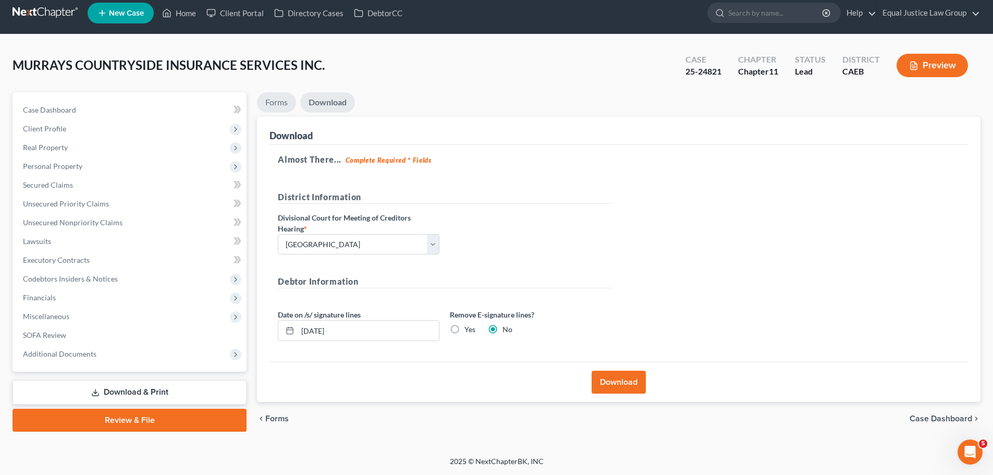
click at [279, 102] on link "Forms" at bounding box center [276, 102] width 39 height 20
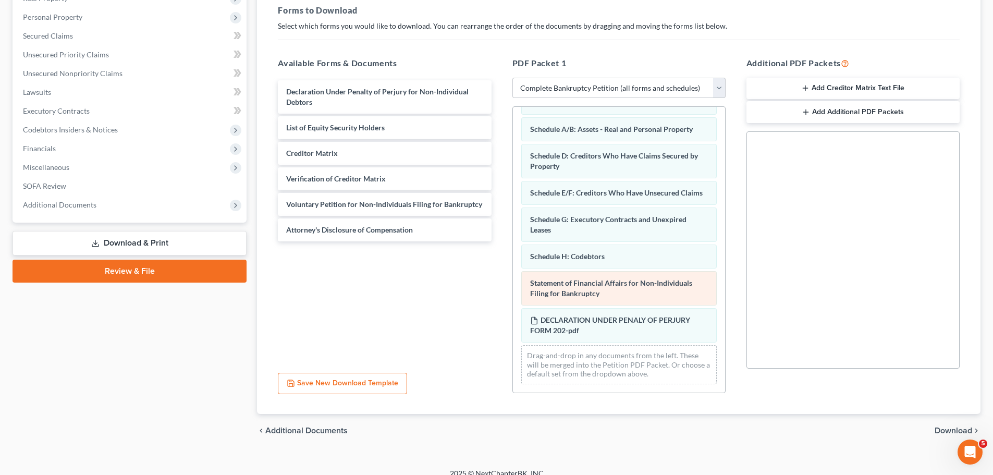
scroll to position [164, 0]
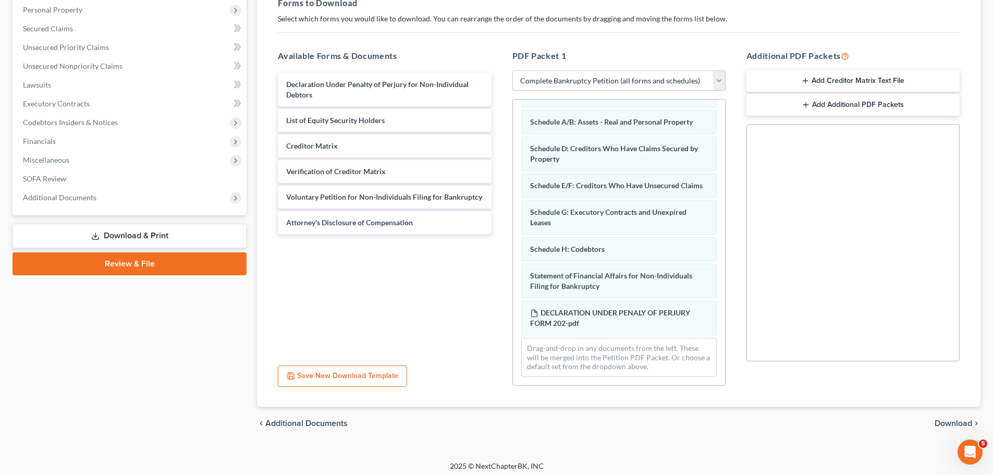
click at [651, 77] on select "Choose Default Petition PDF Packet Complete Bankruptcy Petition (all forms and …" at bounding box center [618, 80] width 213 height 21
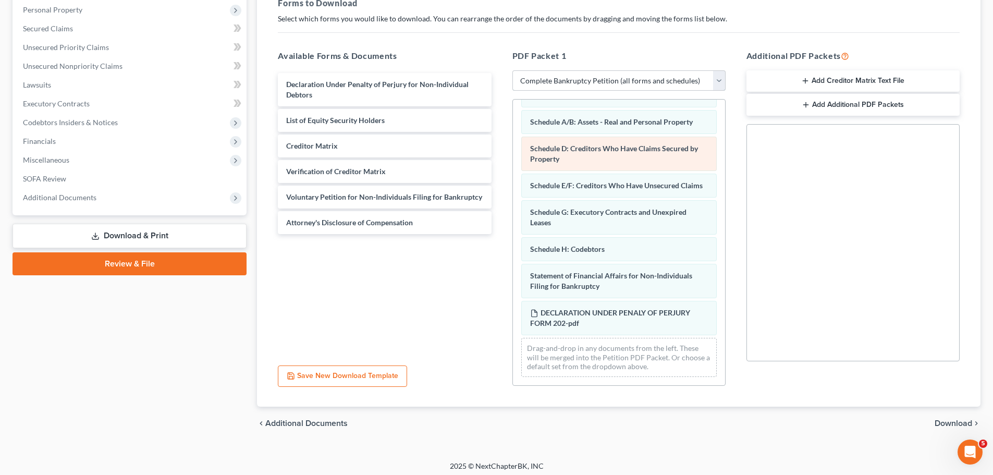
select select "3"
click at [512, 70] on select "Choose Default Petition PDF Packet Complete Bankruptcy Petition (all forms and …" at bounding box center [618, 80] width 213 height 21
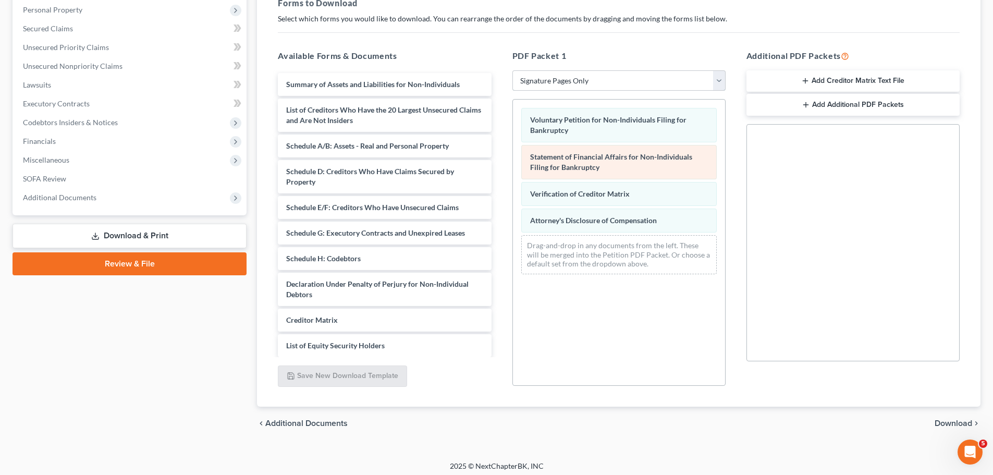
scroll to position [0, 0]
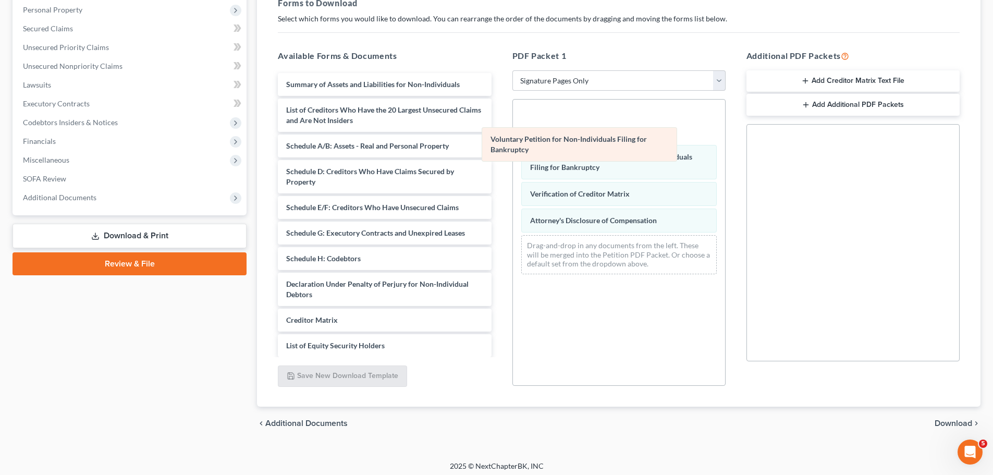
drag, startPoint x: 576, startPoint y: 120, endPoint x: 366, endPoint y: 188, distance: 220.8
click at [513, 200] on div "Voluntary Petition for Non-Individuals Filing for Bankruptcy Voluntary Petition…" at bounding box center [619, 191] width 212 height 183
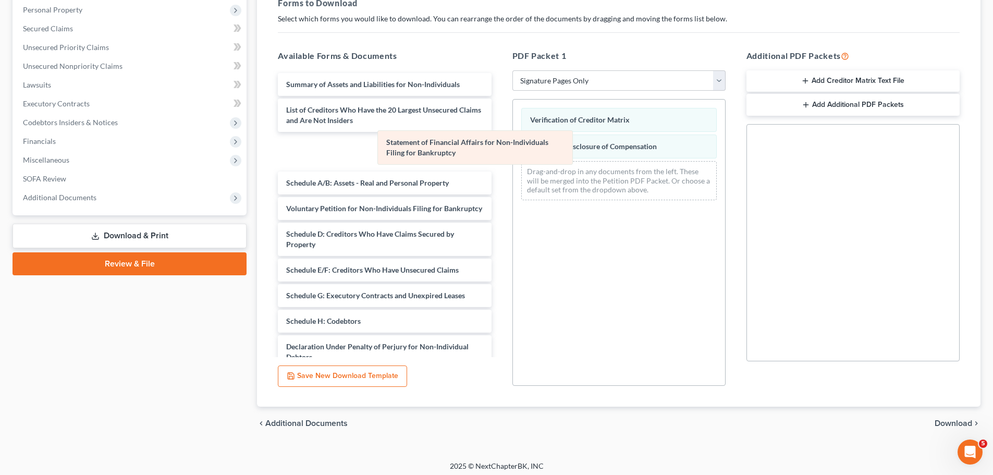
drag, startPoint x: 544, startPoint y: 122, endPoint x: 414, endPoint y: 144, distance: 132.1
click at [513, 145] on div "Statement of Financial Affairs for Non-Individuals Filing for Bankruptcy Statem…" at bounding box center [619, 154] width 212 height 109
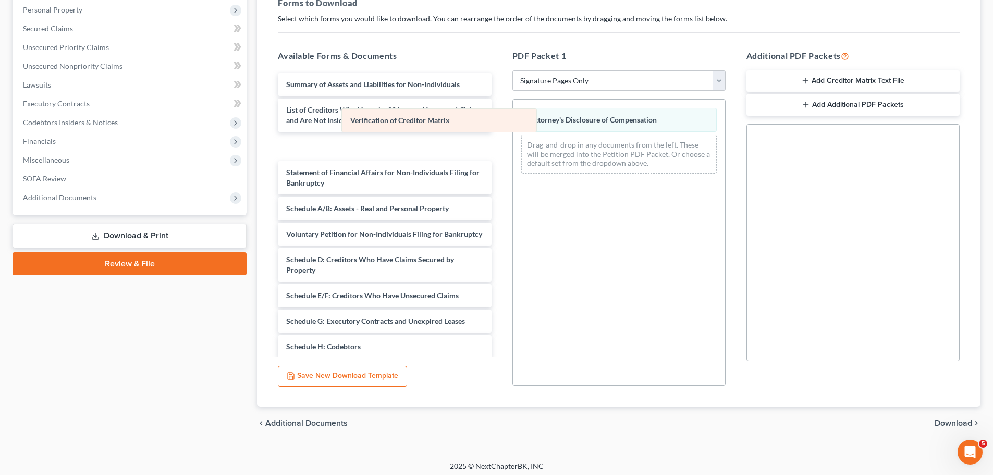
drag, startPoint x: 616, startPoint y: 126, endPoint x: 376, endPoint y: 126, distance: 240.2
click at [513, 127] on div "Verification of Creditor Matrix Verification of Creditor Matrix Attorney's Disc…" at bounding box center [619, 141] width 212 height 82
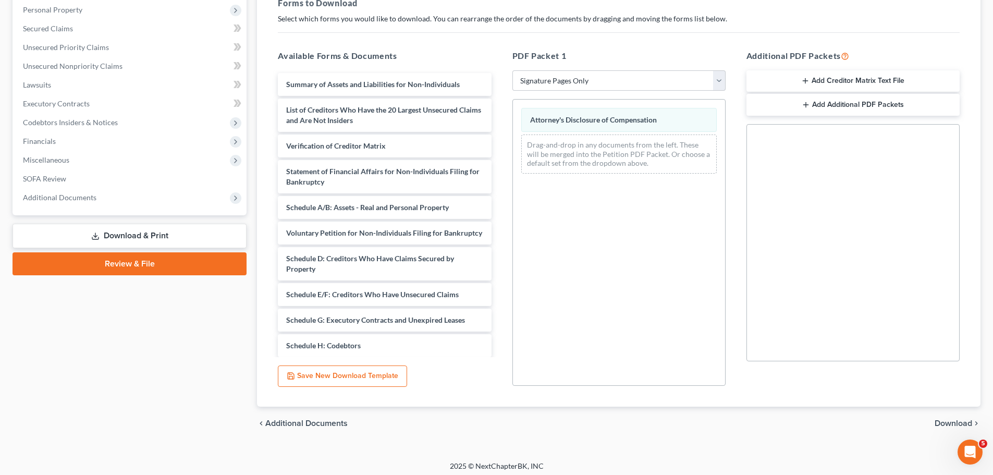
click at [943, 421] on span "Download" at bounding box center [953, 423] width 38 height 8
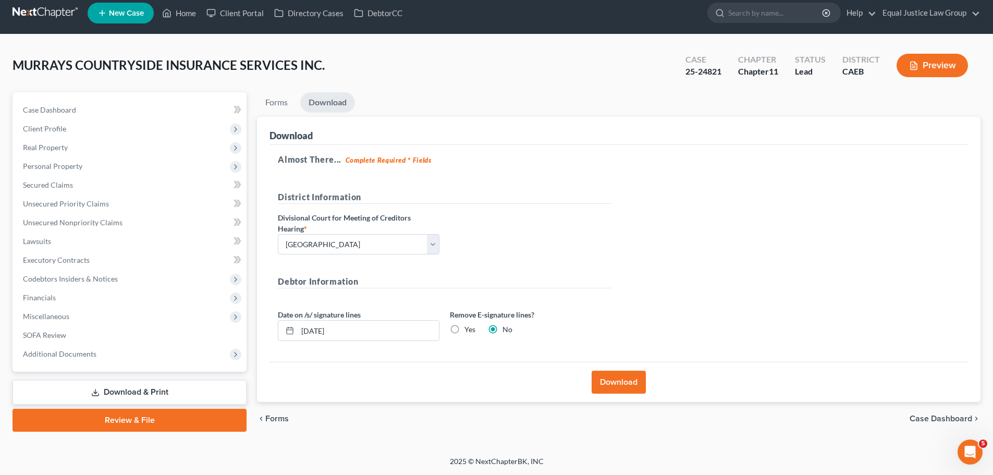
scroll to position [8, 0]
click at [614, 374] on button "Download" at bounding box center [618, 381] width 54 height 23
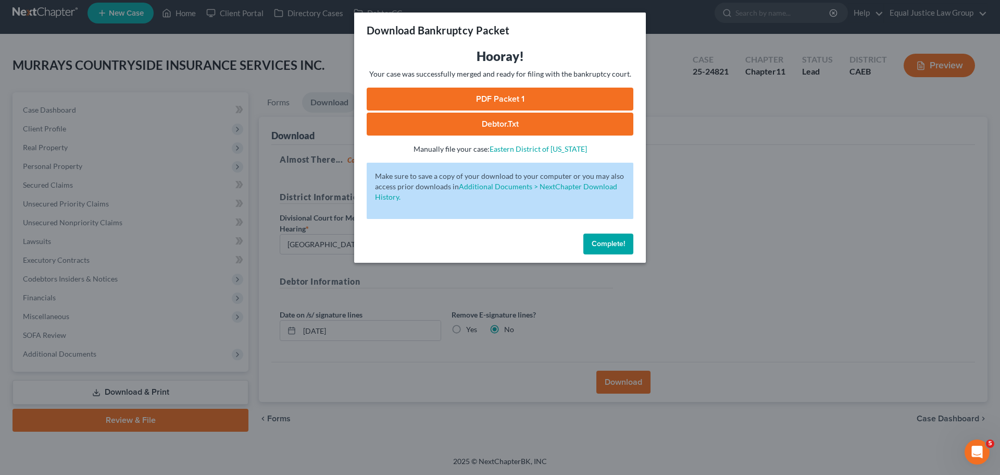
click at [487, 94] on link "PDF Packet 1" at bounding box center [500, 99] width 267 height 23
click at [758, 249] on div "Download Bankruptcy Packet Hooray! Your case was successfully merged and ready …" at bounding box center [500, 237] width 1000 height 475
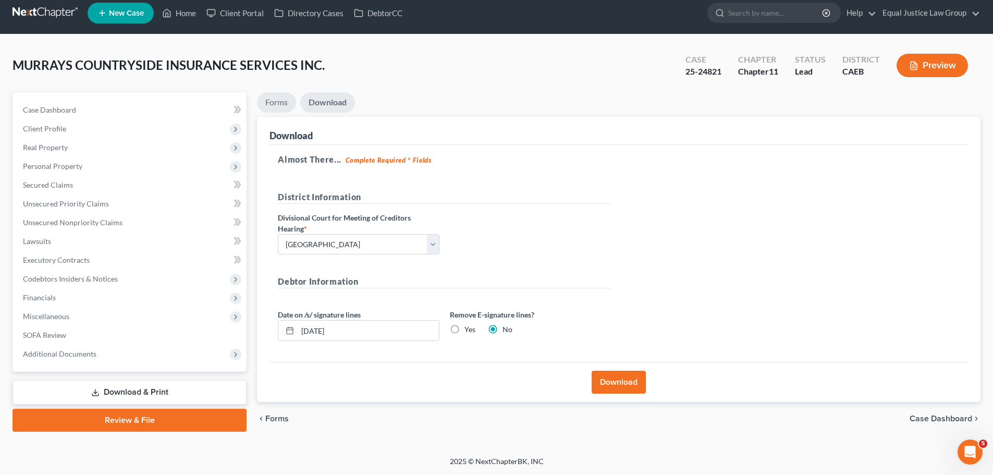
click at [280, 101] on link "Forms" at bounding box center [276, 102] width 39 height 20
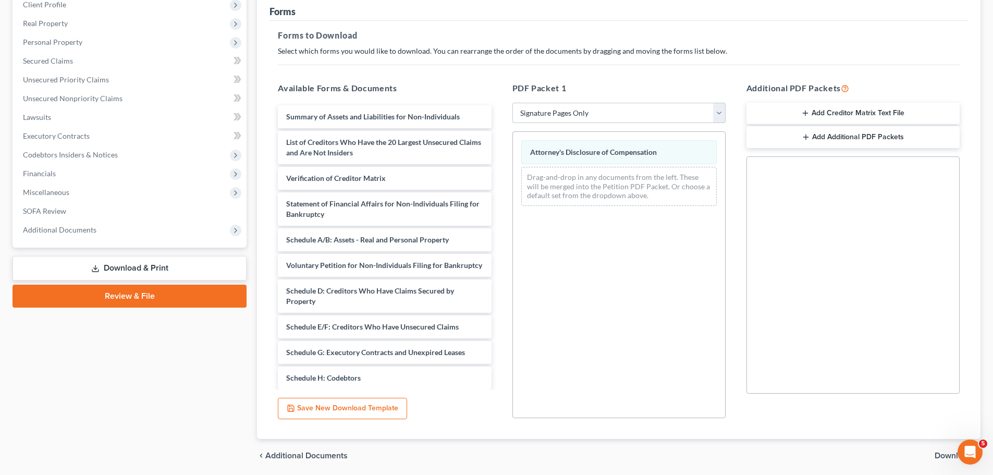
scroll to position [169, 0]
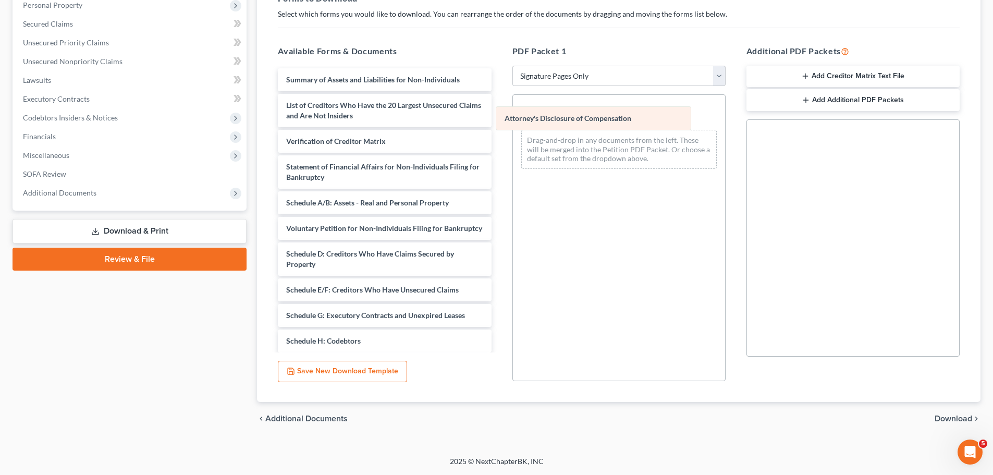
drag, startPoint x: 639, startPoint y: 115, endPoint x: 391, endPoint y: 175, distance: 255.7
click at [513, 177] on div "Attorney's Disclosure of Compensation Attorney's Disclosure of Compensation Att…" at bounding box center [619, 136] width 212 height 82
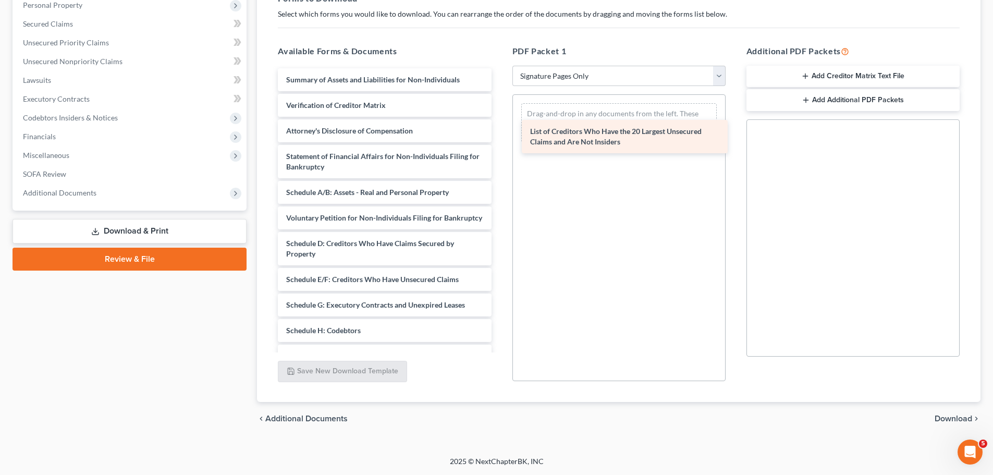
drag, startPoint x: 353, startPoint y: 103, endPoint x: 598, endPoint y: 129, distance: 246.3
click at [499, 129] on div "List of Creditors Who Have the 20 Largest Unsecured Claims and Are Not Insiders…" at bounding box center [384, 248] width 230 height 361
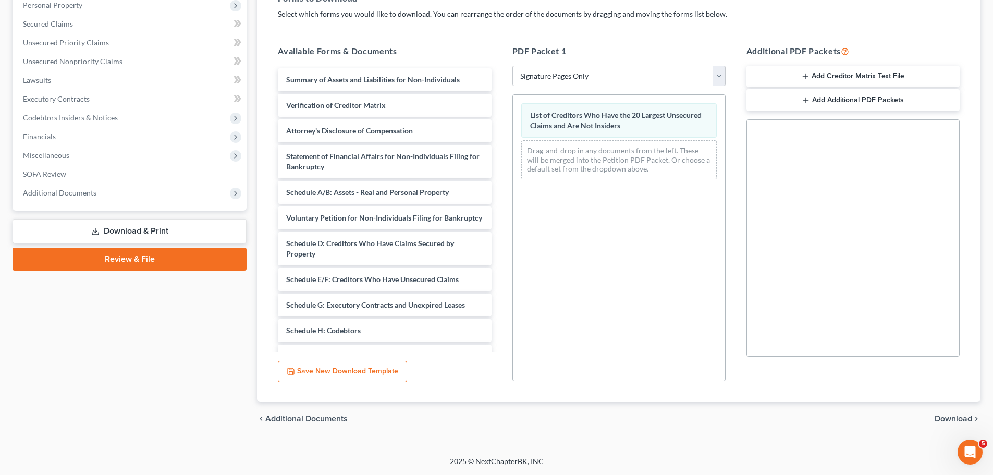
click at [962, 416] on span "Download" at bounding box center [953, 418] width 38 height 8
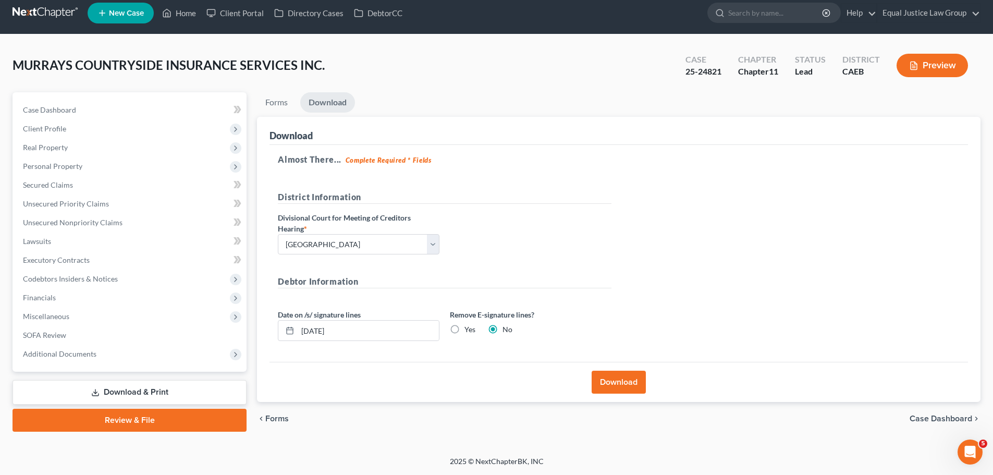
scroll to position [8, 0]
click at [610, 379] on button "Download" at bounding box center [618, 381] width 54 height 23
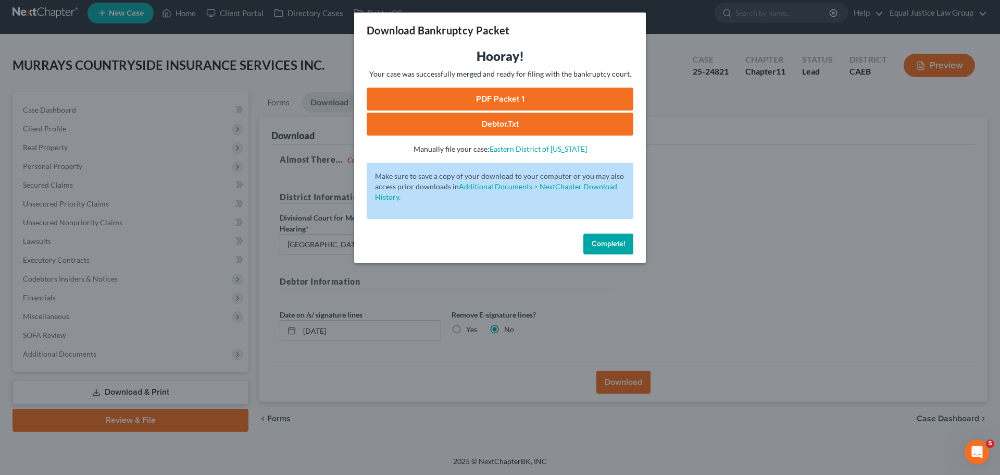
click at [504, 92] on link "PDF Packet 1" at bounding box center [500, 99] width 267 height 23
click at [627, 239] on button "Complete!" at bounding box center [609, 243] width 50 height 21
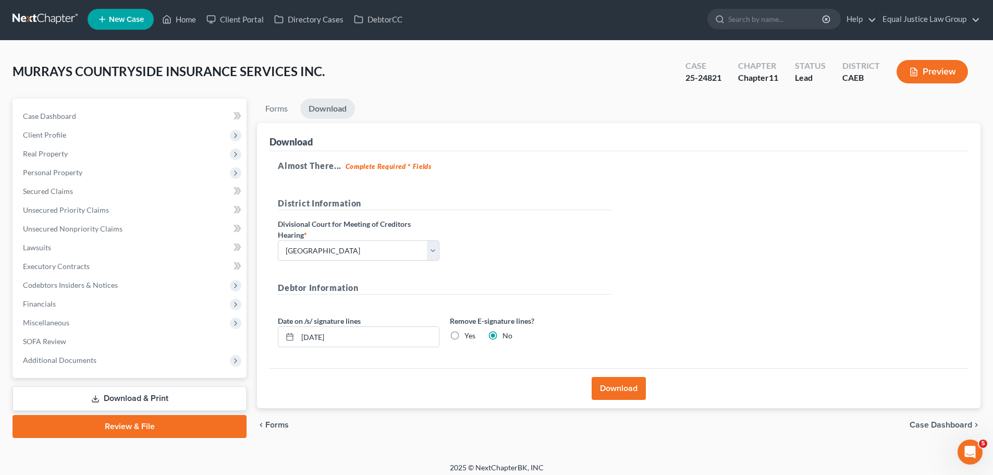
scroll to position [0, 0]
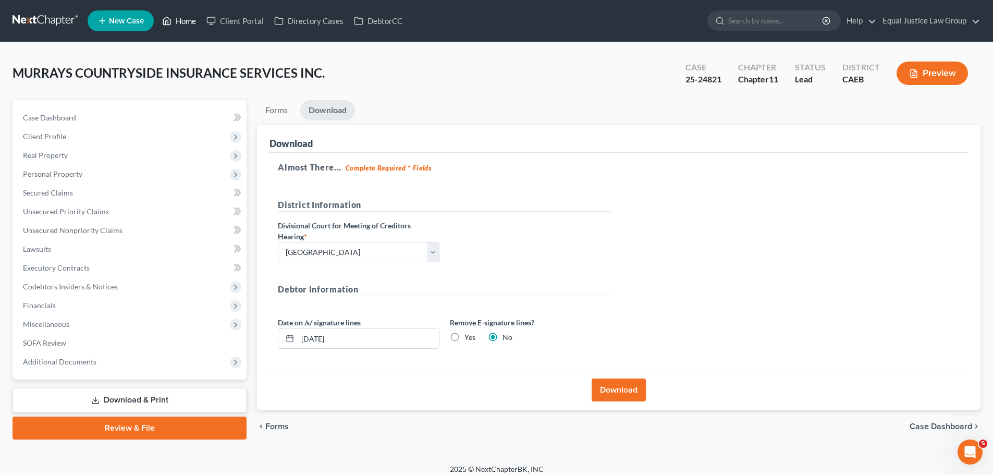
click at [181, 23] on link "Home" at bounding box center [179, 20] width 44 height 19
